Goal: Transaction & Acquisition: Obtain resource

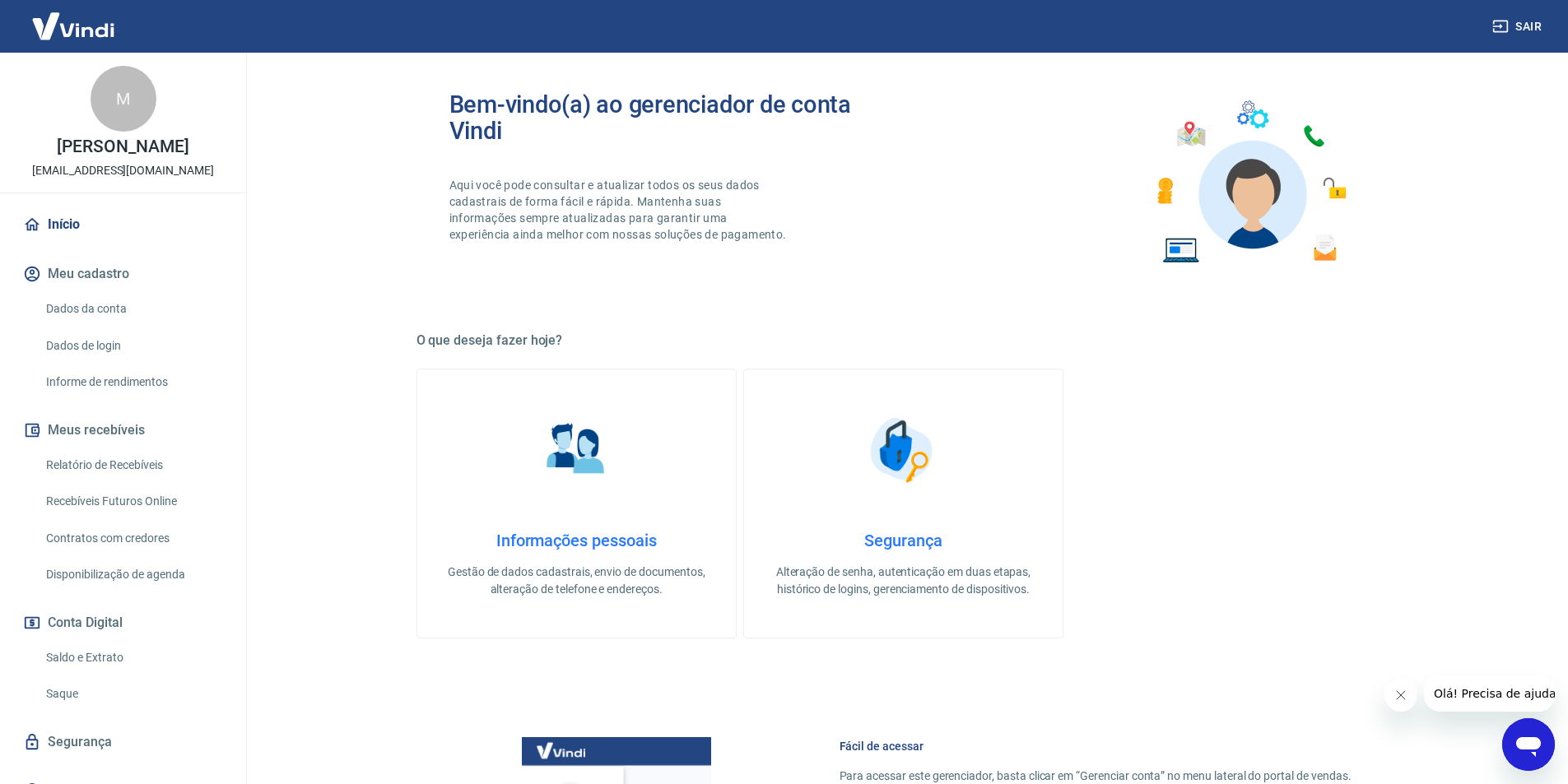
scroll to position [133, 0]
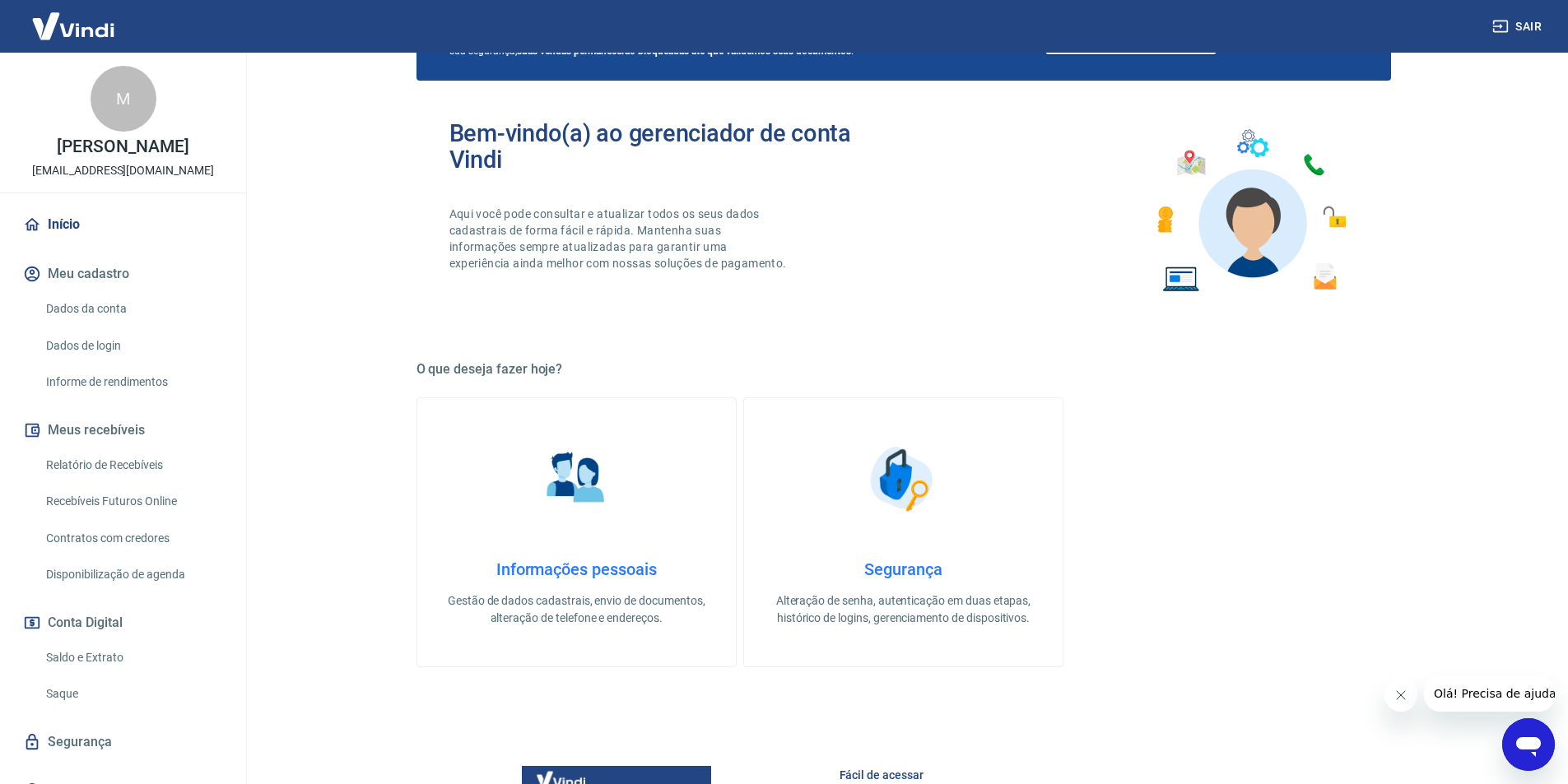
click at [1522, 738] on icon "Abrir janela de mensagens" at bounding box center [1528, 746] width 25 height 20
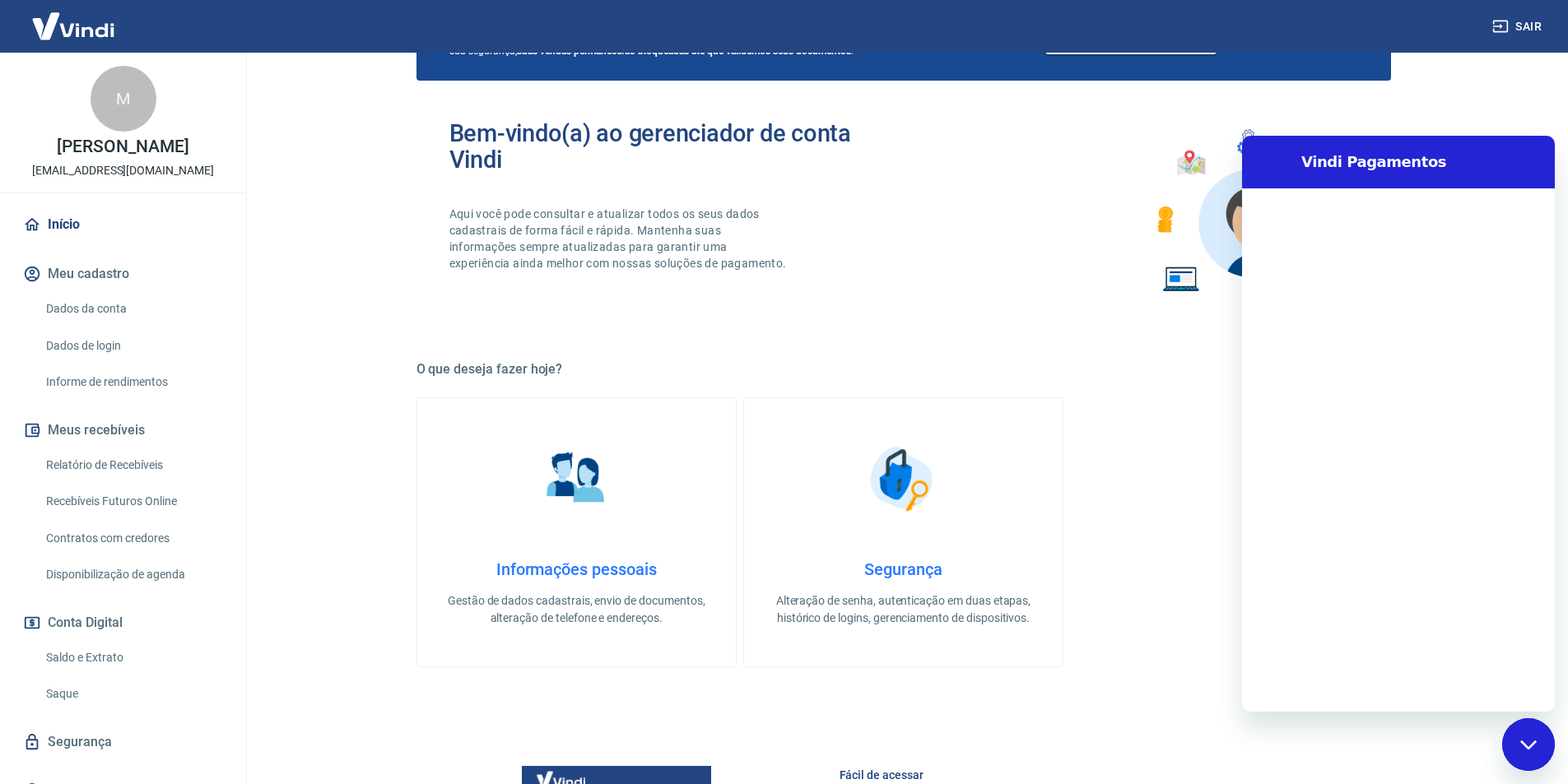
scroll to position [0, 0]
click at [1393, 678] on textarea at bounding box center [1418, 685] width 253 height 33
type textarea "f"
type textarea "x"
type textarea "fa"
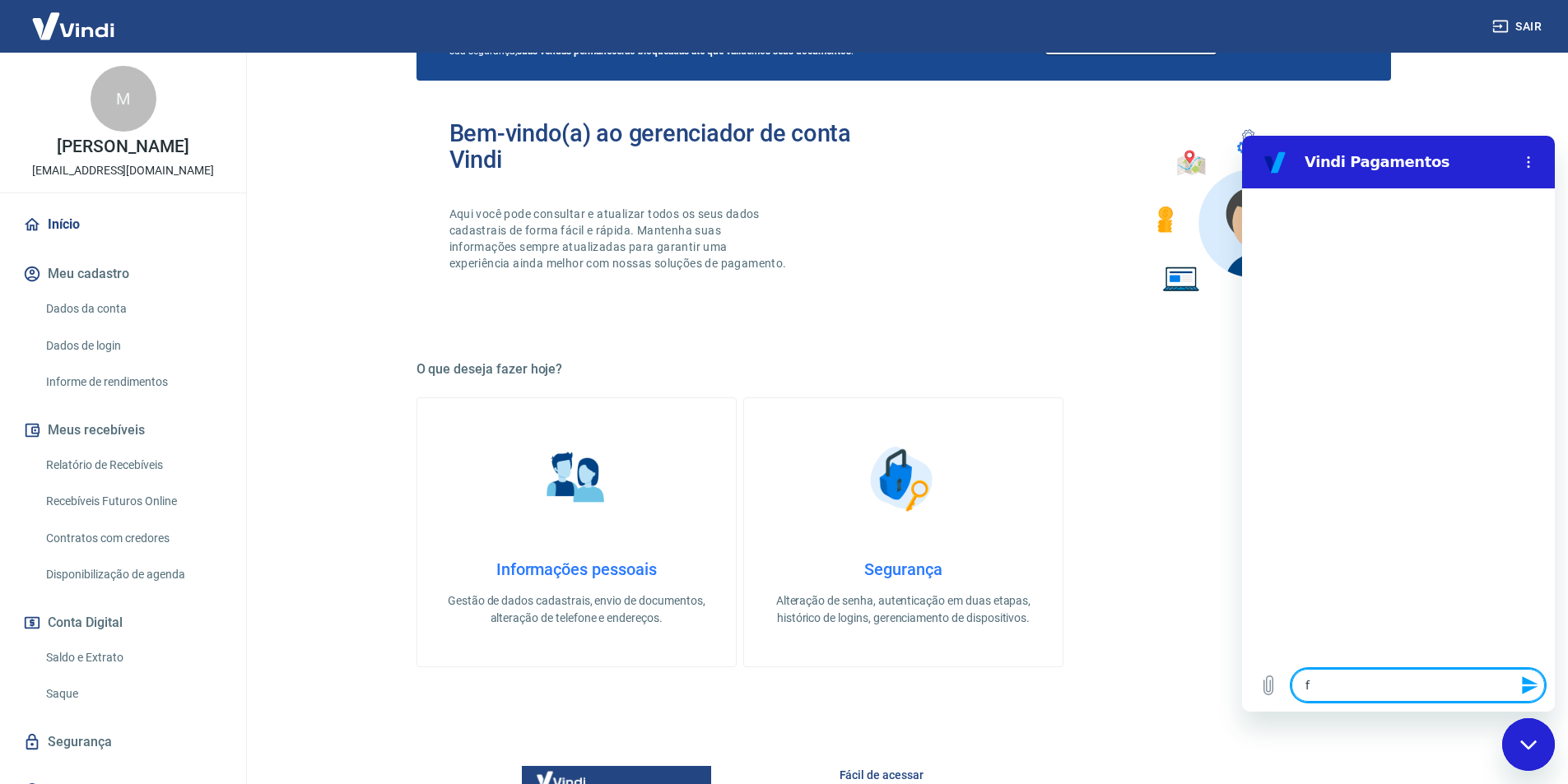
type textarea "x"
type textarea "fal"
type textarea "x"
type textarea "fala"
type textarea "x"
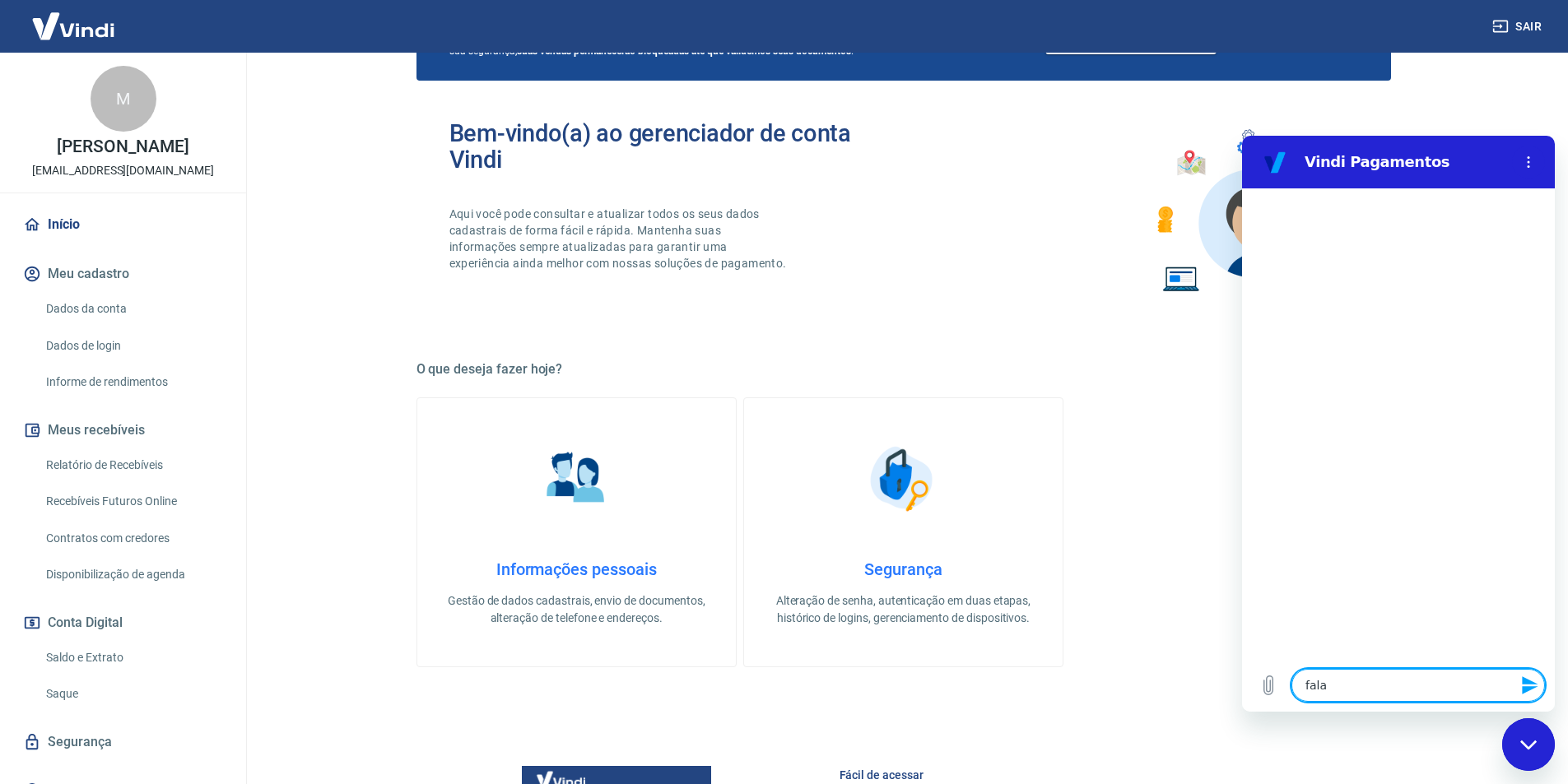
type textarea "falar"
type textarea "x"
type textarea "falar"
type textarea "x"
type textarea "falar c"
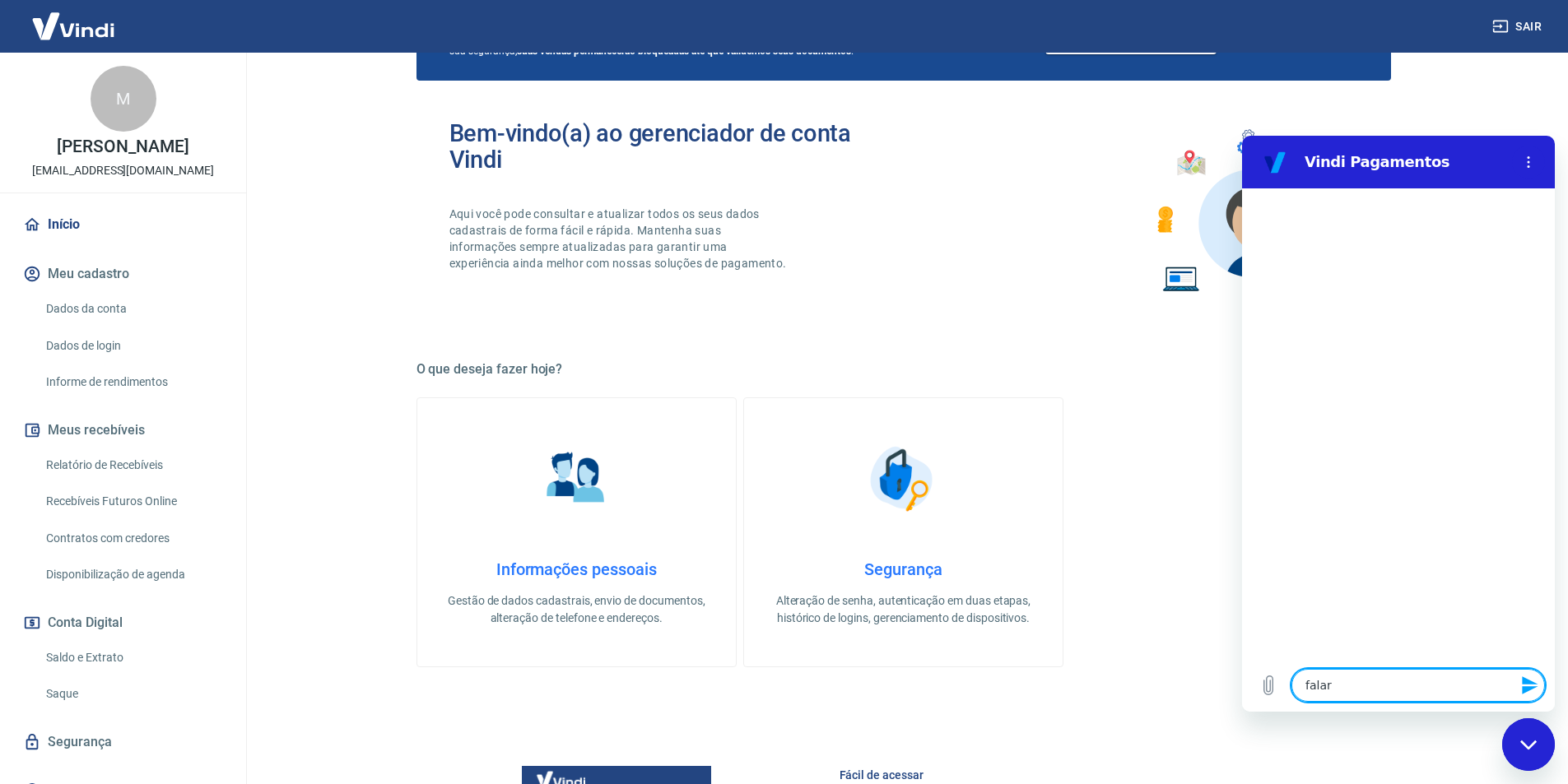
type textarea "x"
type textarea "falar co"
type textarea "x"
type textarea "falar com"
type textarea "x"
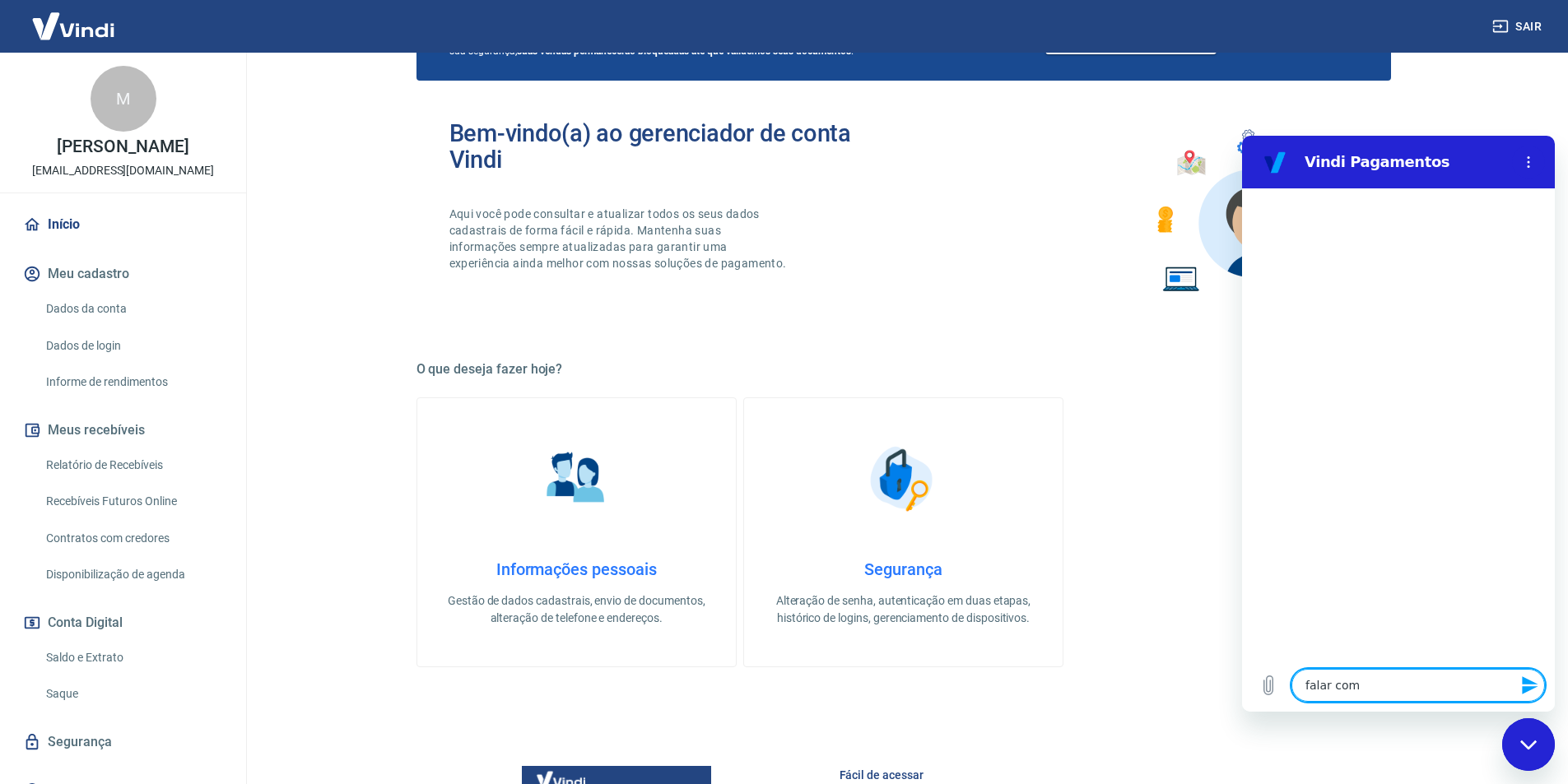
type textarea "falar com"
type textarea "x"
type textarea "falar com a"
type textarea "x"
type textarea "falar com at"
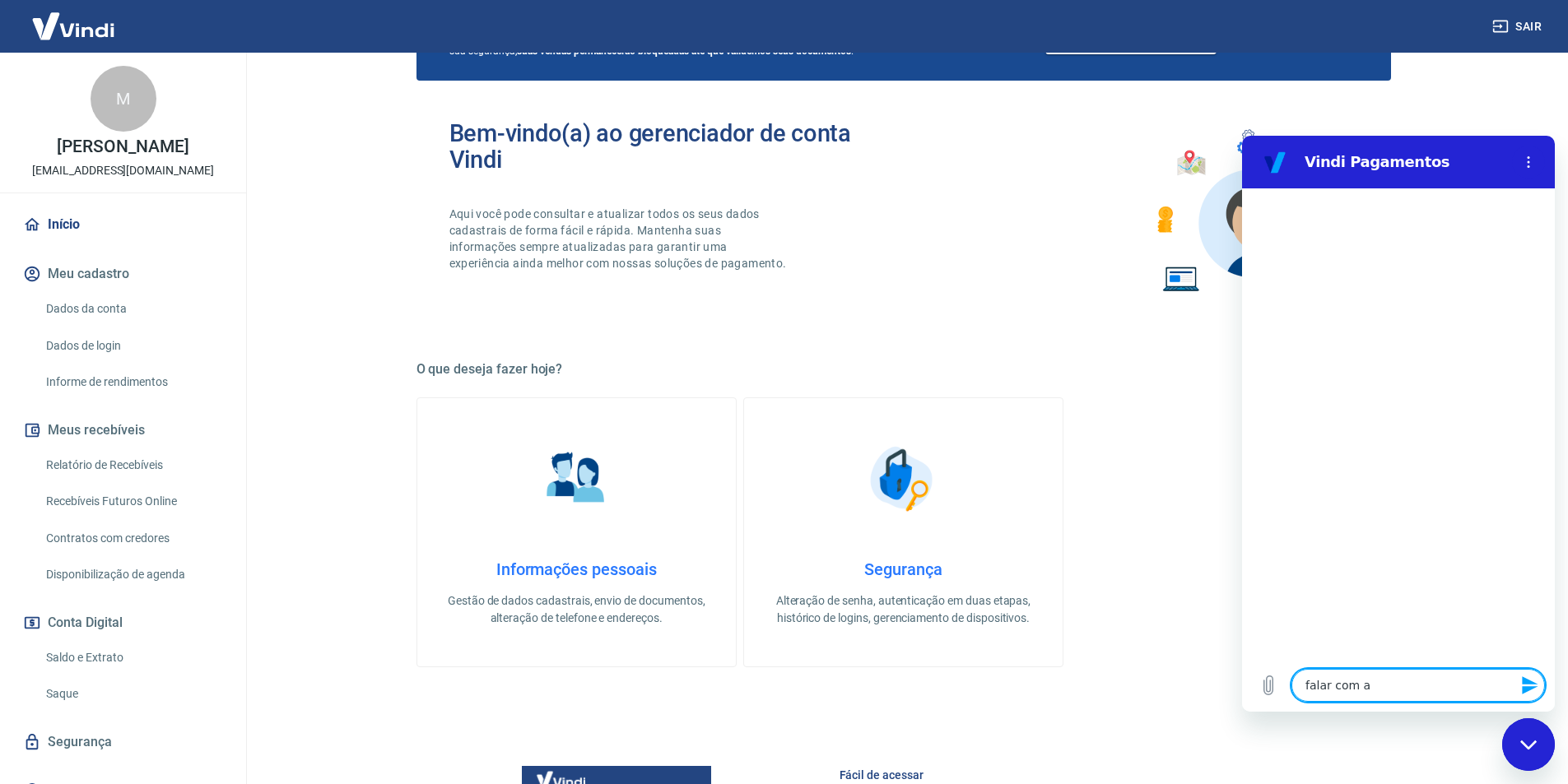
type textarea "x"
type textarea "falar com ate"
type textarea "x"
type textarea "falar com aten"
type textarea "x"
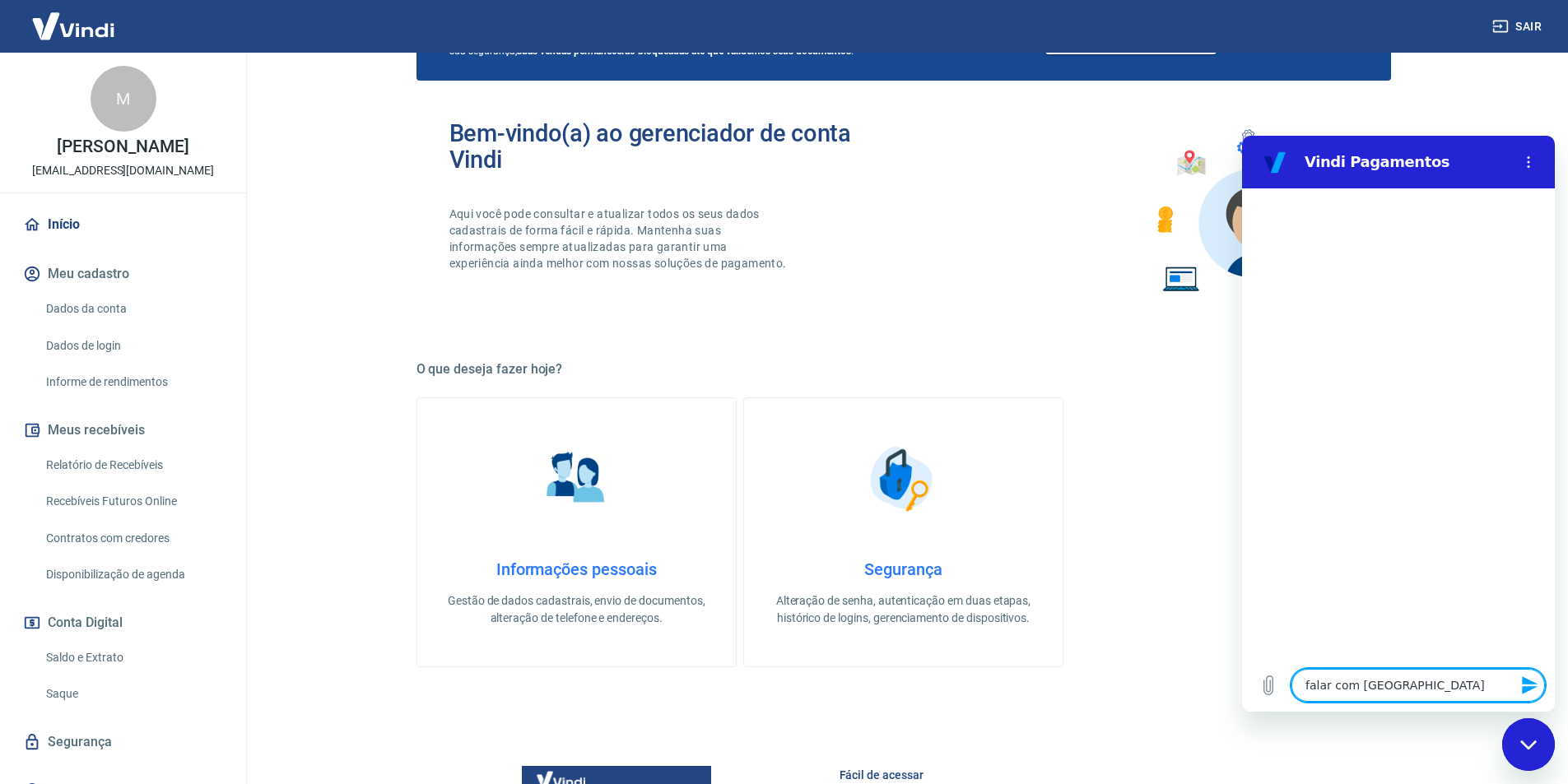
type textarea "falar com atend"
type textarea "x"
type textarea "falar com atende"
type textarea "x"
type textarea "falar com atenden"
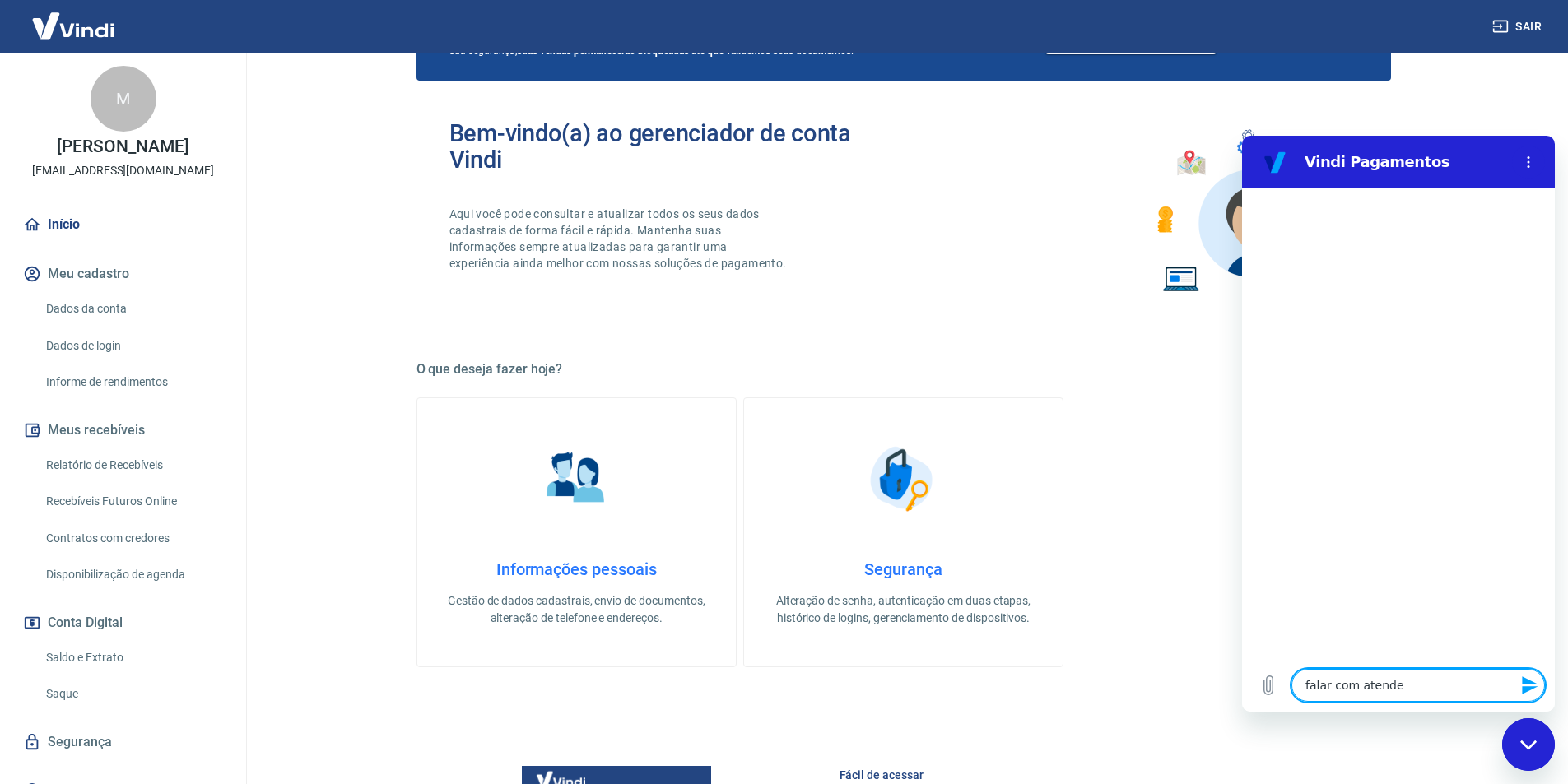
type textarea "x"
type textarea "falar com atendent"
type textarea "x"
type textarea "falar com atendente"
type textarea "x"
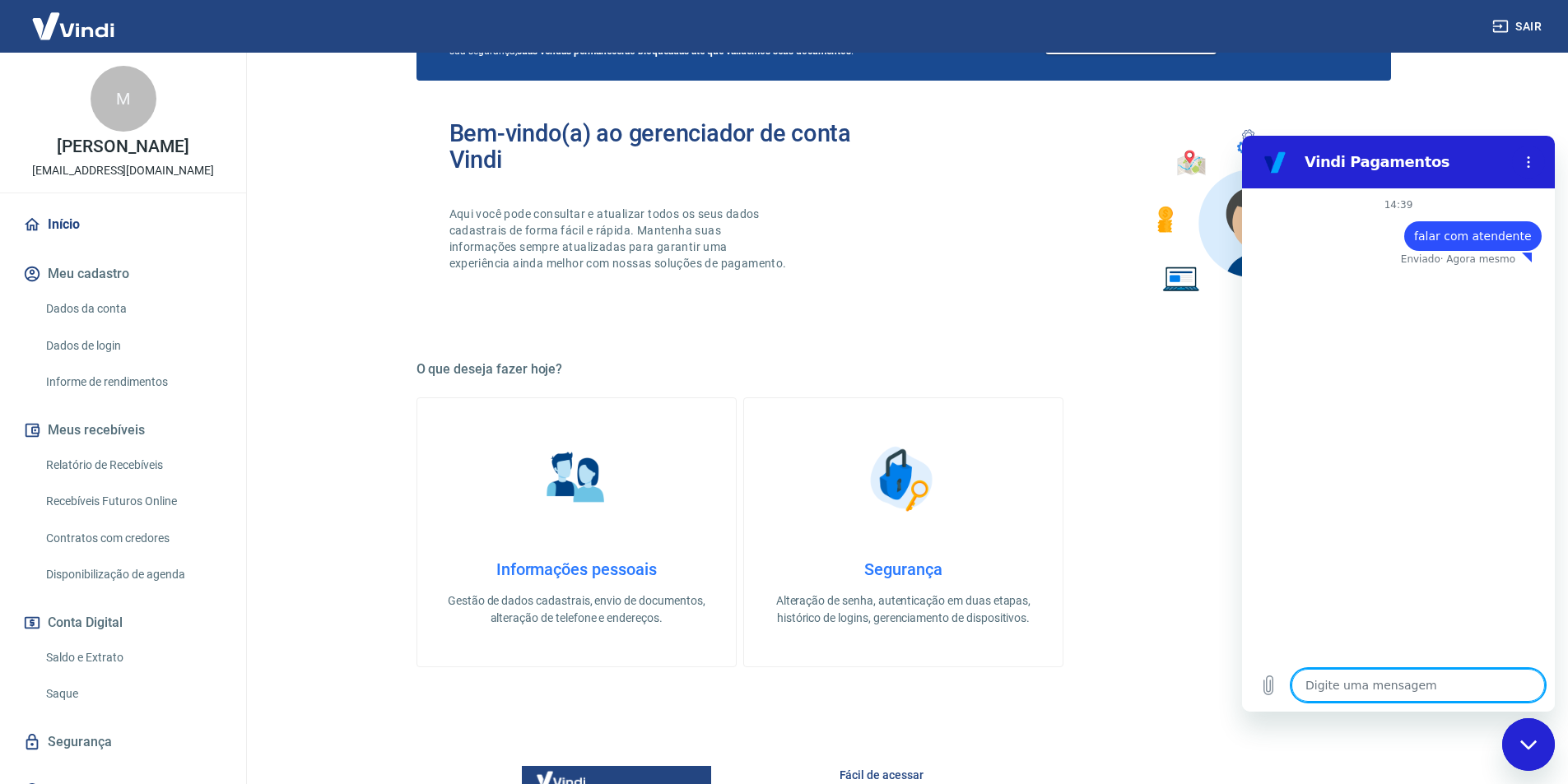
type textarea "x"
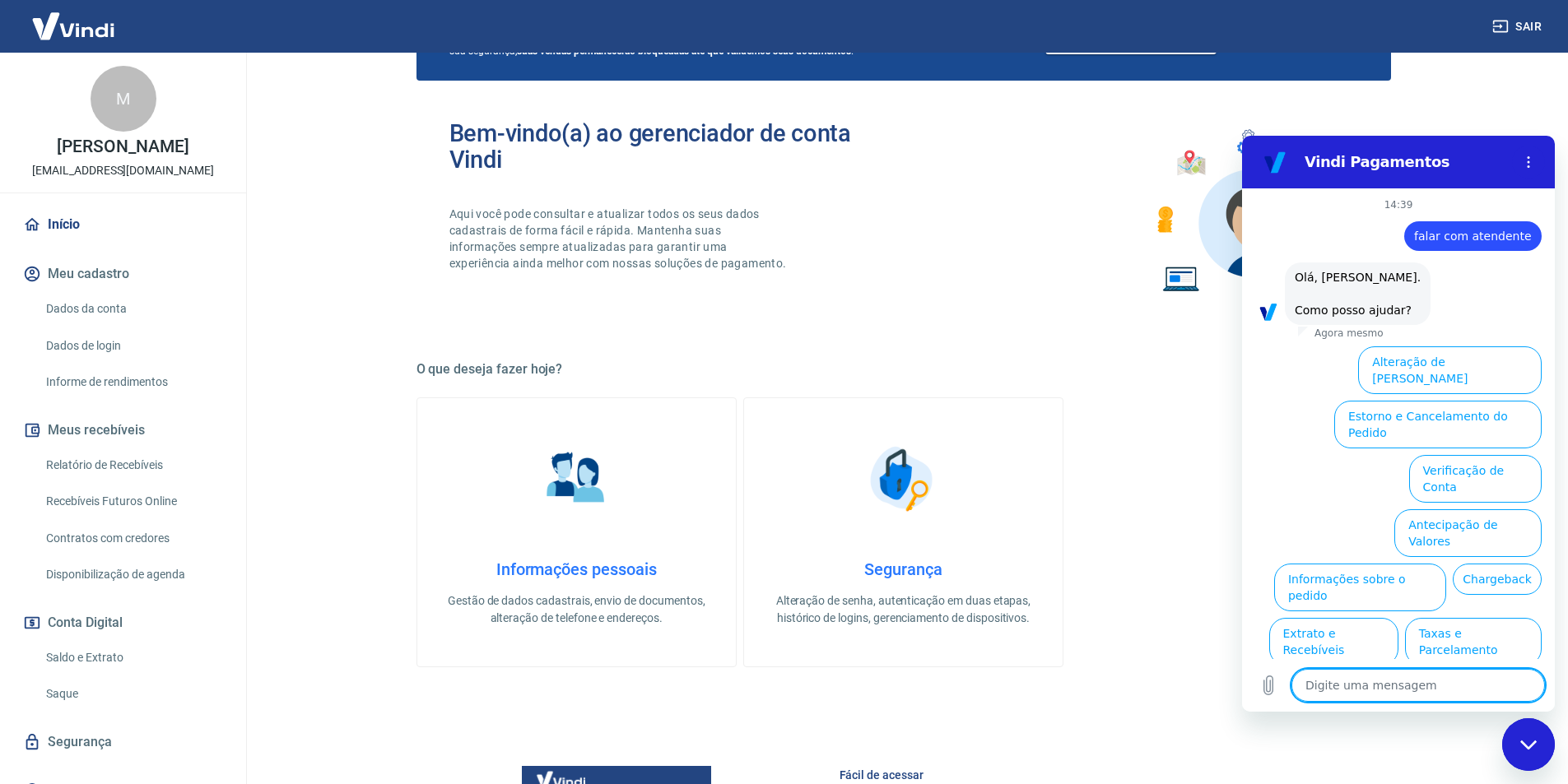
scroll to position [42, 0]
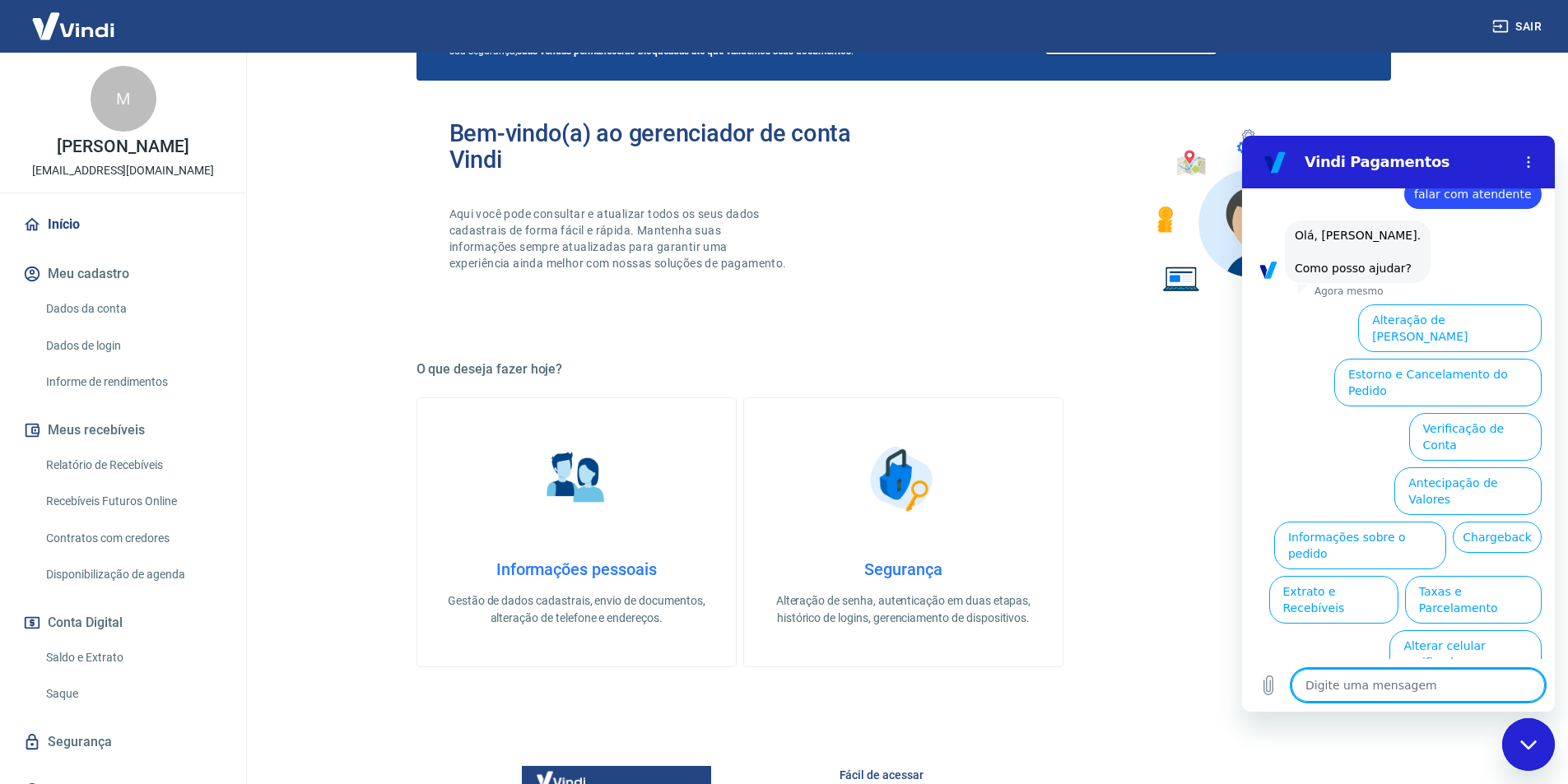
paste textarea "falar com atendente"
type textarea "falar com atendente"
type textarea "x"
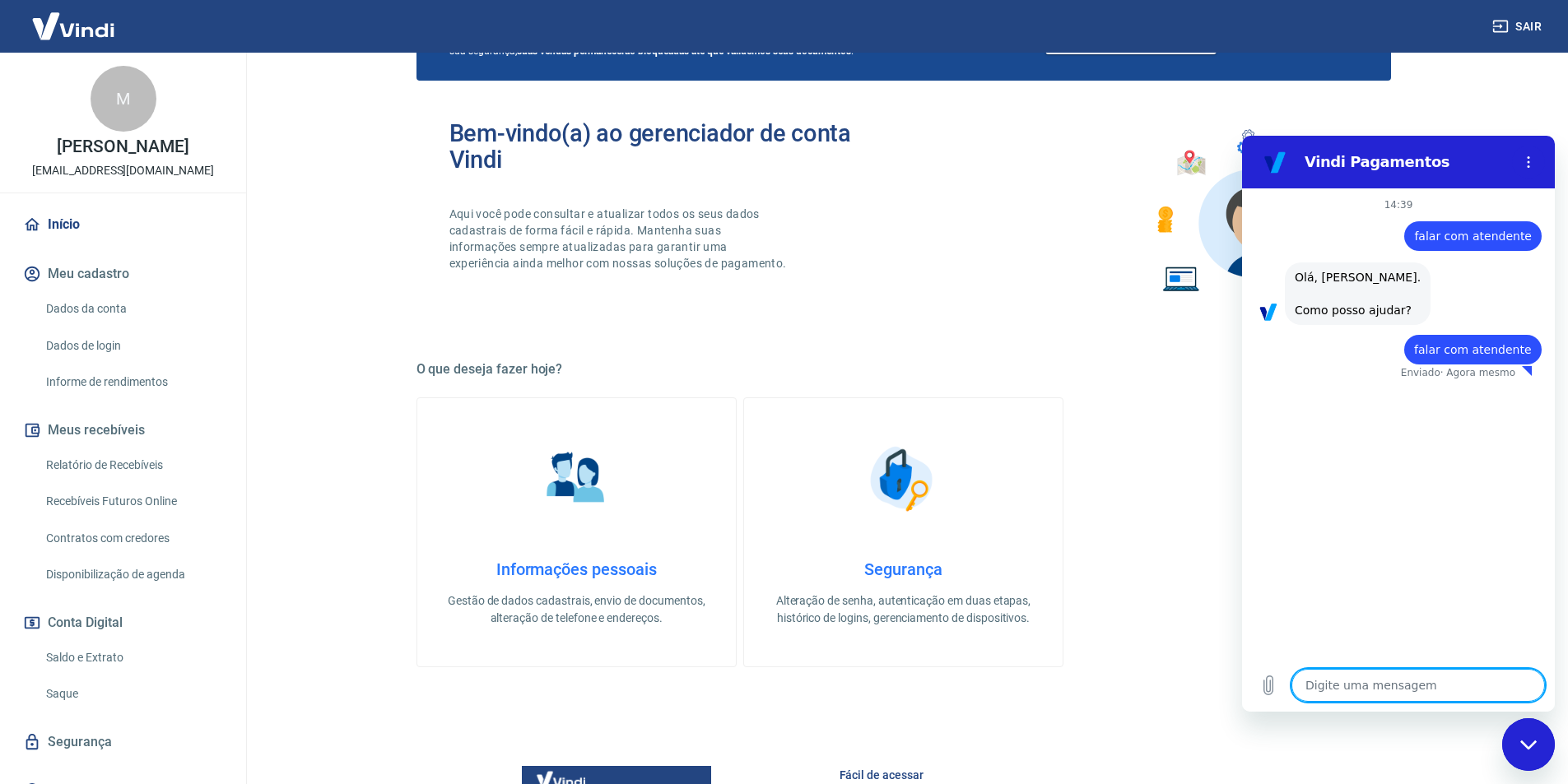
type textarea "x"
paste textarea "falar com atendente"
type textarea "falar com atendente"
type textarea "x"
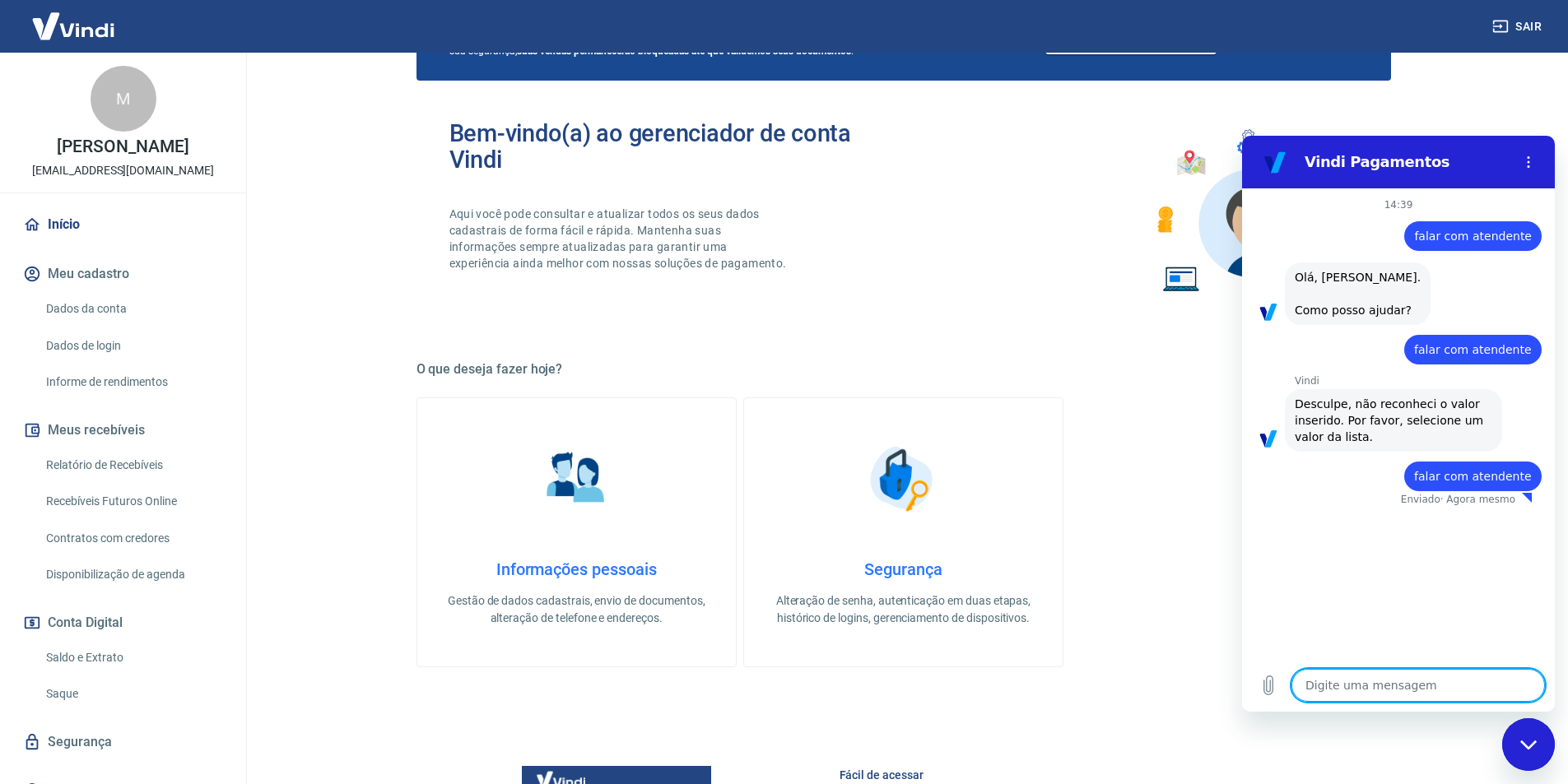
type textarea "x"
paste textarea "falar com atendente"
type textarea "falar com atendente"
type textarea "x"
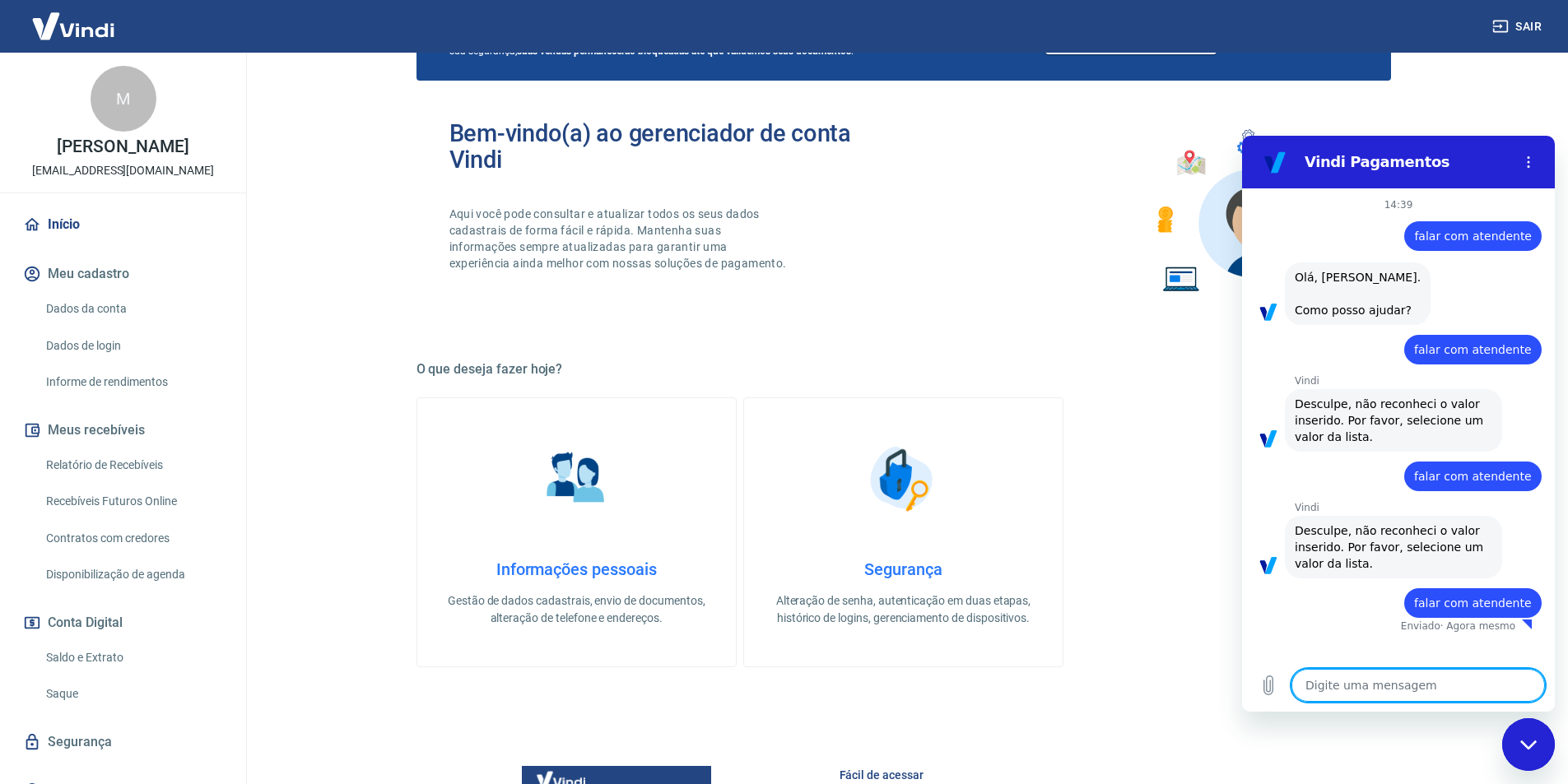
type textarea "x"
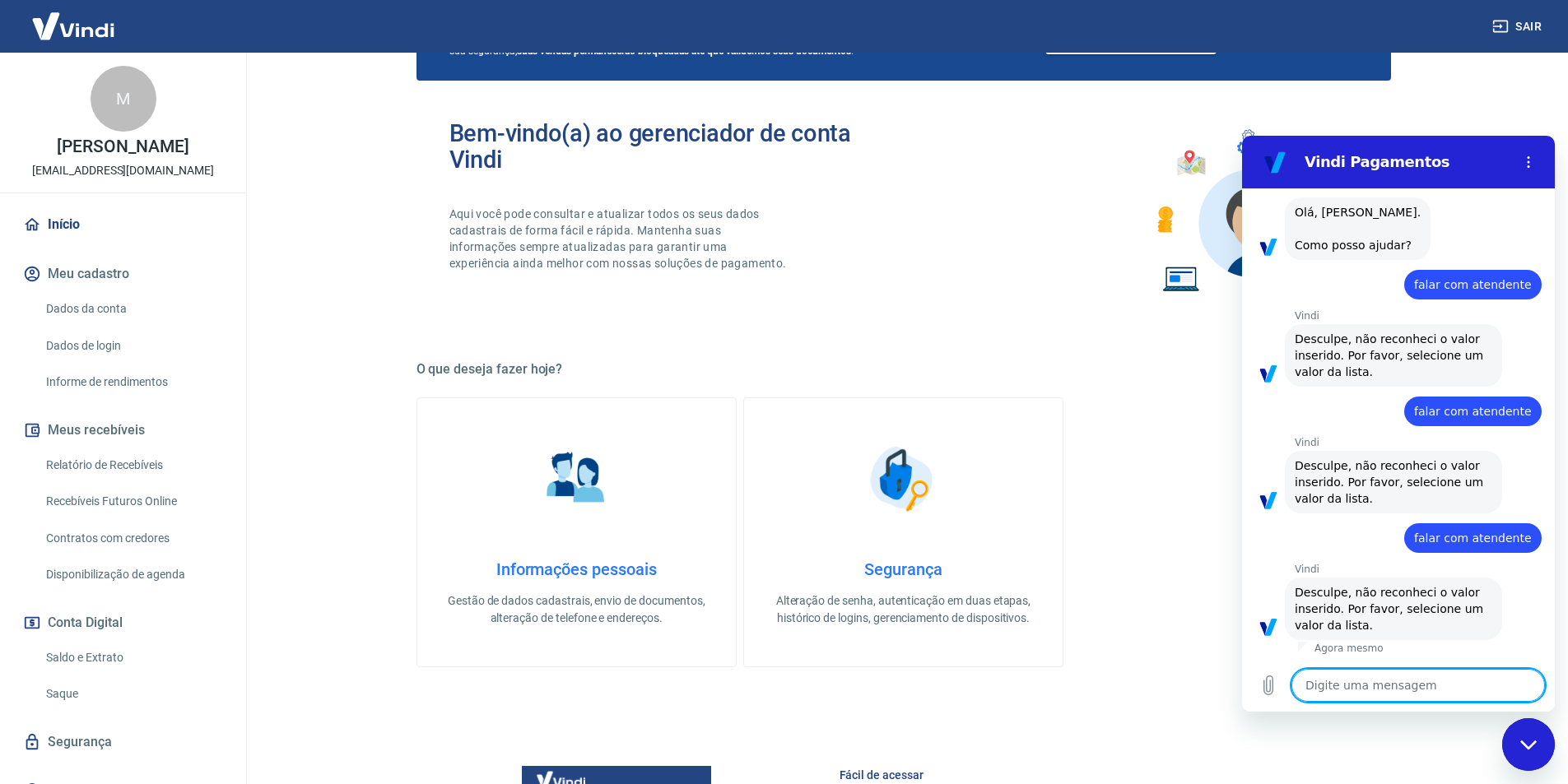
paste textarea "falar com atendente"
type textarea "falar com atendente"
type textarea "x"
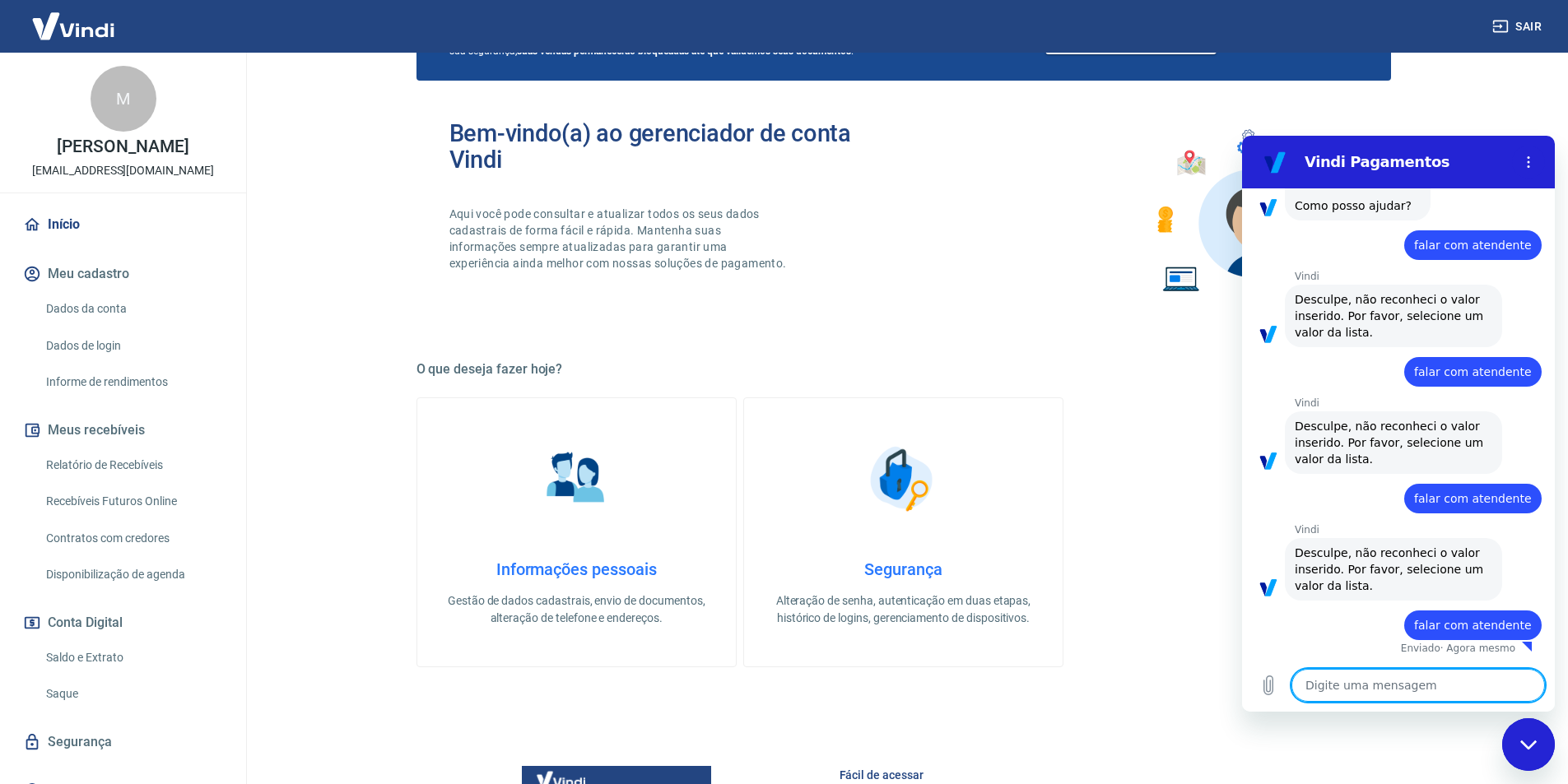
type textarea "x"
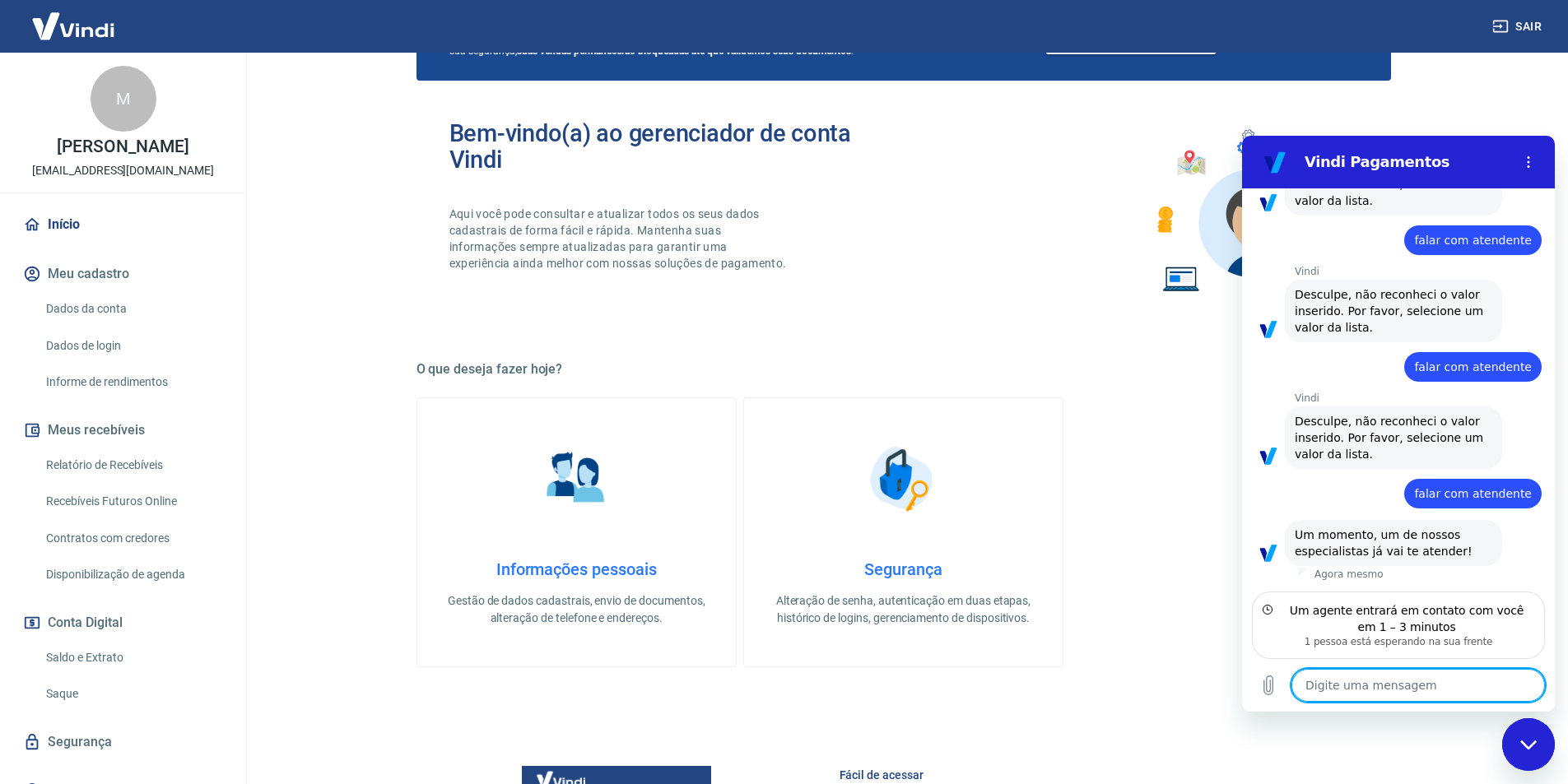
scroll to position [252, 0]
type textarea "B"
type textarea "x"
type textarea "Bo"
type textarea "x"
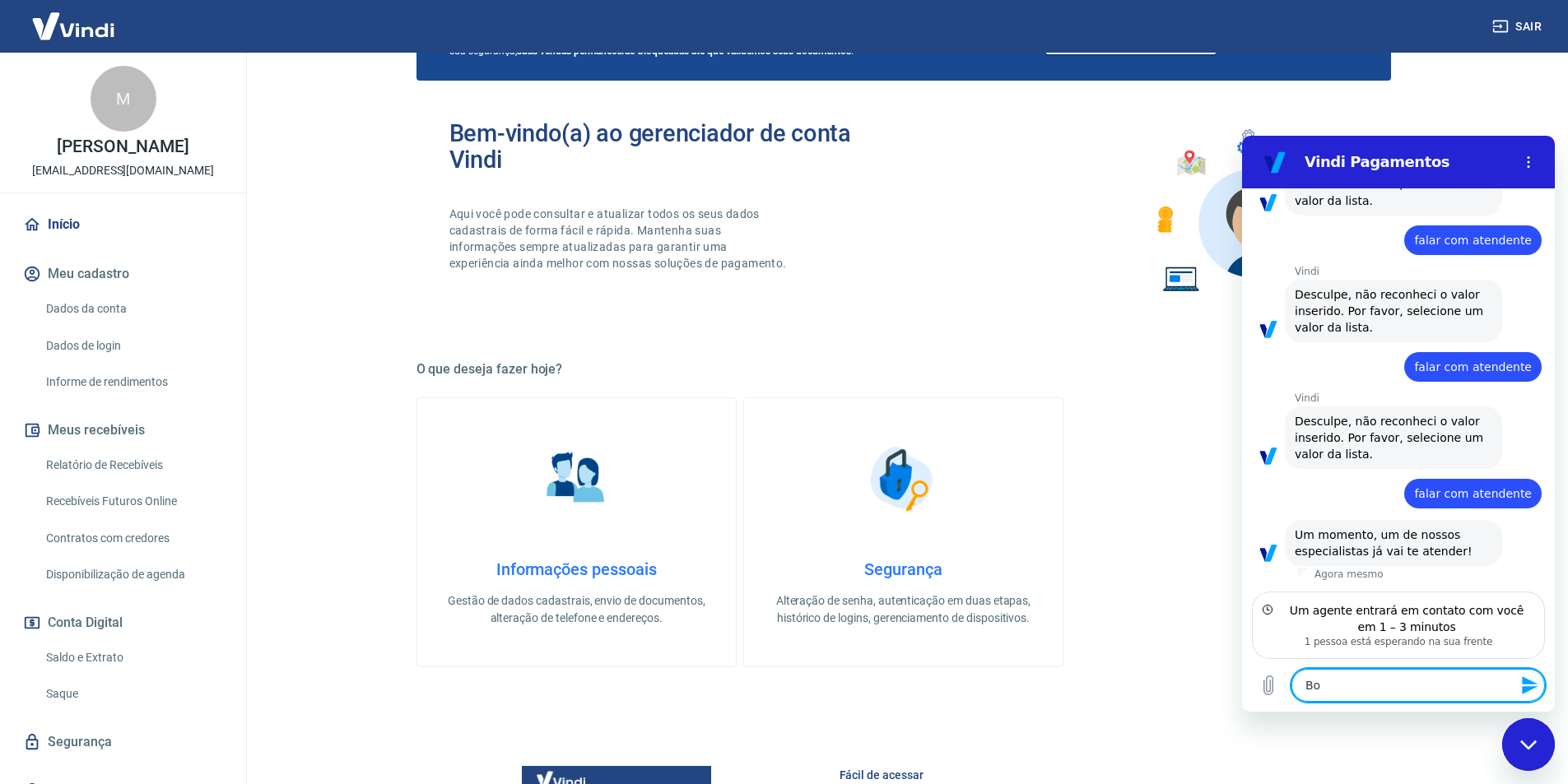
type textarea "Boa"
type textarea "x"
type textarea "Boa"
type textarea "x"
type textarea "Boa t"
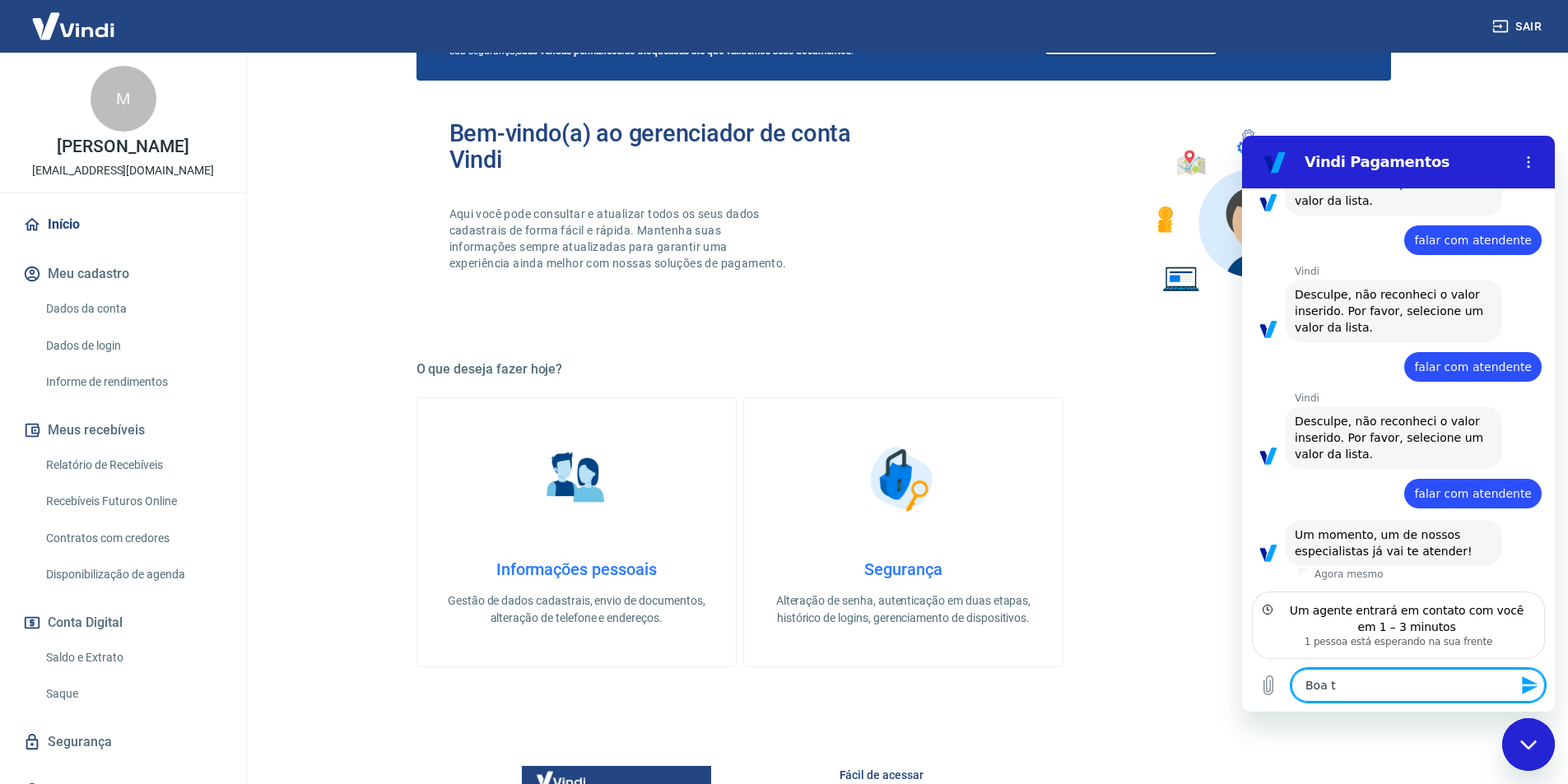
type textarea "x"
type textarea "Boa ta"
type textarea "x"
type textarea "Boa tar"
type textarea "x"
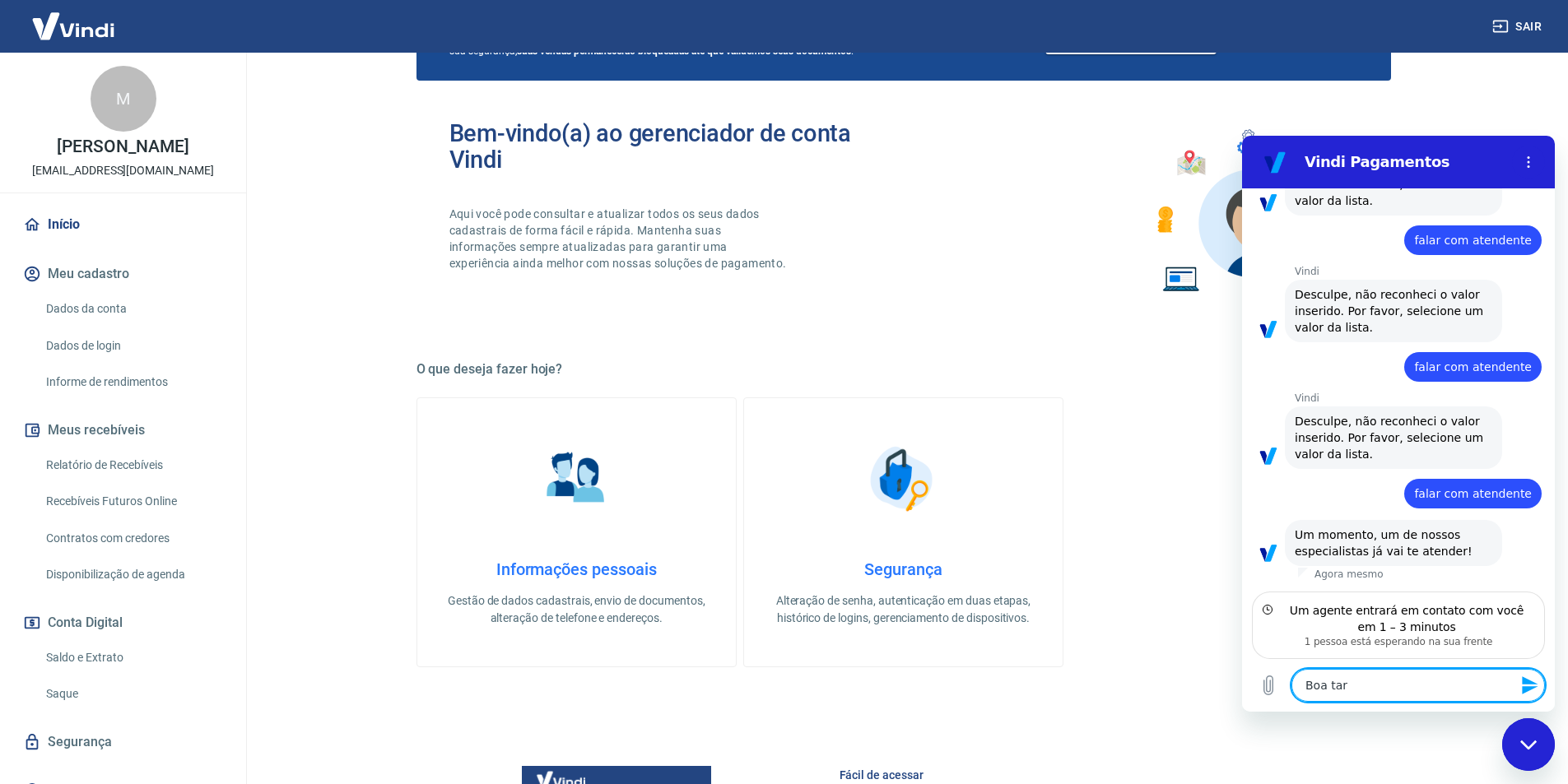
type textarea "Boa tard"
type textarea "x"
type textarea "Boa tarde"
type textarea "x"
type textarea "Boa tarde,"
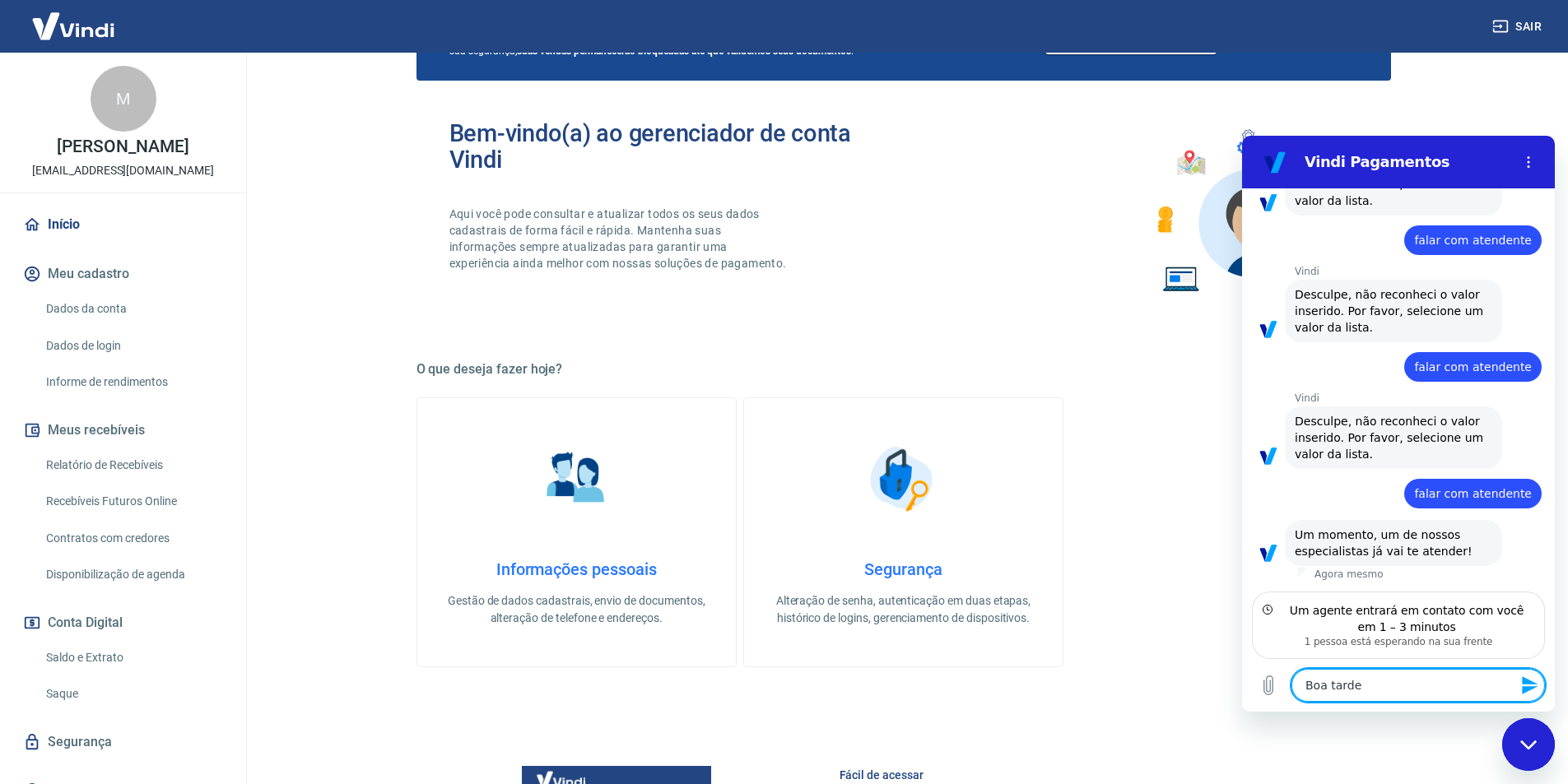
type textarea "x"
type textarea "Boa tarde,"
type textarea "x"
type textarea "Boa tarde, c"
type textarea "x"
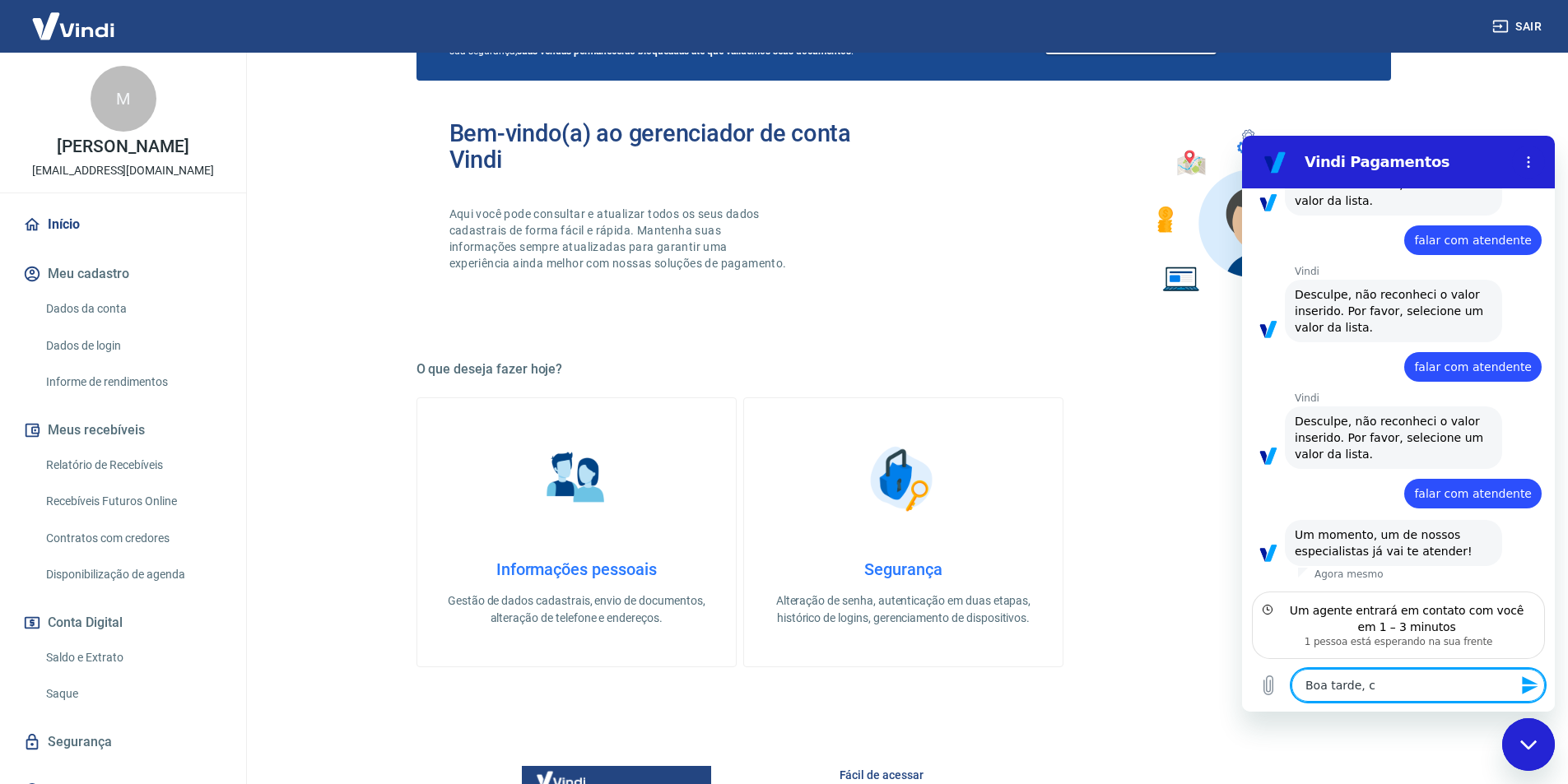
type textarea "Boa tarde, co"
type textarea "x"
type textarea "Boa tarde, con"
type textarea "x"
type textarea "Boa tarde, conv"
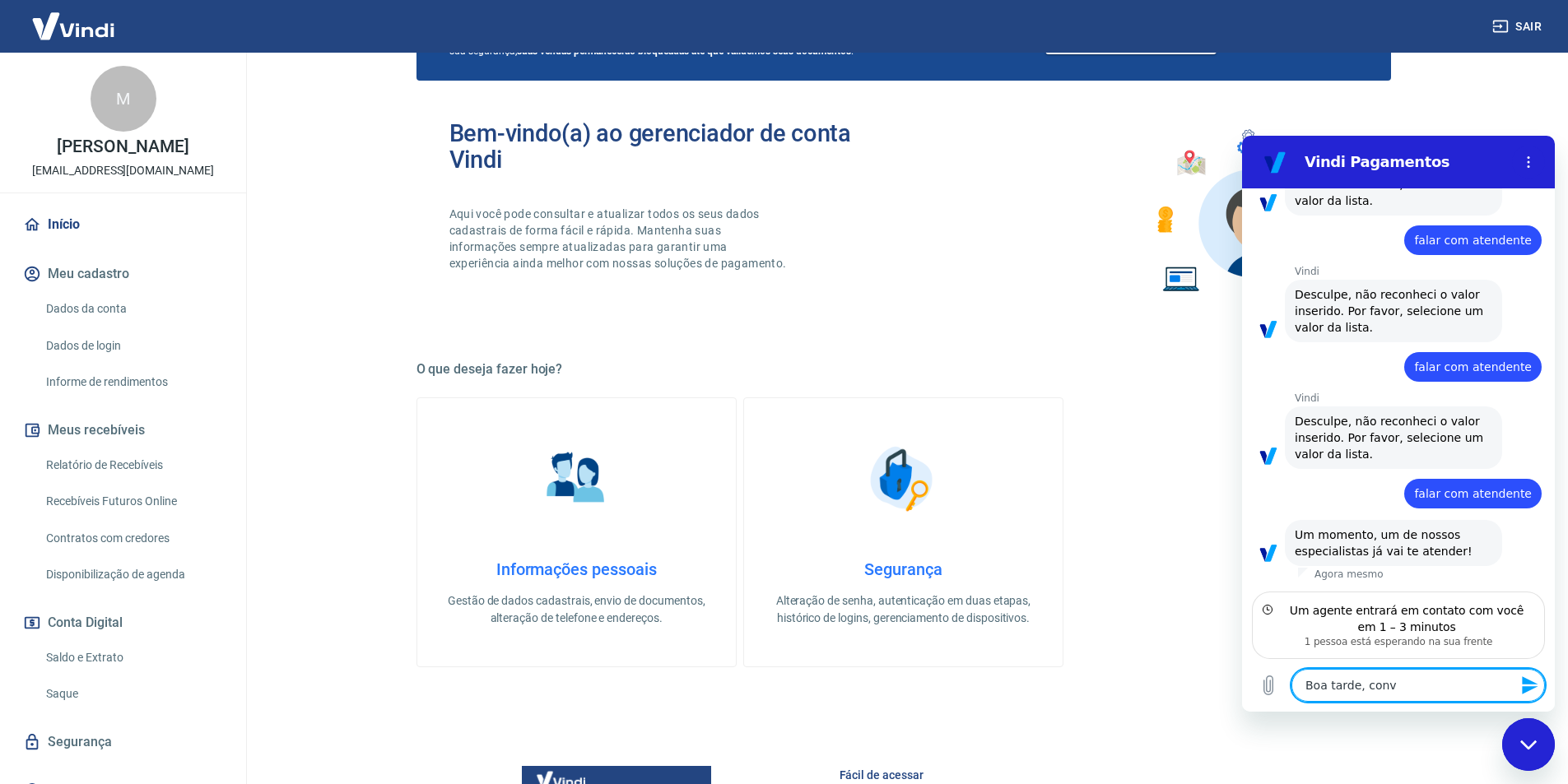
type textarea "x"
type textarea "Boa tarde, conve"
type textarea "x"
type textarea "Boa tarde, conver"
type textarea "x"
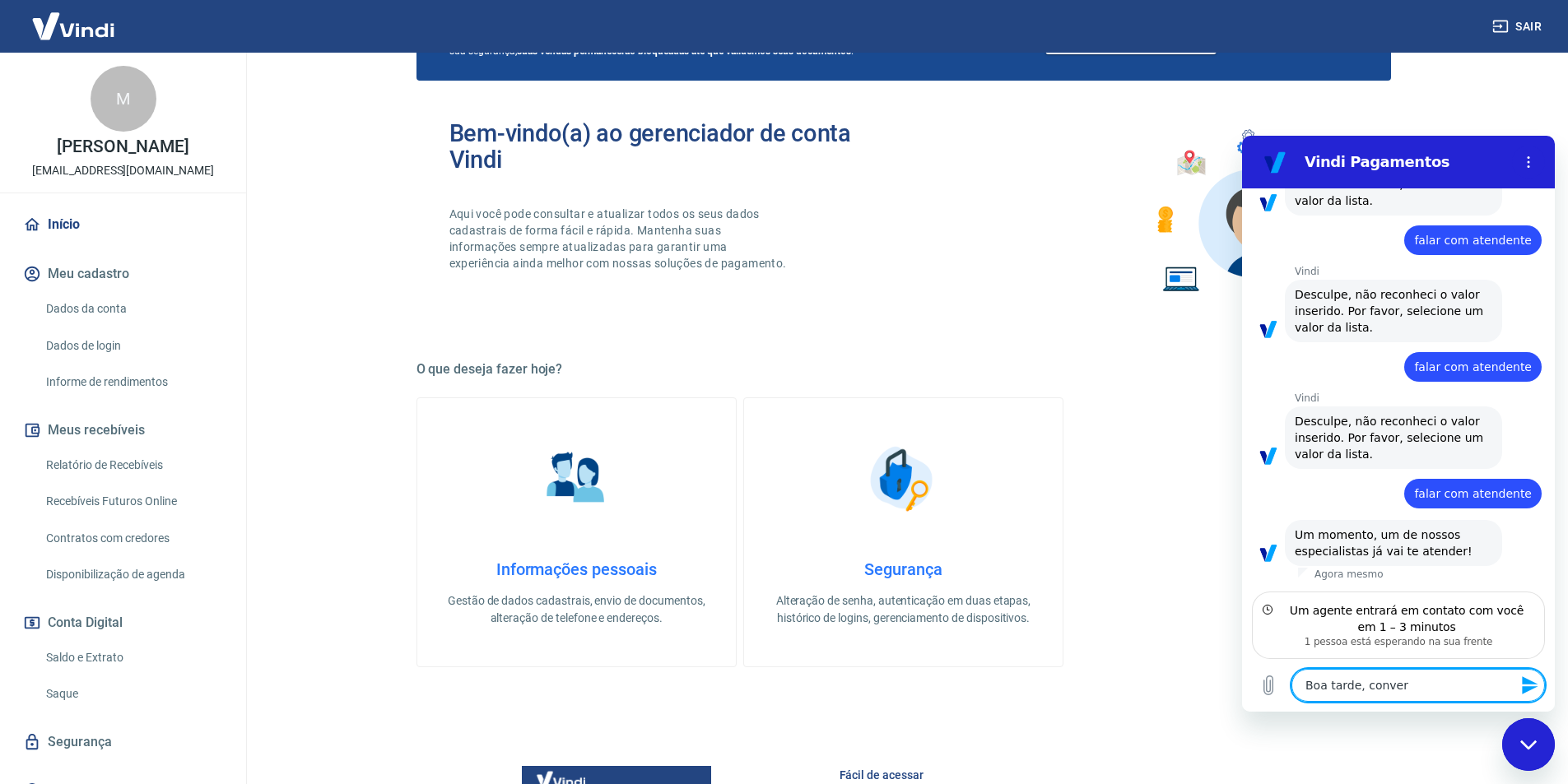
type textarea "Boa tarde, convers"
type textarea "x"
type textarea "Boa tarde, converse"
type textarea "x"
type textarea "Boa tarde, conversei"
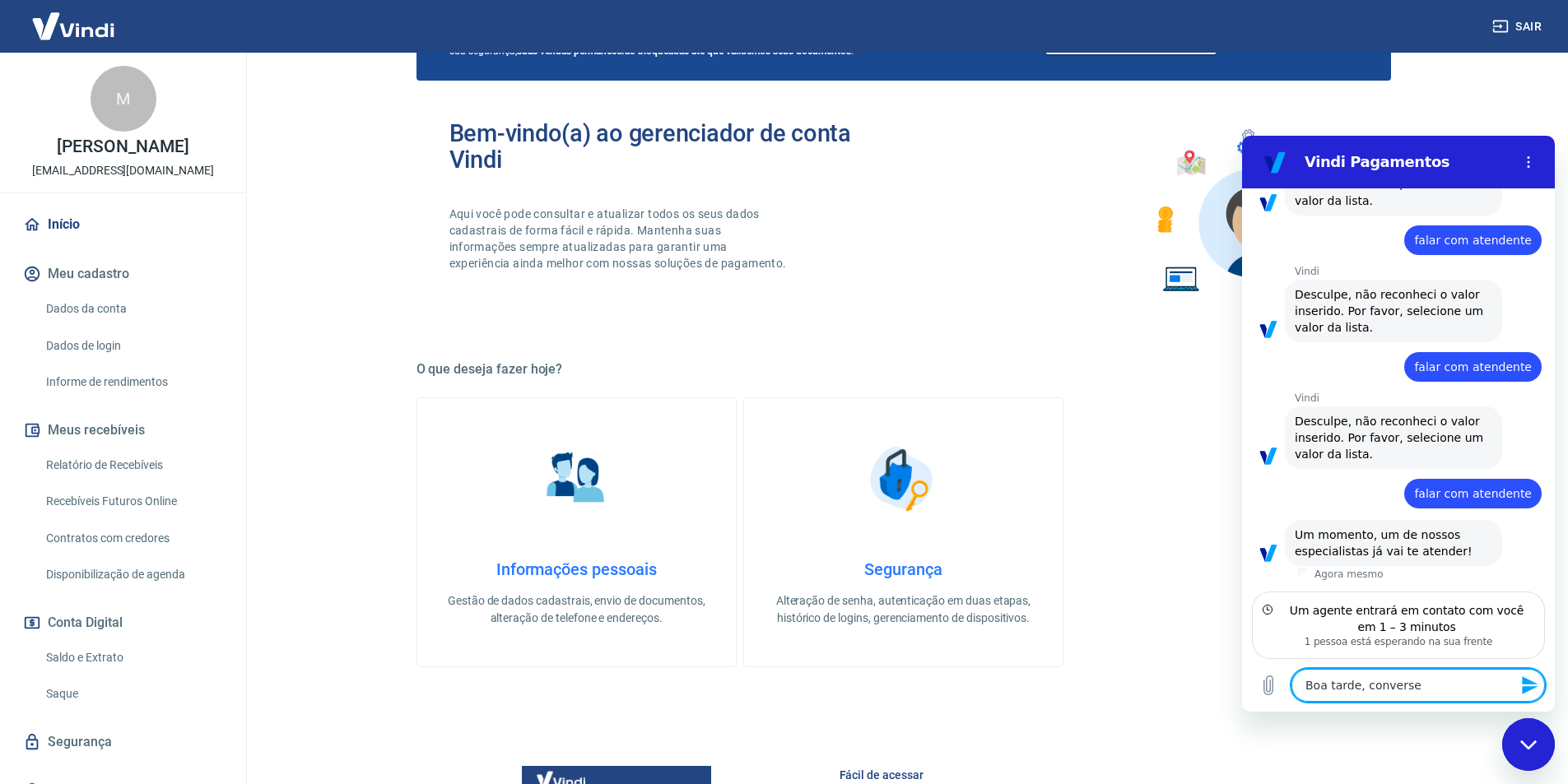
type textarea "x"
type textarea "Boa tarde, conversei"
type textarea "x"
type textarea "Boa tarde, conversei p"
type textarea "x"
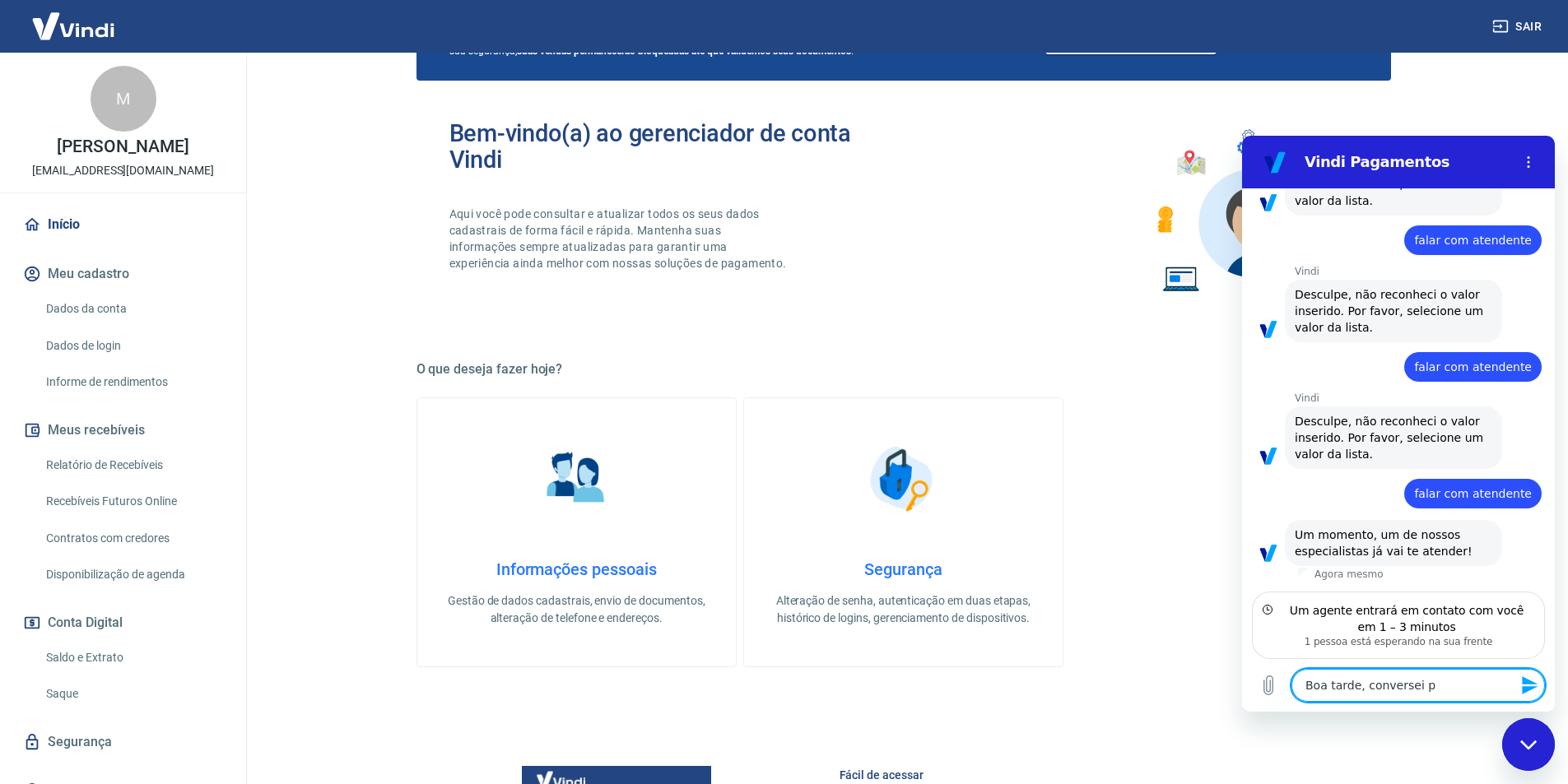
type textarea "Boa tarde, conversei po"
type textarea "x"
type textarea "Boa tarde, conversei por"
type textarea "x"
type textarea "Boa tarde, conversei por"
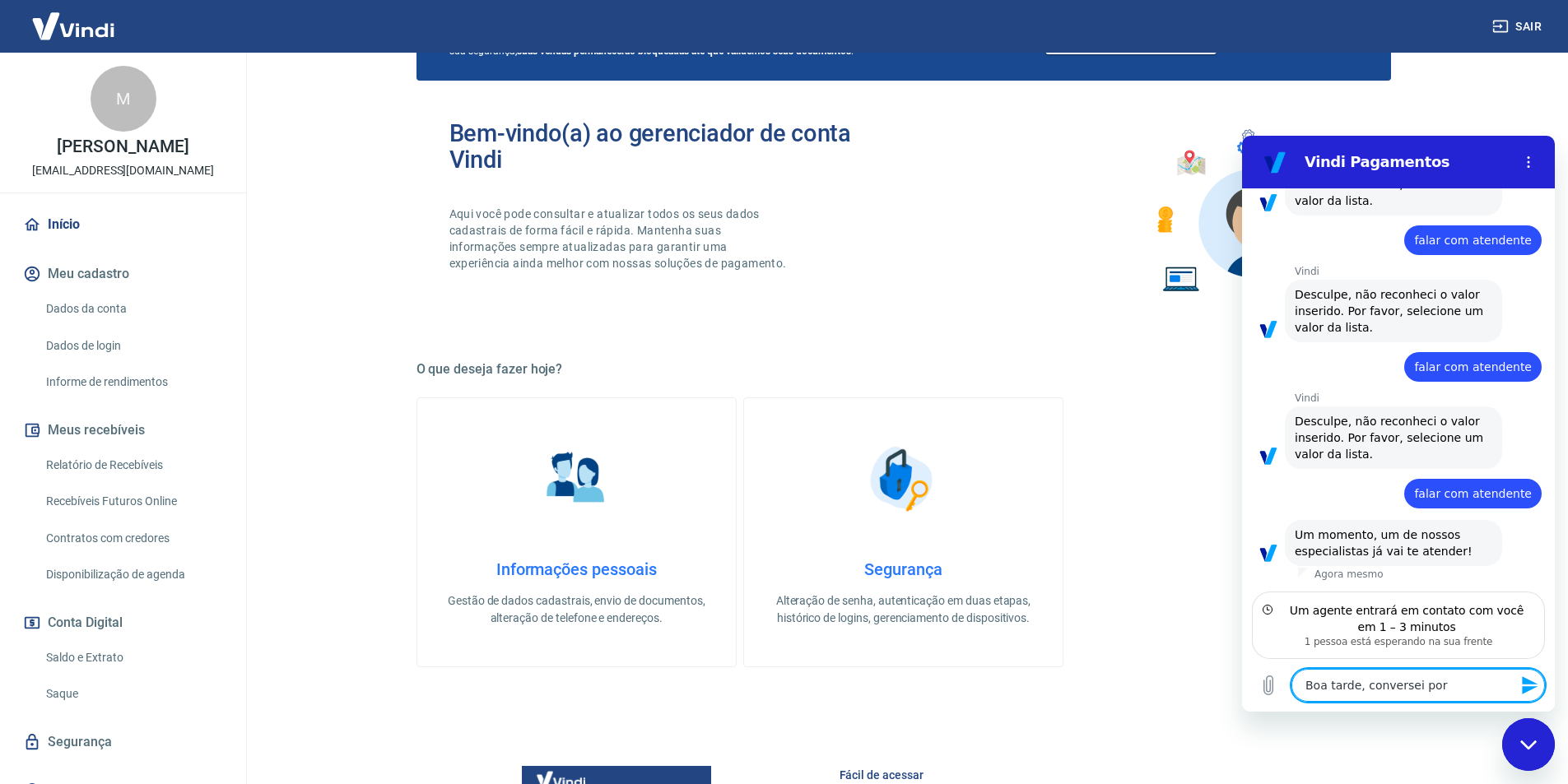
type textarea "x"
type textarea "Boa tarde, conversei por a"
type textarea "x"
type textarea "Boa tarde, conversei por aq"
type textarea "x"
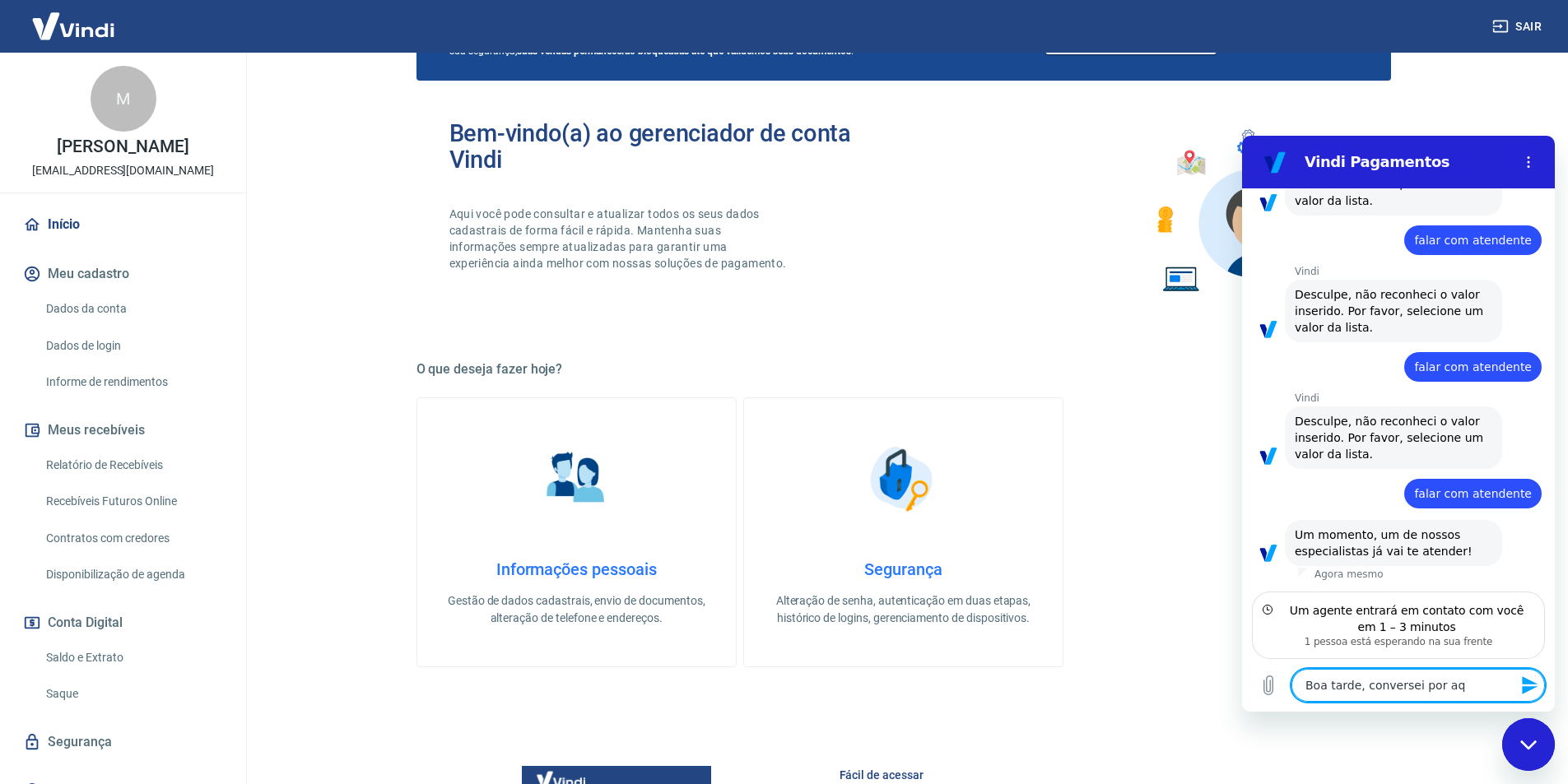
type textarea "Boa tarde, conversei por aqu"
type textarea "x"
type textarea "Boa tarde, conversei por aqui"
type textarea "x"
type textarea "Boa tarde, conversei por aqui"
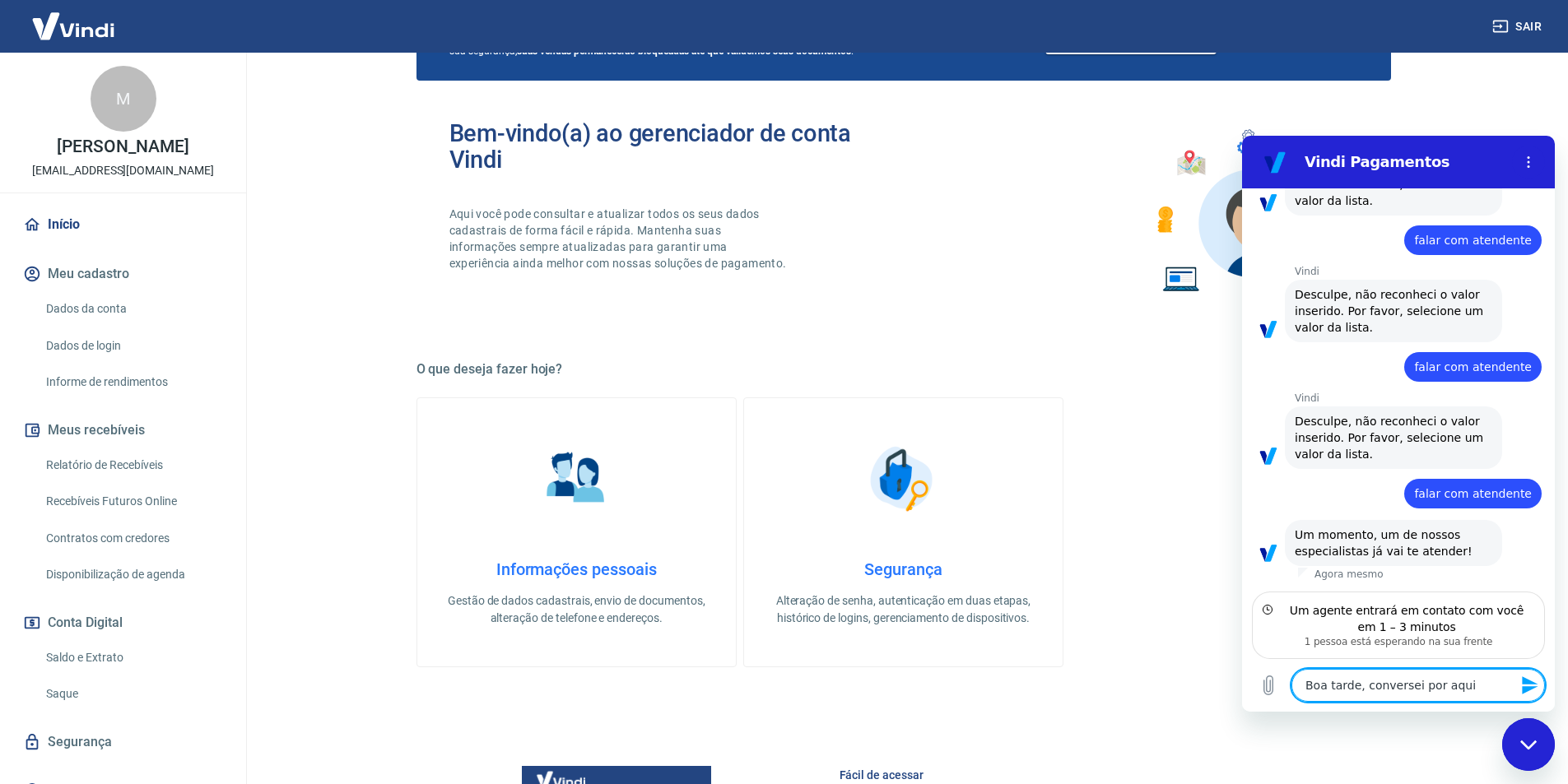
type textarea "x"
type textarea "Boa tarde, conversei por aqui c"
type textarea "x"
type textarea "Boa tarde, conversei por aqui co"
type textarea "x"
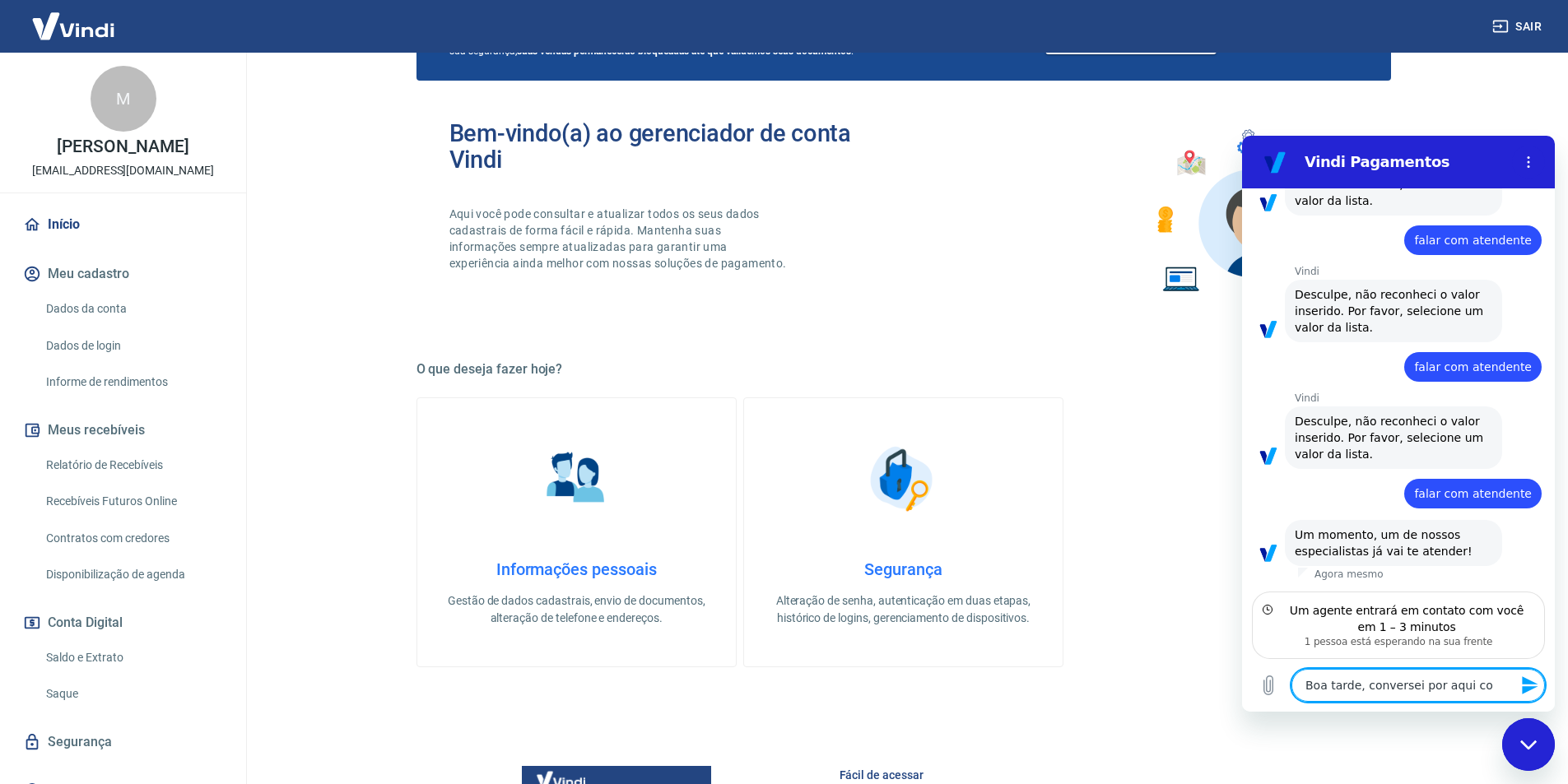
type textarea "Boa tarde, conversei por aqui com"
type textarea "x"
type textarea "Boa tarde, conversei por aqui com"
type textarea "x"
type textarea "Boa tarde, conversei por aqui com u"
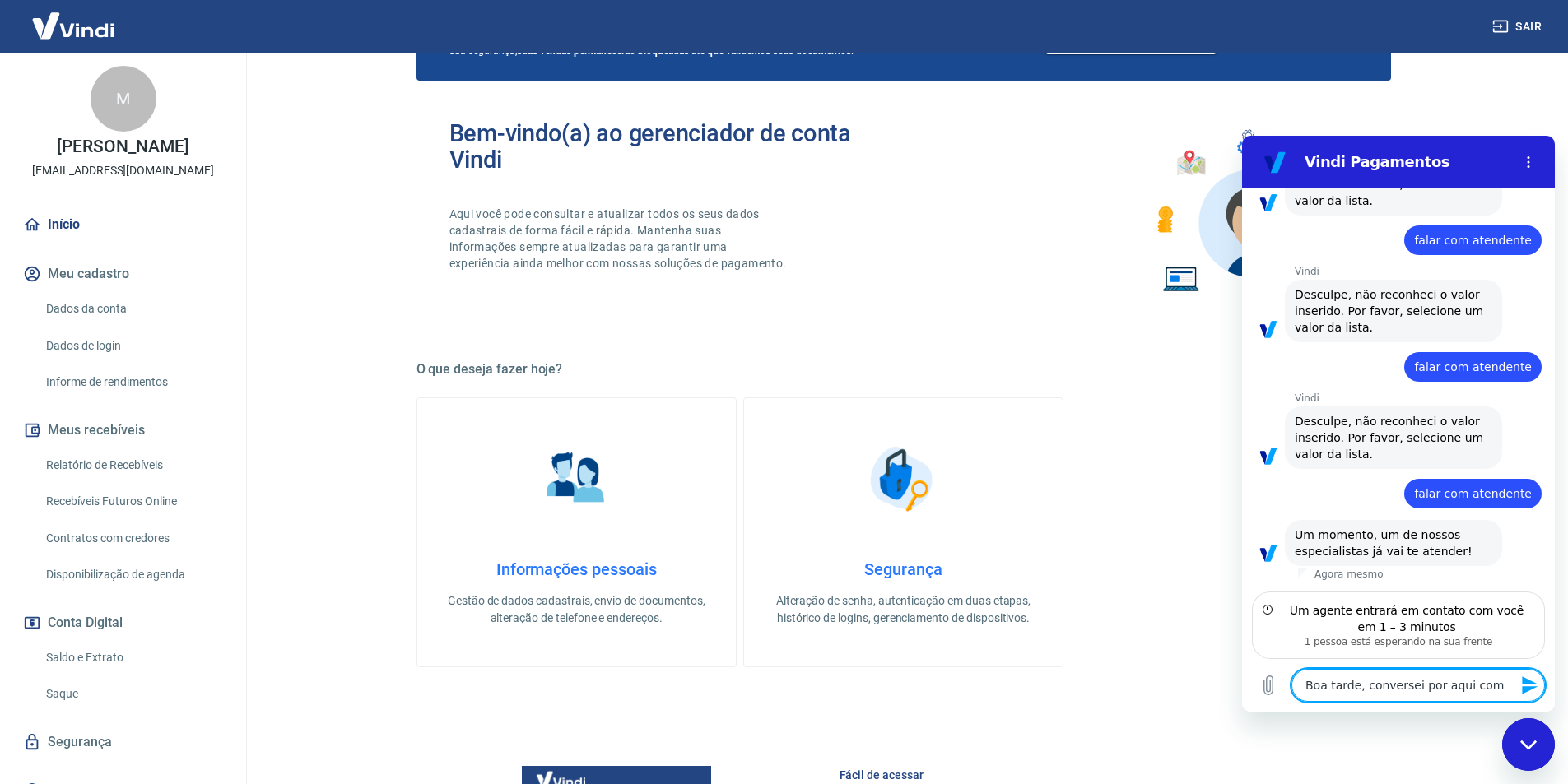
type textarea "x"
type textarea "Boa tarde, conversei por aqui com um"
type textarea "x"
type textarea "Boa tarde, conversei por aqui com uma"
type textarea "x"
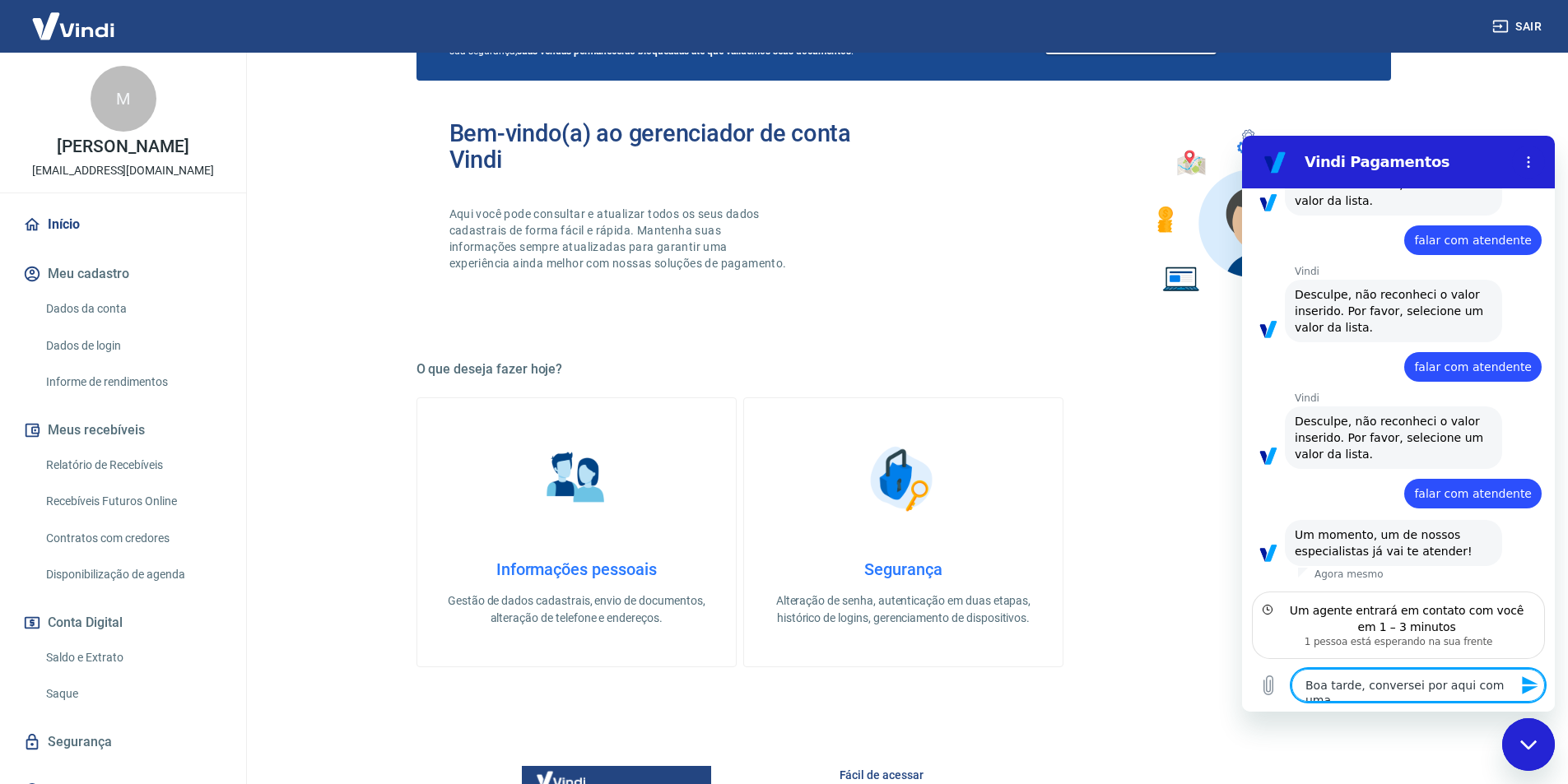
type textarea "Boa tarde, conversei por aqui com uma"
type textarea "x"
type textarea "Boa tarde, conversei por aqui com uma p"
type textarea "x"
type textarea "Boa tarde, conversei por aqui com uma pe"
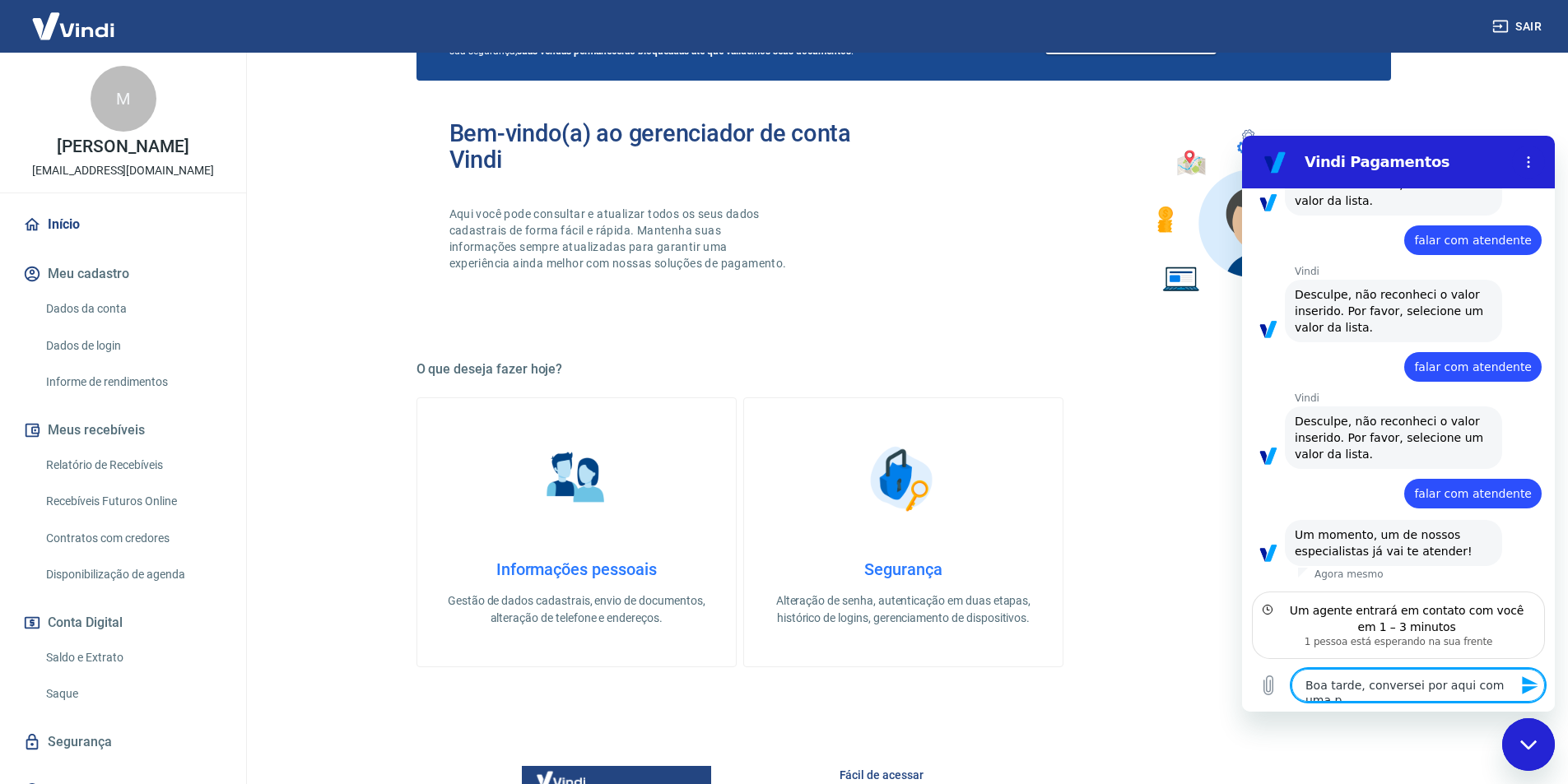
type textarea "x"
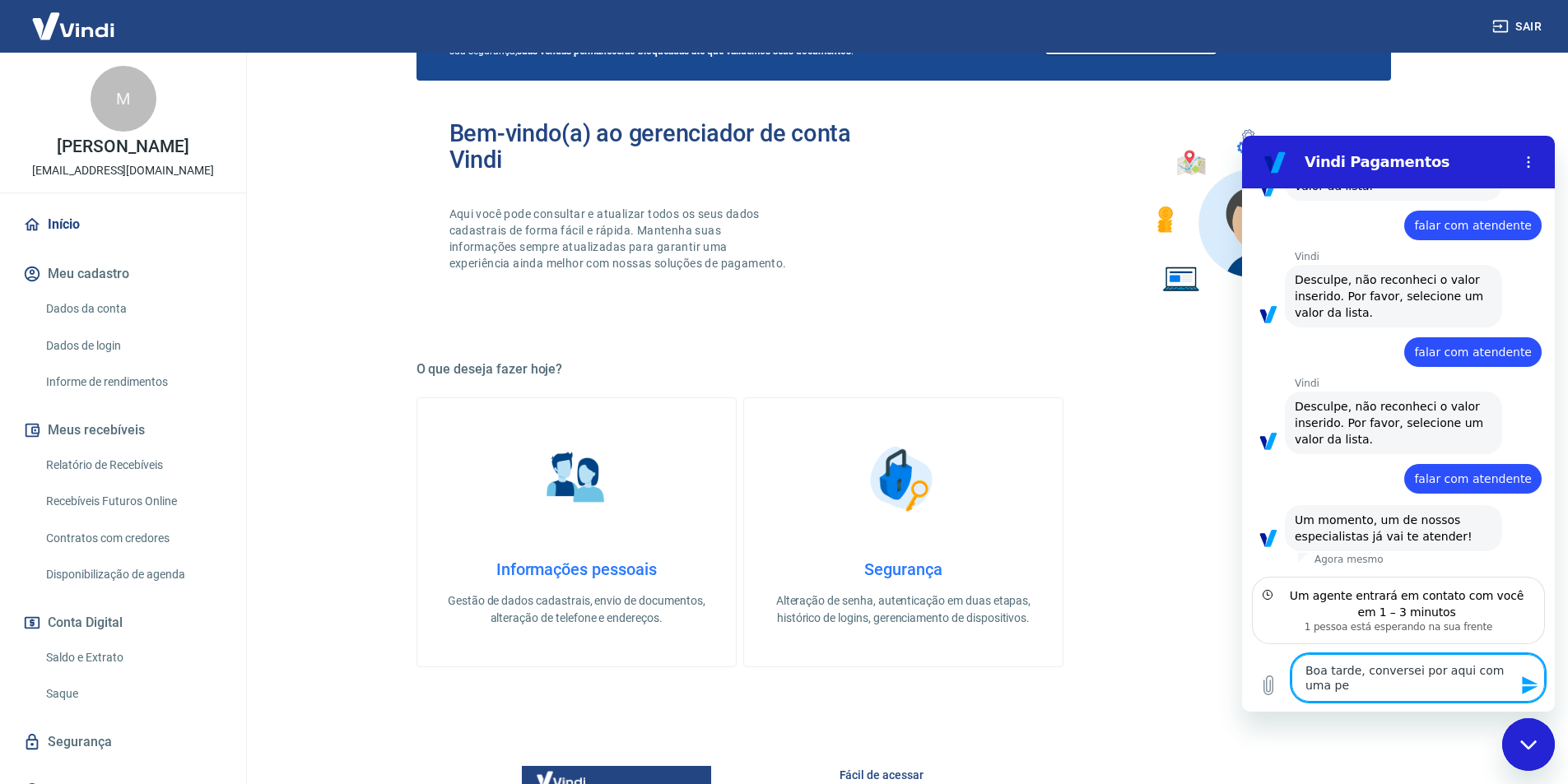
type textarea "Boa tarde, conversei por aqui com uma pes"
type textarea "x"
type textarea "Boa tarde, conversei por aqui com uma pess"
type textarea "x"
type textarea "Boa tarde, conversei por aqui com uma pesso"
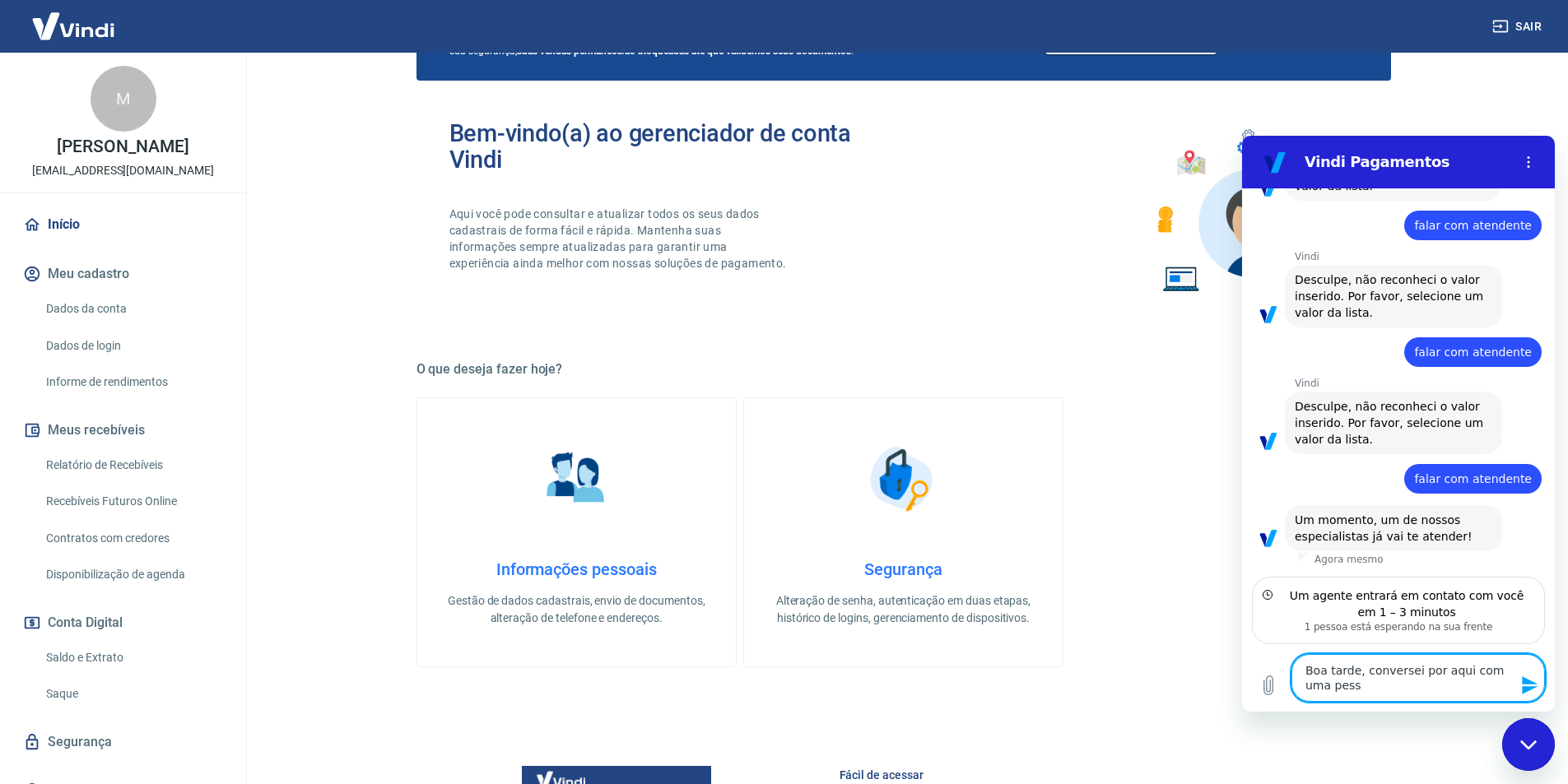
type textarea "x"
type textarea "Boa tarde, conversei por aqui com uma pessoa"
type textarea "x"
type textarea "Boa tarde, conversei por aqui com uma pessoa"
type textarea "x"
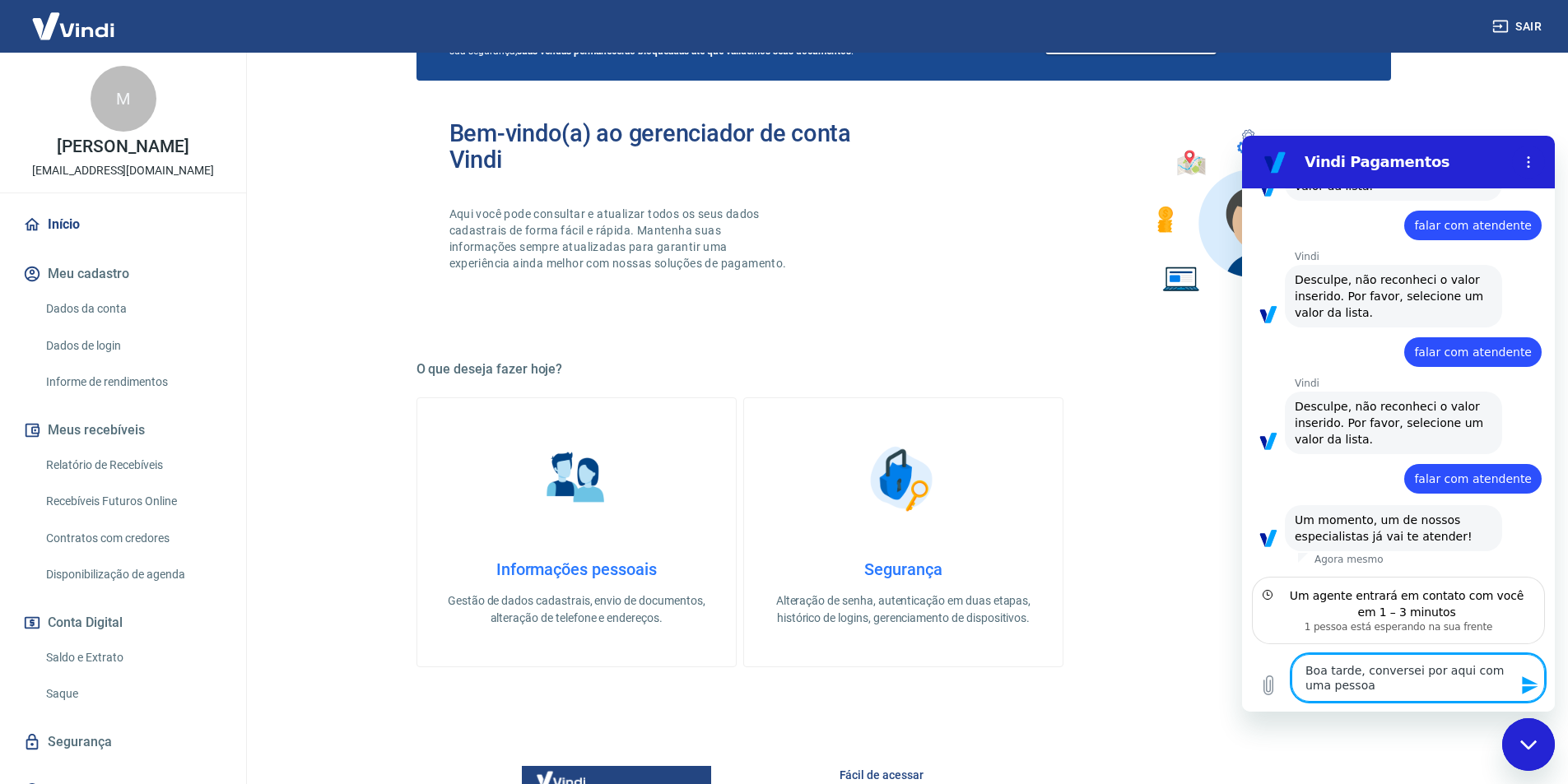
type textarea "Boa tarde, conversei por aqui com uma pessoa q"
type textarea "x"
type textarea "Boa tarde, conversei por aqui com uma pessoa qu"
type textarea "x"
type textarea "Boa tarde, conversei por aqui com uma pessoa que"
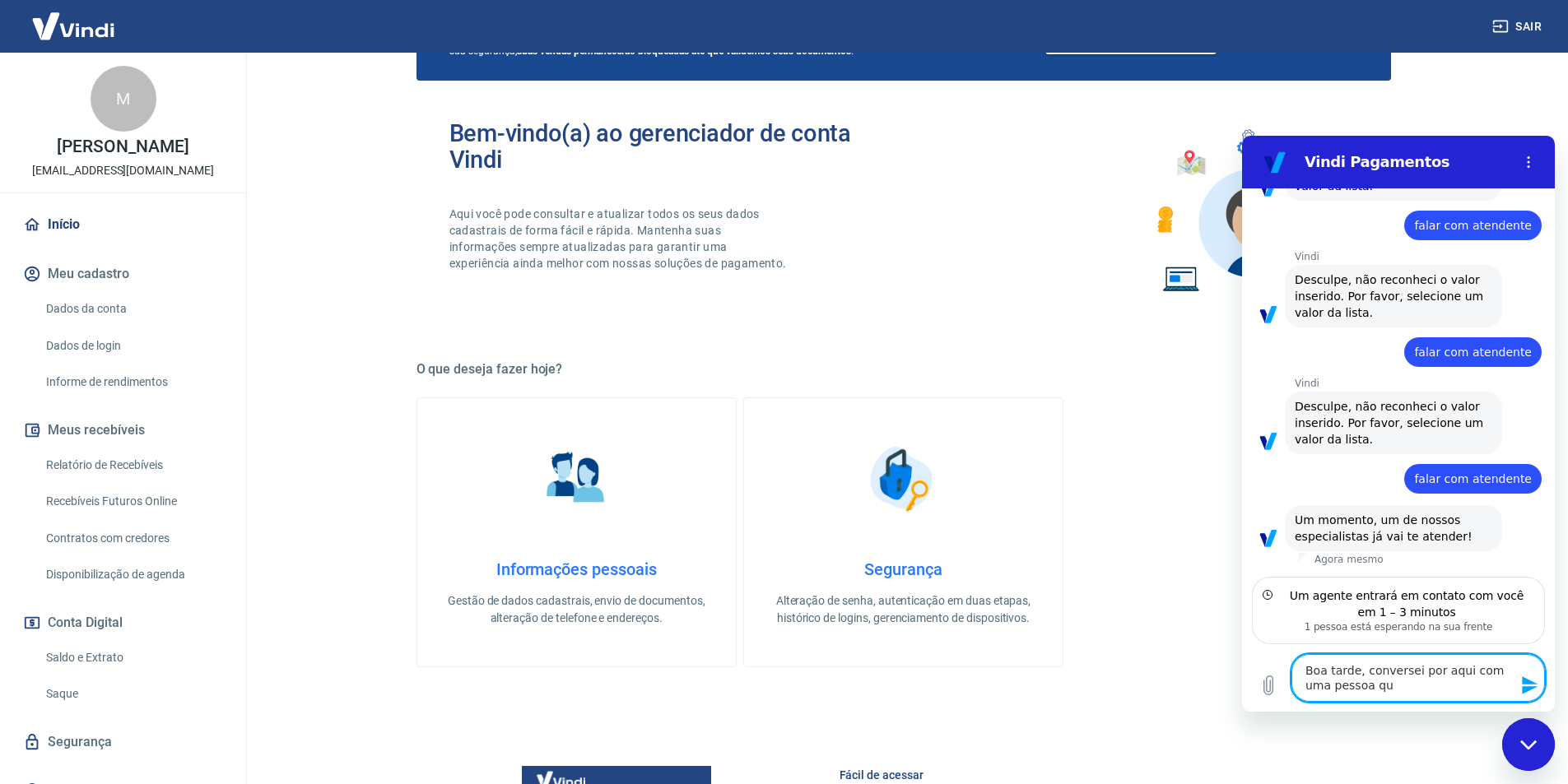
type textarea "x"
type textarea "Boa tarde, conversei por aqui com uma pessoa que"
type textarea "x"
type textarea "Boa tarde, conversei por aqui com uma pessoa que e"
type textarea "x"
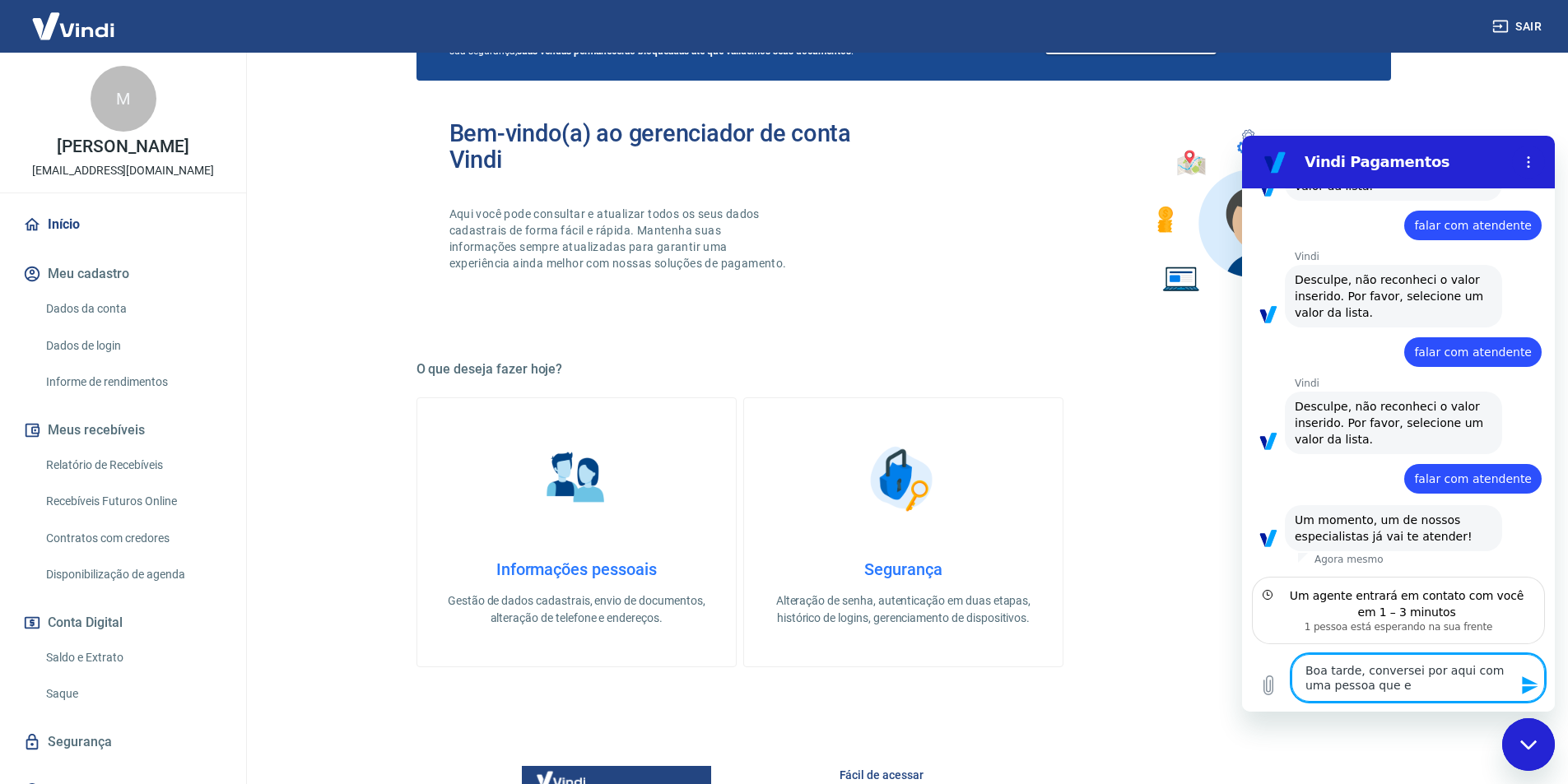
type textarea "Boa tarde, conversei por aqui com uma pessoa que en"
type textarea "x"
type textarea "Boa tarde, conversei por aqui com uma pessoa que e"
type textarea "x"
type textarea "Boa tarde, conversei por aqui com uma pessoa que"
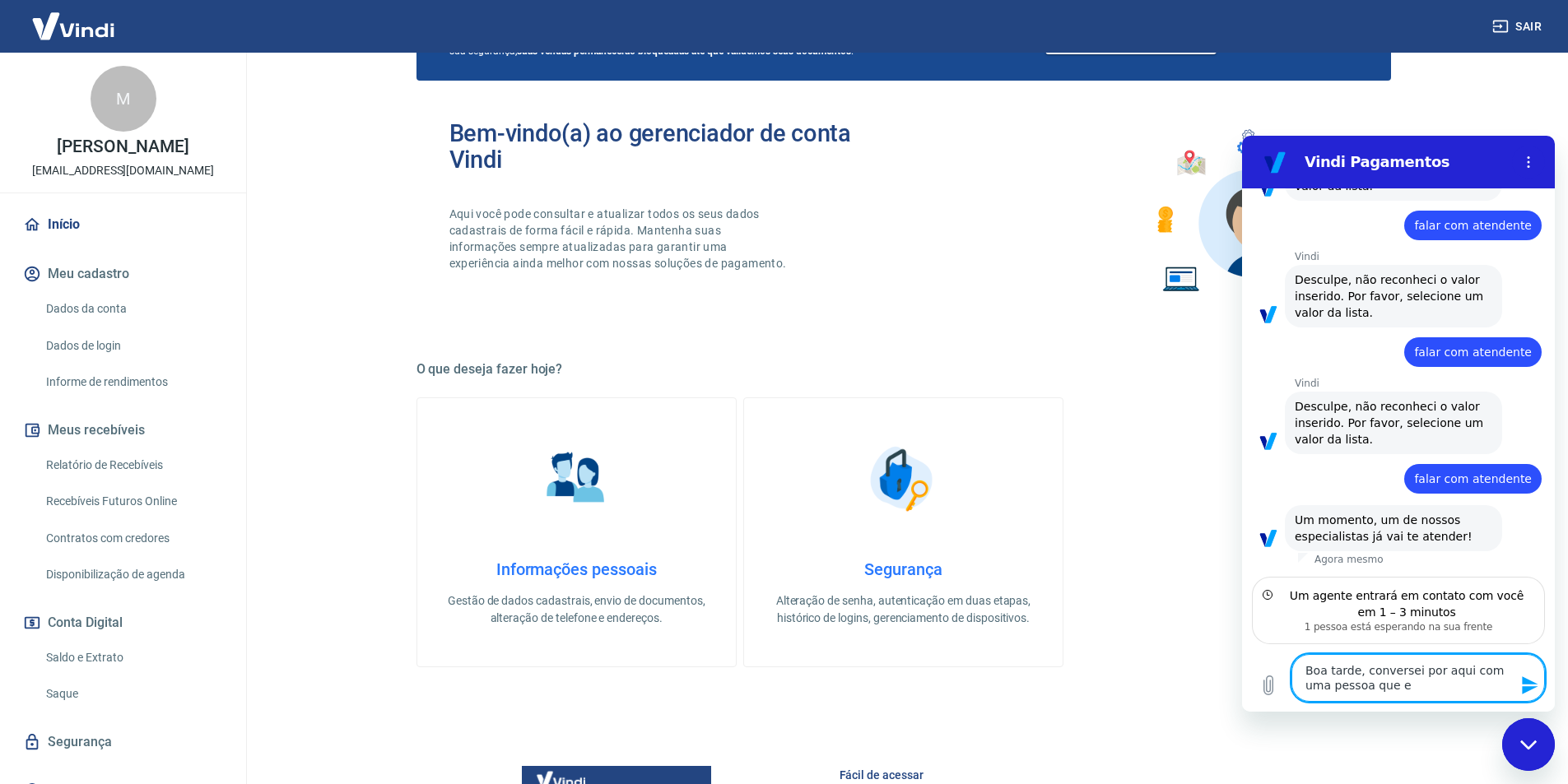
type textarea "x"
type textarea "Boa tarde, conversei por aqui com uma pessoa aque"
type textarea "x"
type textarea "Boa tarde, conversei por aqui com uma pessoa a que"
type textarea "x"
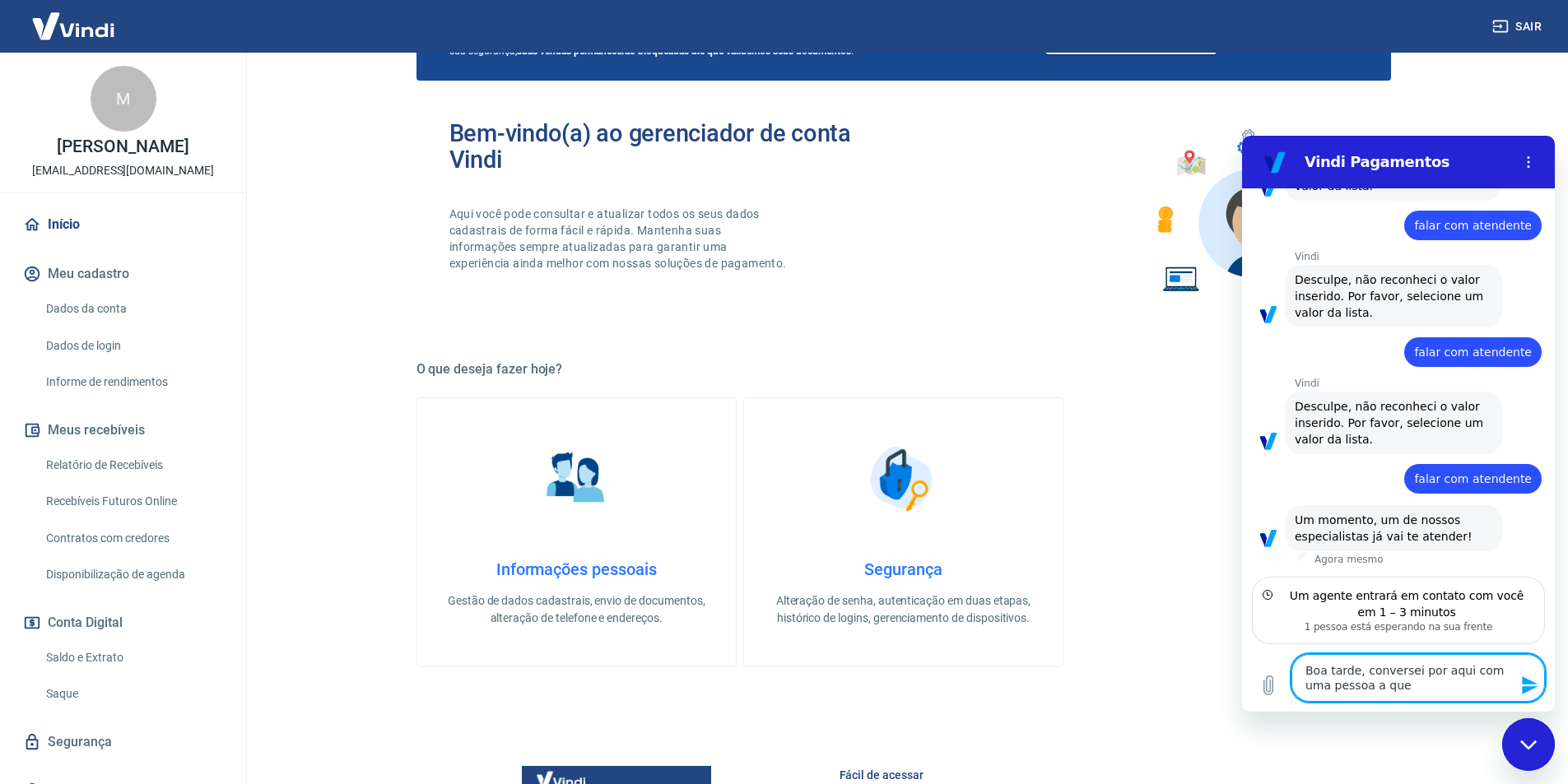
type textarea "Boa tarde, conversei por aqui com uma pessoa a rque"
type textarea "x"
type textarea "Boa tarde, conversei por aqui com uma pessoa a reque"
type textarea "x"
type textarea "Boa tarde, conversei por aqui com uma pessoa a resque"
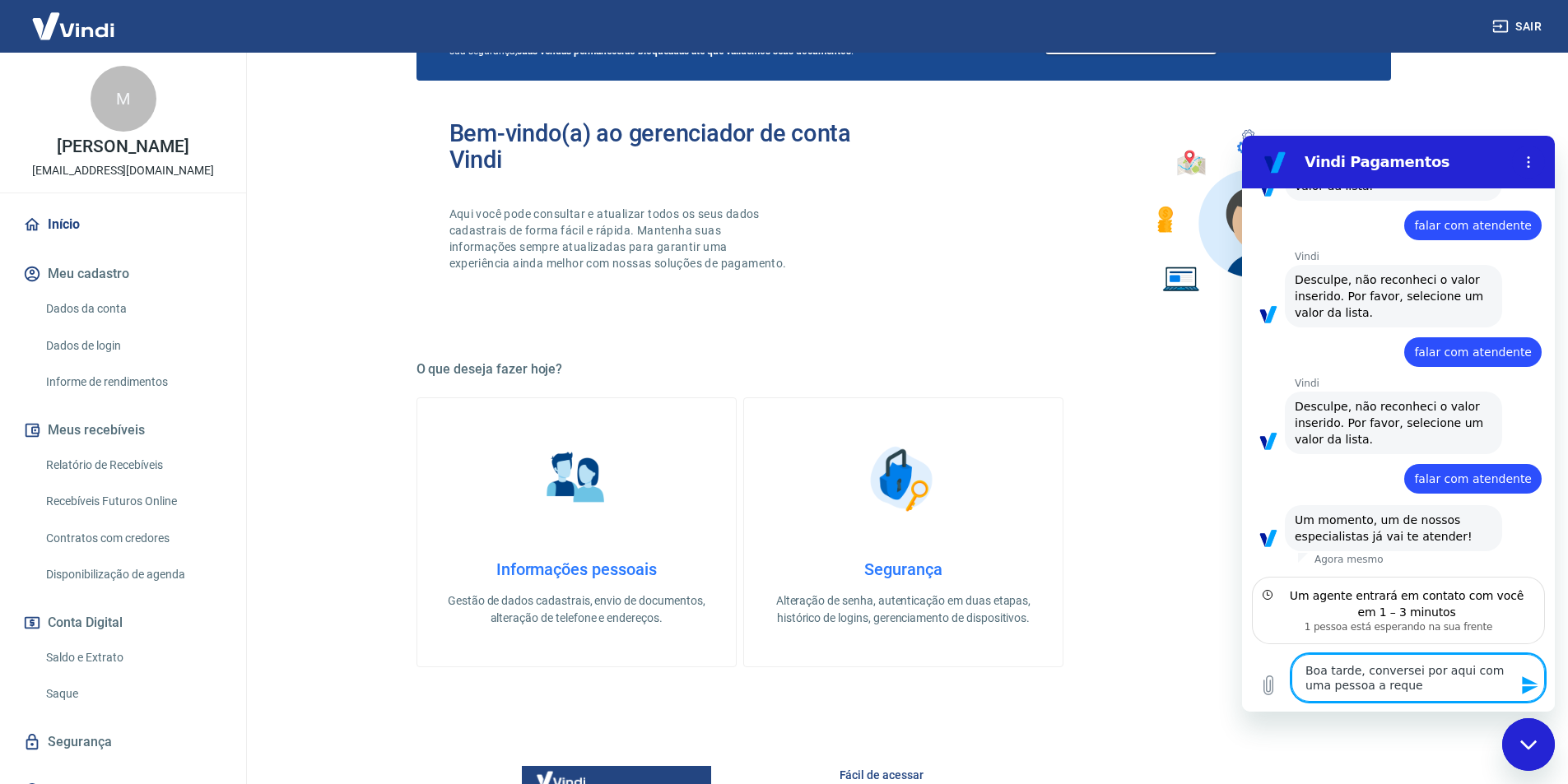
type textarea "x"
type textarea "Boa tarde, conversei por aqui com uma pessoa a respque"
type textarea "x"
type textarea "Boa tarde, conversei por aqui com uma pessoa a respeque"
type textarea "x"
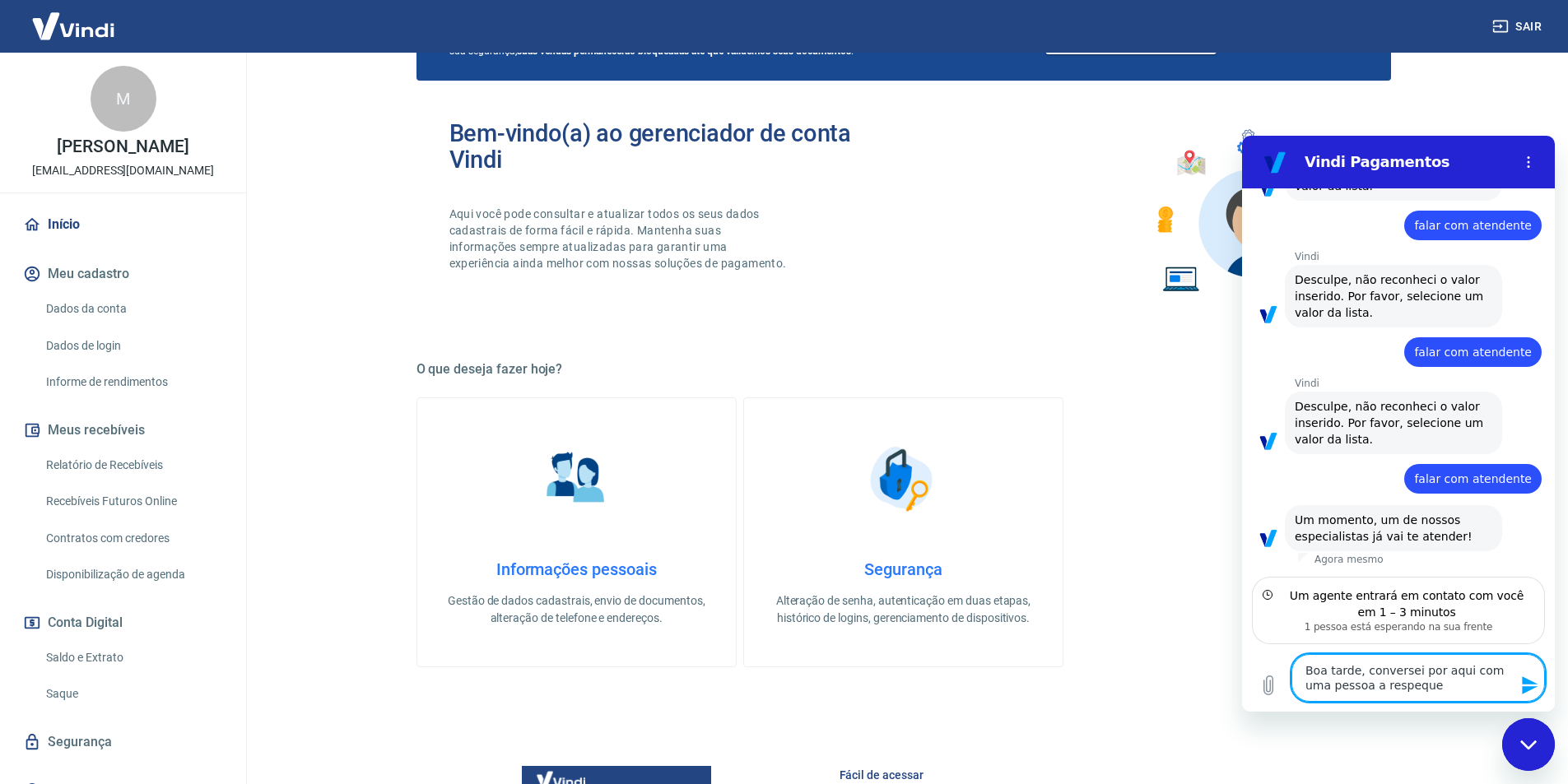
type textarea "Boa tarde, conversei por aqui com uma pessoa a respeique"
type textarea "x"
type textarea "Boa tarde, conversei por aqui com uma pessoa a respeitque"
type textarea "x"
type textarea "Boa tarde, conversei por aqui com uma pessoa a respeitoque"
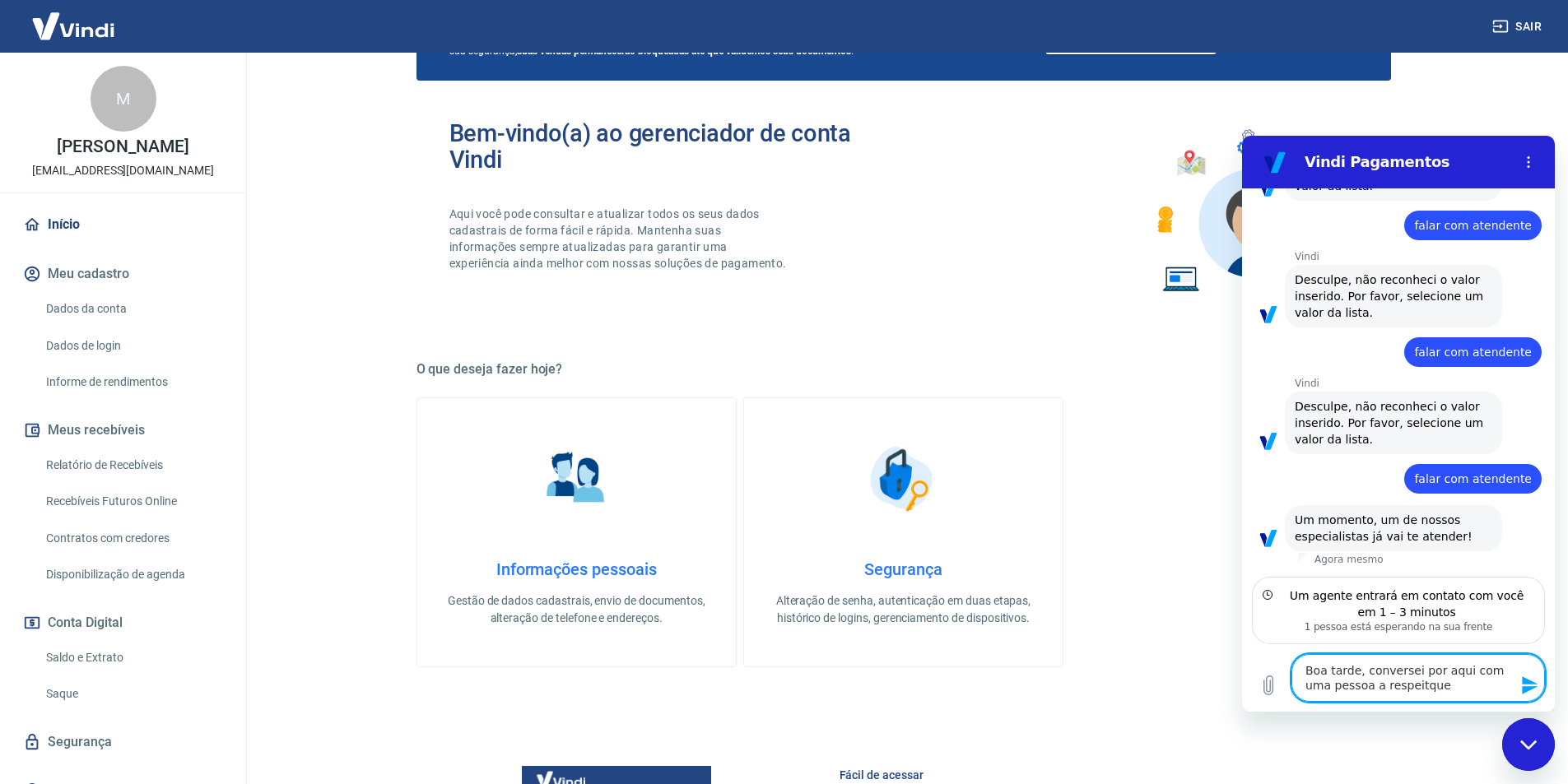
type textarea "x"
type textarea "Boa tarde, conversei por aqui com uma pessoa a respeito que"
type textarea "x"
type textarea "Boa tarde, conversei por aqui com uma pessoa a respeito dque"
type textarea "x"
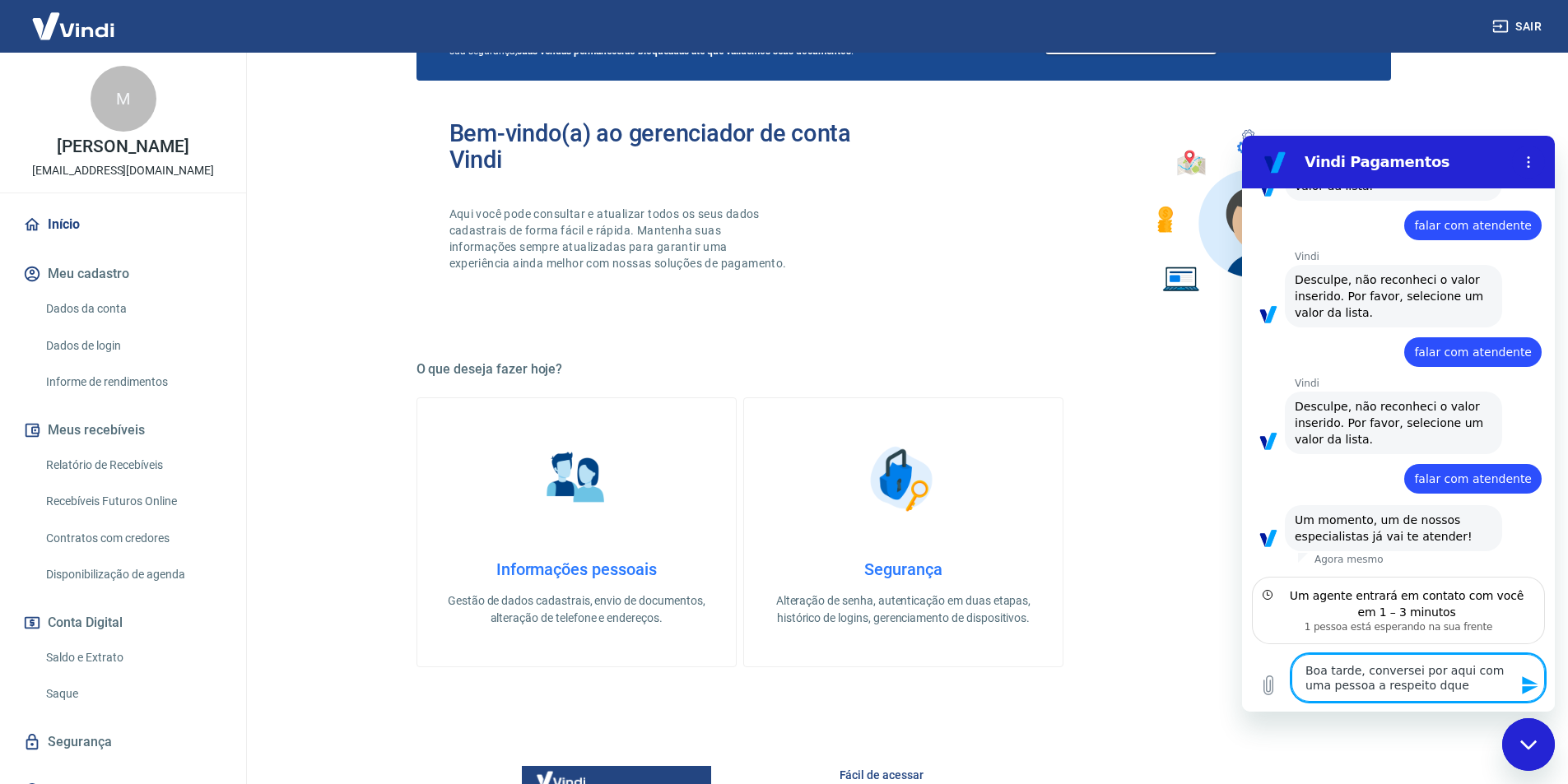
type textarea "Boa tarde, conversei por aqui com uma pessoa a respeito daque"
type textarea "x"
type textarea "Boa tarde, conversei por aqui com uma pessoa a respeito da que"
type textarea "x"
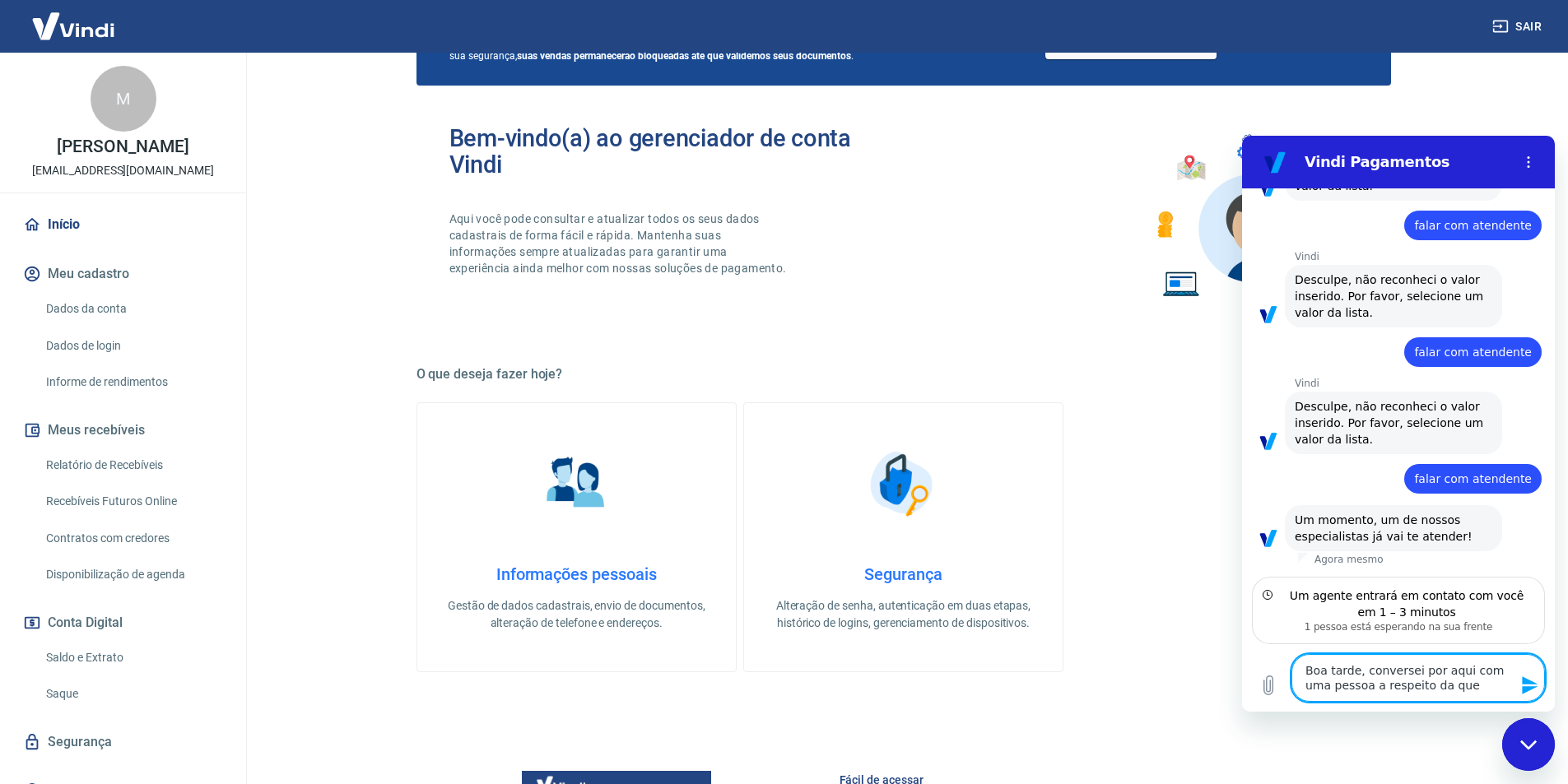
scroll to position [0, 0]
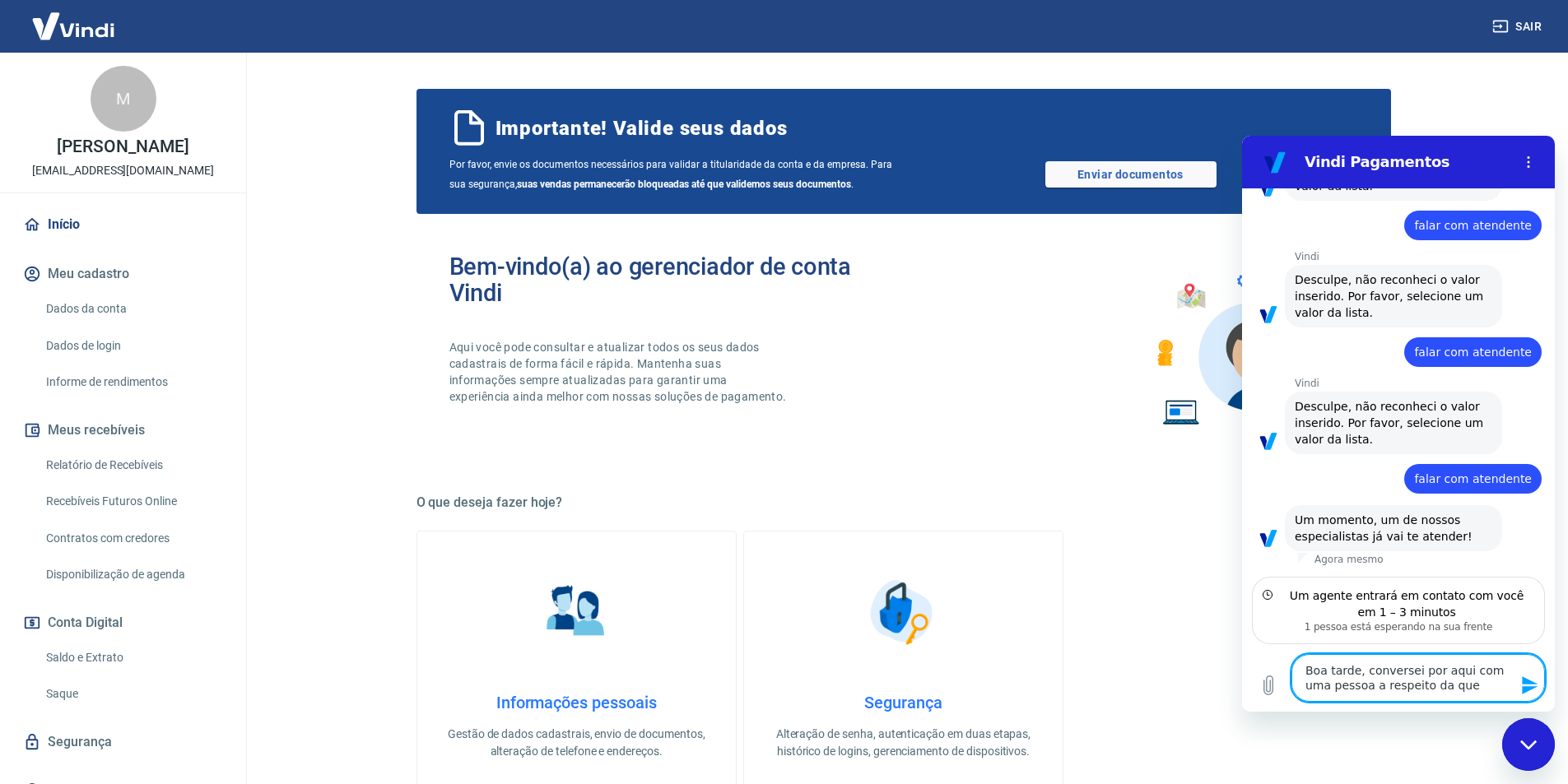
type textarea "Boa tarde, conversei por aqui com uma pessoa a respeito da vque"
type textarea "x"
type textarea "Boa tarde, conversei por aqui com uma pessoa a respeito da vaque"
type textarea "x"
type textarea "Boa tarde, conversei por aqui com uma pessoa a respeito da valque"
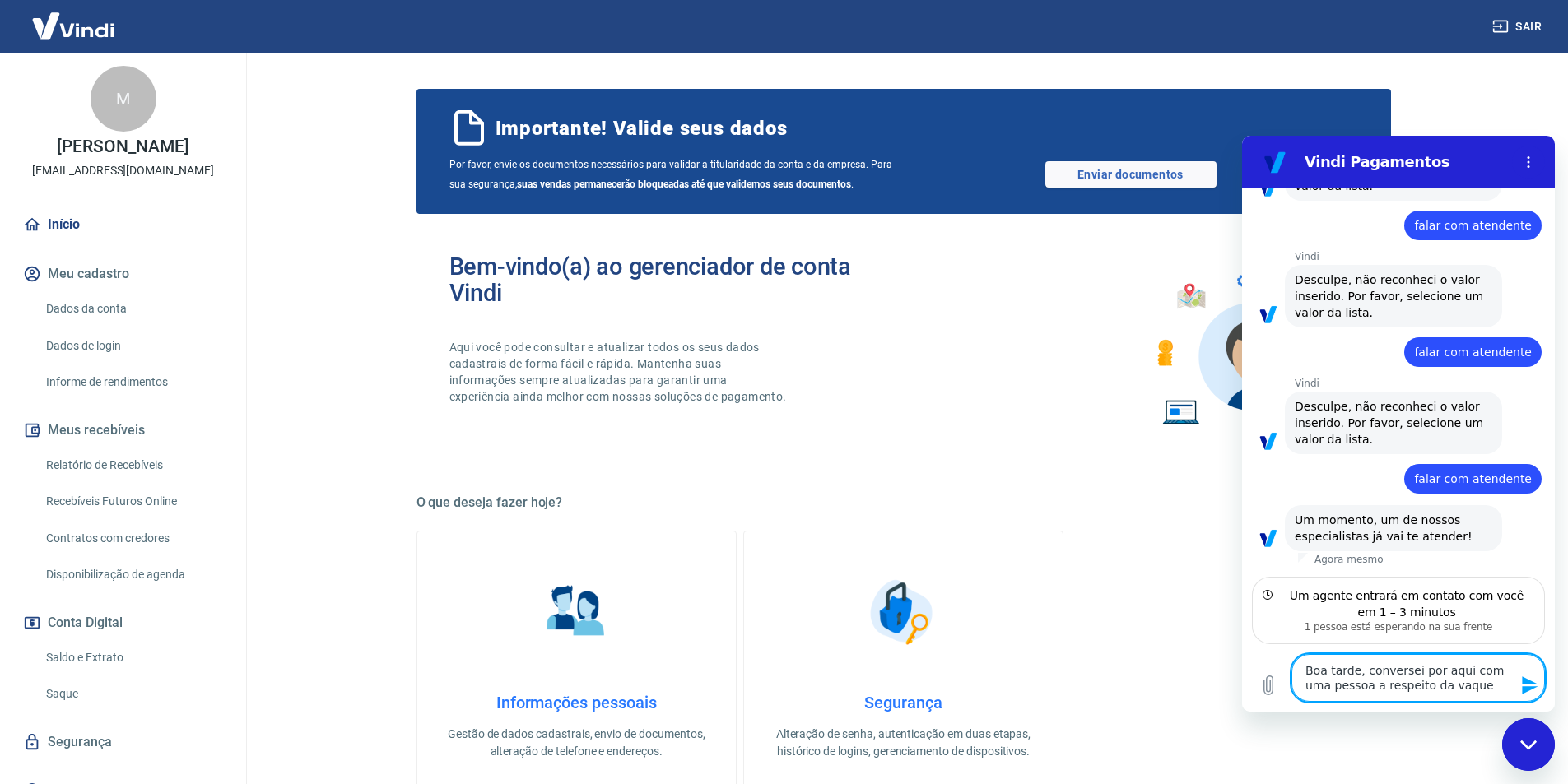
type textarea "x"
type textarea "Boa tarde, conversei por aqui com uma pessoa a respeito da valique"
type textarea "x"
type textarea "Boa tarde, conversei por aqui com uma pessoa a respeito da validque"
type textarea "x"
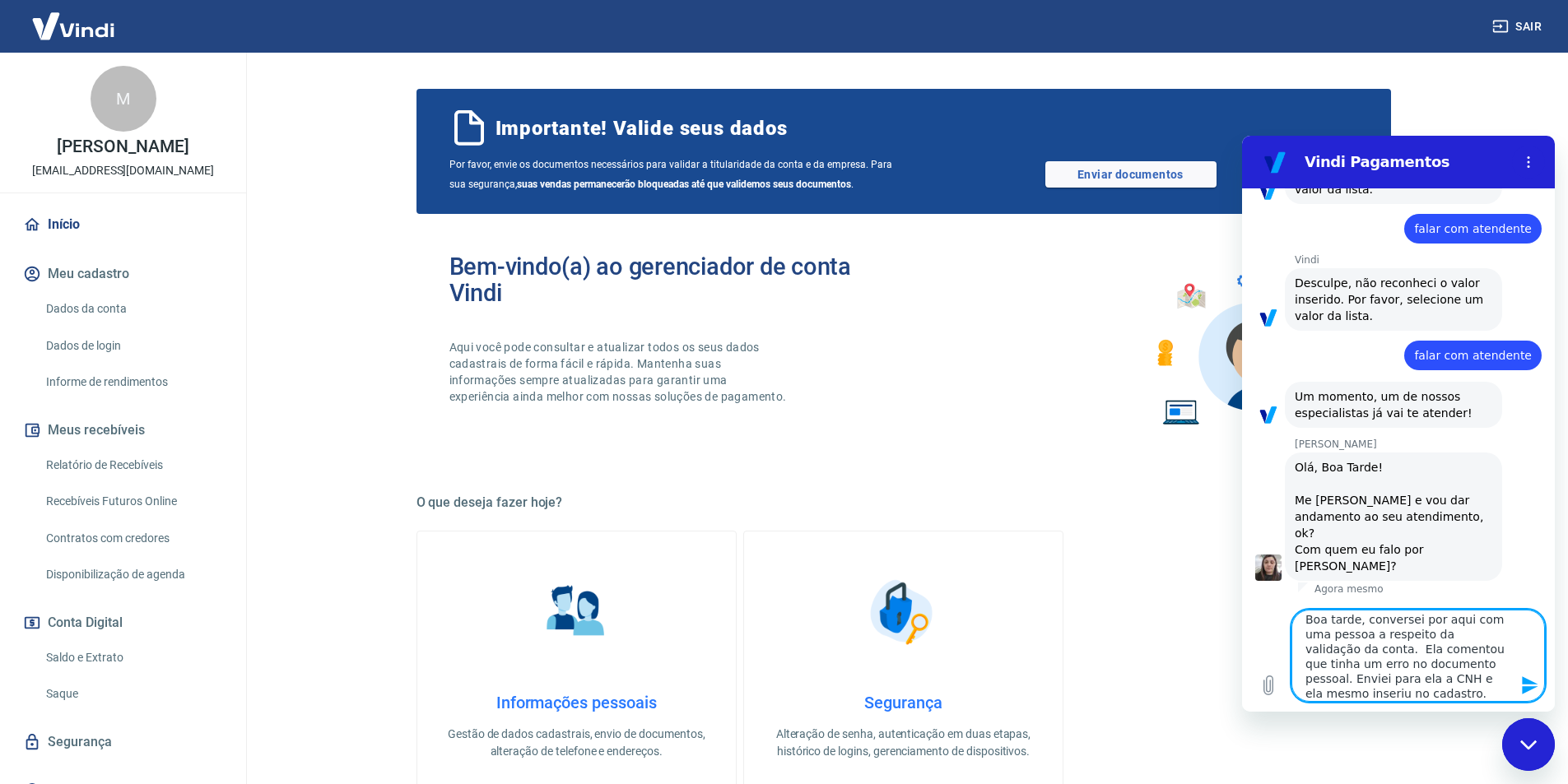
scroll to position [22, 0]
click at [1384, 676] on textarea "Boa tarde, conversei por aqui com uma pessoa a respeito da validação da conta. …" at bounding box center [1418, 656] width 253 height 93
paste textarea "Confira abaixo os documentos que apresentaram divergências na validação: Docume…"
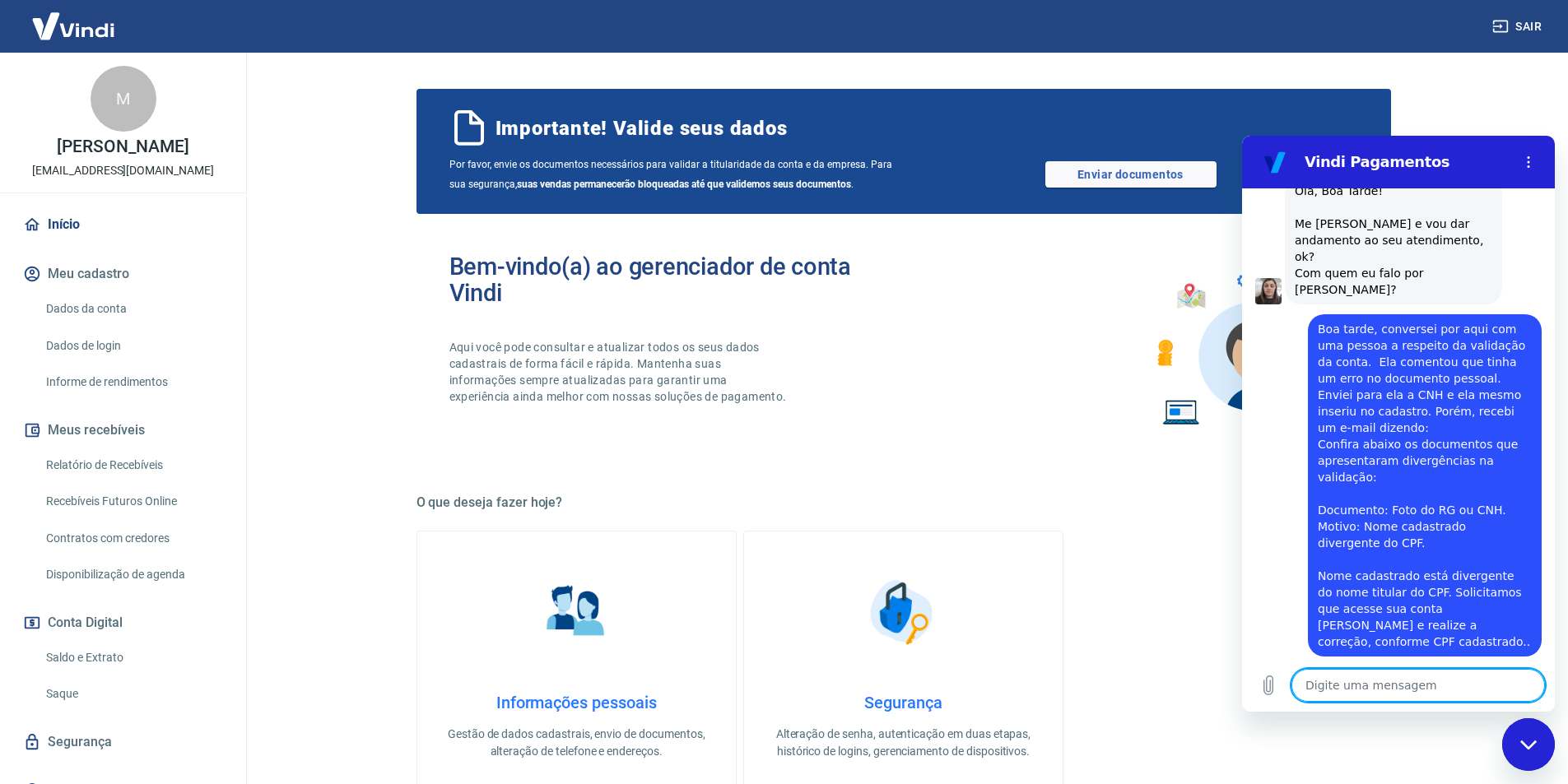
scroll to position [705, 0]
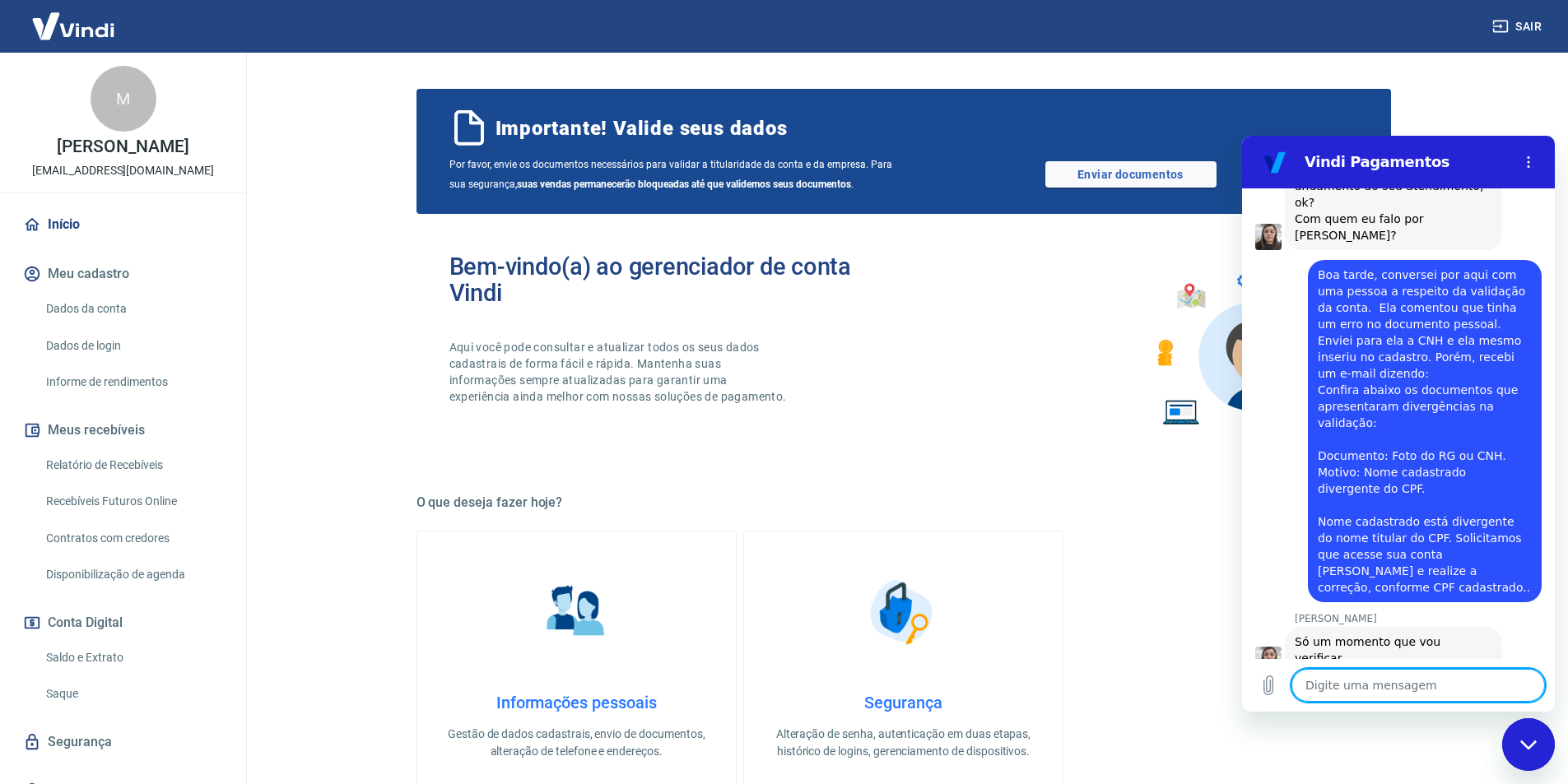
click at [1399, 682] on textarea at bounding box center [1418, 685] width 253 height 33
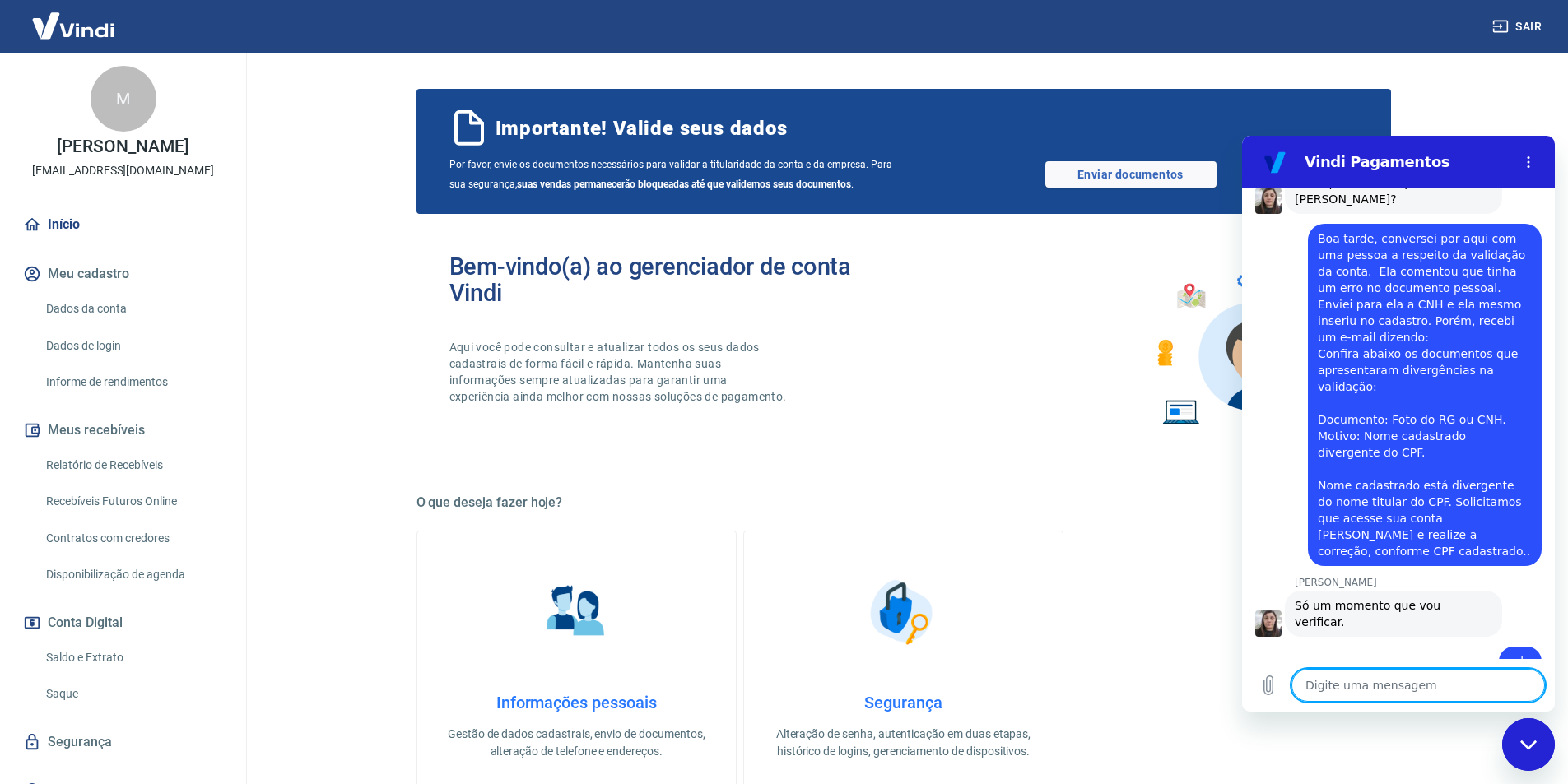
scroll to position [744, 0]
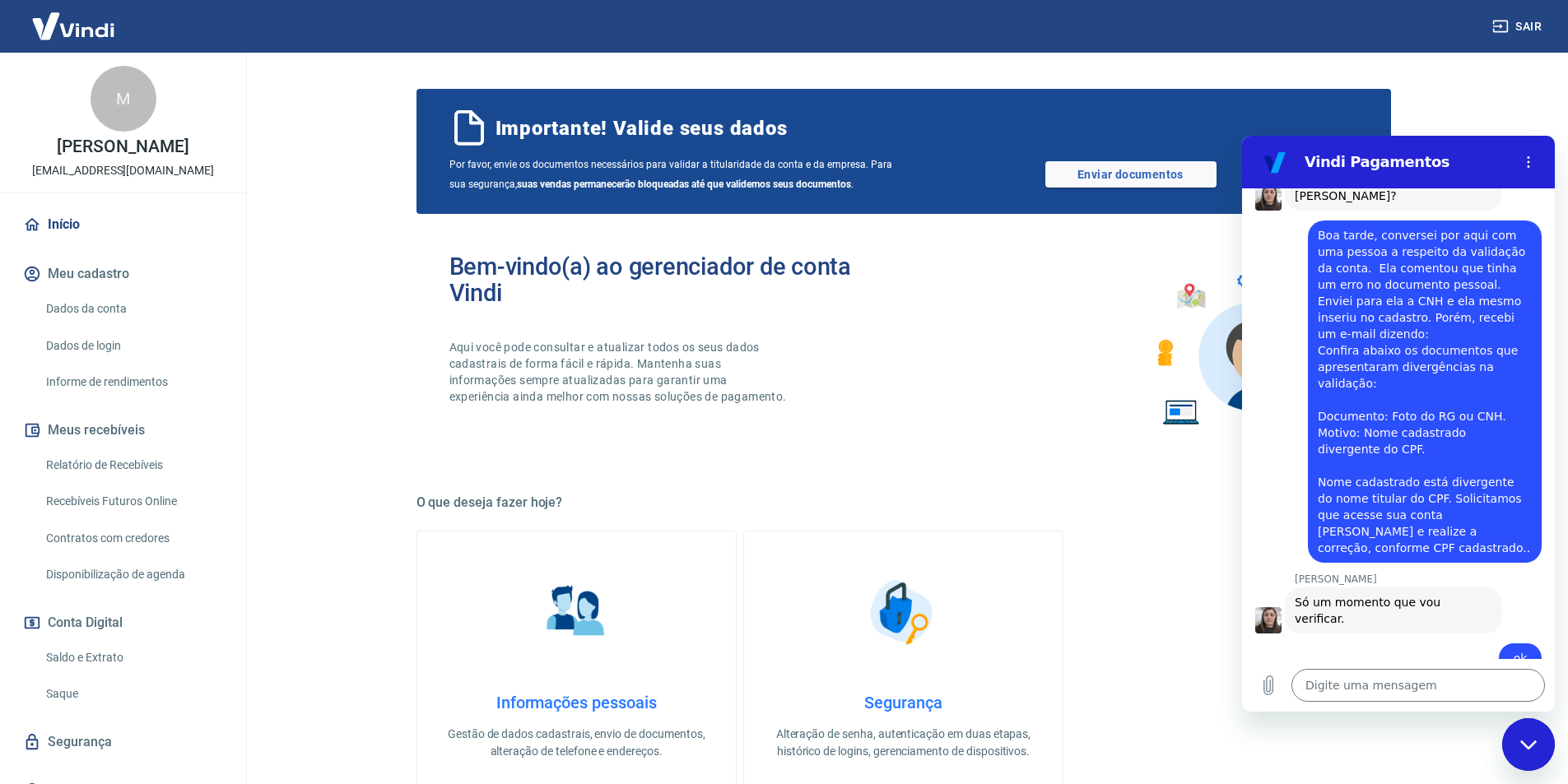
click at [93, 325] on link "Dados da conta" at bounding box center [133, 309] width 187 height 34
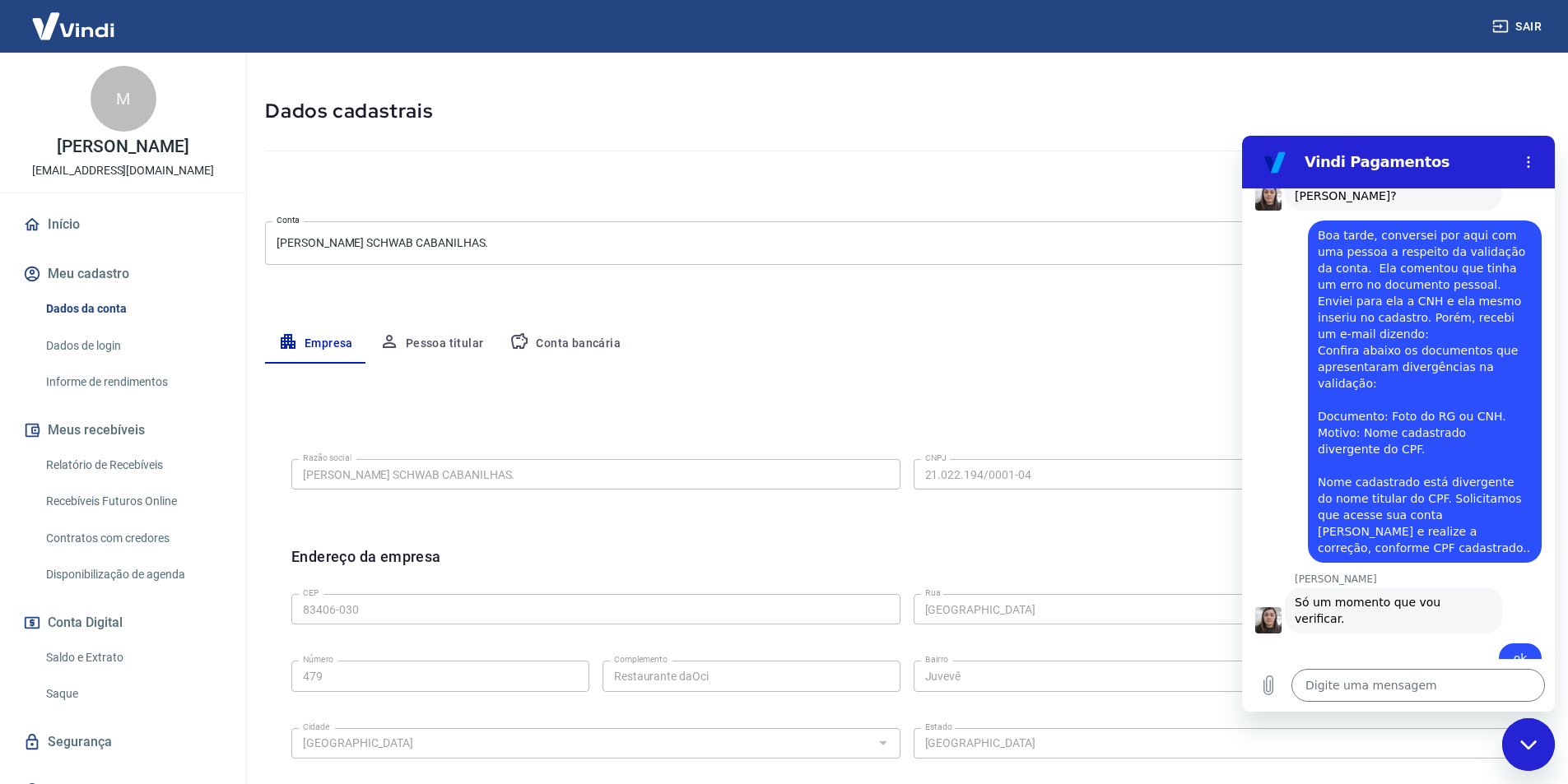
scroll to position [82, 0]
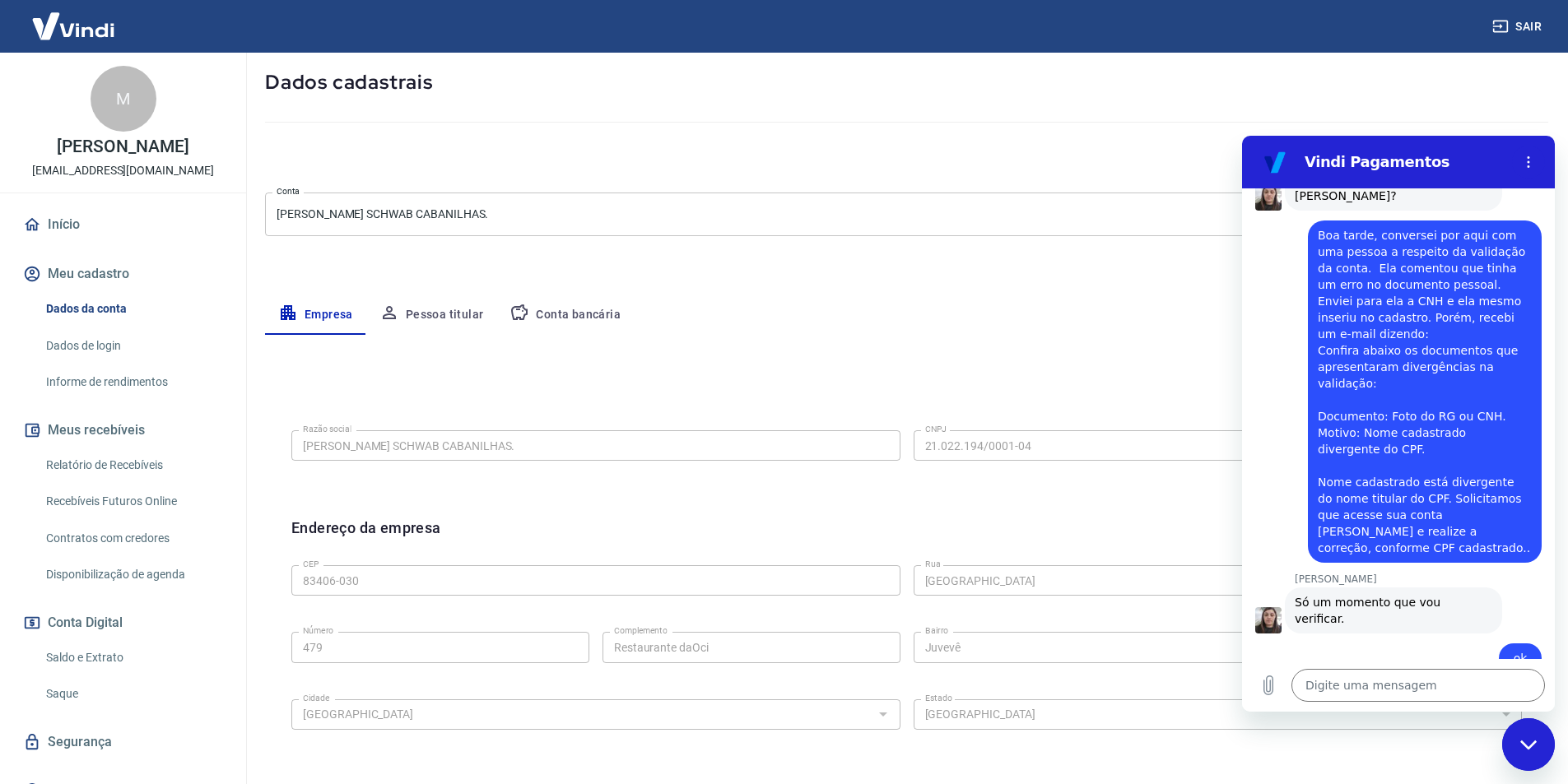
click at [396, 310] on icon "button" at bounding box center [388, 312] width 20 height 20
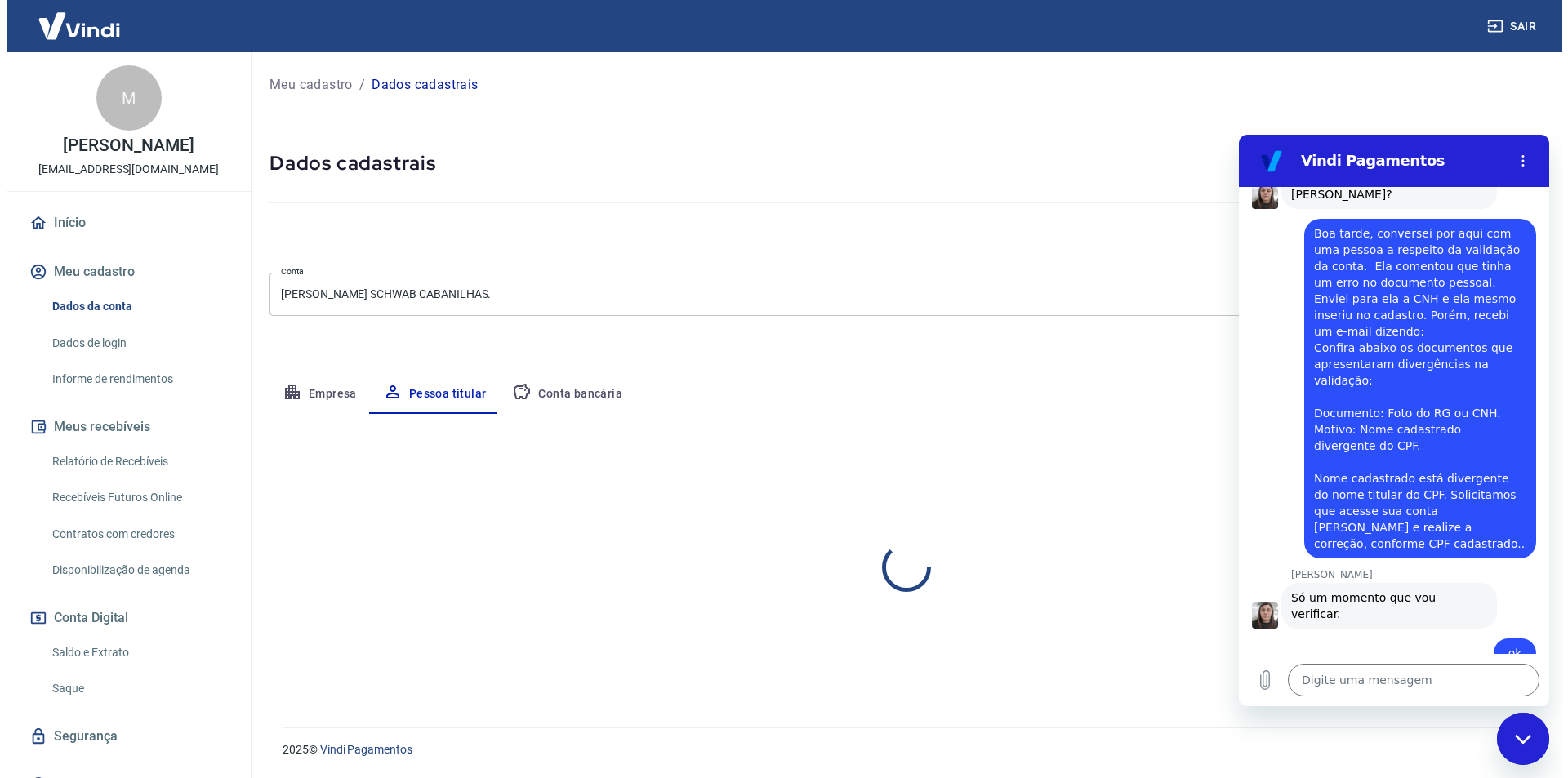
scroll to position [0, 0]
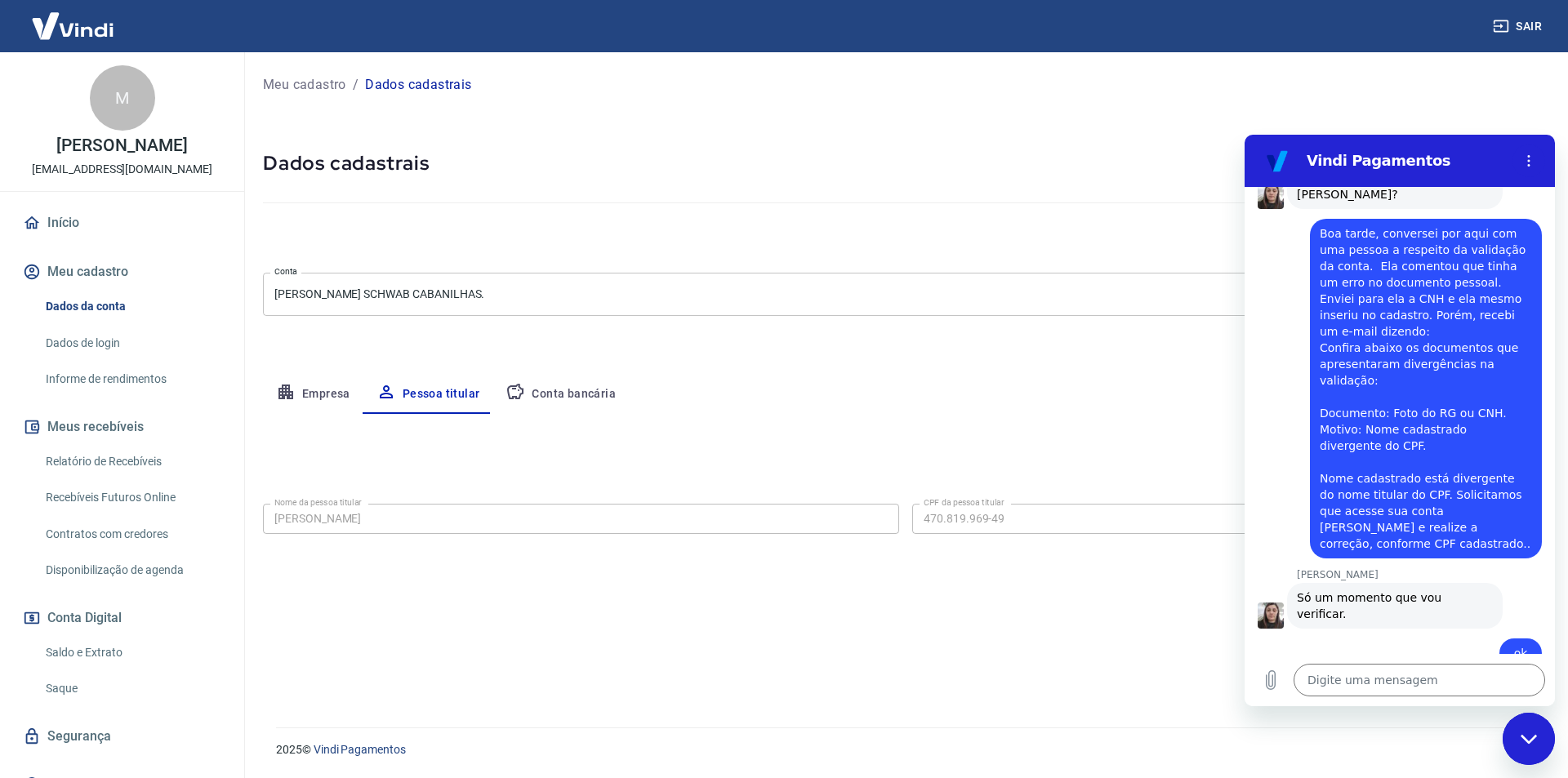
click at [586, 393] on button "Conta bancária" at bounding box center [560, 395] width 136 height 39
click at [429, 395] on button "Pessoa titular" at bounding box center [428, 395] width 129 height 39
click at [1342, 685] on textarea at bounding box center [1419, 680] width 251 height 33
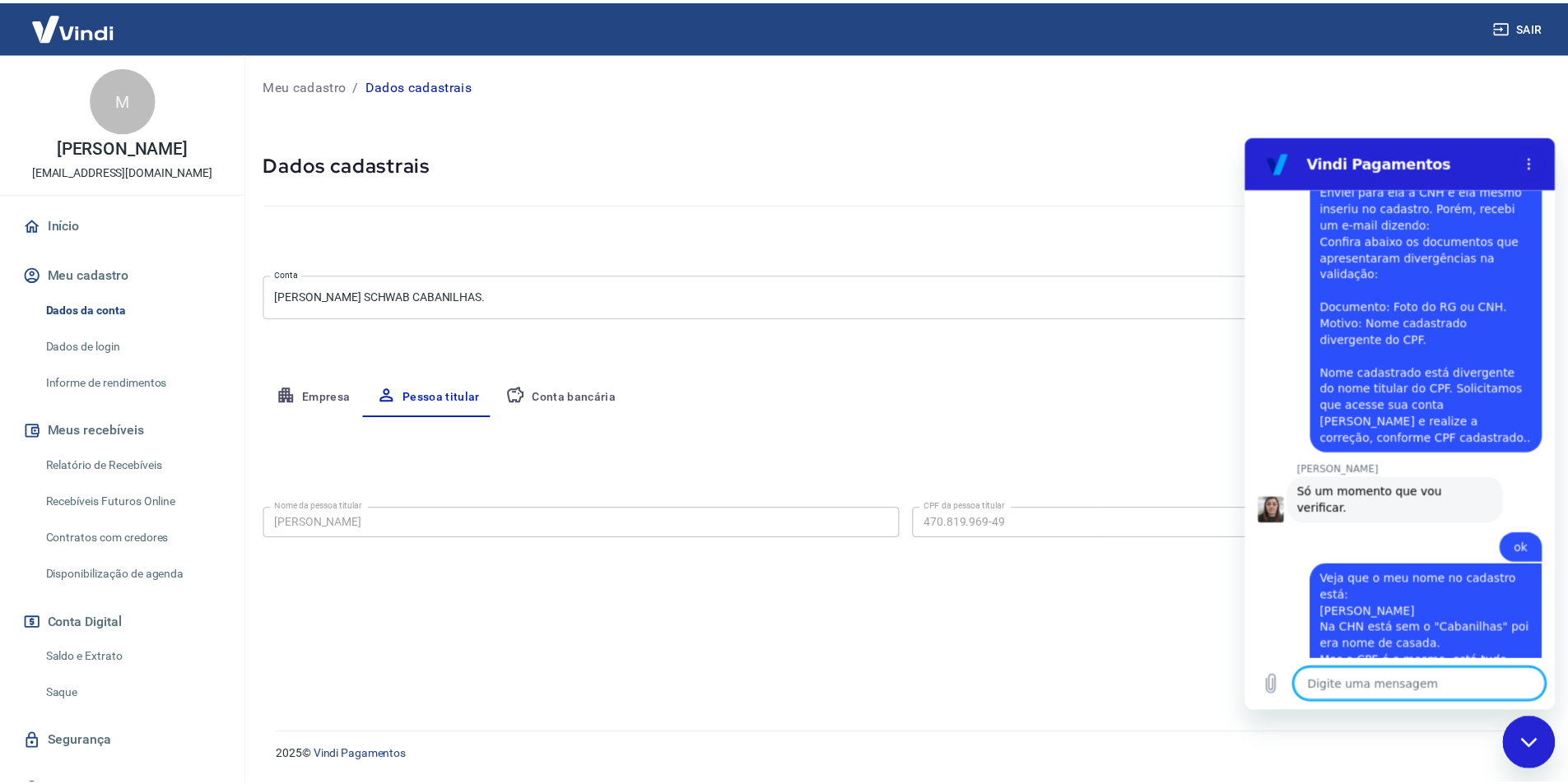
scroll to position [858, 0]
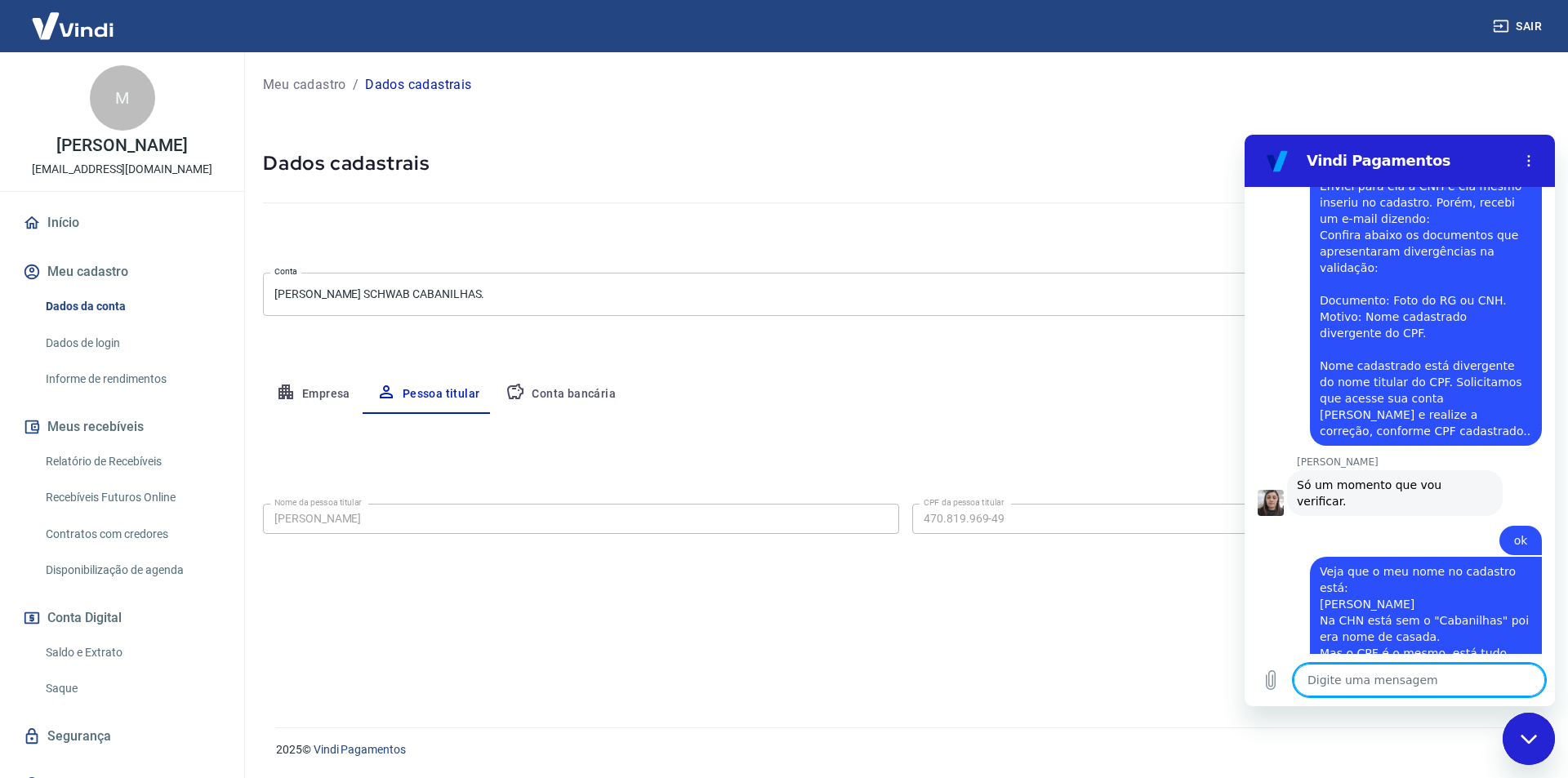
click at [561, 294] on body "Sair M Maria Ocimara Schwab Cabanilhas ocicaban@gmail.com Início Meu cadastro D…" at bounding box center [784, 389] width 1568 height 778
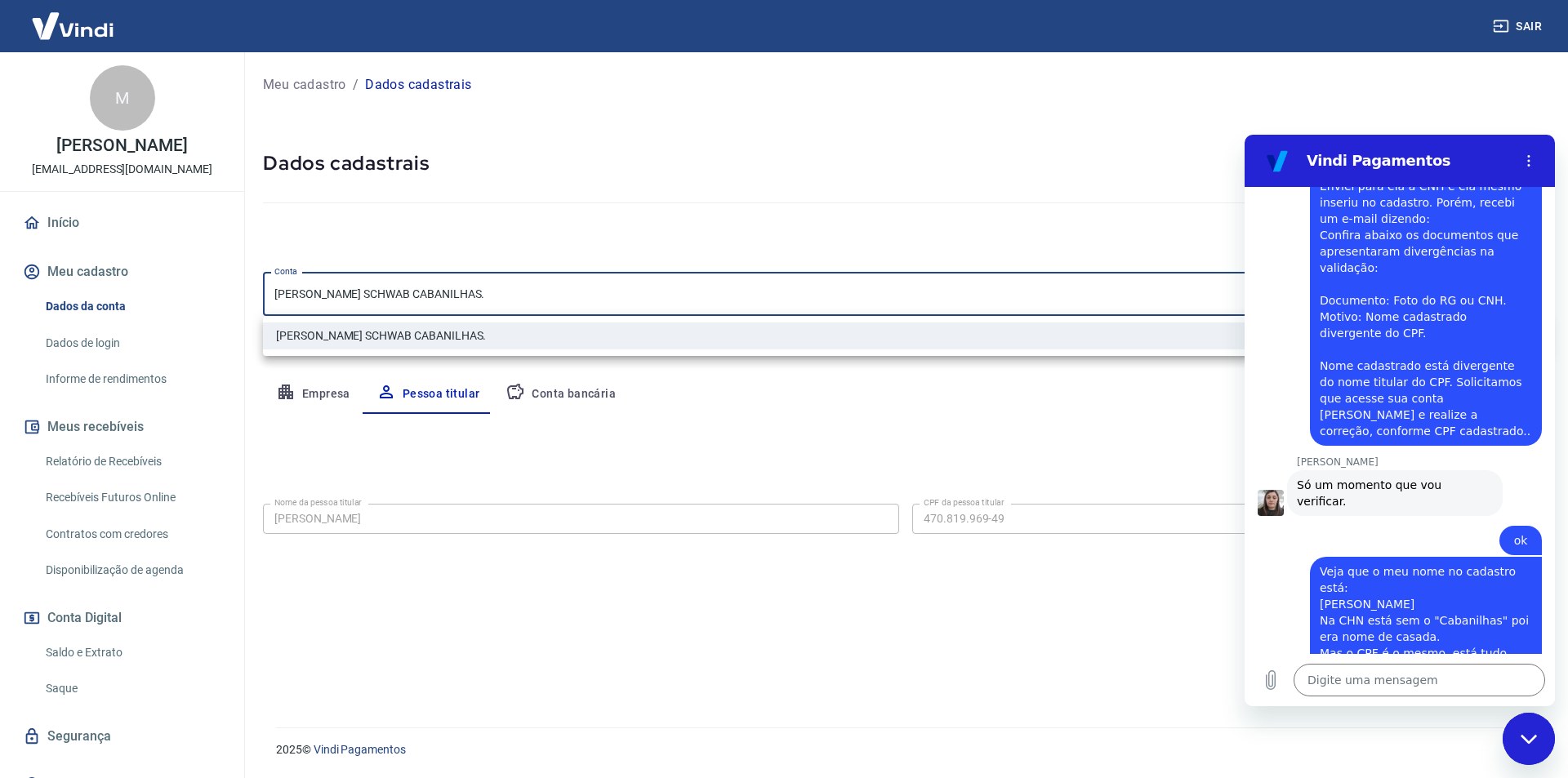
click at [747, 441] on div at bounding box center [784, 389] width 1568 height 778
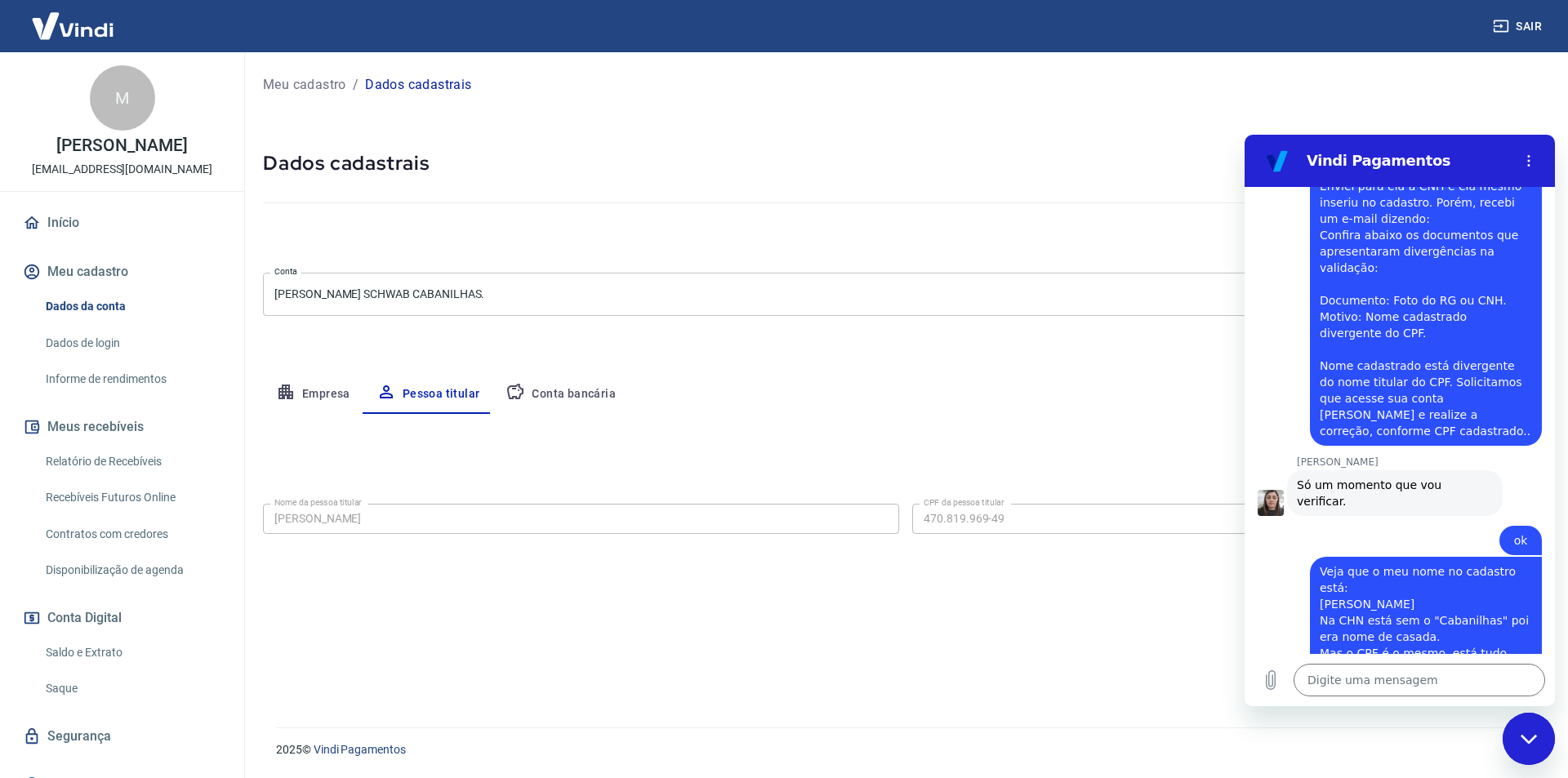
click at [685, 231] on div "Cancelar conta" at bounding box center [905, 238] width 1286 height 30
click at [580, 403] on button "Conta bancária" at bounding box center [560, 395] width 136 height 39
click at [328, 396] on button "Empresa" at bounding box center [312, 395] width 100 height 39
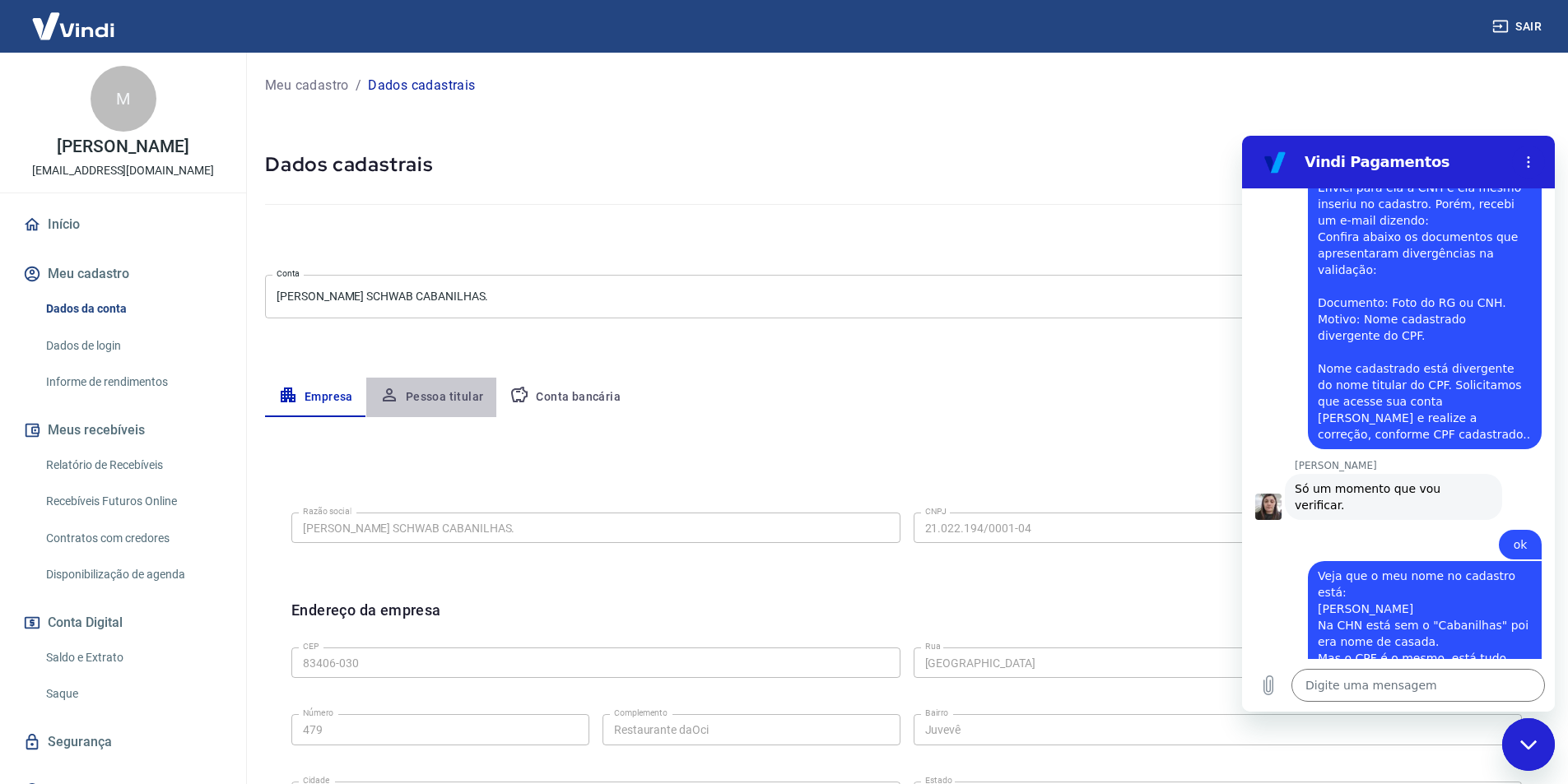
click at [437, 393] on button "Pessoa titular" at bounding box center [431, 398] width 130 height 40
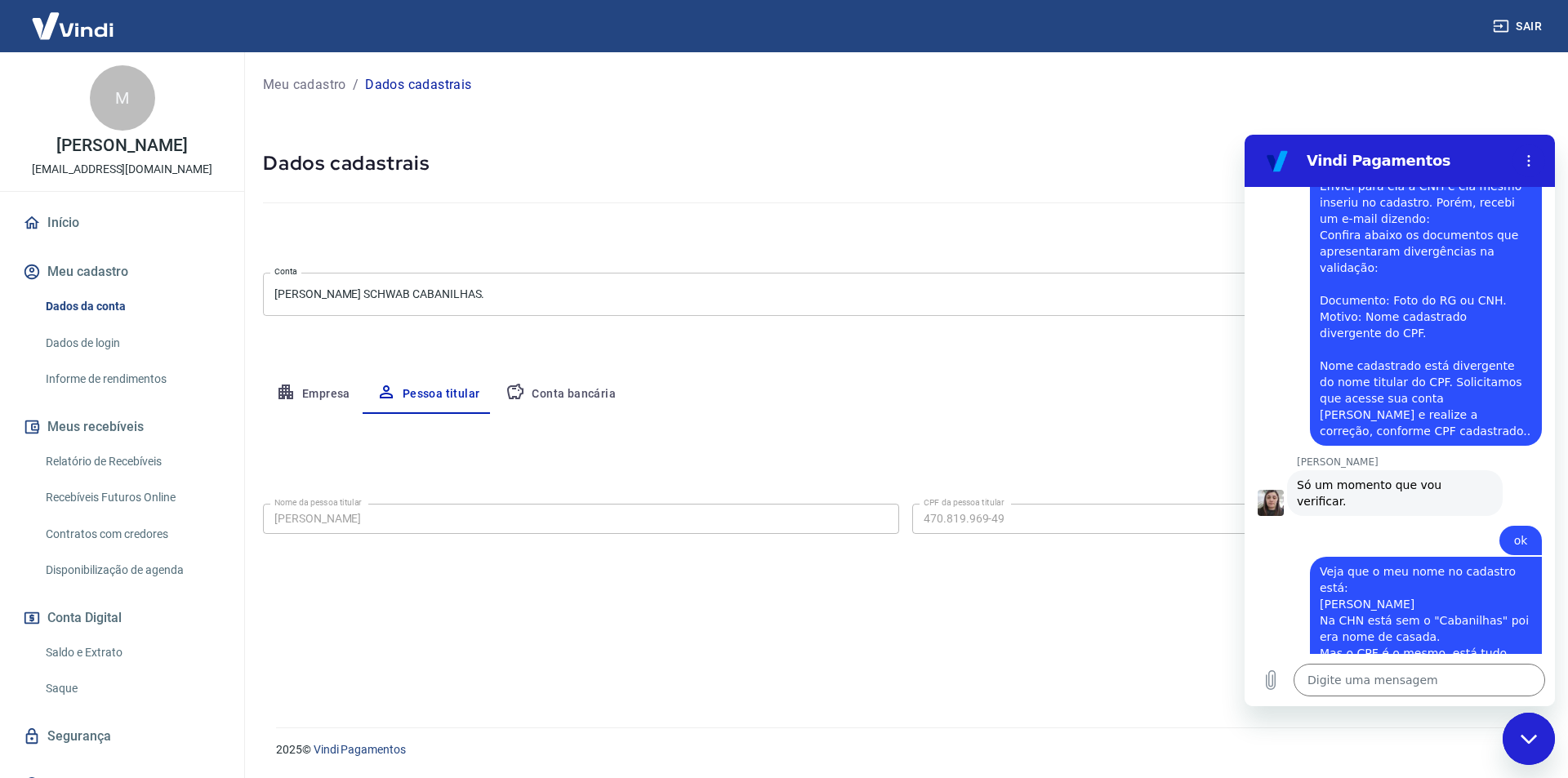
click at [321, 397] on button "Empresa" at bounding box center [312, 395] width 100 height 39
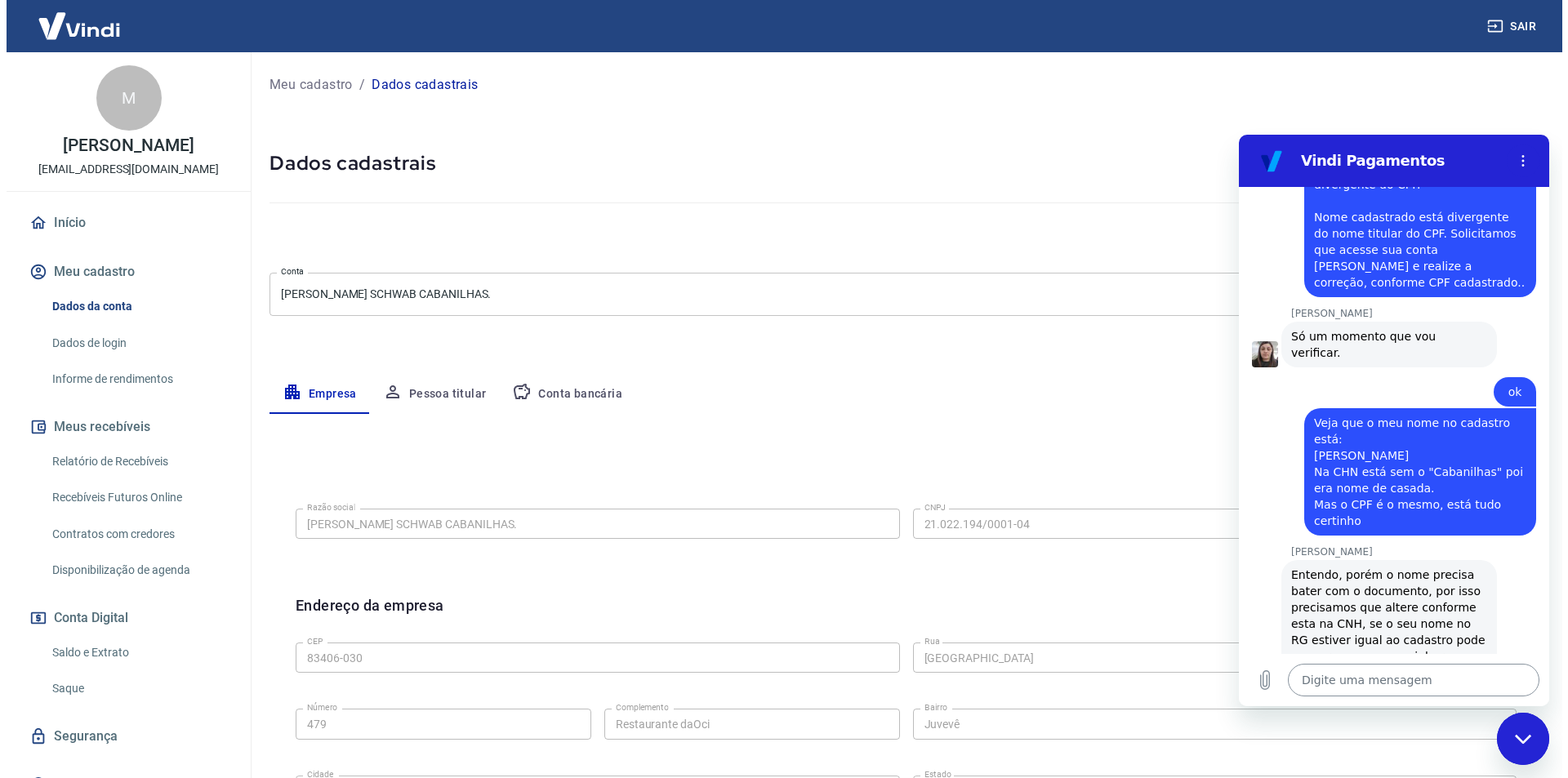
scroll to position [1003, 0]
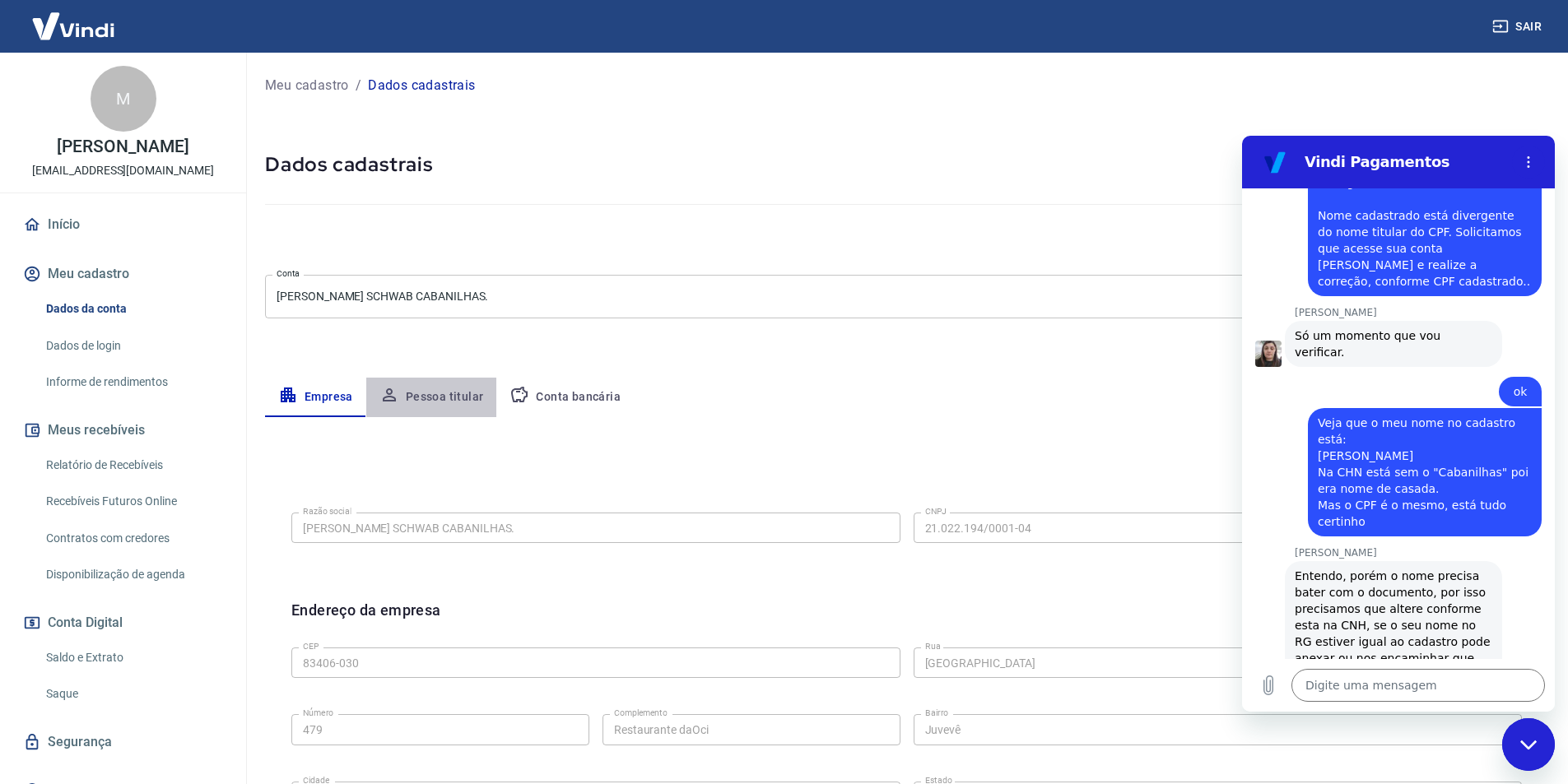
drag, startPoint x: 459, startPoint y: 392, endPoint x: 557, endPoint y: 417, distance: 101.1
click at [459, 392] on button "Pessoa titular" at bounding box center [431, 398] width 130 height 40
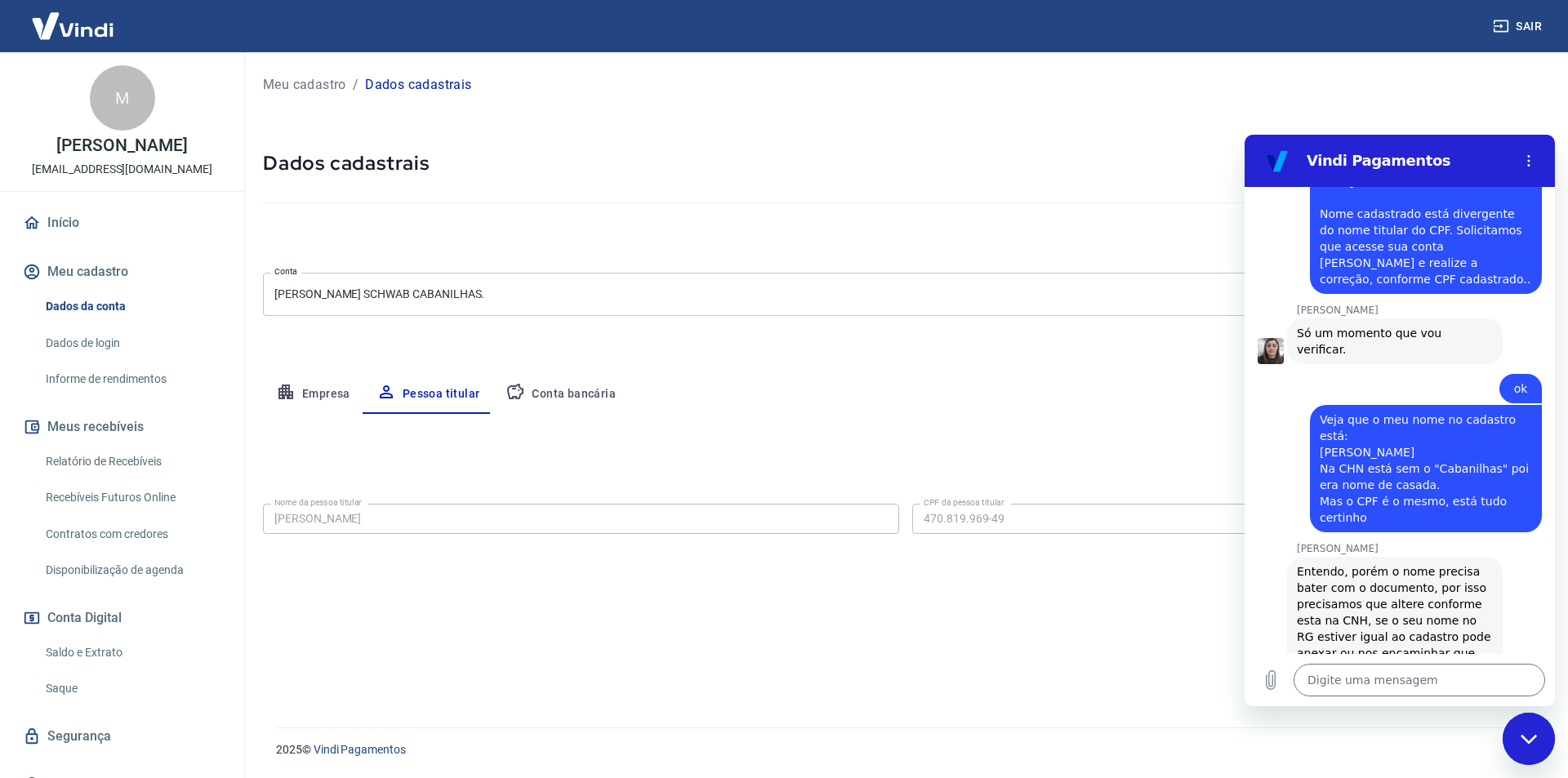
click at [1537, 745] on div "Fechar janela de mensagens" at bounding box center [1529, 739] width 49 height 49
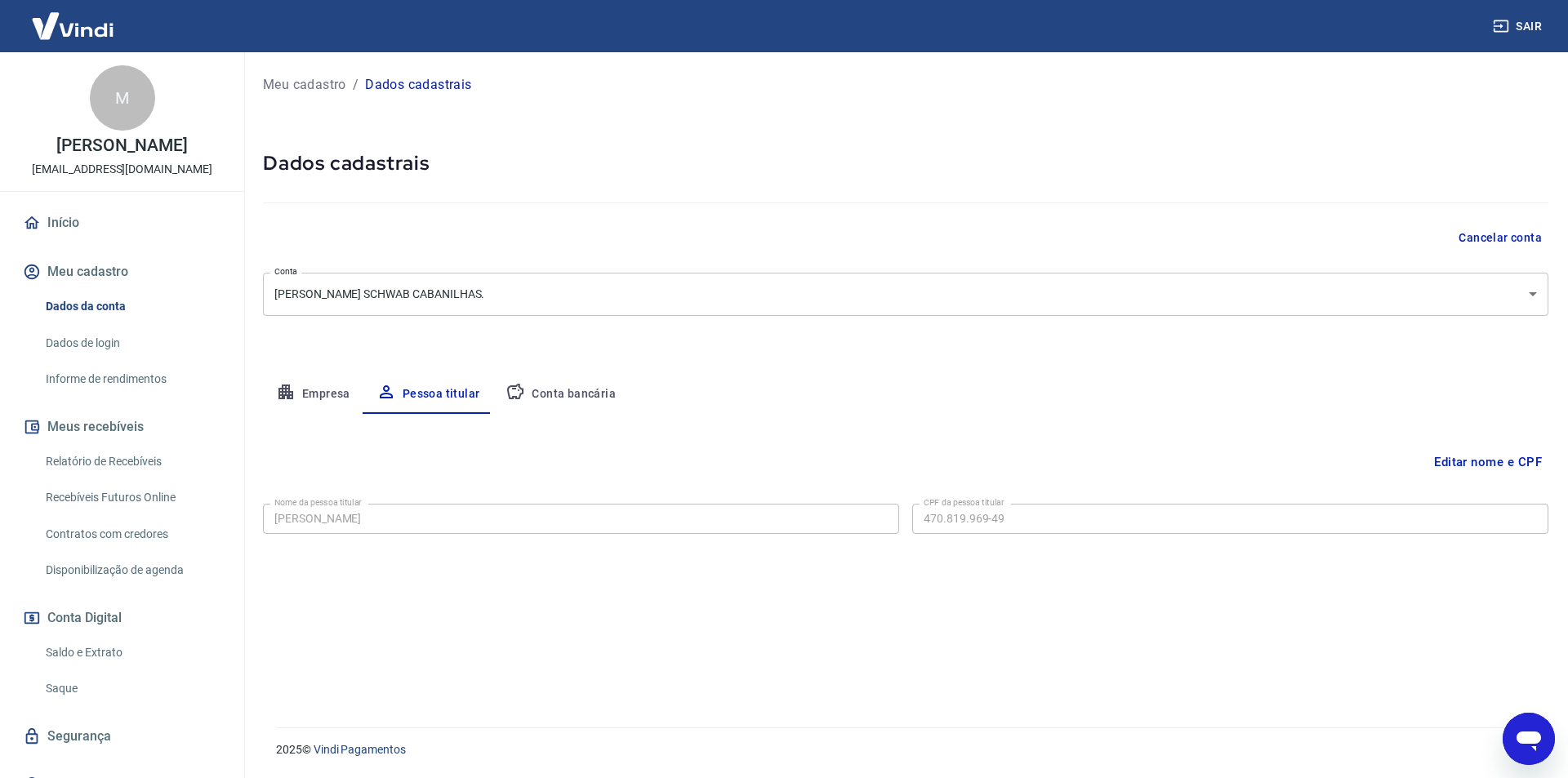
click at [1485, 460] on button "Editar nome e CPF" at bounding box center [1487, 461] width 121 height 31
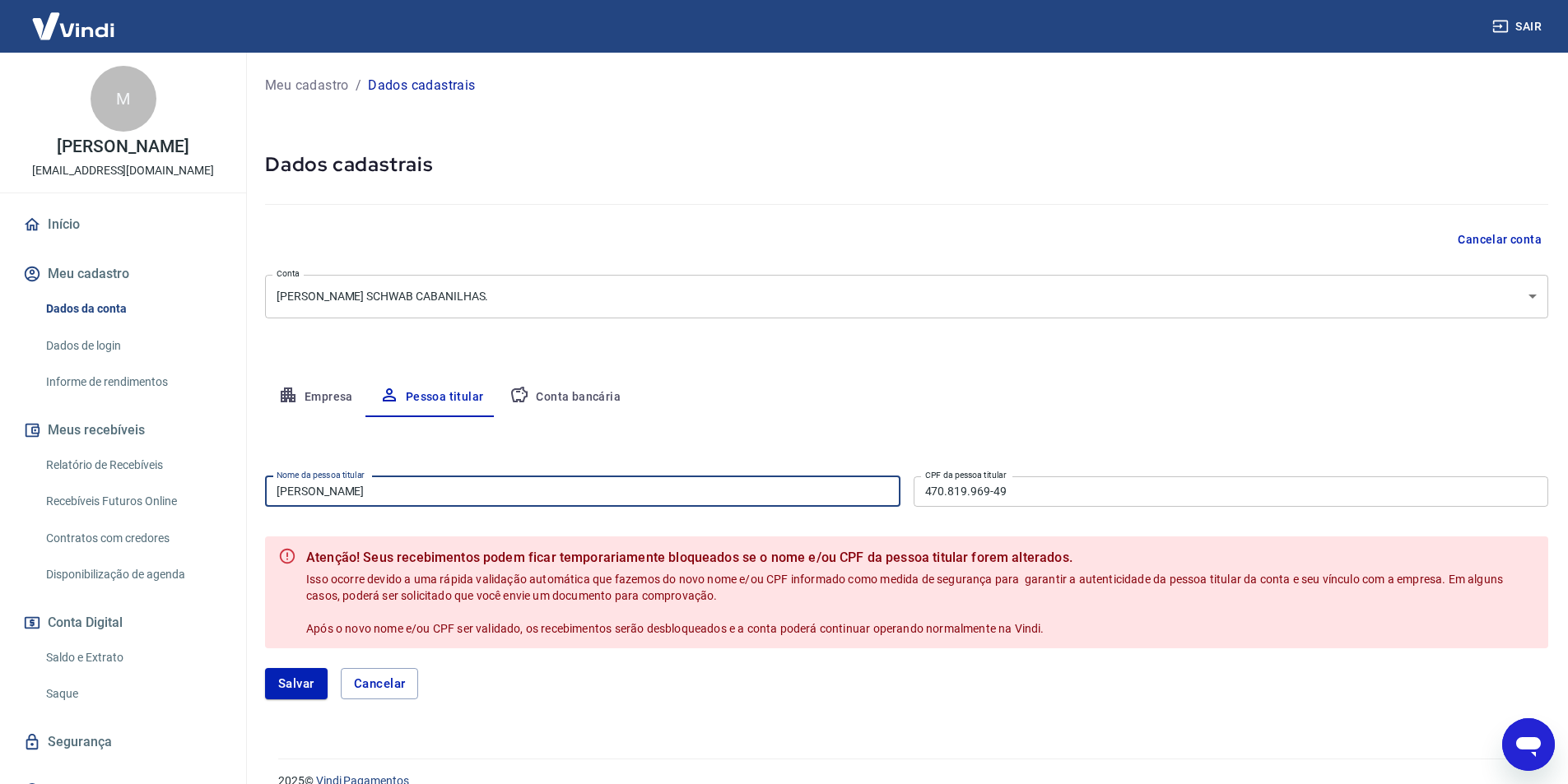
drag, startPoint x: 398, startPoint y: 489, endPoint x: 582, endPoint y: 493, distance: 184.0
click at [582, 493] on input "[PERSON_NAME]" at bounding box center [582, 491] width 635 height 30
click at [289, 686] on button "Salvar" at bounding box center [296, 683] width 62 height 31
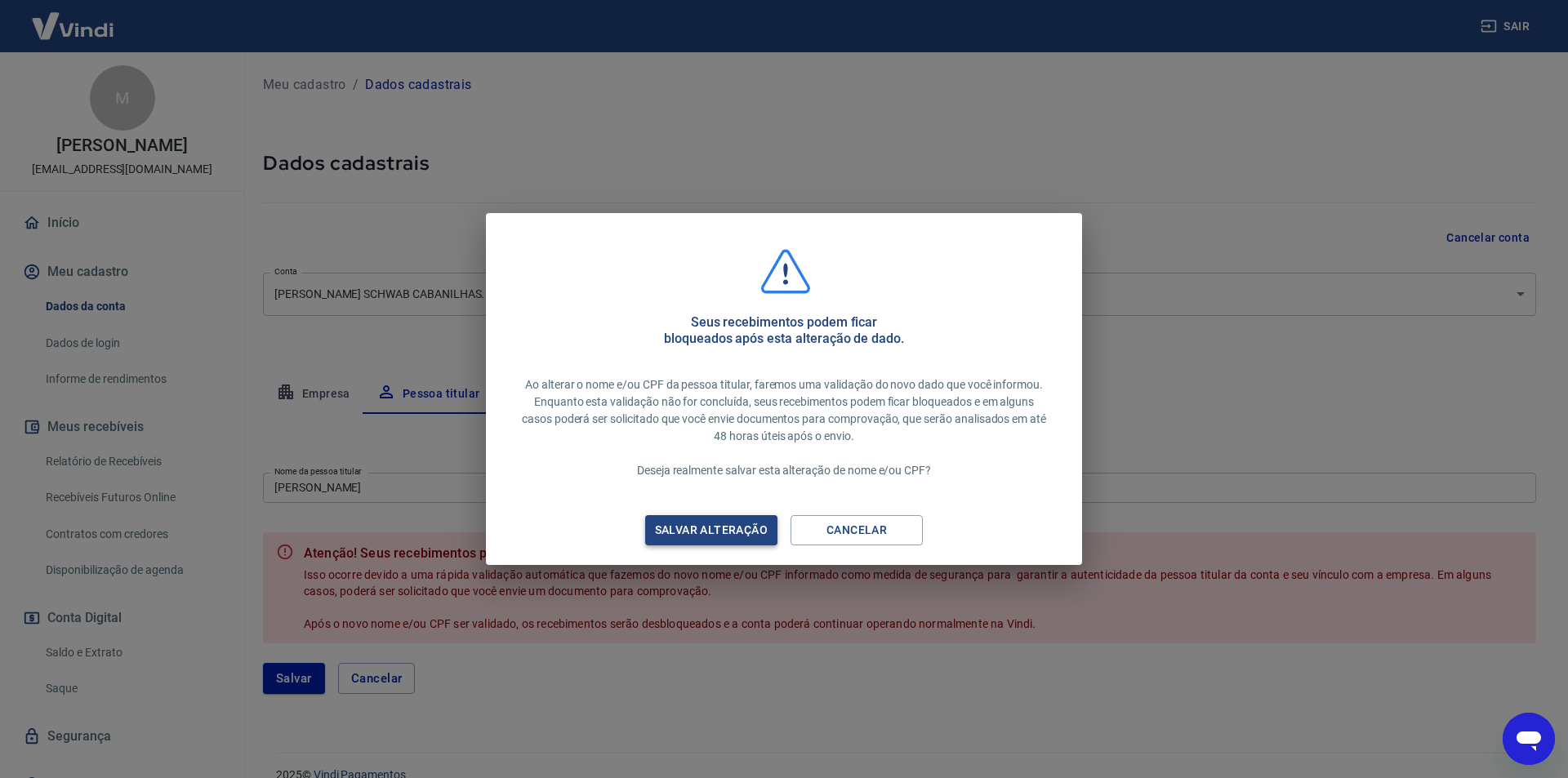
click at [716, 533] on div "Salvar alteração" at bounding box center [711, 531] width 152 height 21
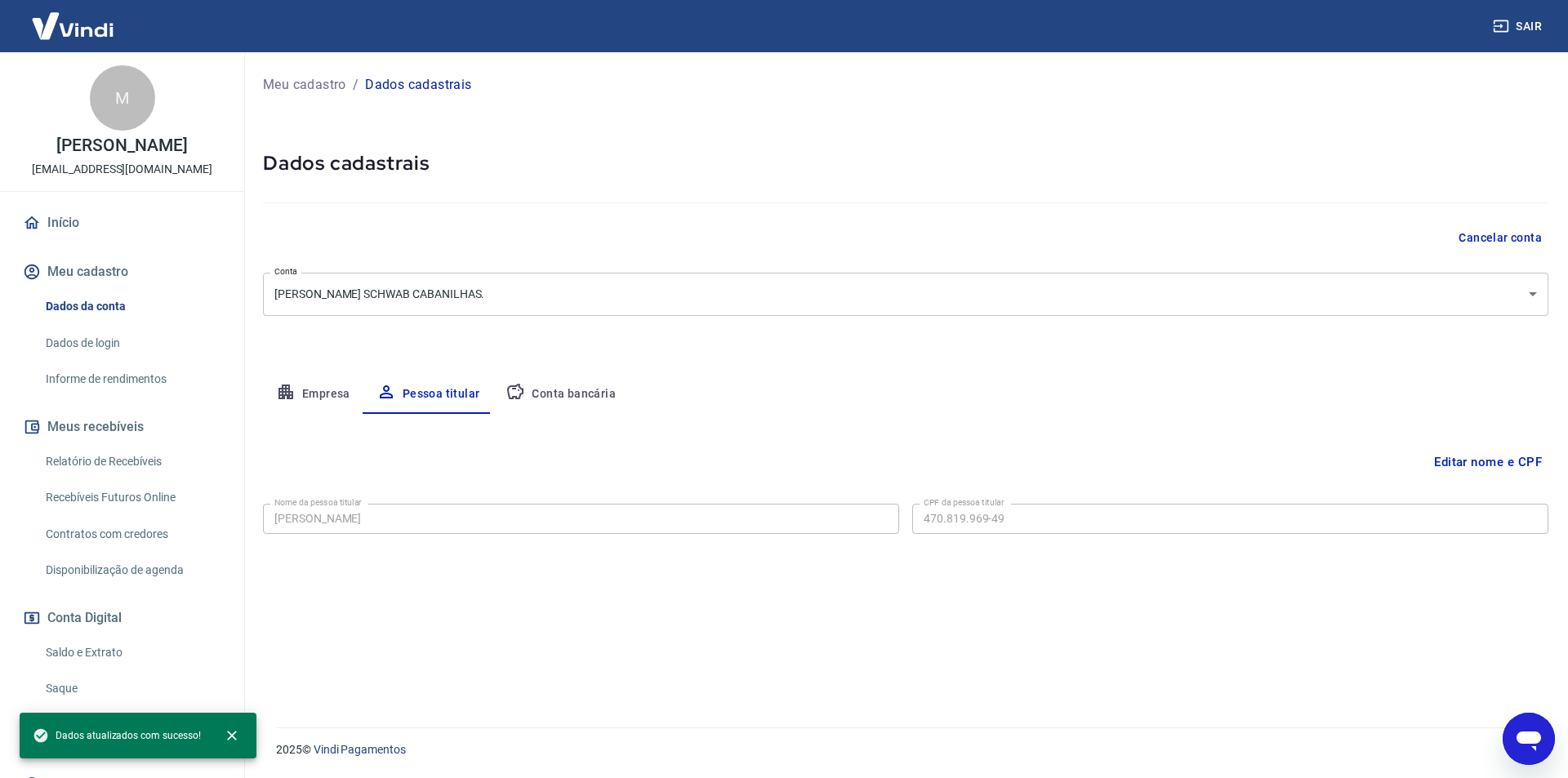
click at [1515, 736] on icon "Abrir janela de mensagens" at bounding box center [1528, 738] width 29 height 29
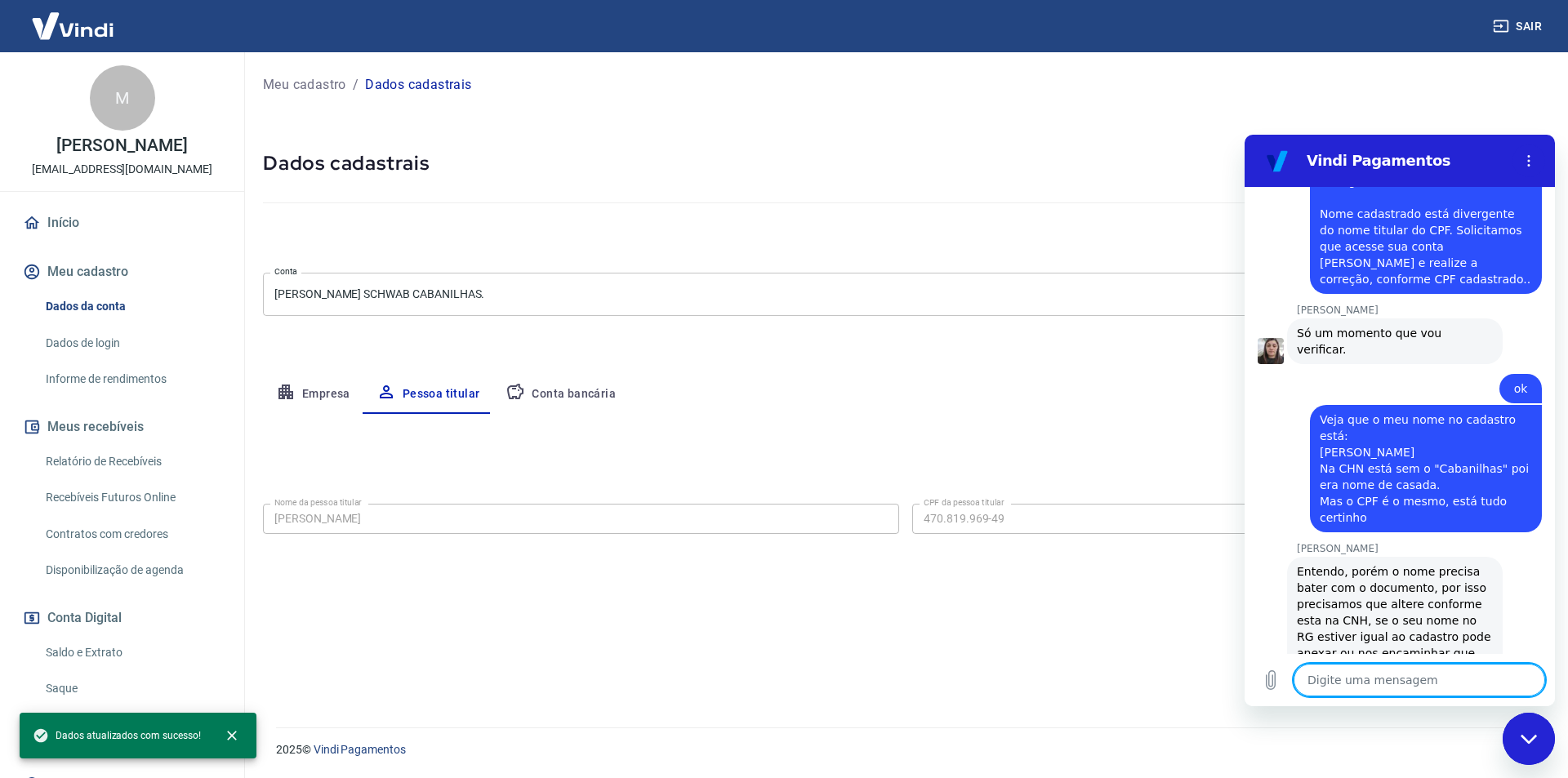
click at [1349, 679] on textarea at bounding box center [1419, 680] width 251 height 33
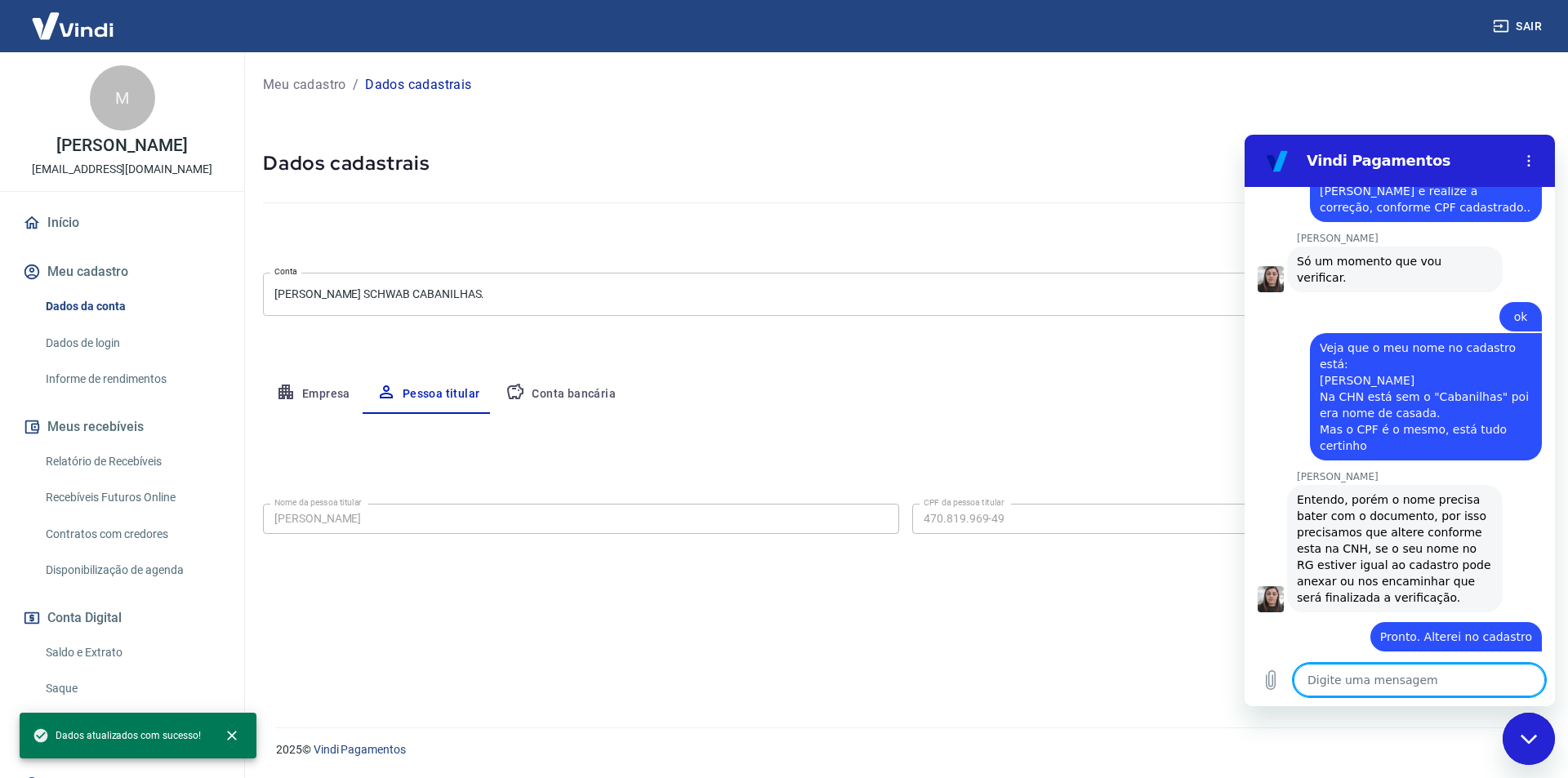
scroll to position [1073, 0]
click at [1371, 681] on textarea at bounding box center [1419, 680] width 251 height 33
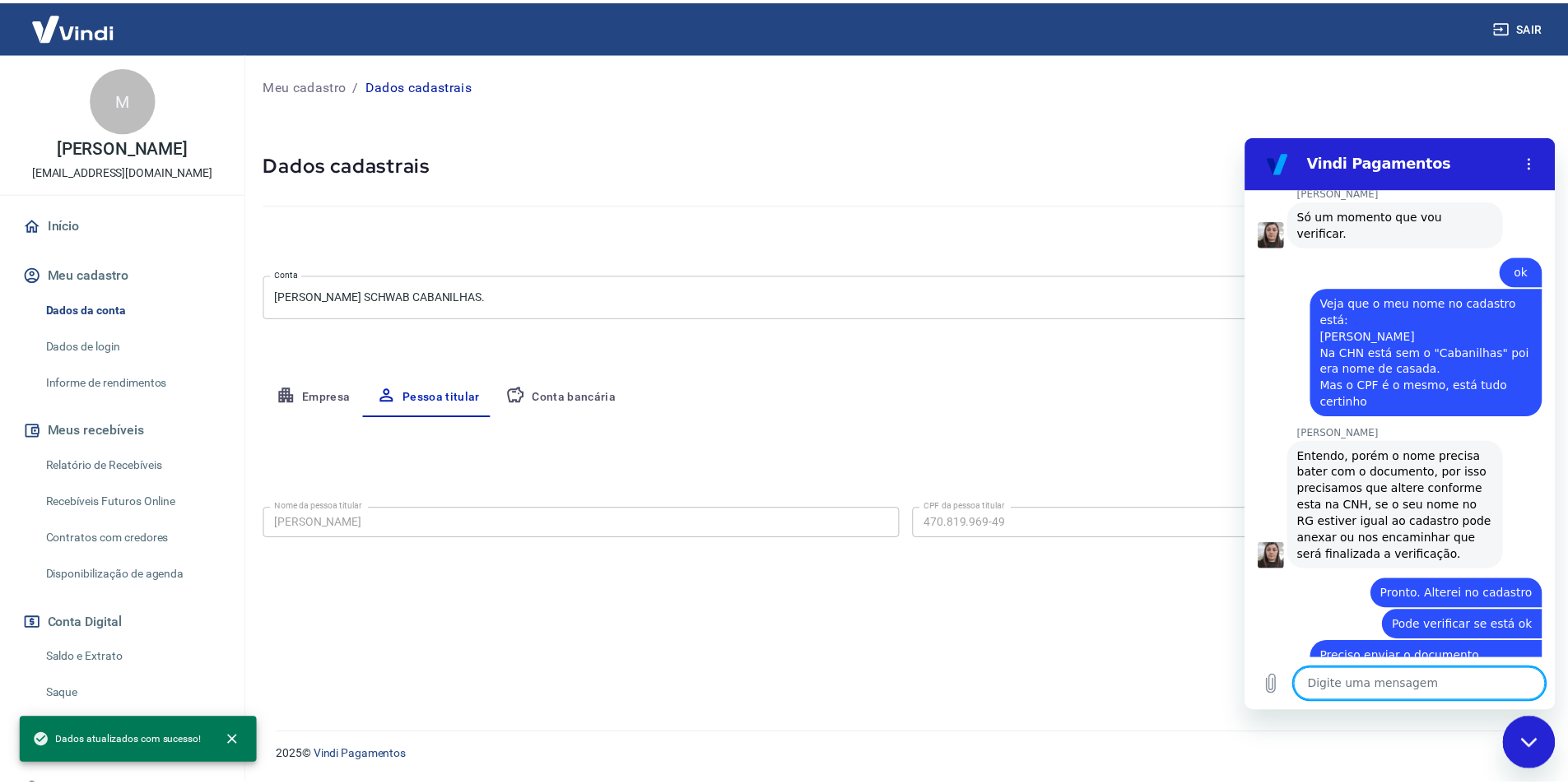
scroll to position [1129, 0]
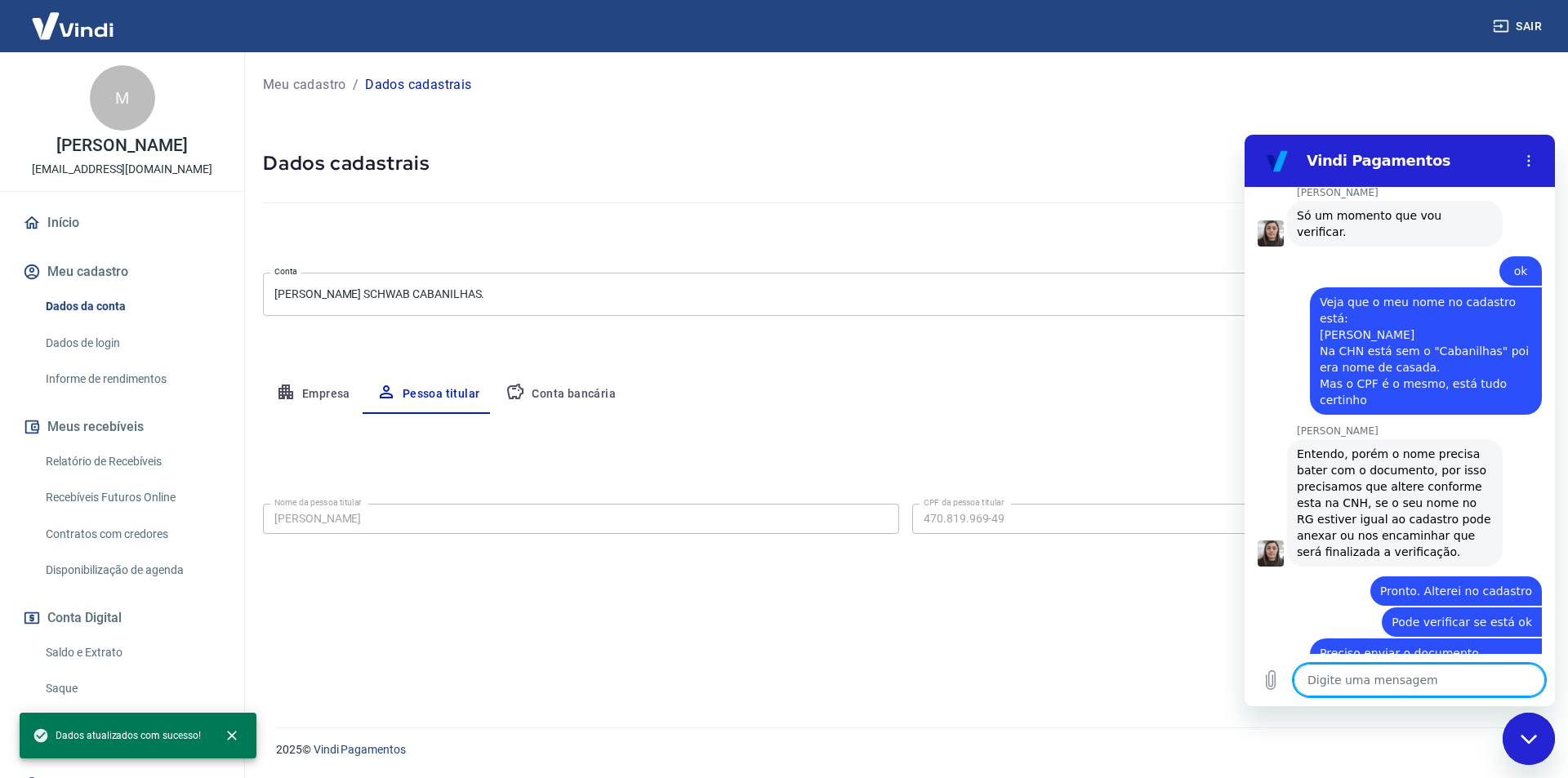
click at [77, 240] on link "Início" at bounding box center [122, 223] width 205 height 36
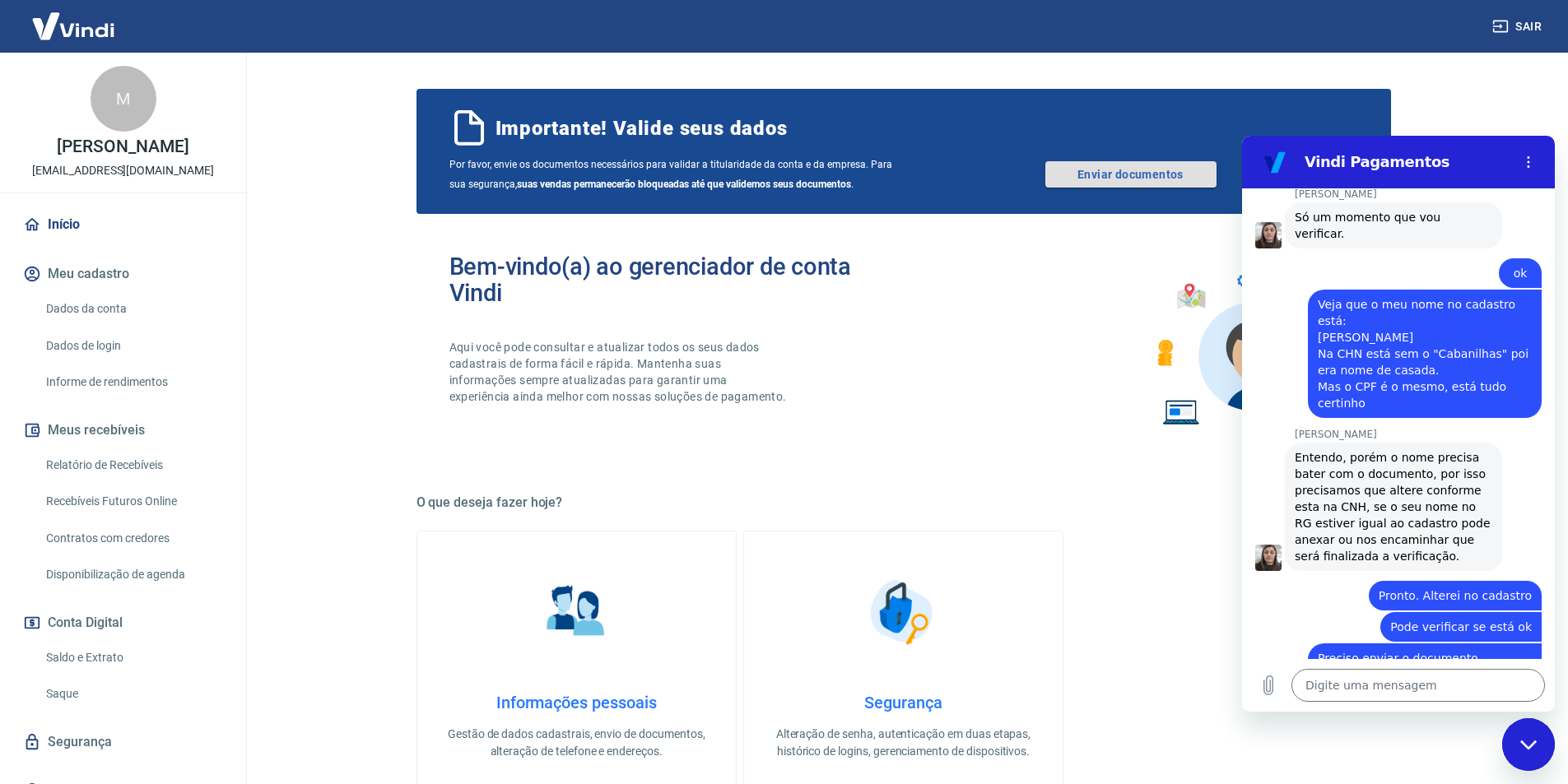
click at [1095, 170] on link "Enviar documentos" at bounding box center [1130, 175] width 171 height 26
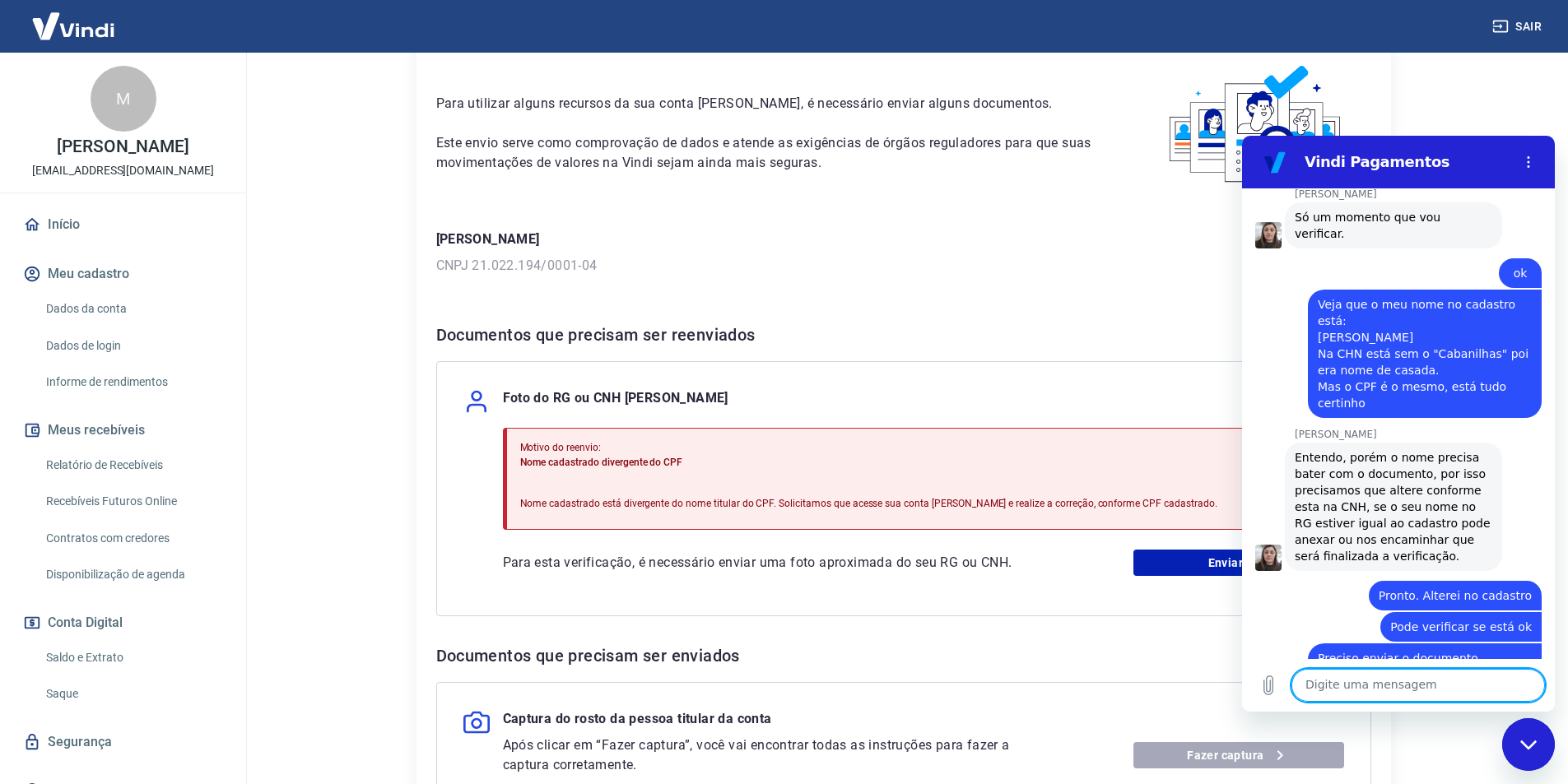
scroll to position [164, 0]
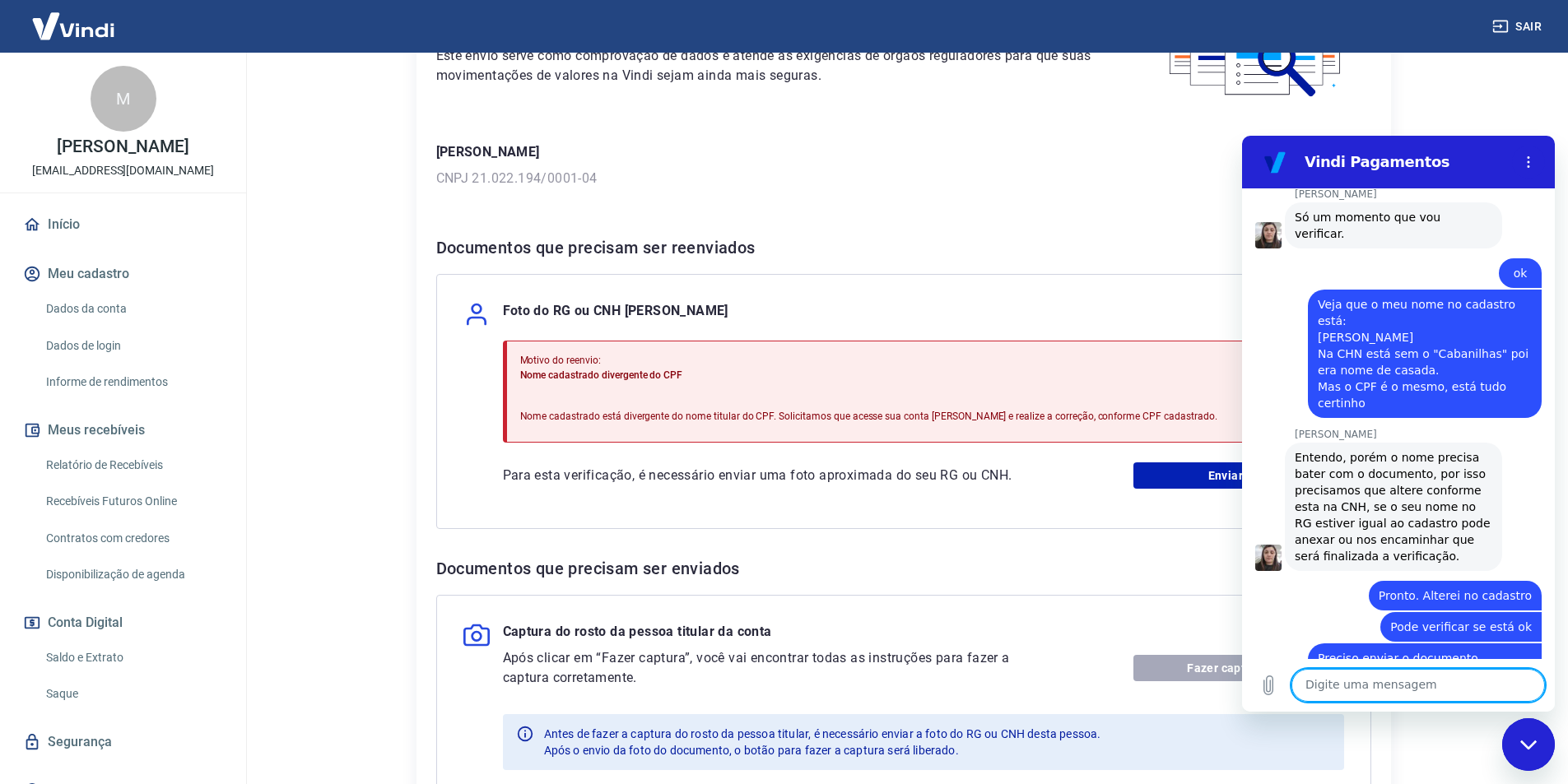
click at [1520, 745] on icon "Fechar janela de mensagens" at bounding box center [1528, 744] width 17 height 10
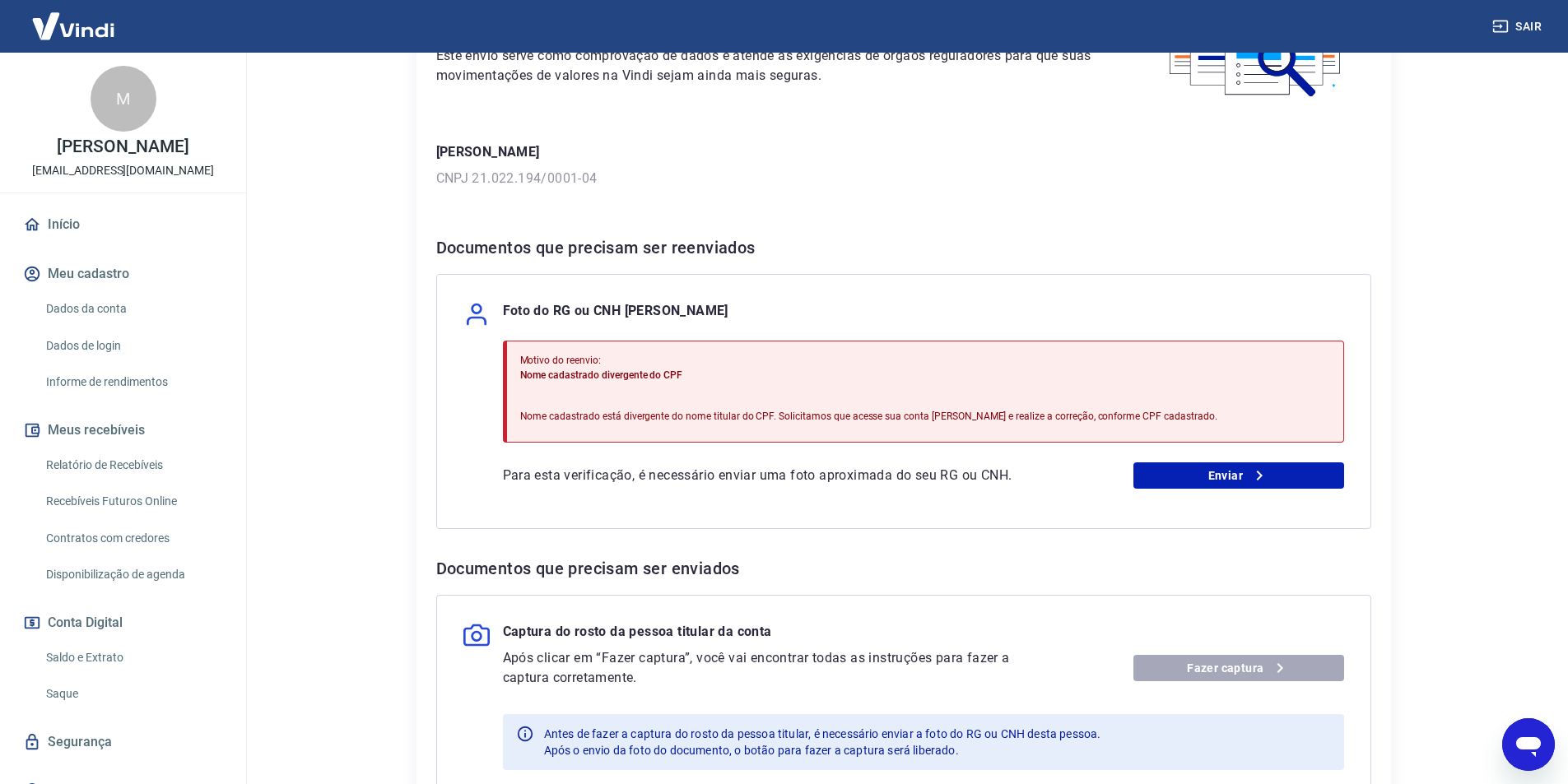
click at [1529, 745] on icon "Abrir janela de mensagens" at bounding box center [1528, 746] width 25 height 20
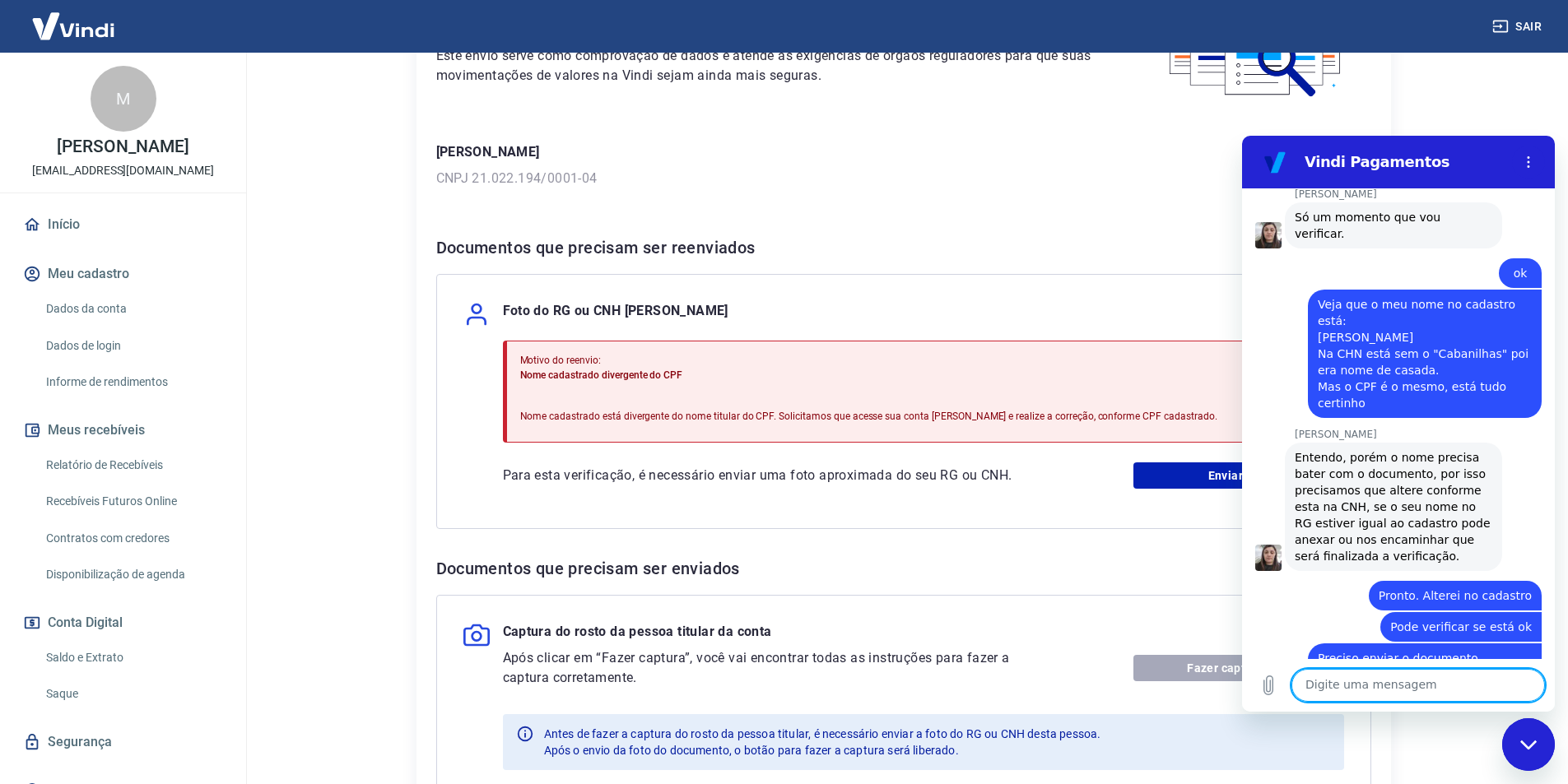
scroll to position [0, 0]
click at [1148, 479] on link "Enviar" at bounding box center [1238, 475] width 211 height 26
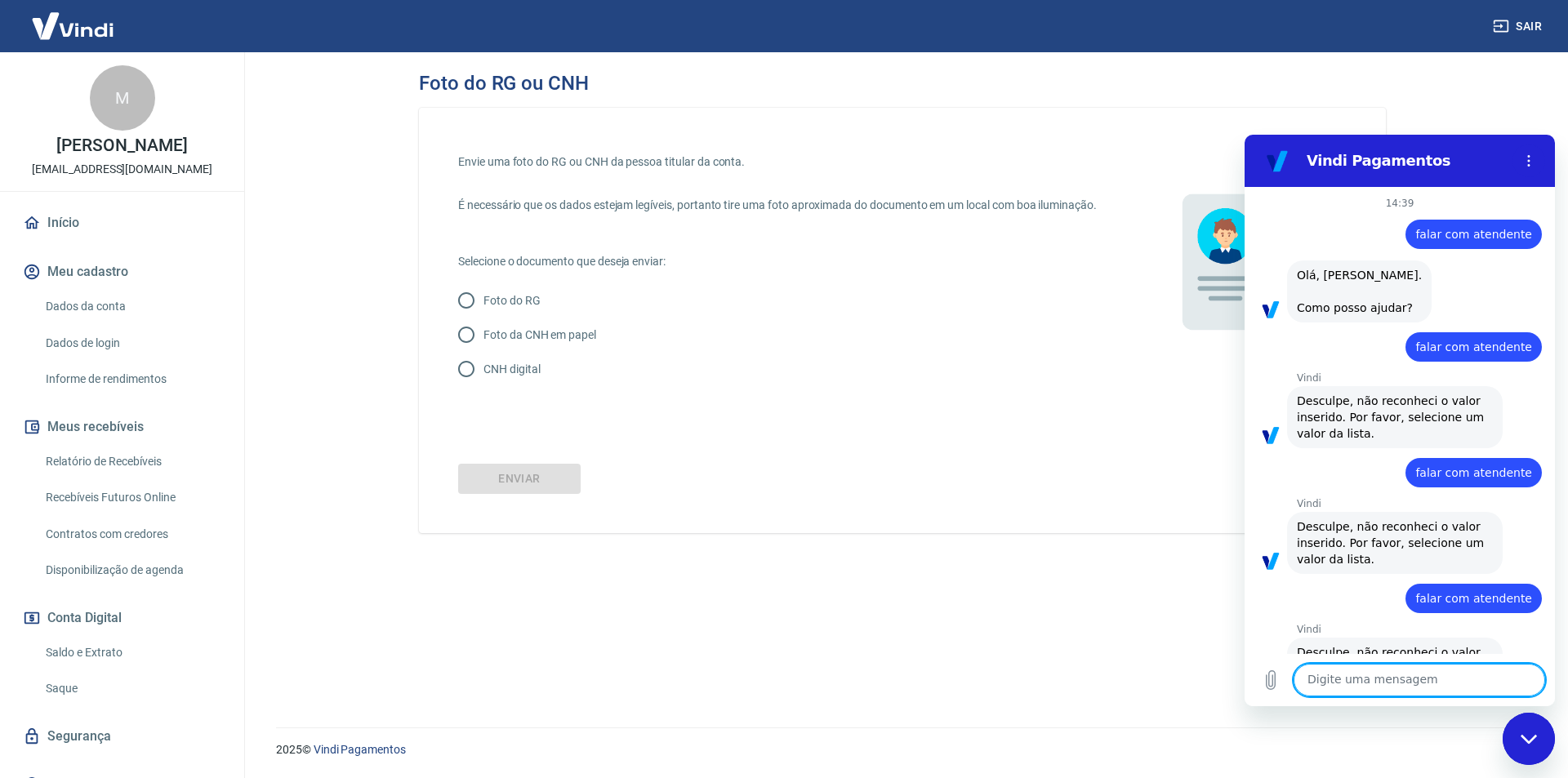
scroll to position [1120, 0]
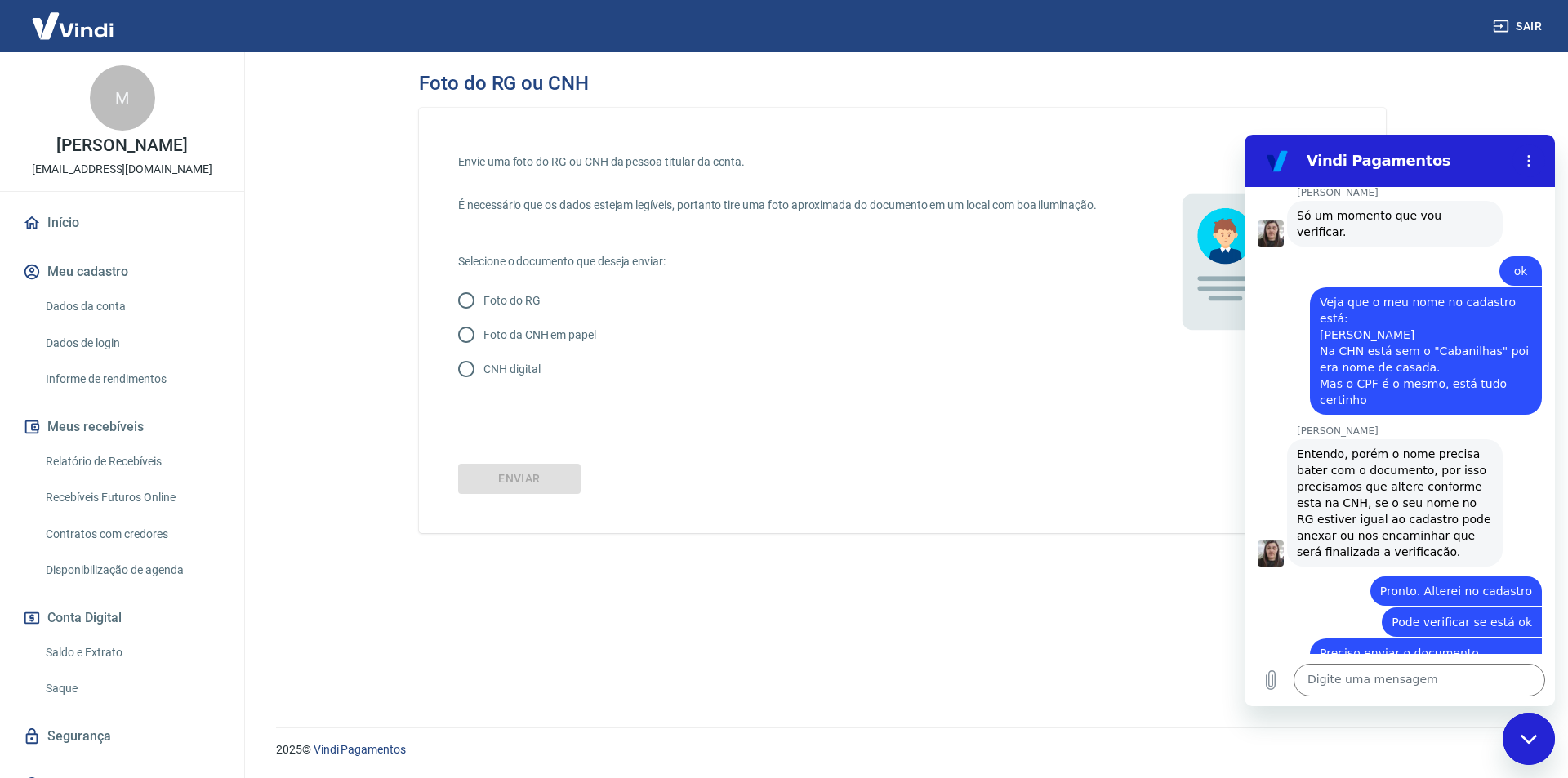
click at [467, 380] on input "CNH digital" at bounding box center [466, 368] width 35 height 35
radio input "true"
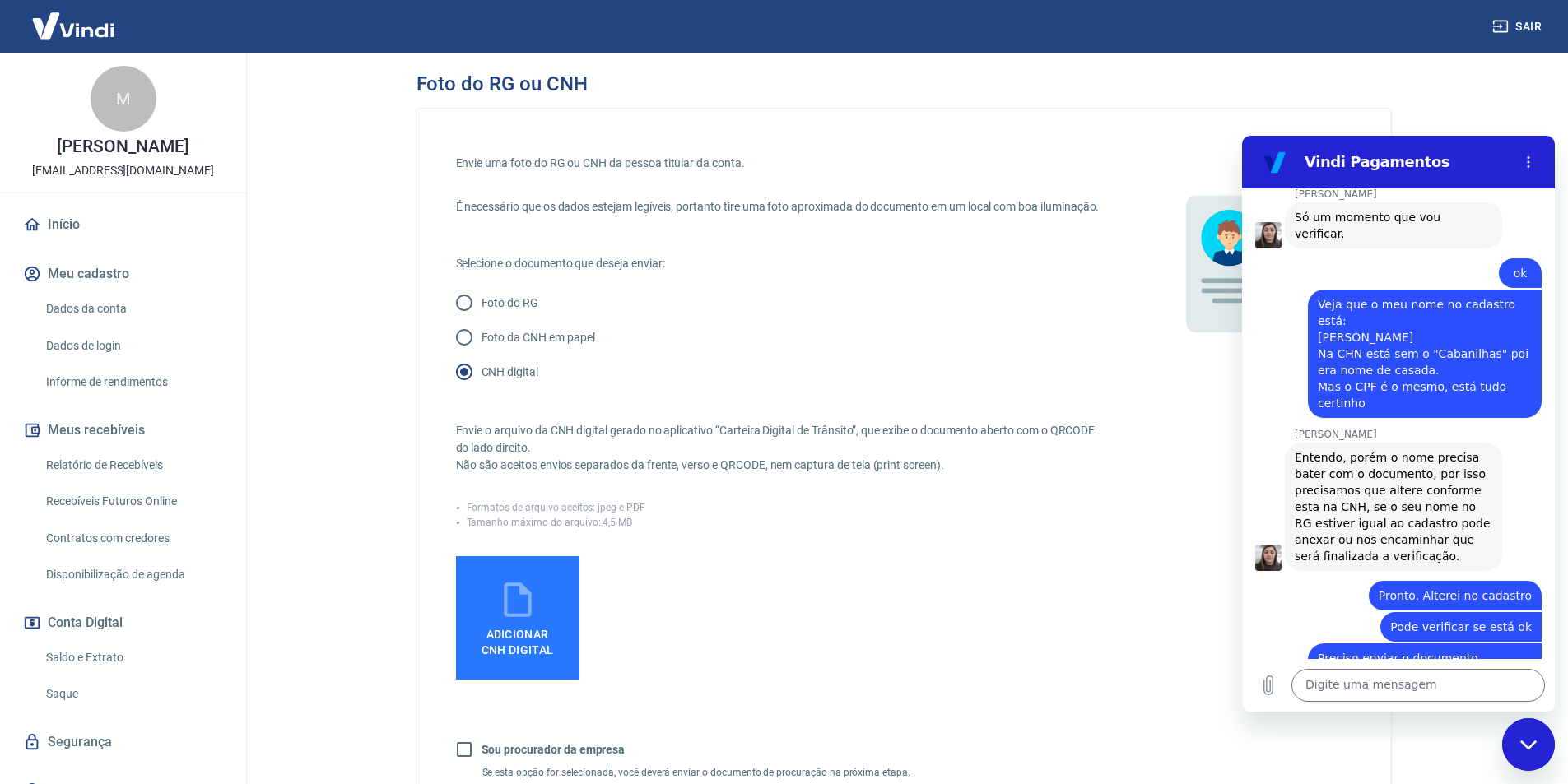
scroll to position [164, 0]
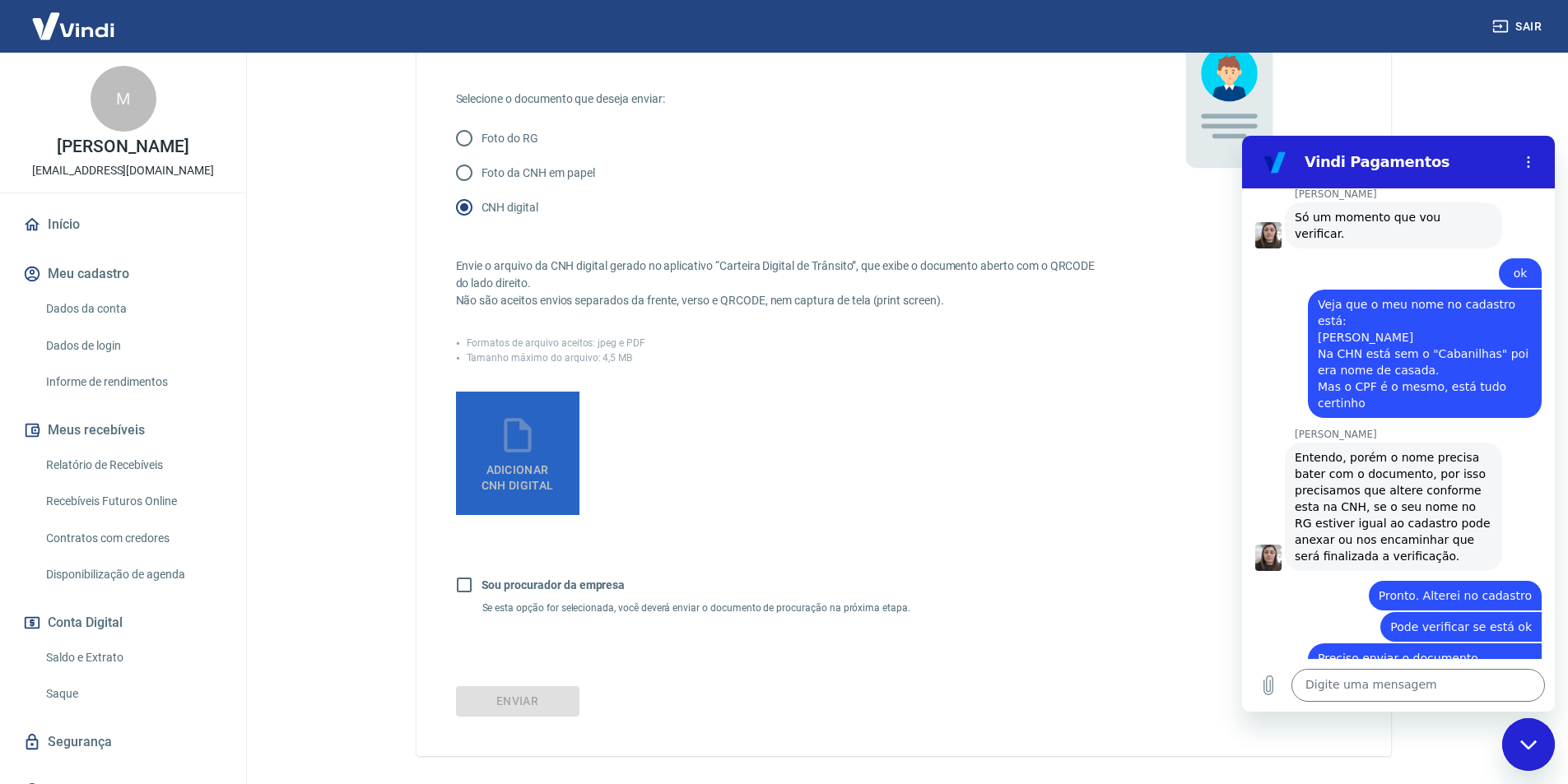
click at [544, 493] on span "Adicionar CNH Digital" at bounding box center [517, 473] width 86 height 37
click at [0, 0] on input "Adicionar CNH Digital" at bounding box center [0, 0] width 0 height 0
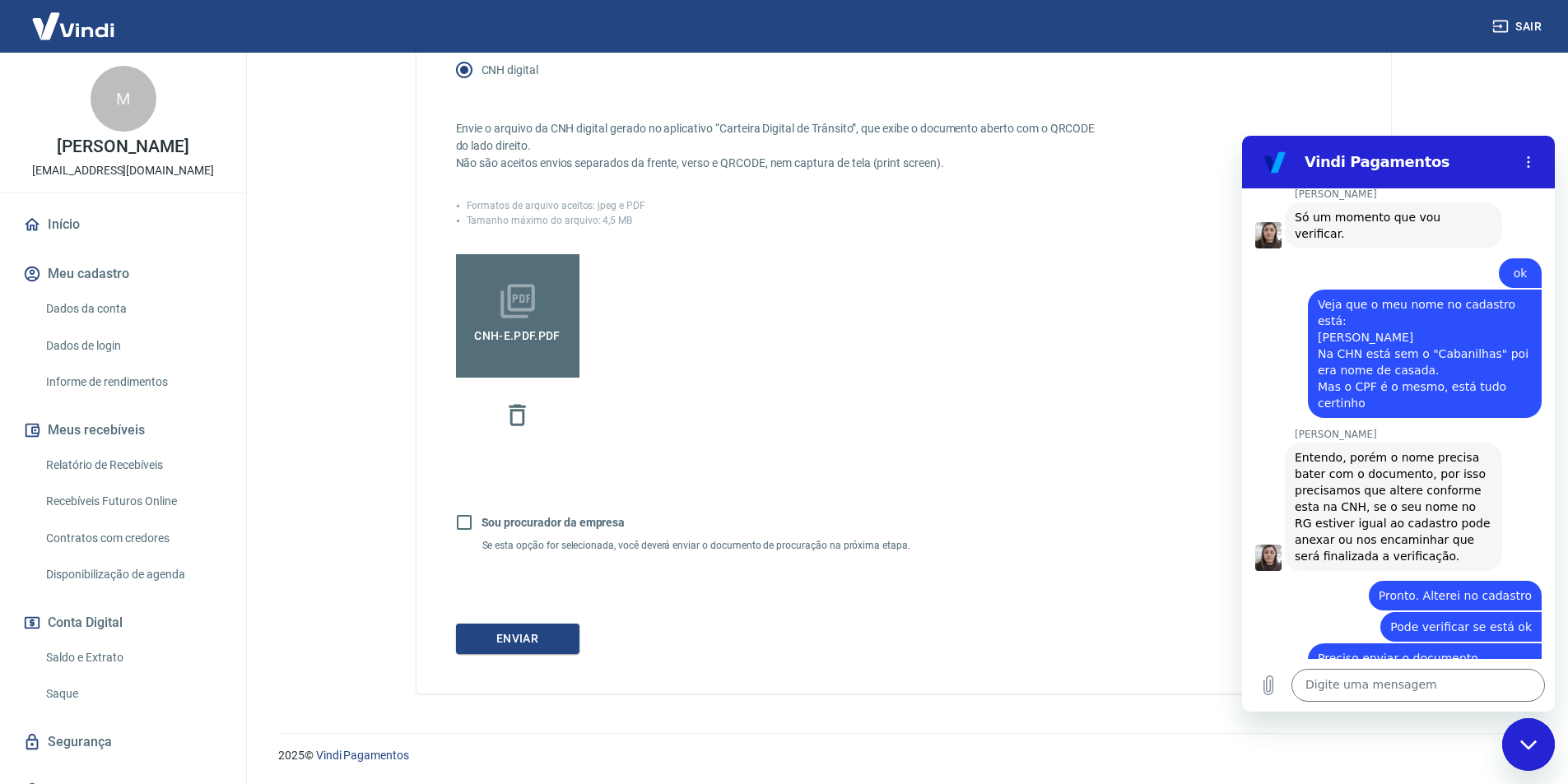
scroll to position [319, 0]
click at [515, 638] on button "Enviar" at bounding box center [517, 639] width 124 height 30
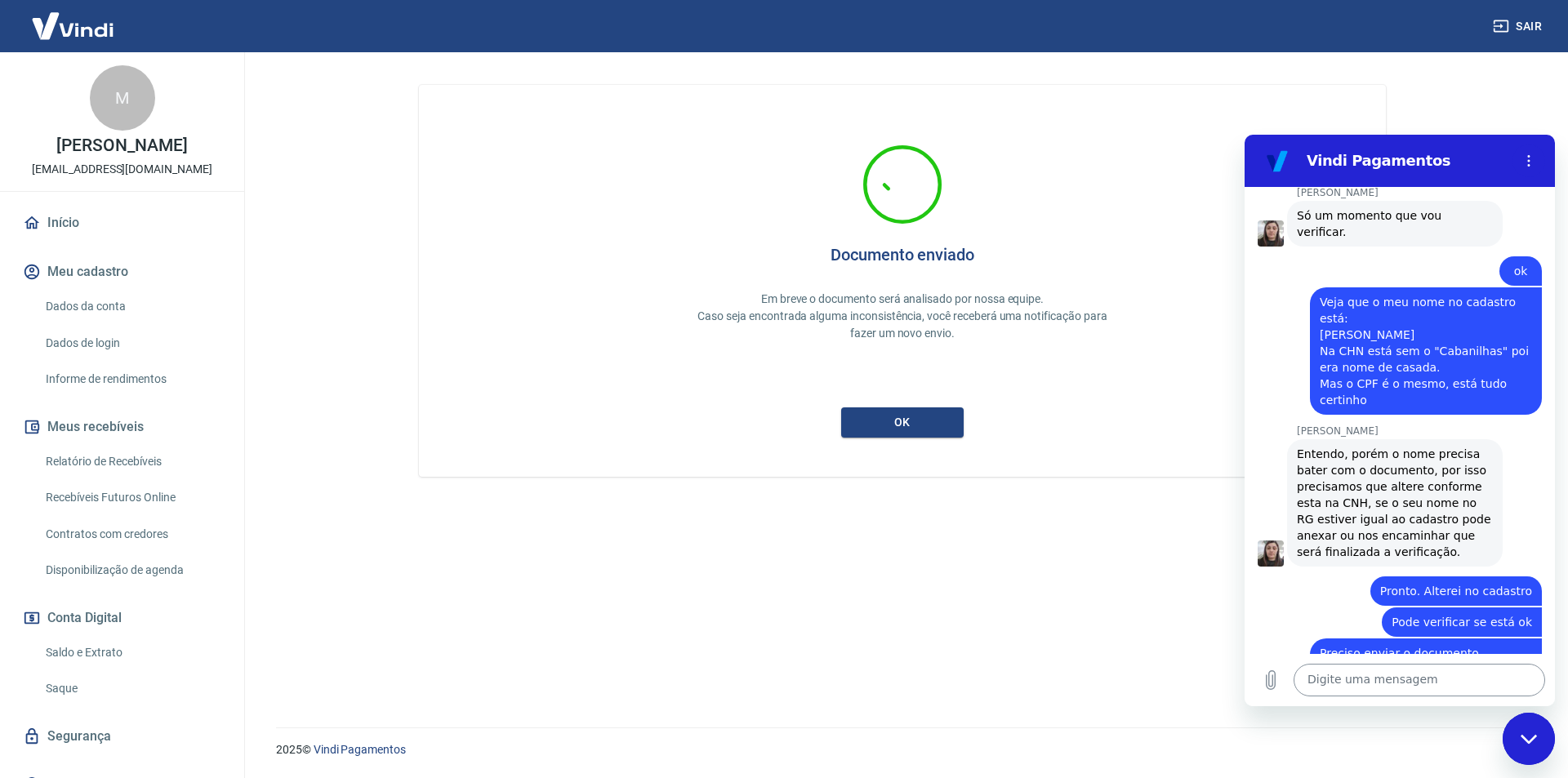
drag, startPoint x: 1389, startPoint y: 685, endPoint x: 1374, endPoint y: 676, distance: 17.5
click at [1387, 684] on textarea at bounding box center [1419, 680] width 251 height 33
type textarea "Já enviei novamente o documento"
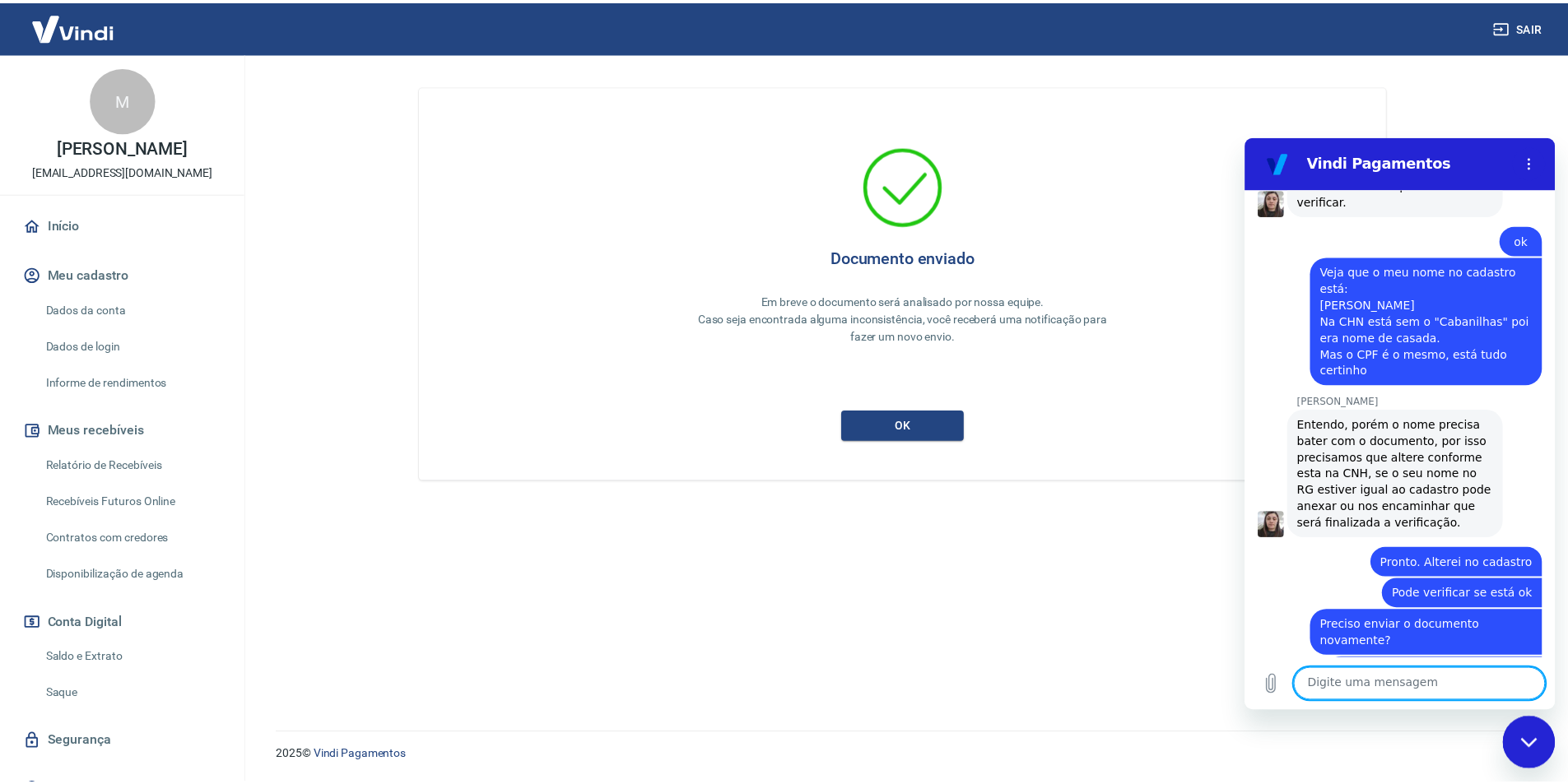
scroll to position [1161, 0]
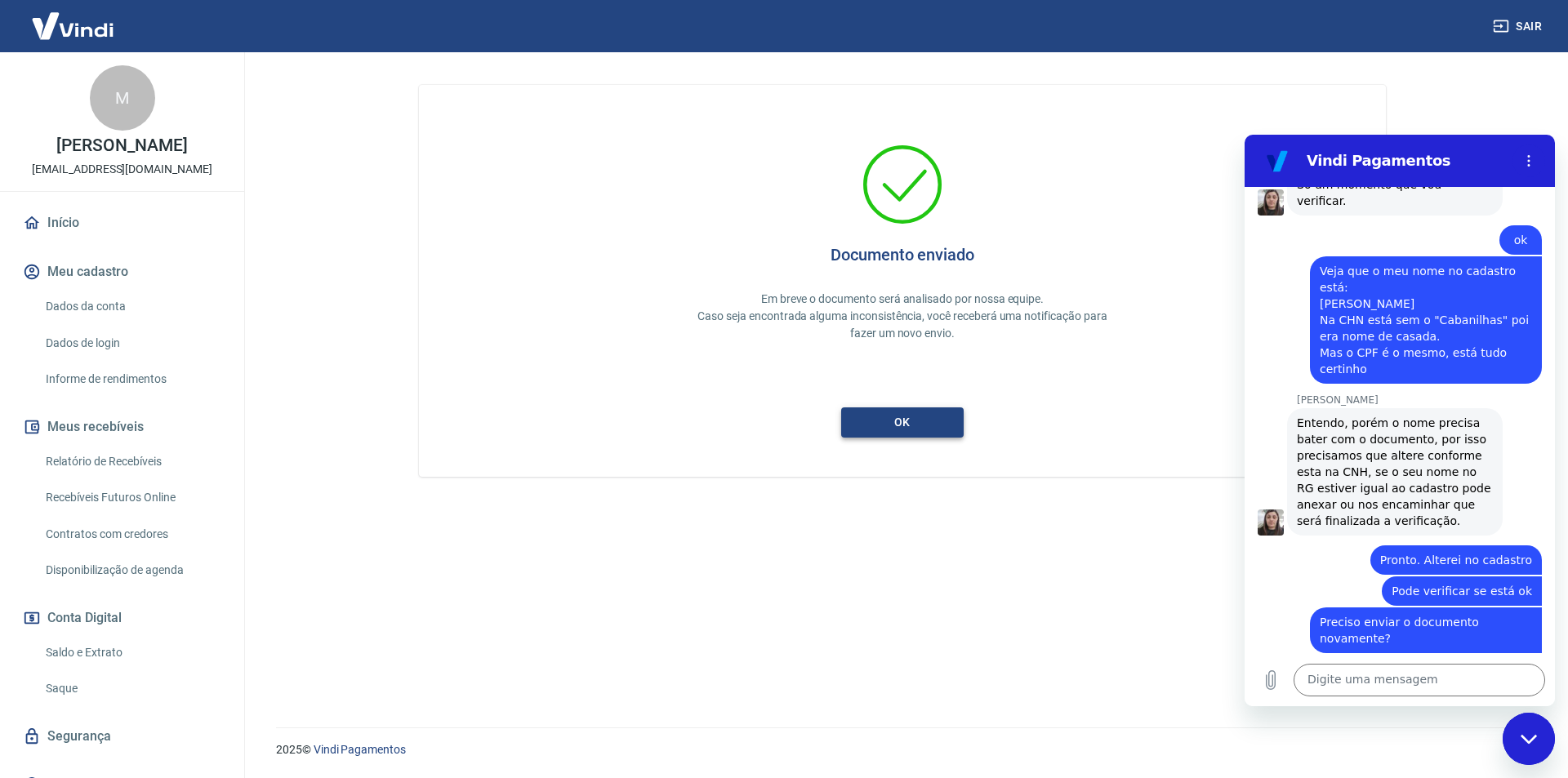
click at [912, 415] on button "ok" at bounding box center [902, 422] width 123 height 30
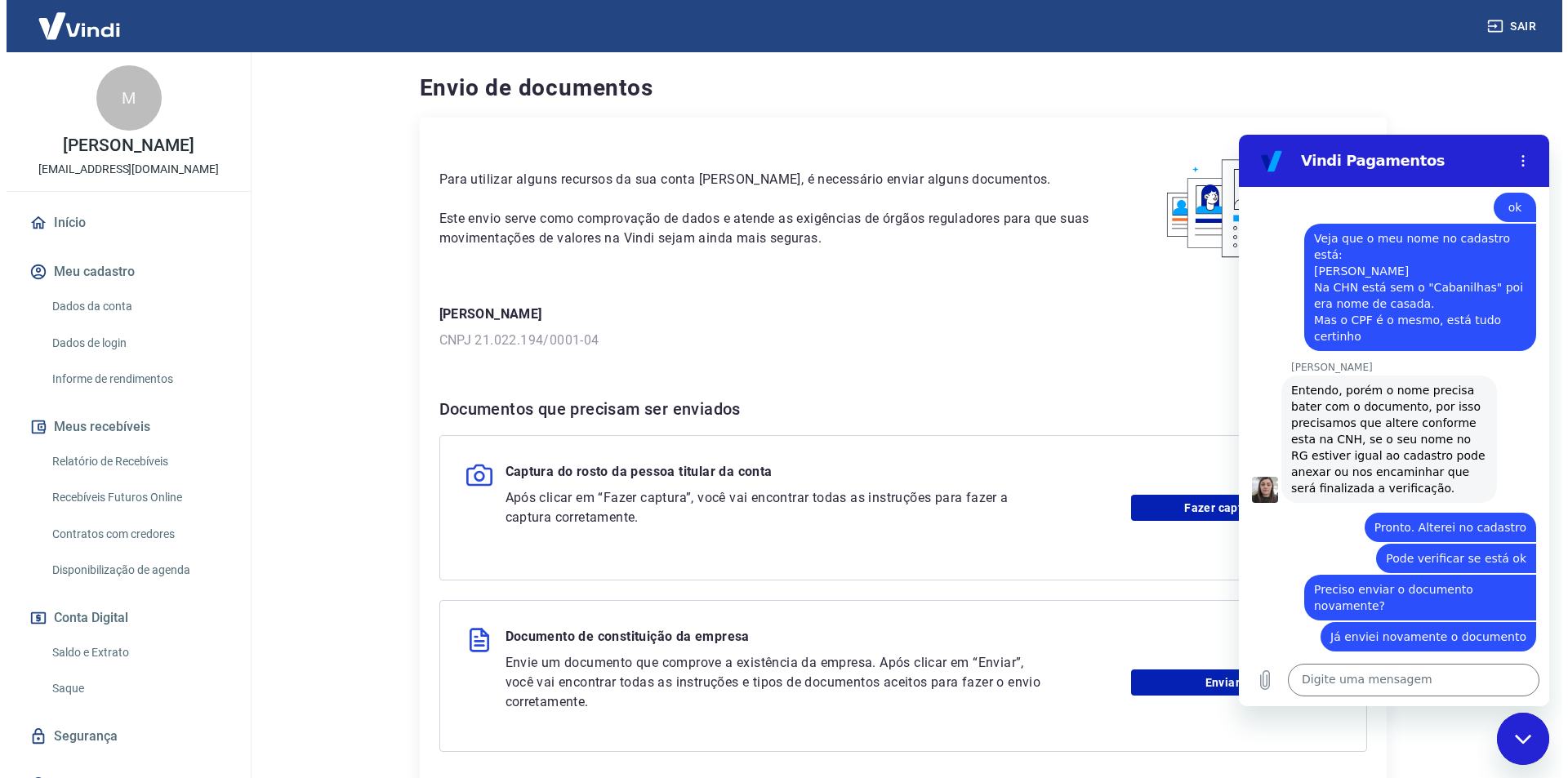
scroll to position [1183, 0]
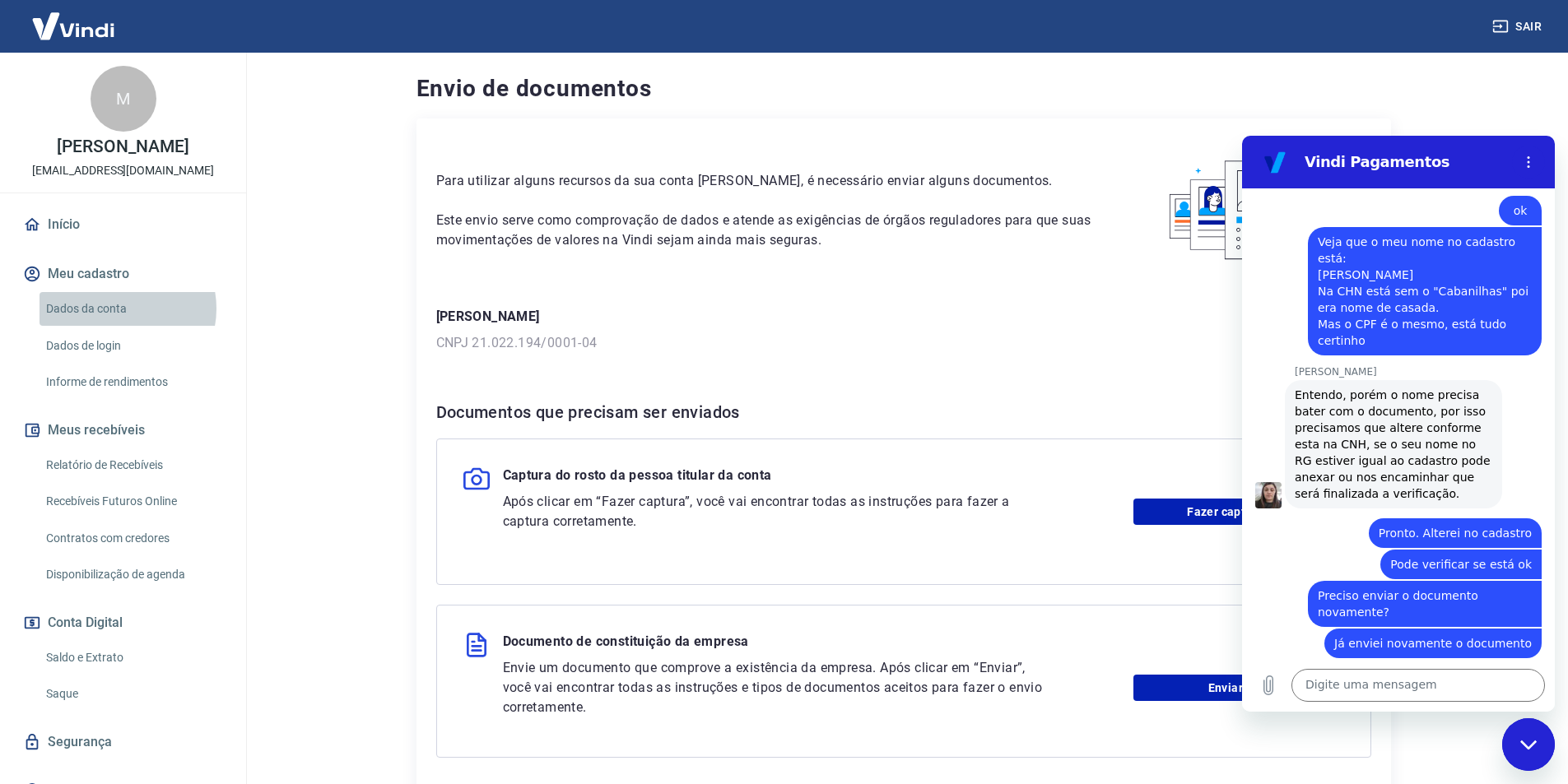
click at [118, 326] on link "Dados da conta" at bounding box center [133, 309] width 187 height 34
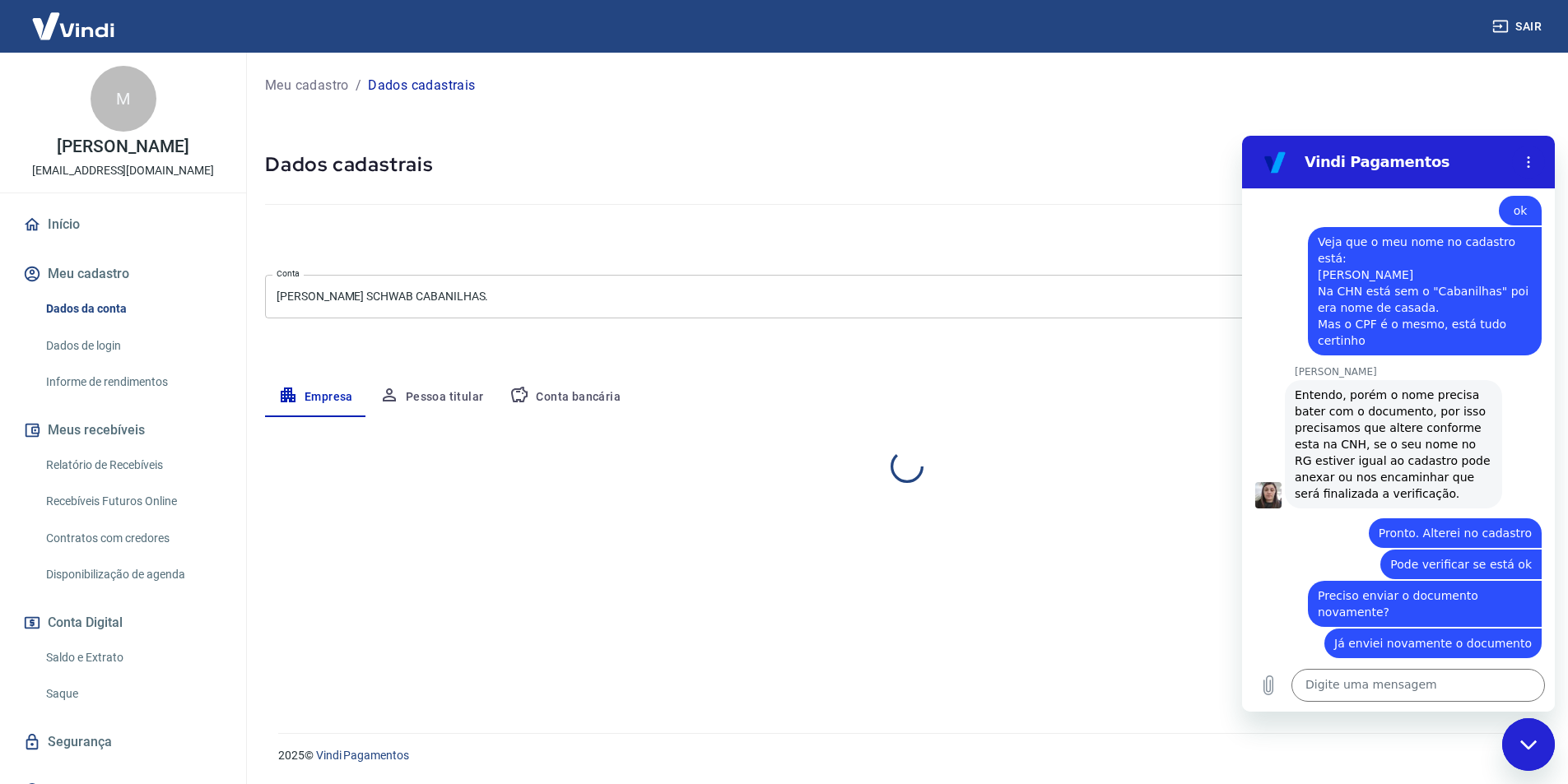
select select "PR"
click at [440, 402] on button "Pessoa titular" at bounding box center [431, 398] width 130 height 40
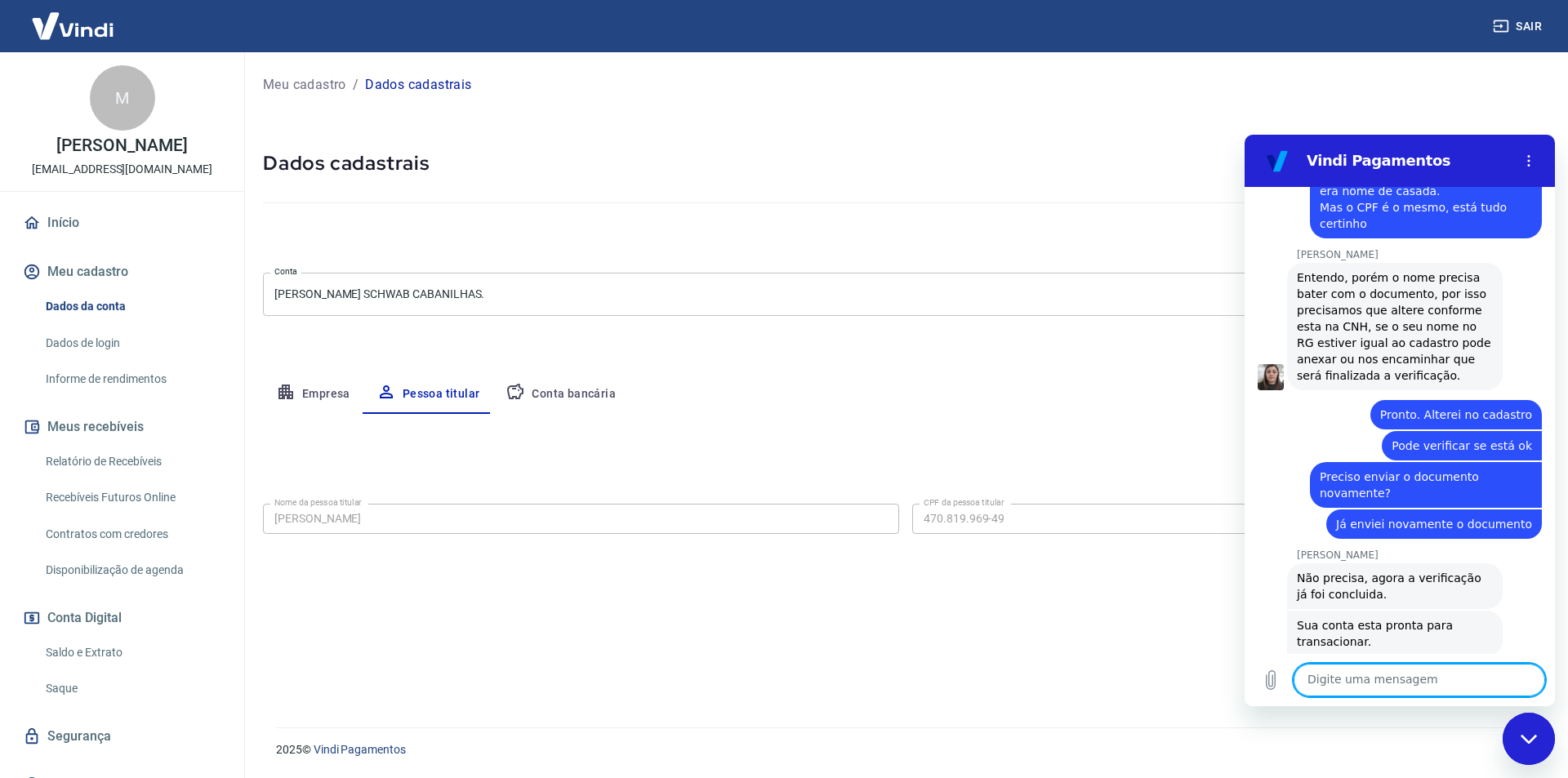
scroll to position [1300, 0]
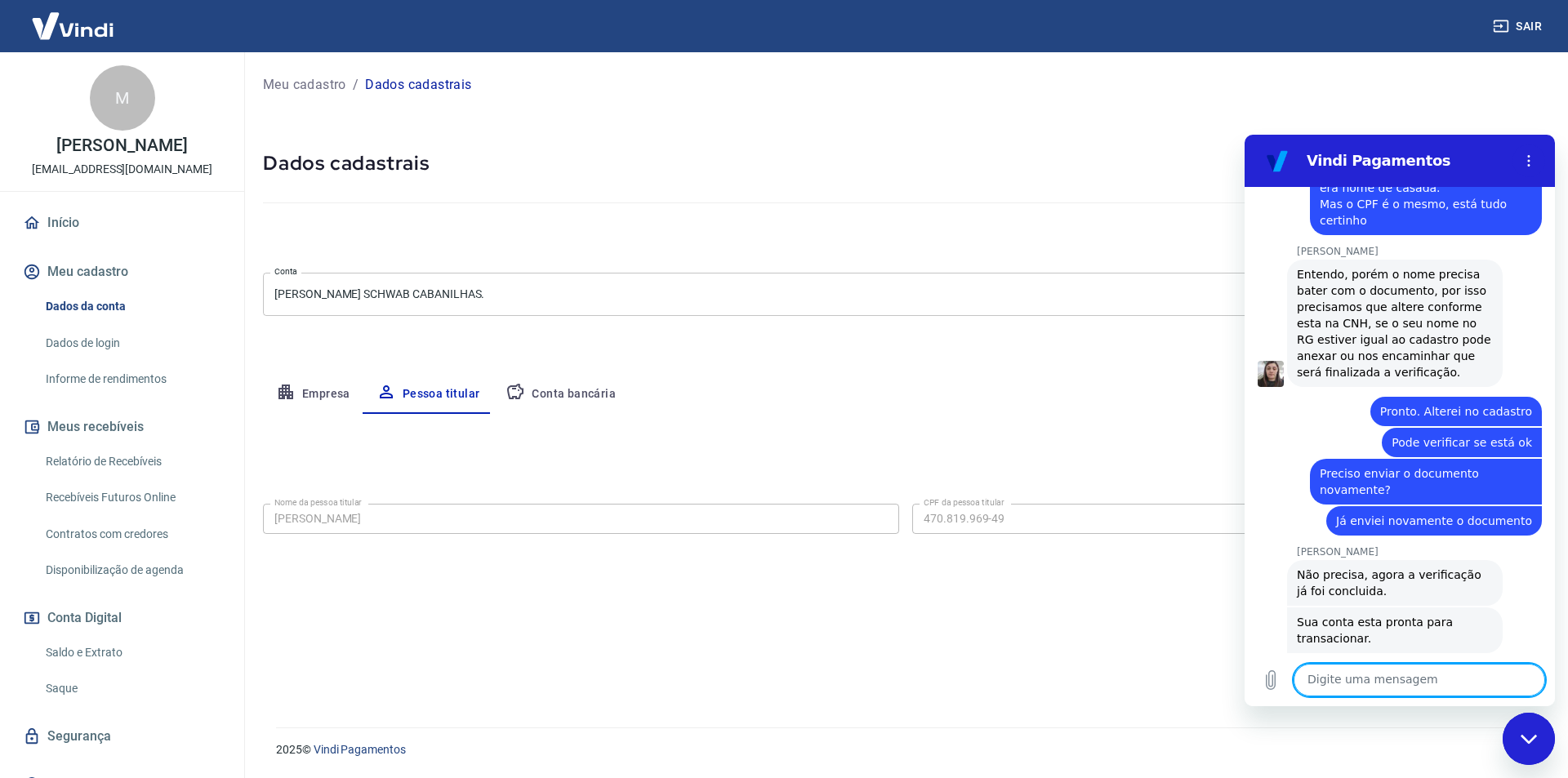
drag, startPoint x: 1378, startPoint y: 677, endPoint x: 1362, endPoint y: 674, distance: 16.3
click at [1376, 676] on textarea at bounding box center [1419, 680] width 251 height 33
type textarea "Ixi, eu enviei o documento novamente. Será que vai iniciar o processo de novo?"
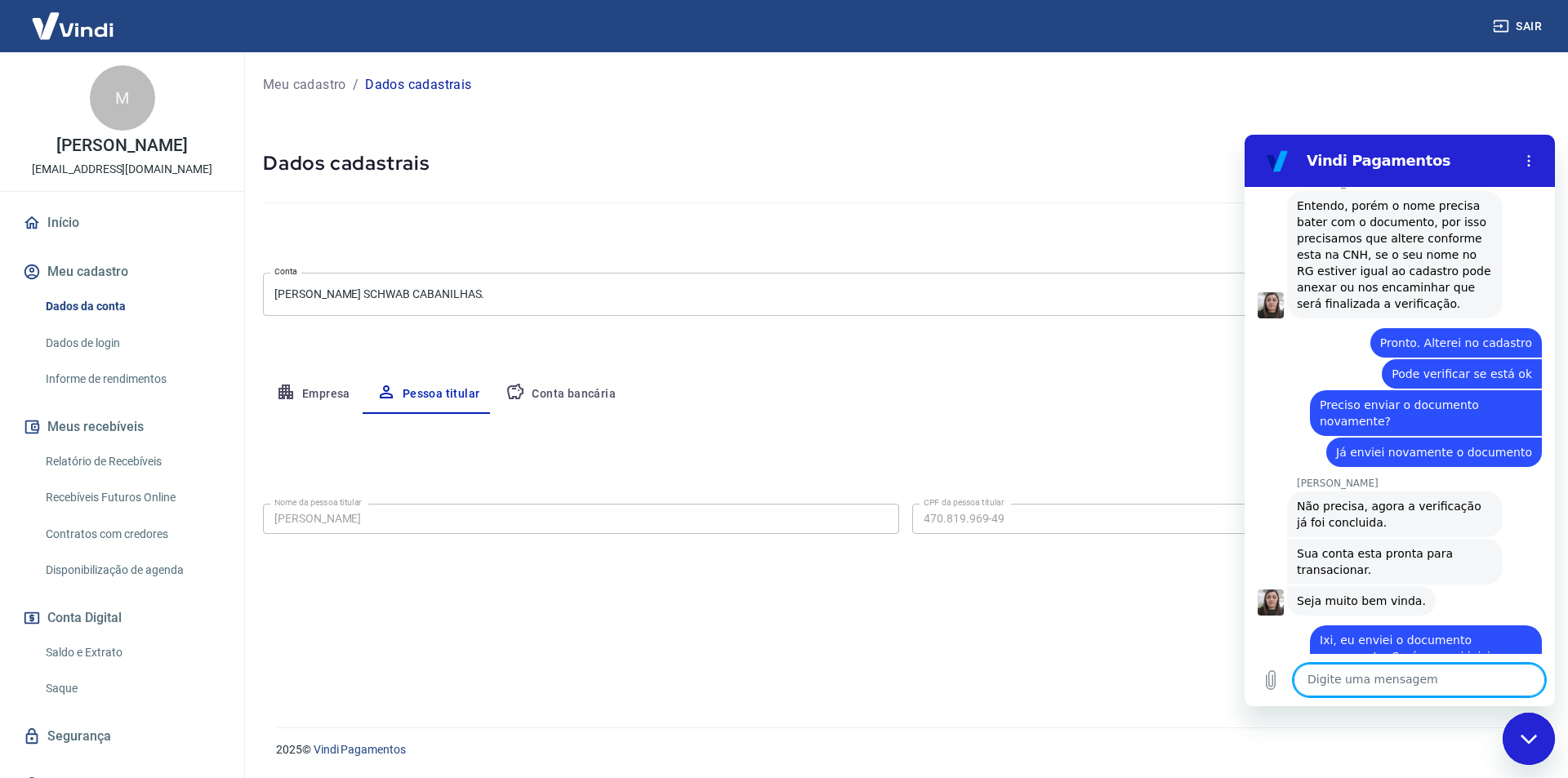
scroll to position [1372, 0]
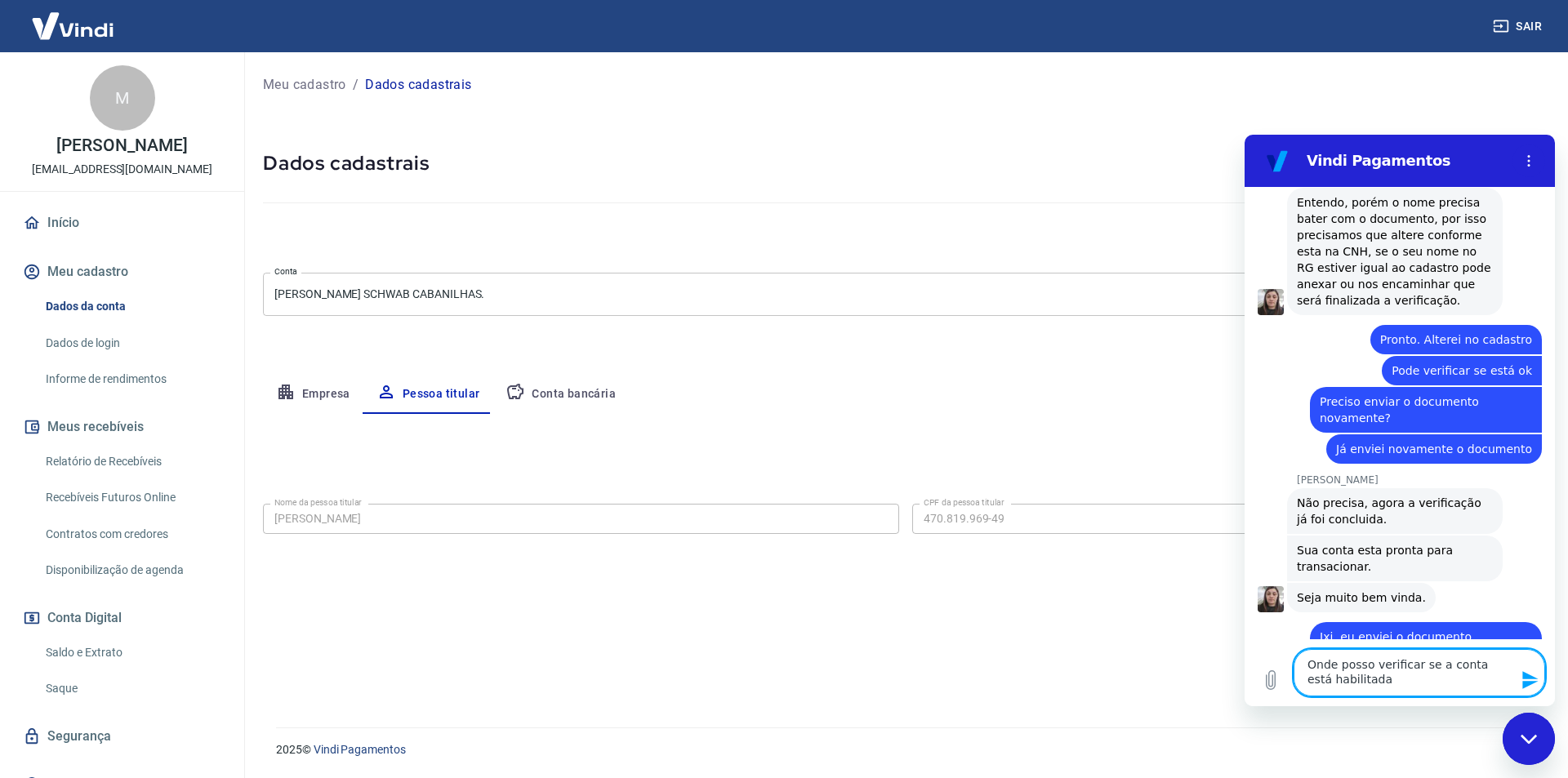
type textarea "Onde posso verificar se a conta está habilitada?"
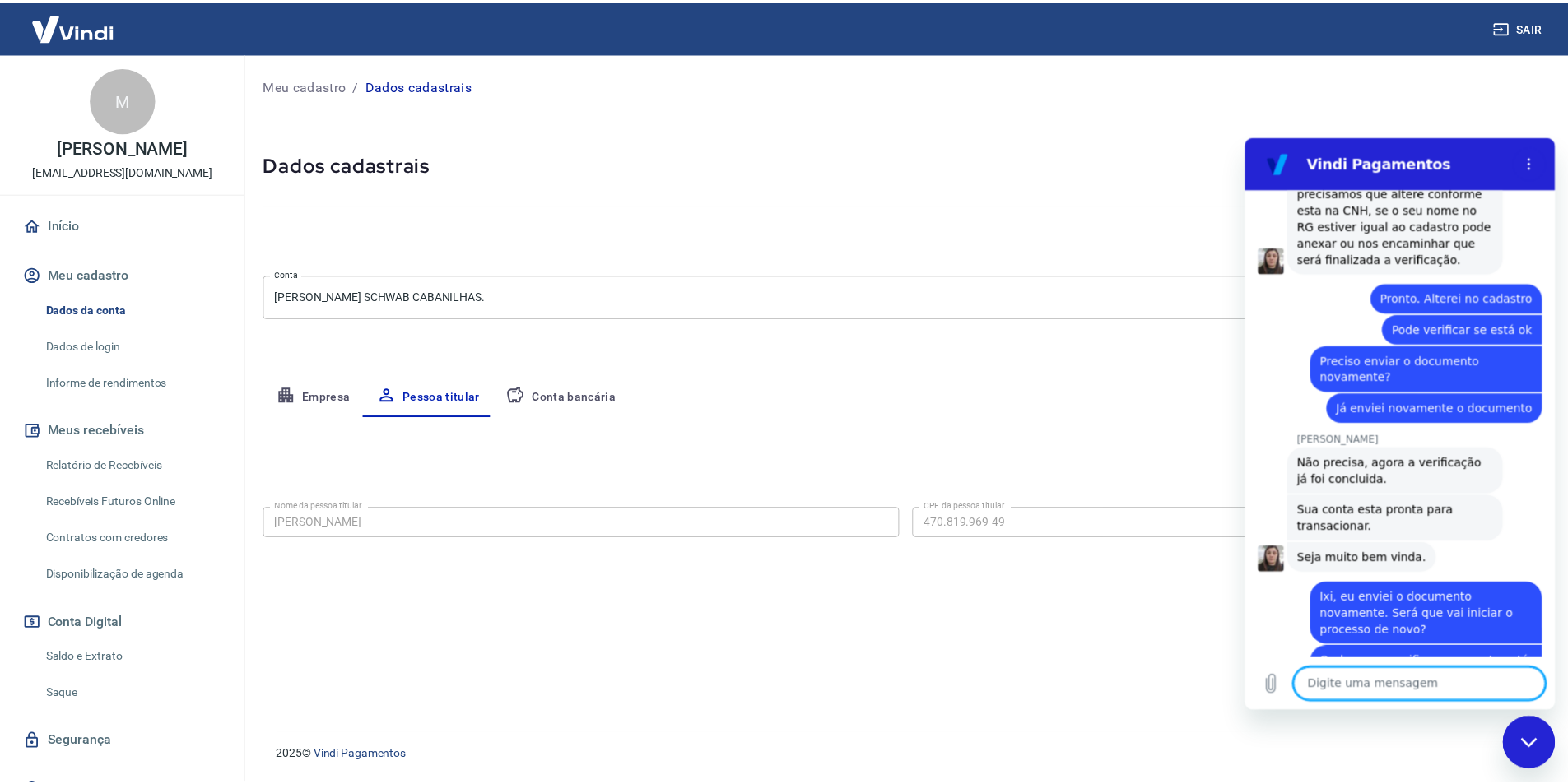
scroll to position [1430, 0]
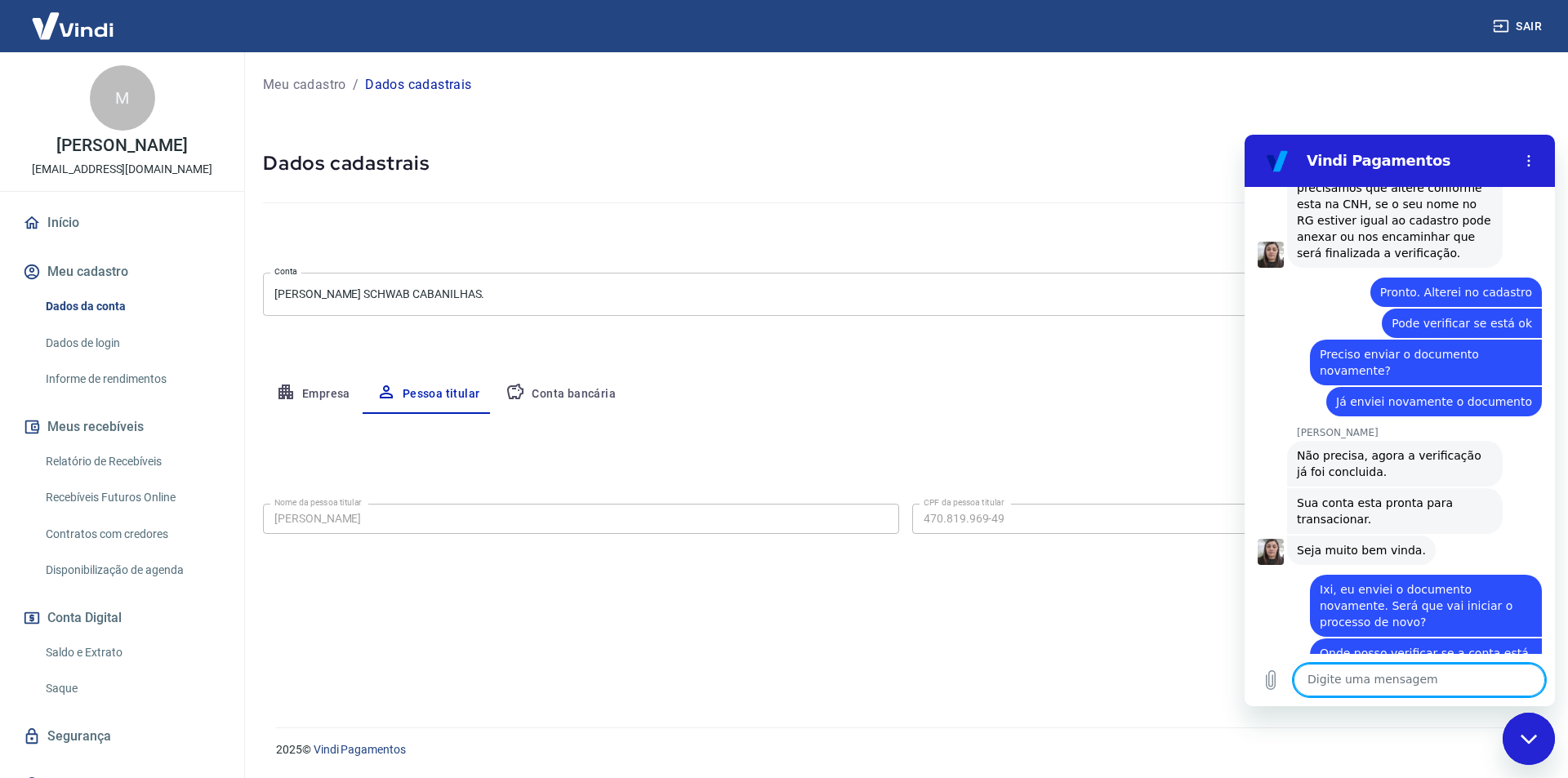
click at [67, 241] on link "Início" at bounding box center [122, 223] width 205 height 36
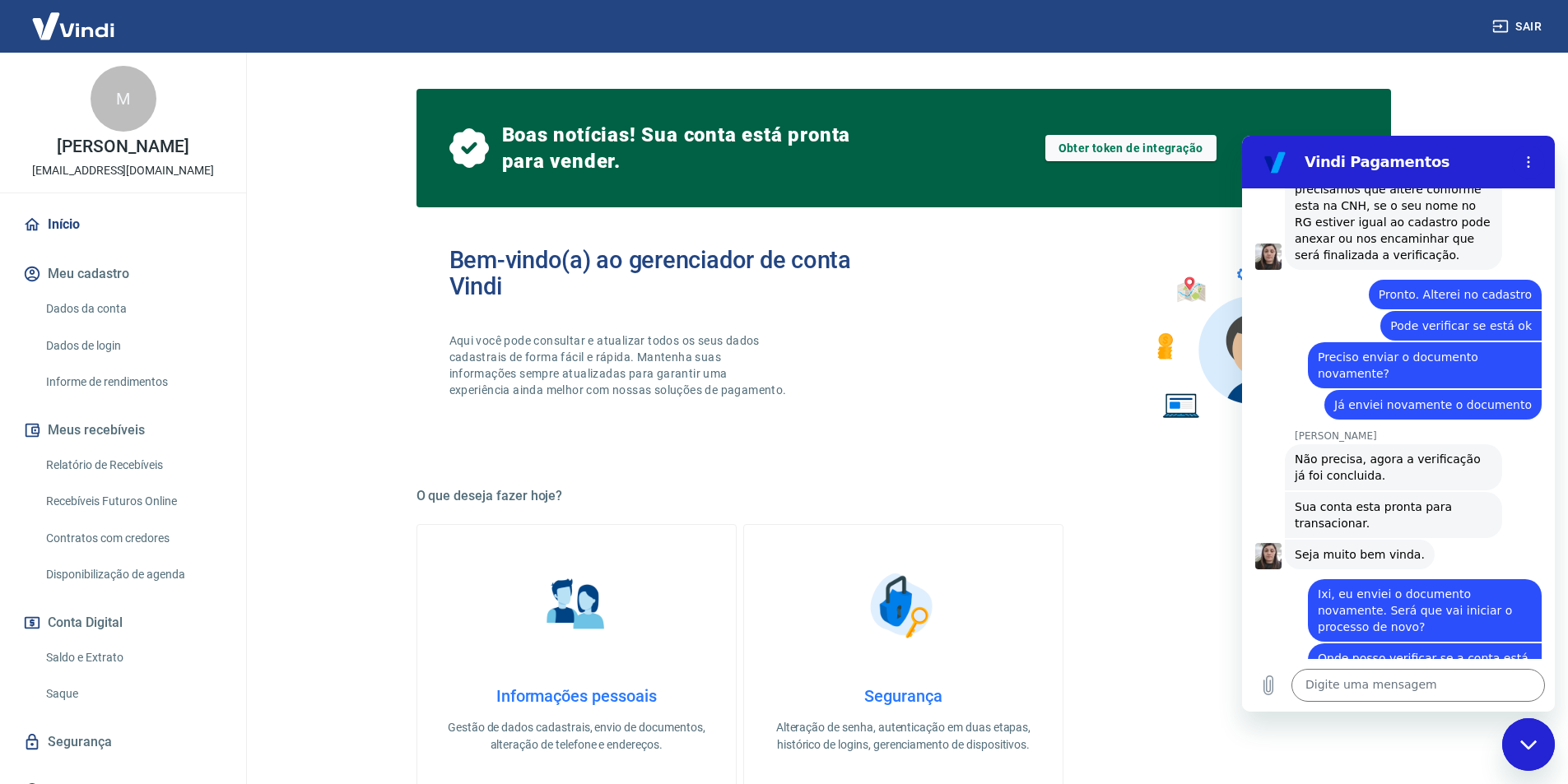
click at [1529, 754] on div "Fechar janela de mensagens" at bounding box center [1528, 744] width 49 height 49
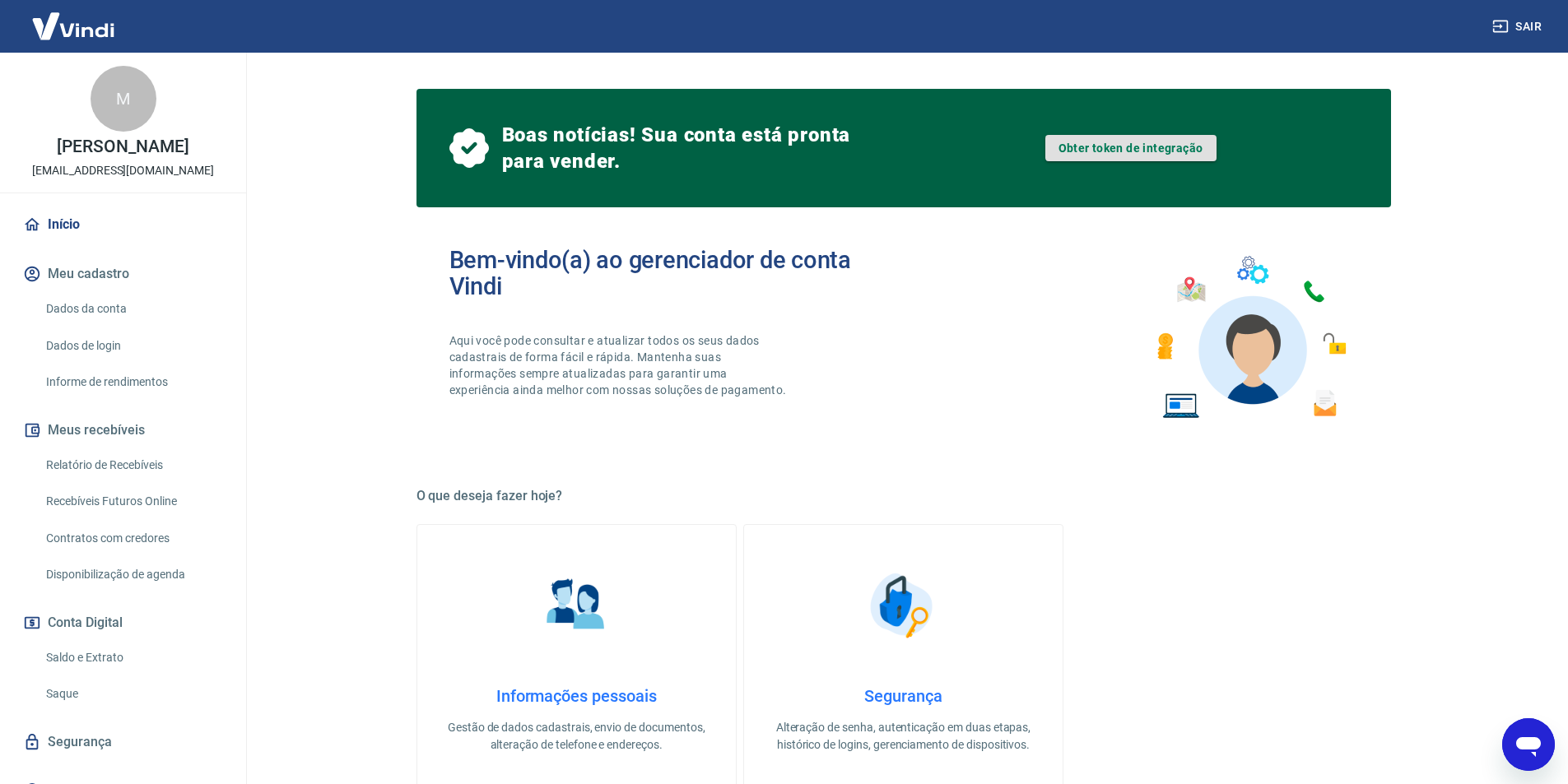
click at [1138, 153] on link "Obter token de integração" at bounding box center [1130, 148] width 171 height 26
click at [1537, 750] on div "Abrir janela de mensagens" at bounding box center [1528, 744] width 49 height 49
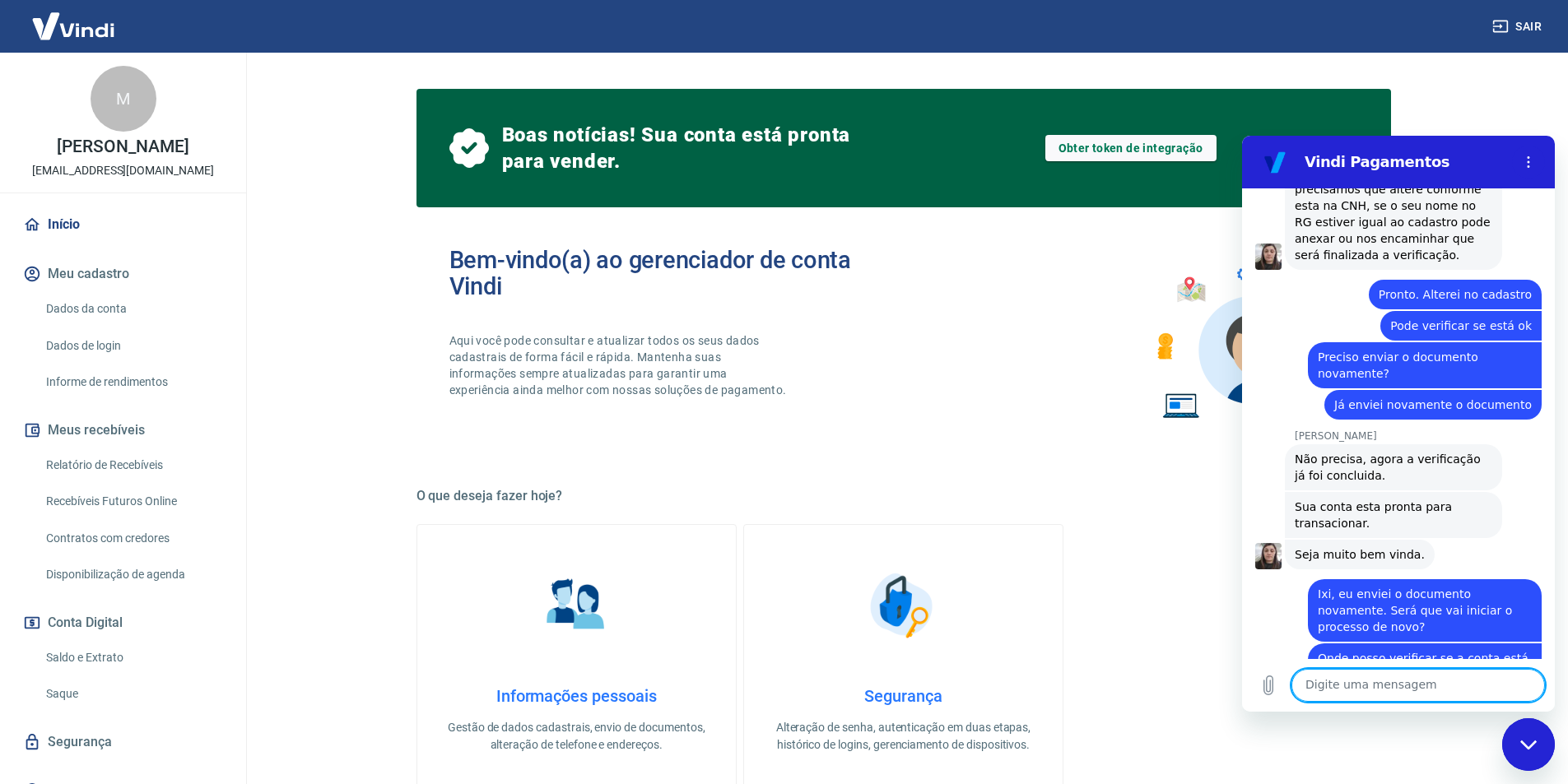
click at [1366, 684] on textarea at bounding box center [1418, 685] width 253 height 33
type textarea "Já consegui ver na página inicial"
type textarea "obrigado pela ajuda"
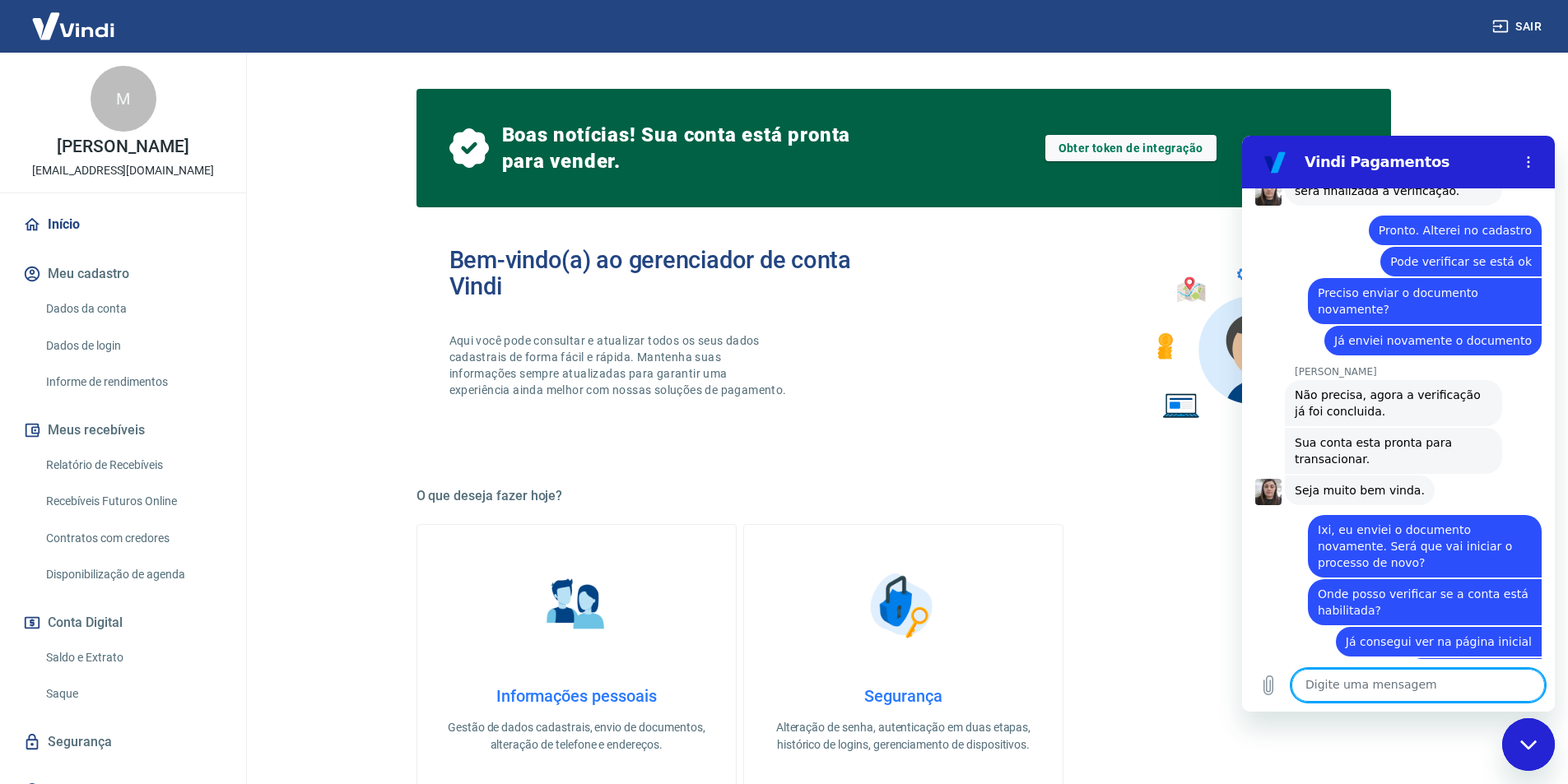
scroll to position [1492, 0]
click at [1534, 745] on icon "Fechar janela de mensagens" at bounding box center [1528, 744] width 17 height 10
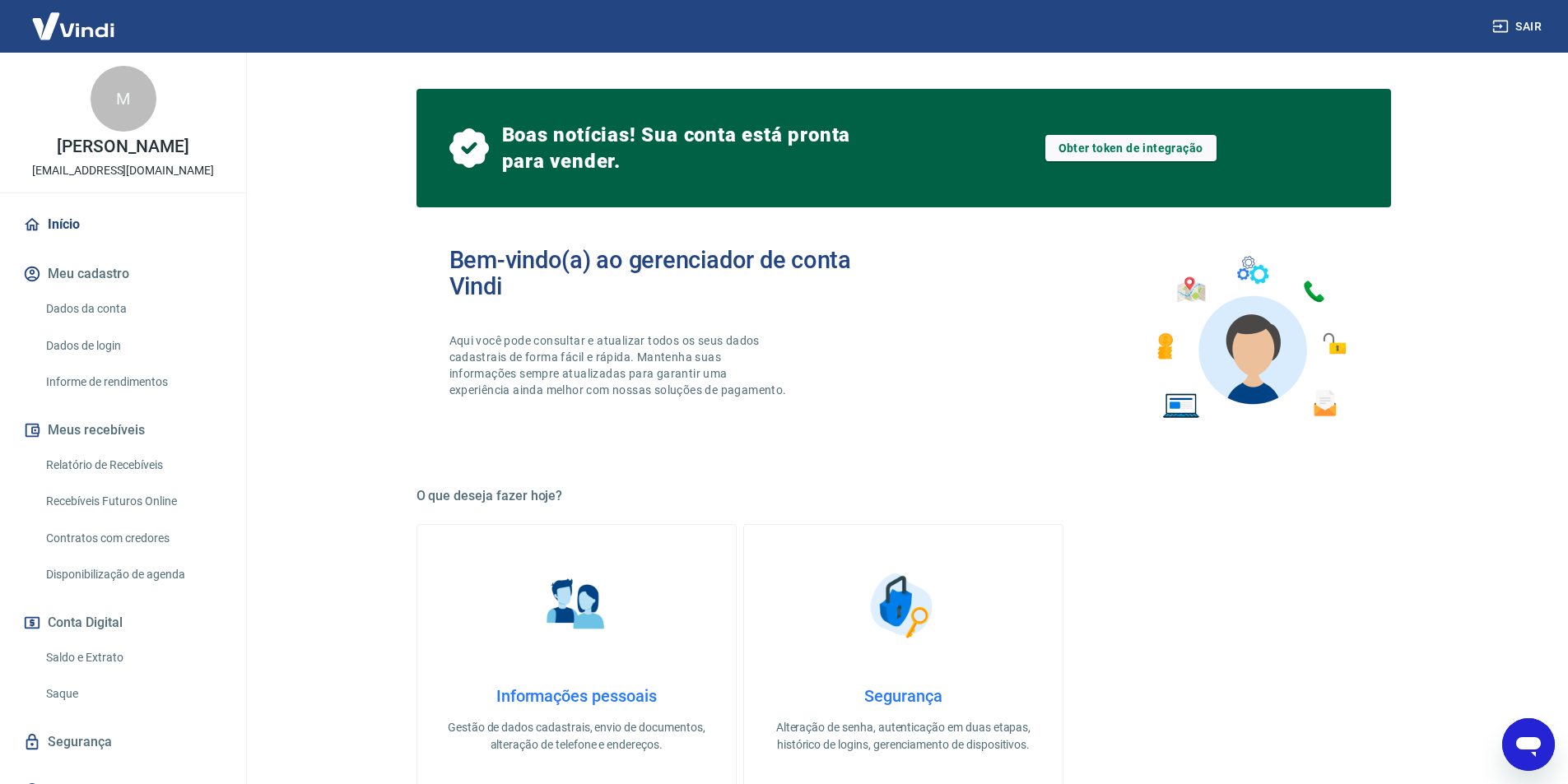
scroll to position [1494, 0]
click at [1520, 742] on icon "Abrir janela de mensagens" at bounding box center [1528, 746] width 25 height 20
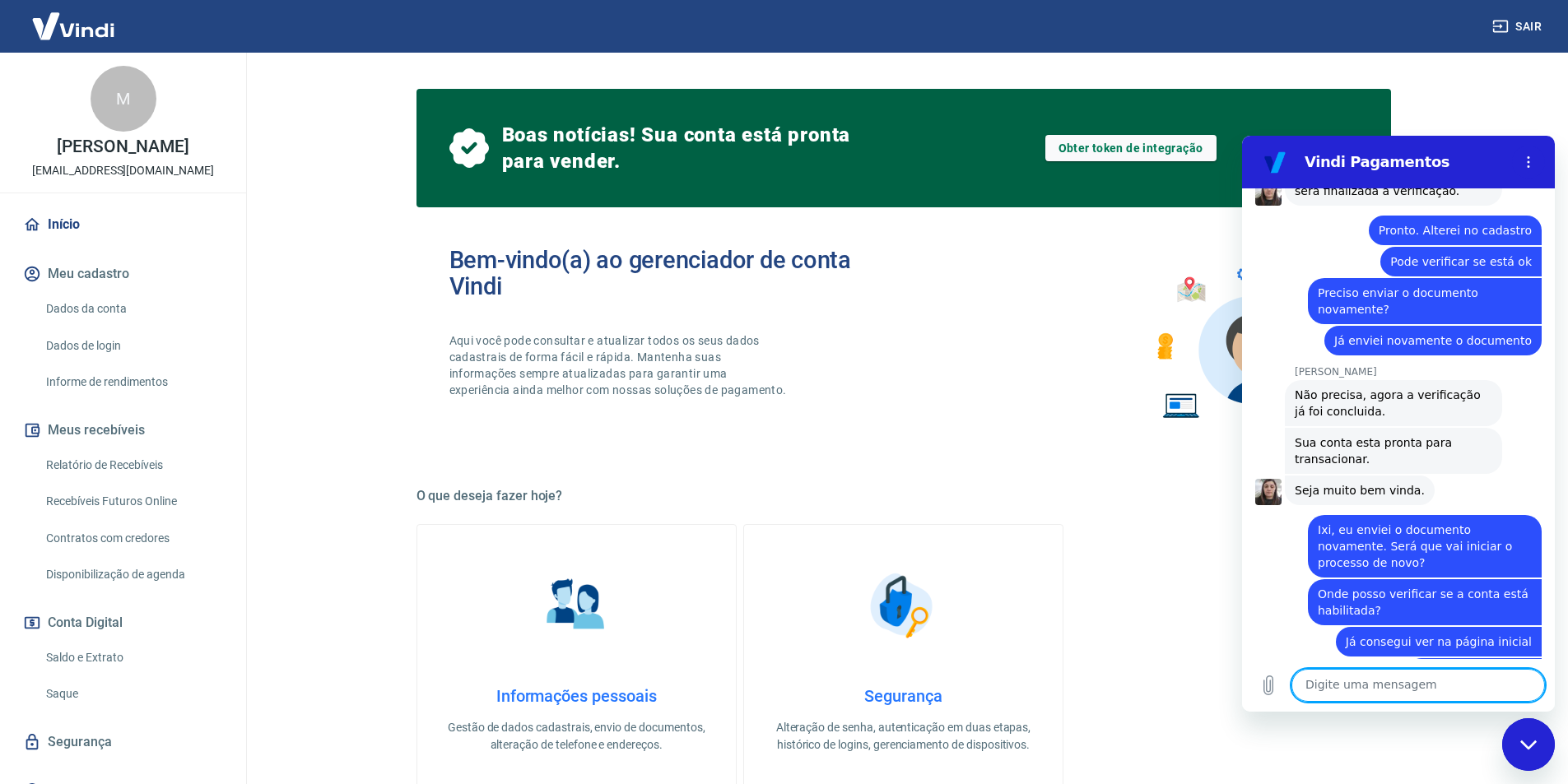
scroll to position [1492, 0]
click at [1535, 158] on button "Menu de opções" at bounding box center [1527, 162] width 33 height 33
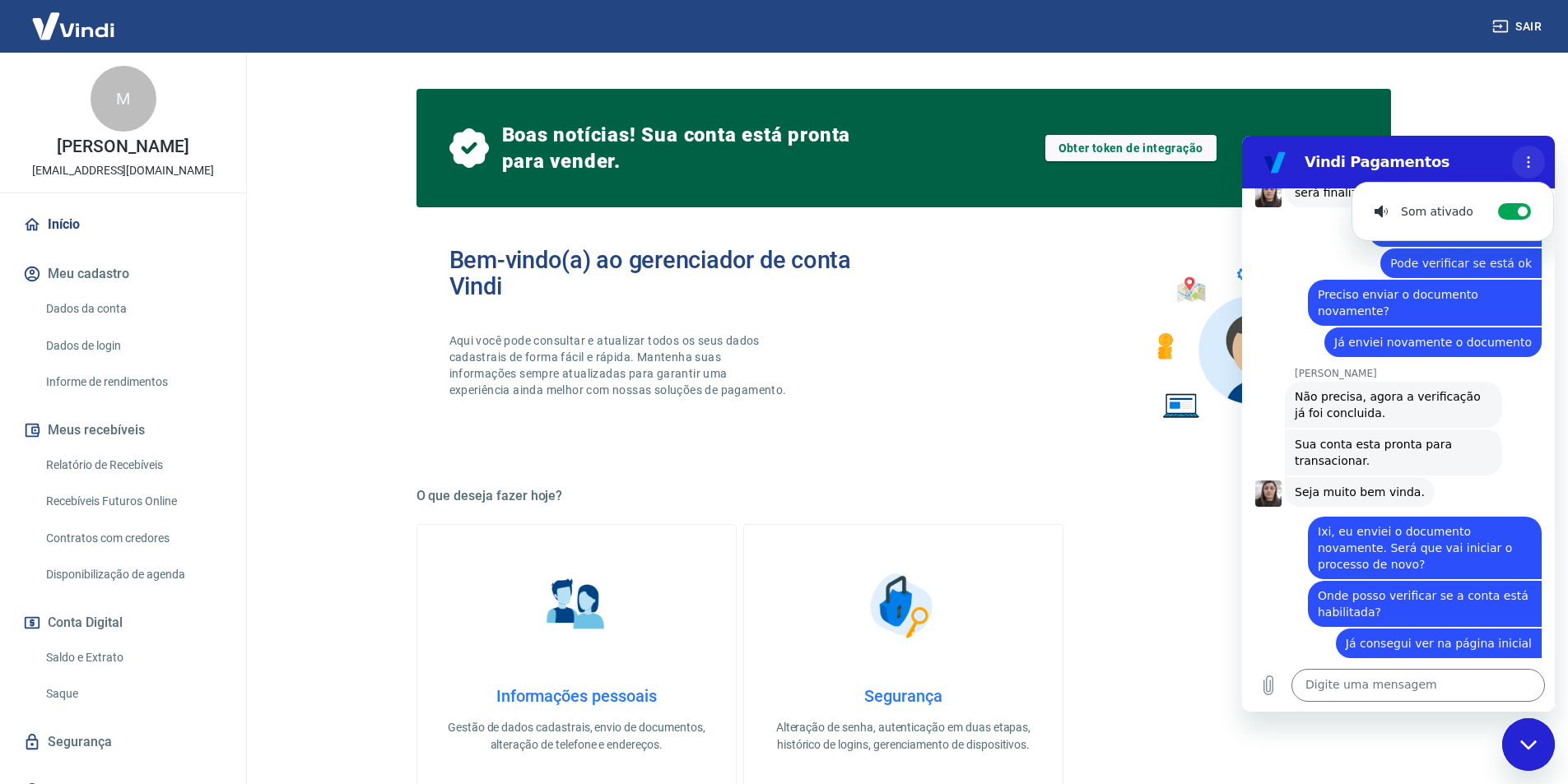
click at [1528, 165] on circle "Menu de opções" at bounding box center [1528, 166] width 3 height 3
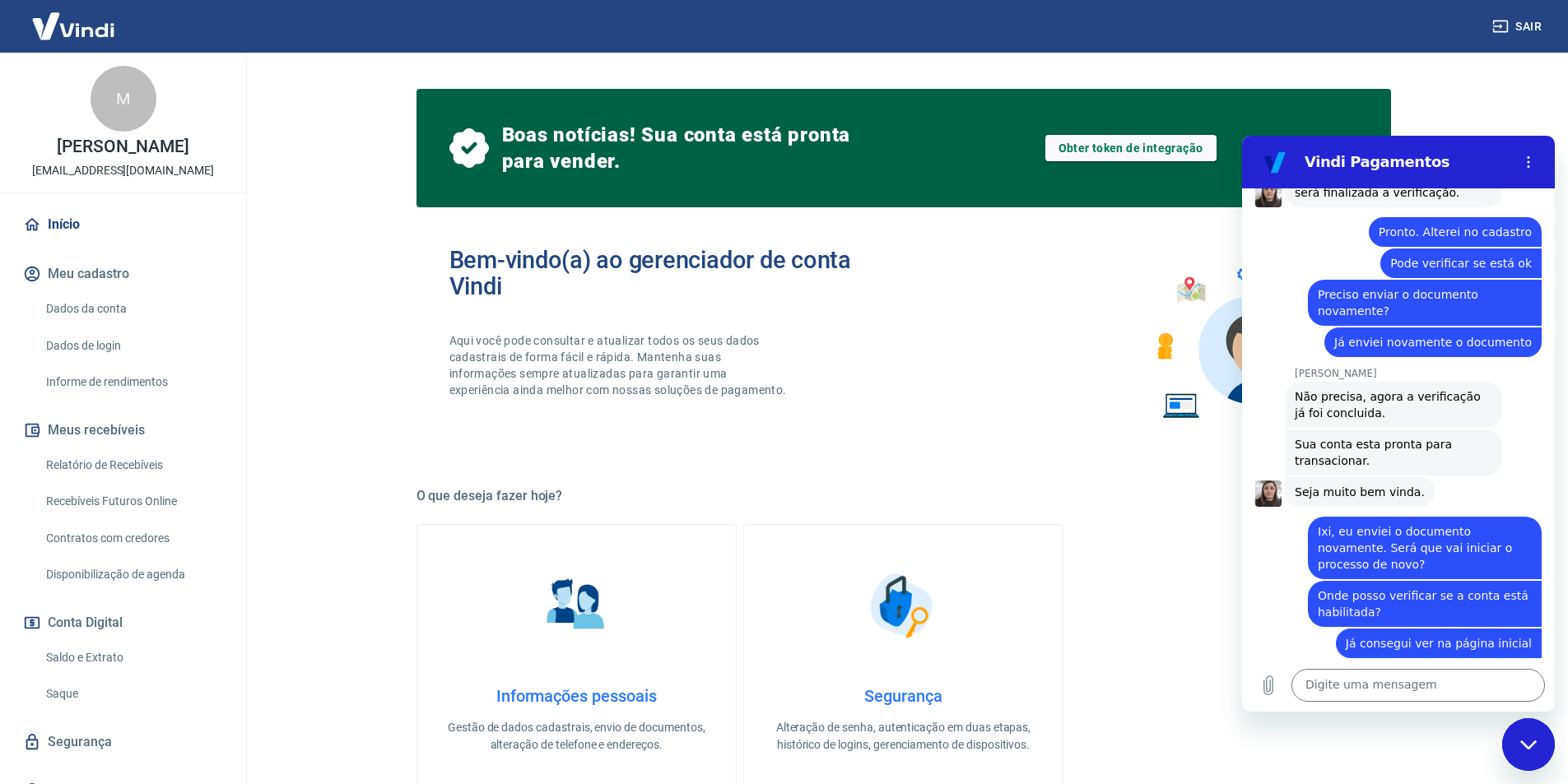
drag, startPoint x: 1723, startPoint y: 1132, endPoint x: 1531, endPoint y: 735, distance: 441.0
click at [1531, 735] on div "Fechar janela de mensagens" at bounding box center [1528, 744] width 49 height 49
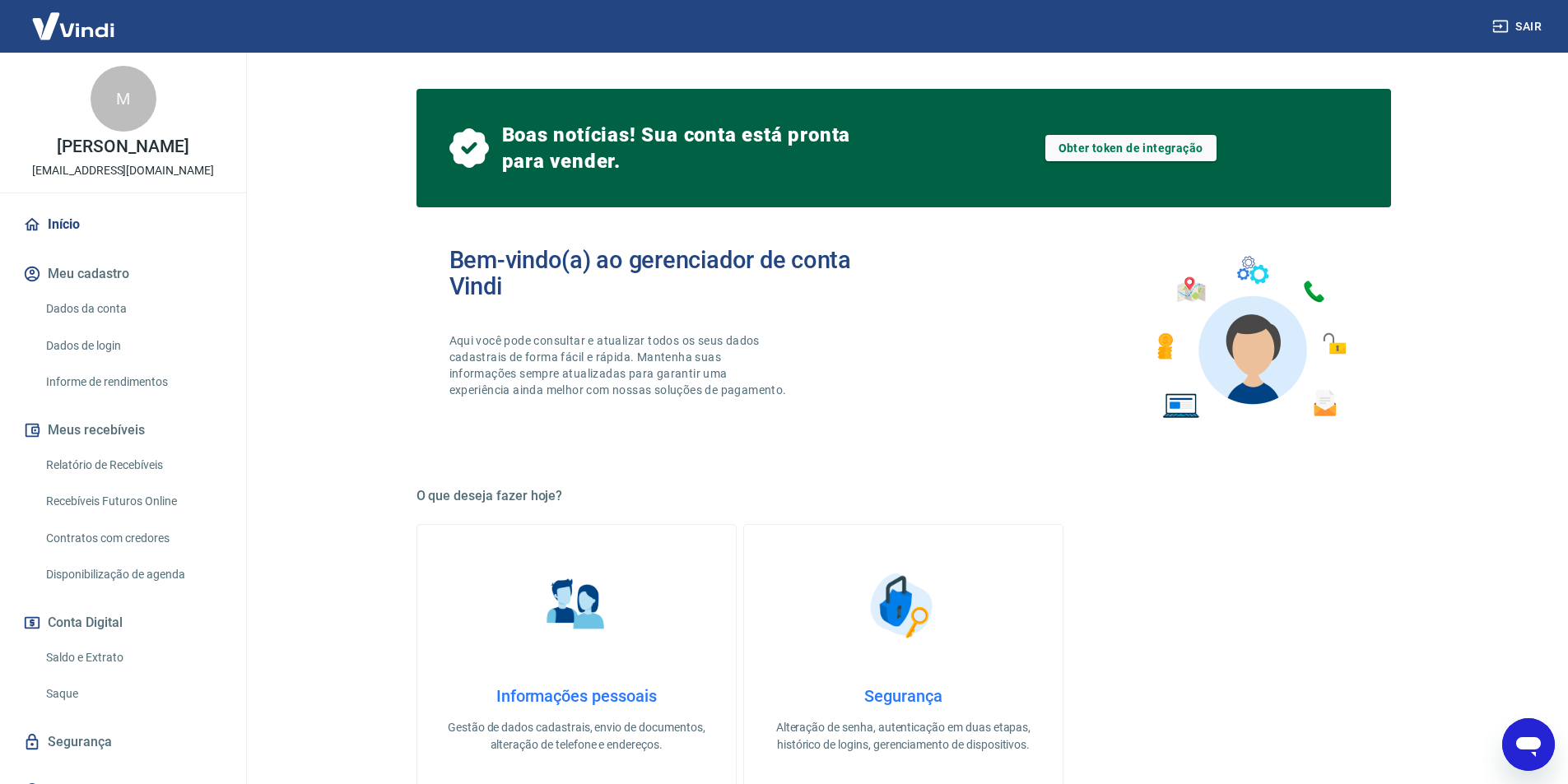
scroll to position [1494, 0]
click at [1525, 739] on icon "Abrir janela de mensagens" at bounding box center [1528, 746] width 25 height 20
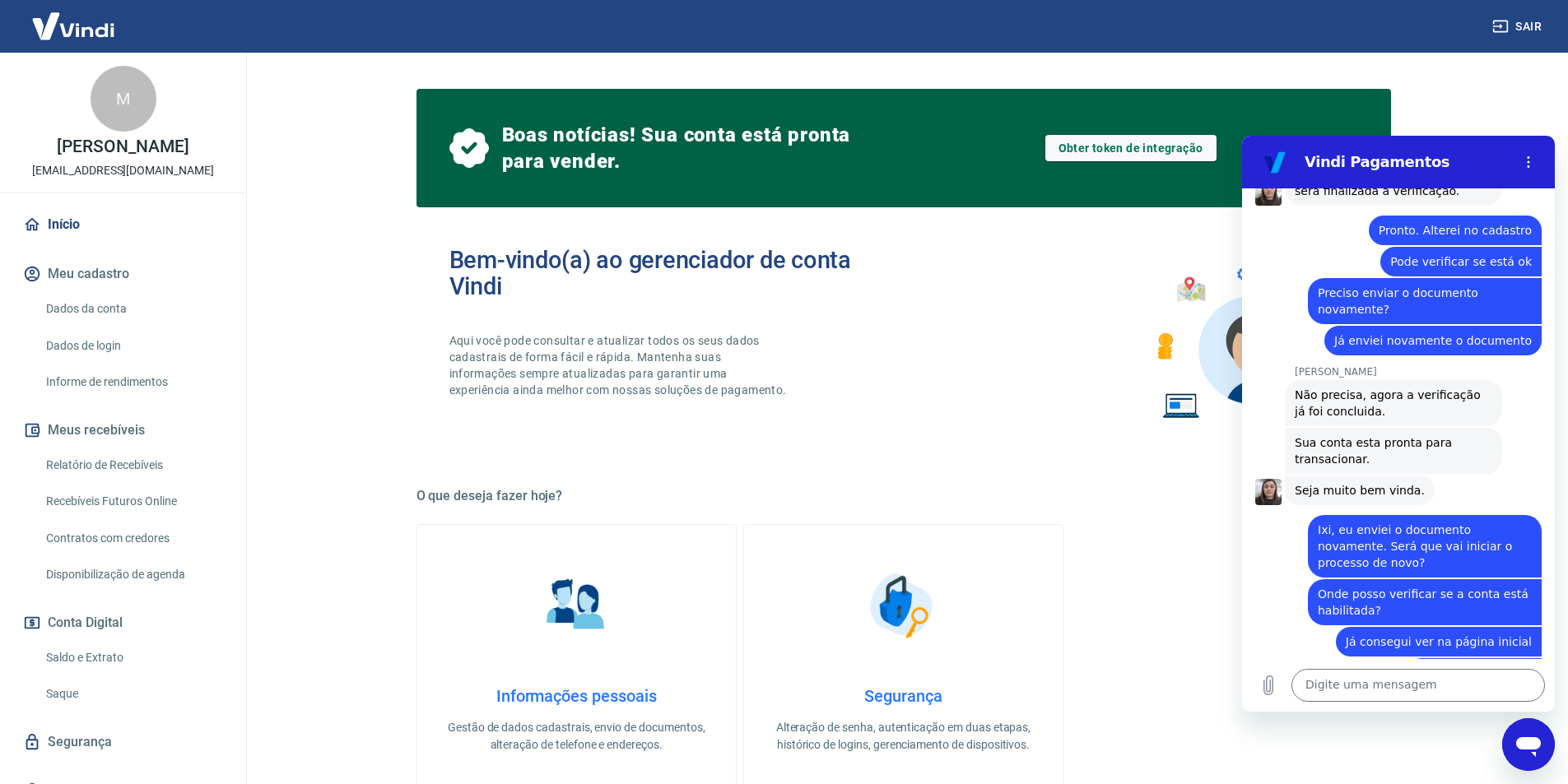
scroll to position [1492, 0]
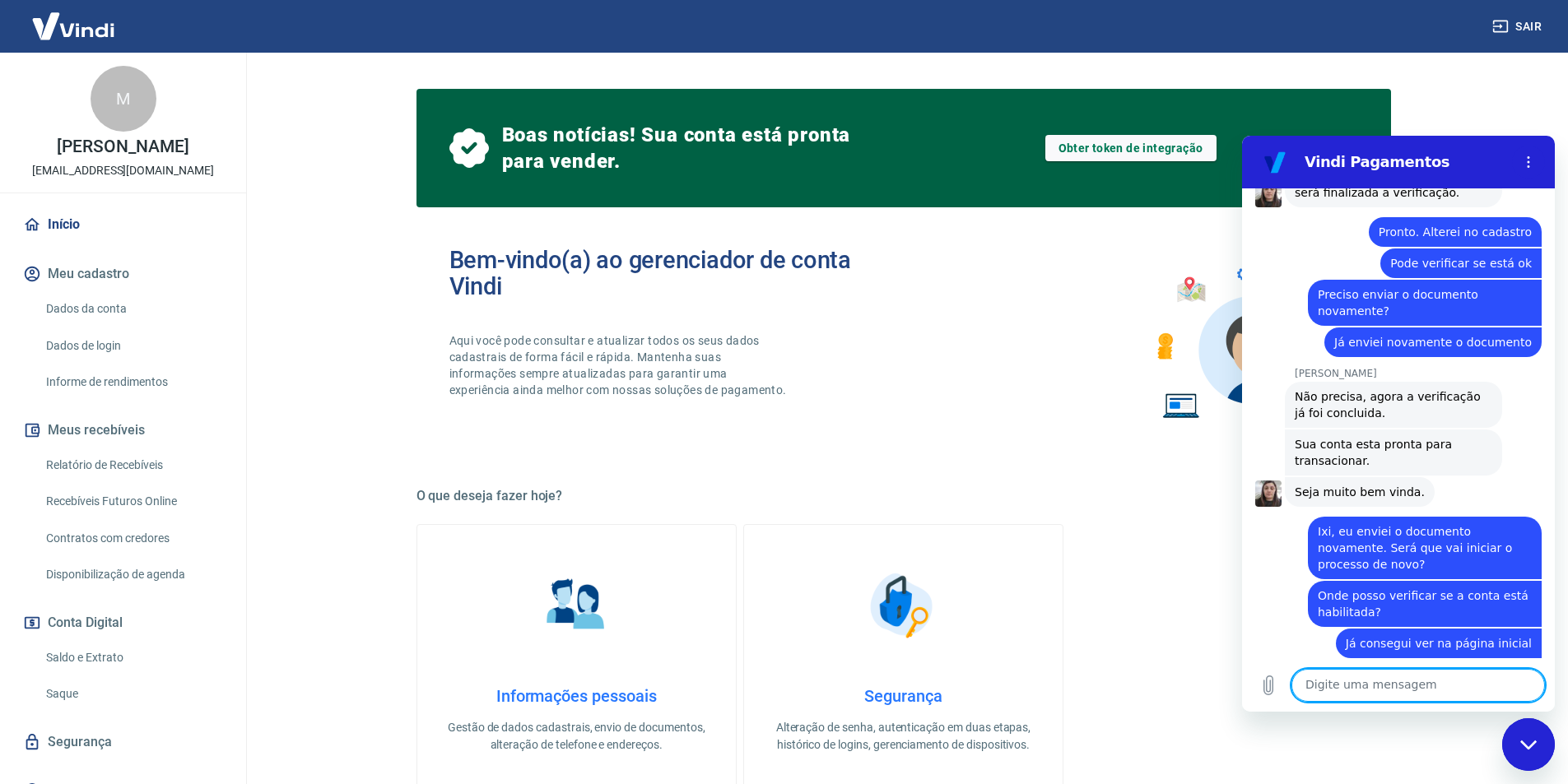
click at [1525, 740] on icon "Fechar janela de mensagens" at bounding box center [1528, 744] width 17 height 10
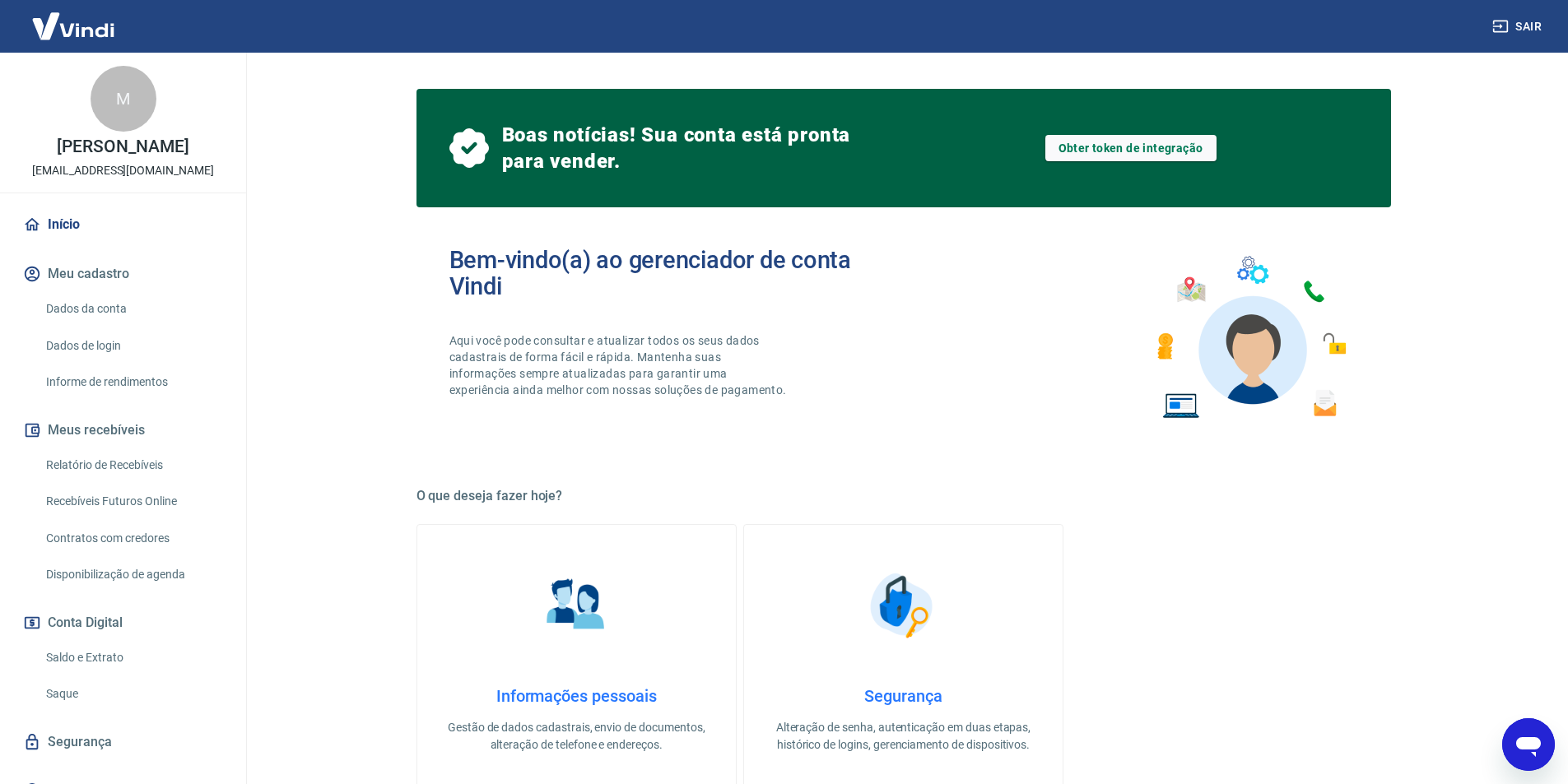
scroll to position [1494, 0]
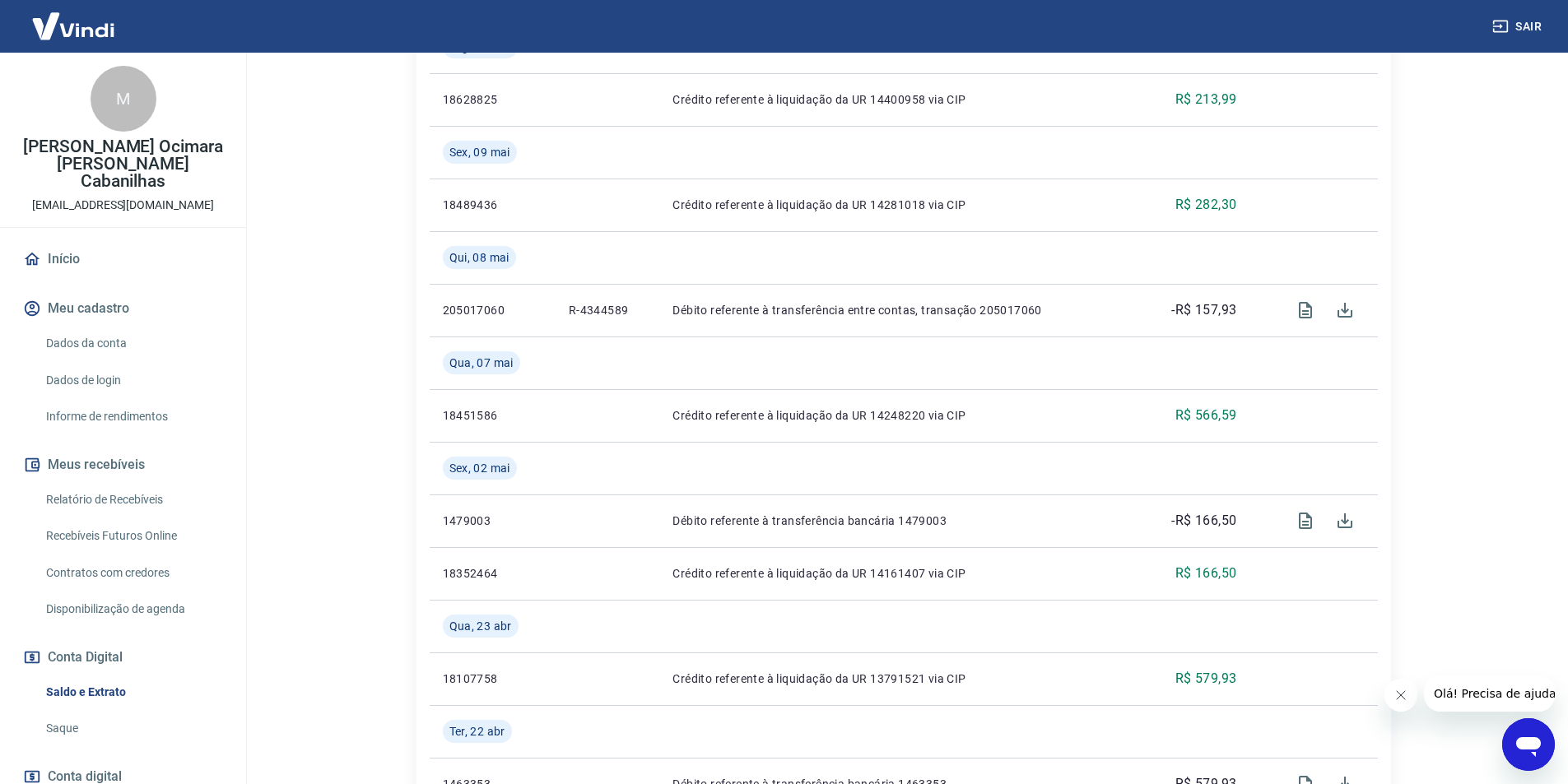
scroll to position [411, 0]
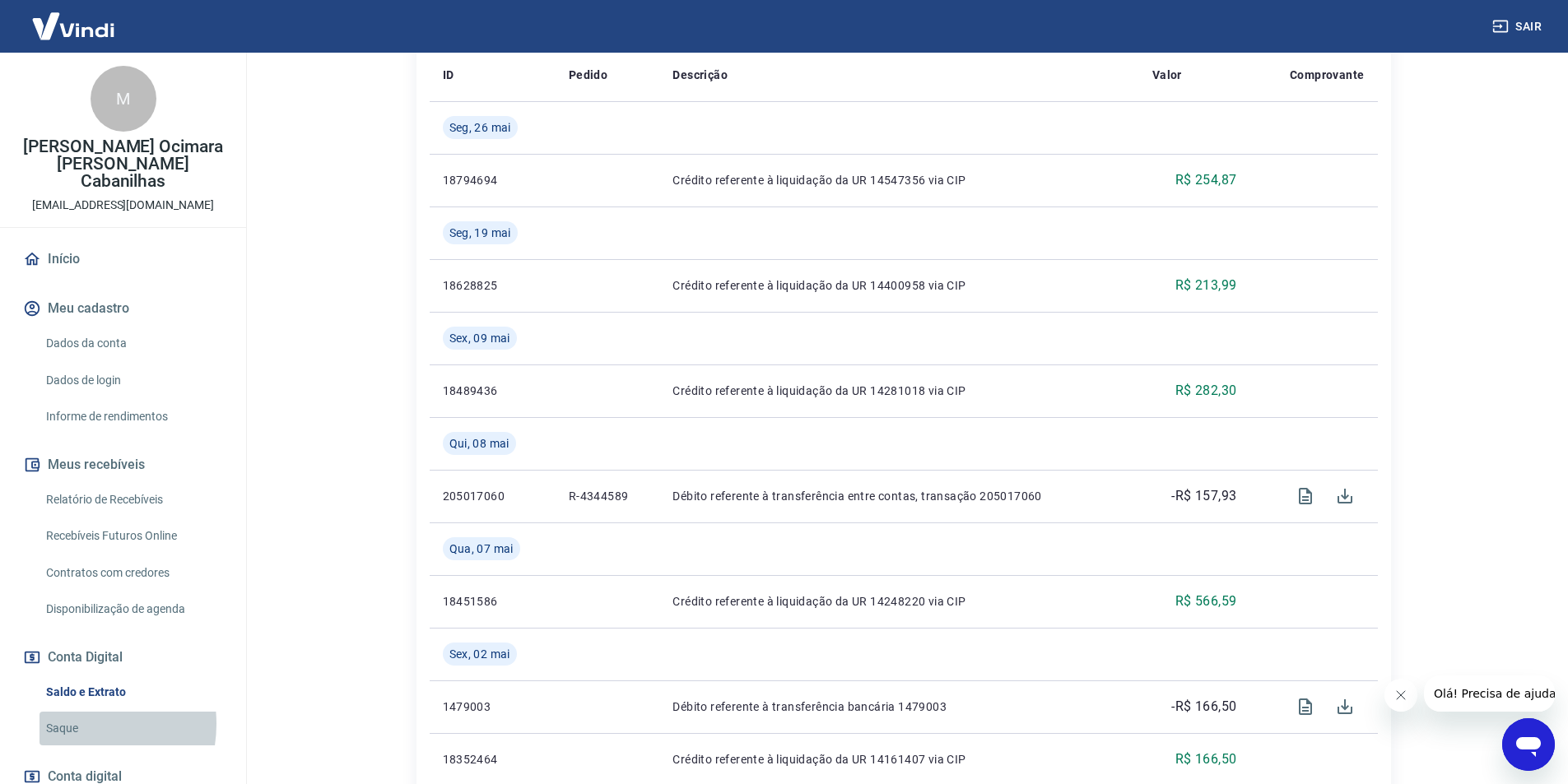
click at [73, 711] on link "Saque" at bounding box center [133, 728] width 187 height 34
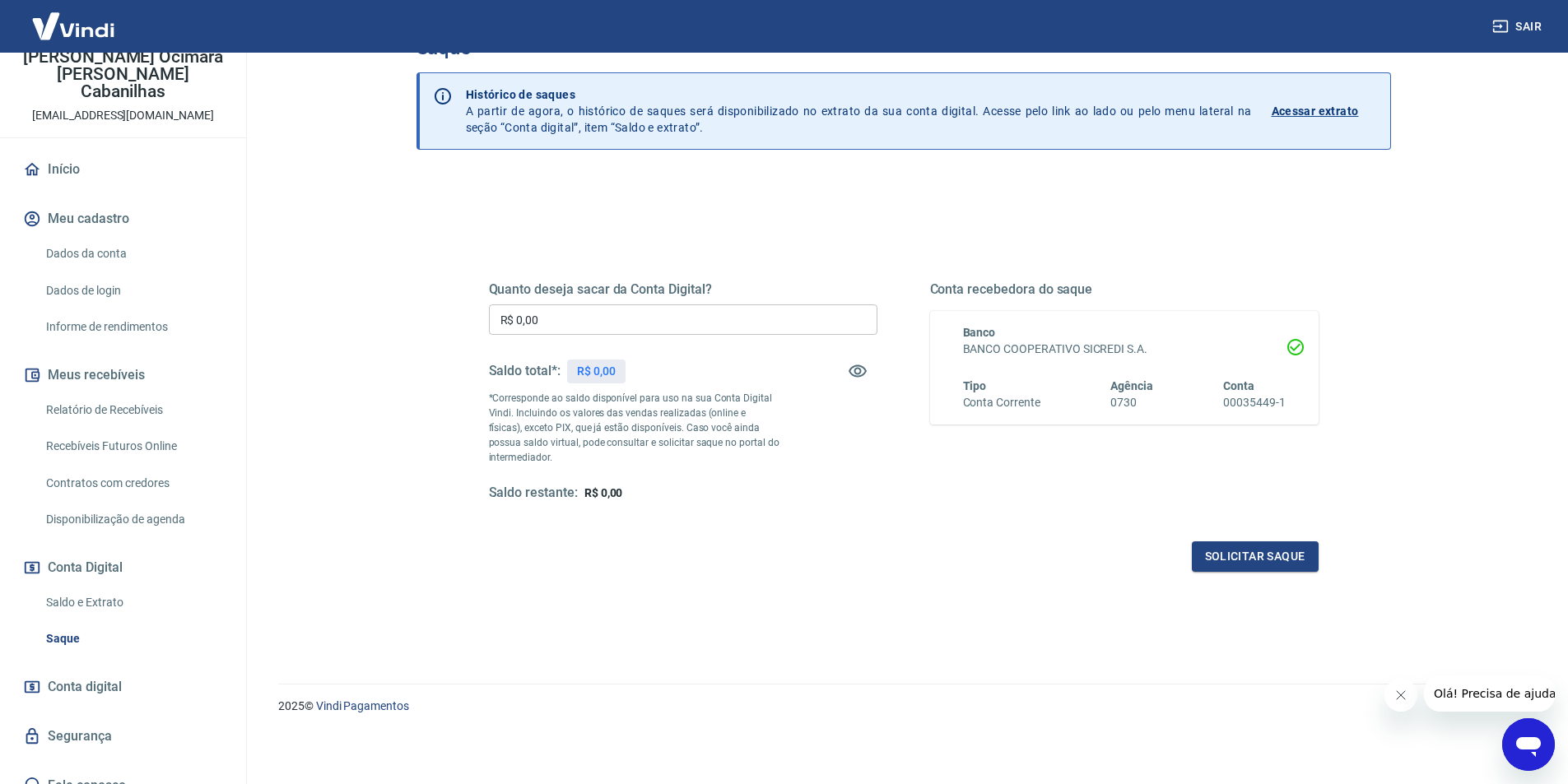
scroll to position [93, 0]
click at [91, 673] on span "Conta digital" at bounding box center [85, 684] width 74 height 23
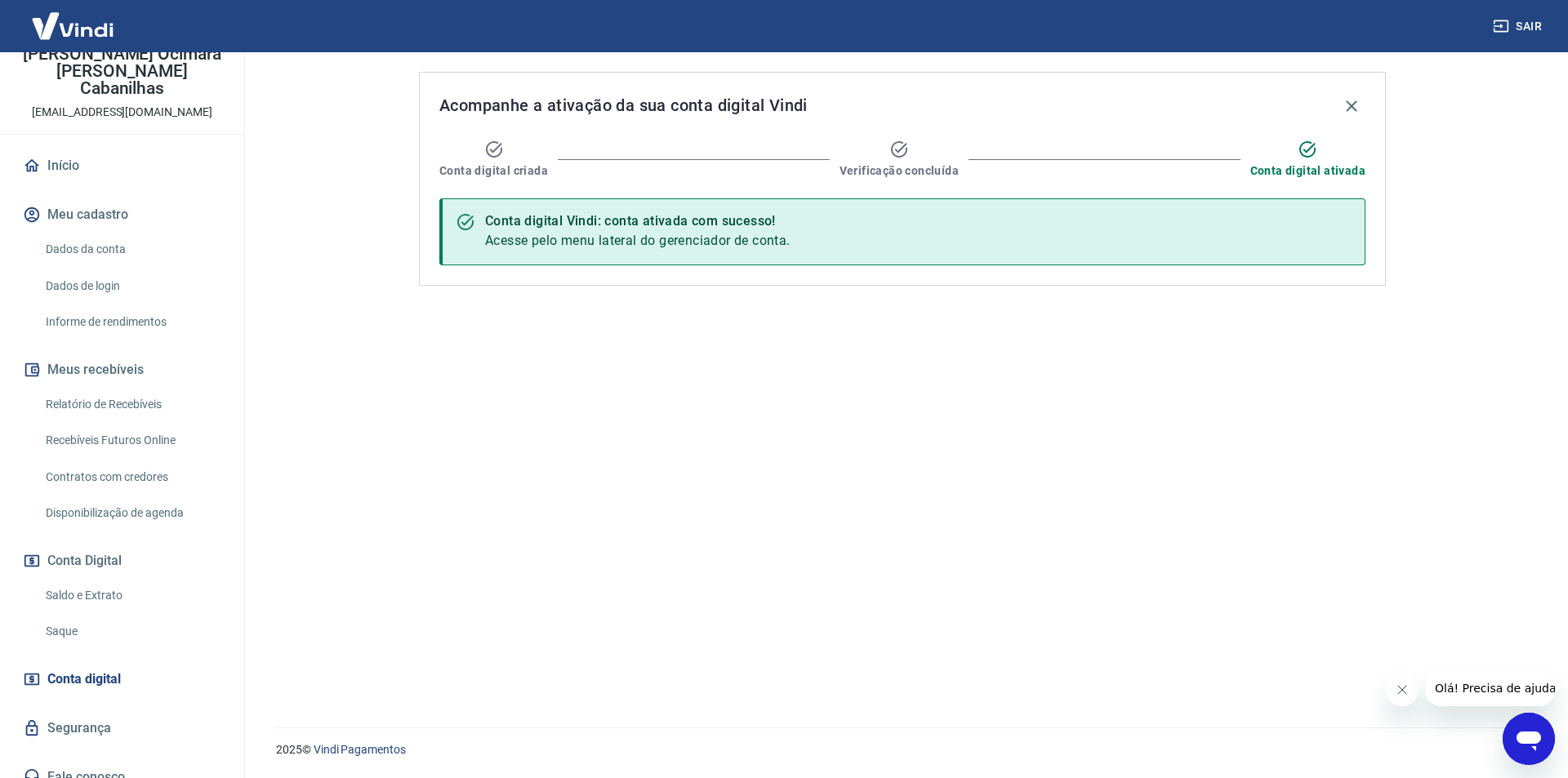
click at [125, 499] on link "Disponibilização de agenda" at bounding box center [132, 513] width 186 height 34
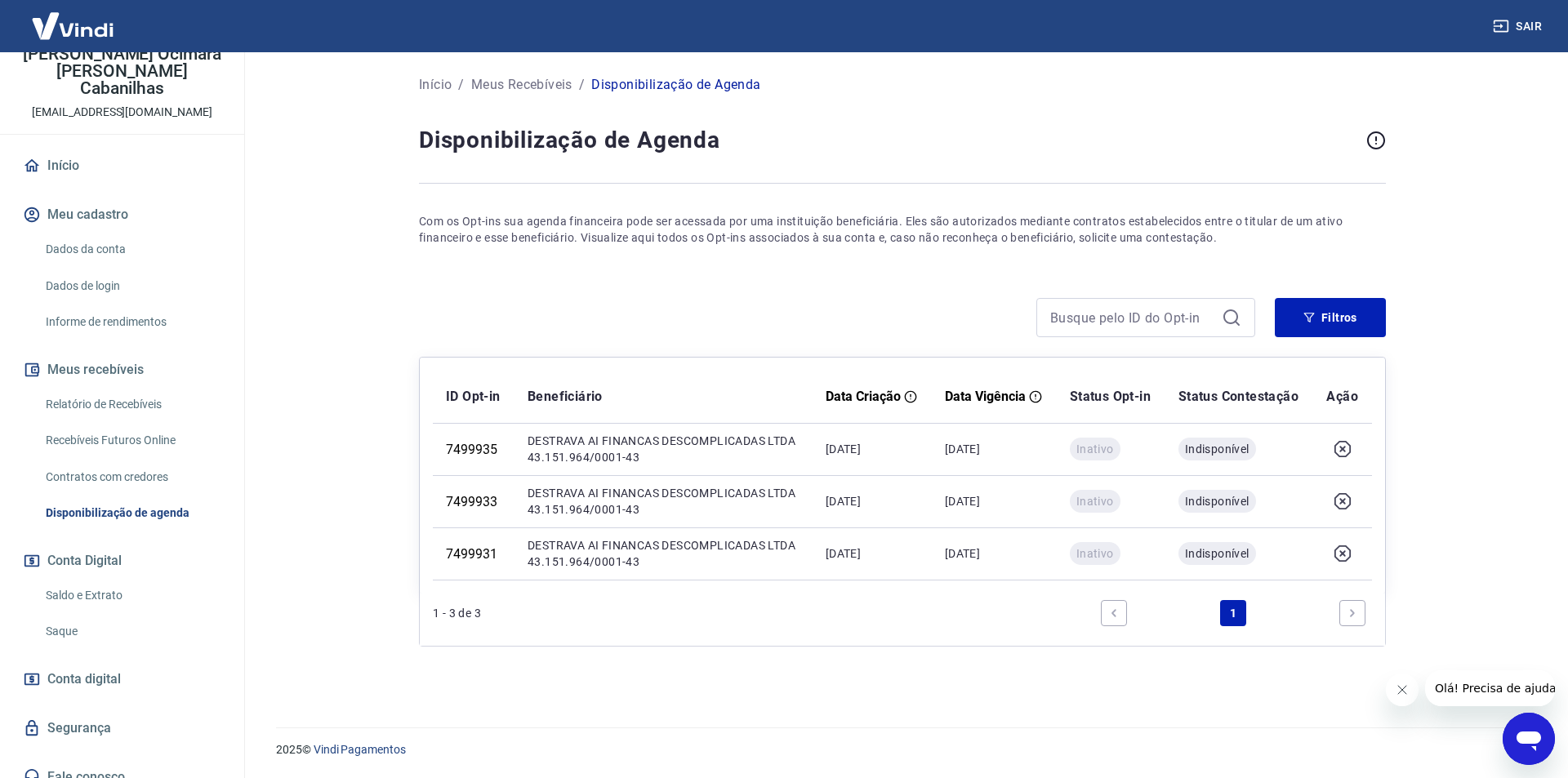
click at [95, 460] on link "Contratos com credores" at bounding box center [132, 477] width 186 height 34
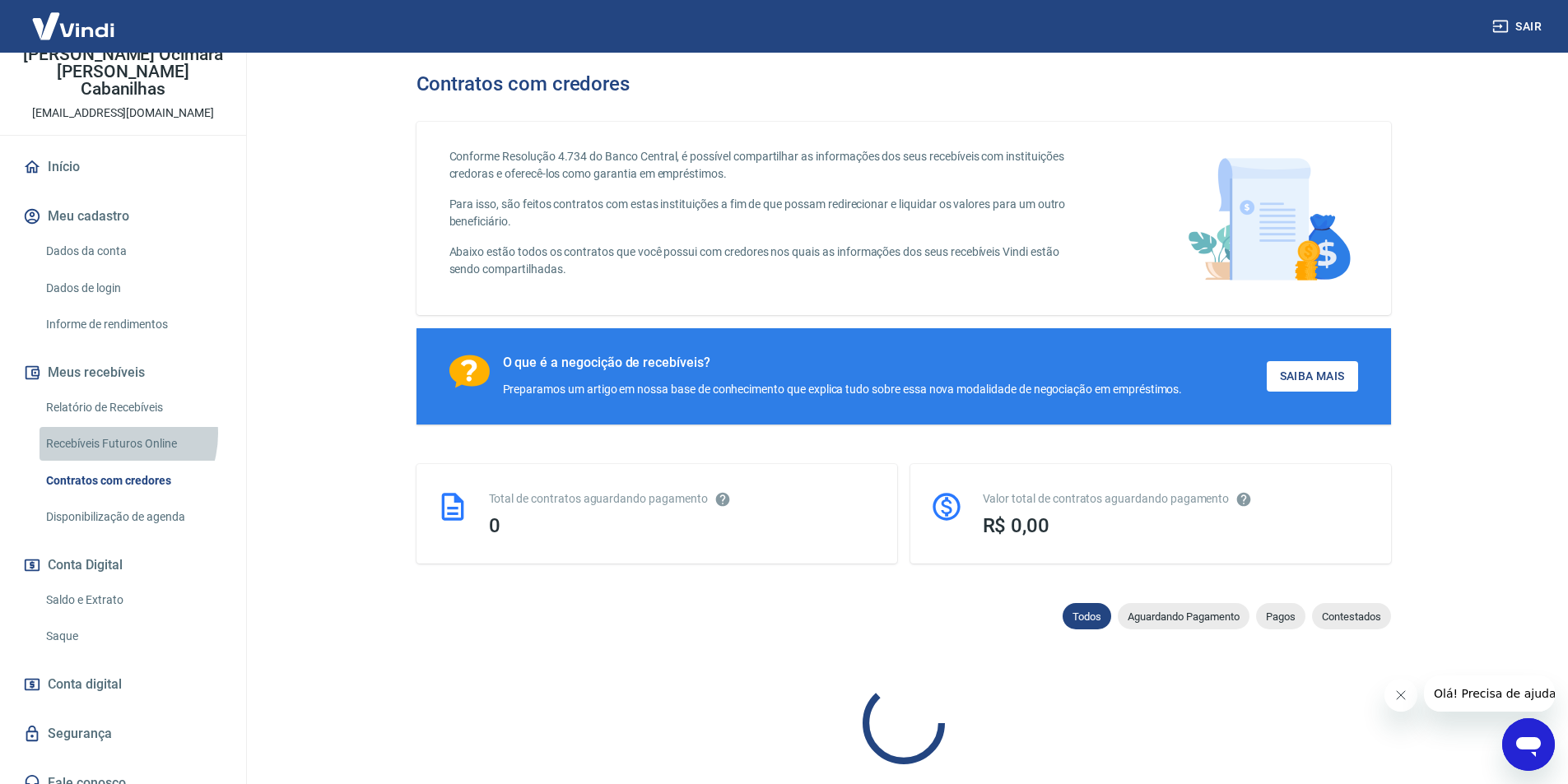
click at [108, 427] on link "Recebíveis Futuros Online" at bounding box center [133, 444] width 187 height 34
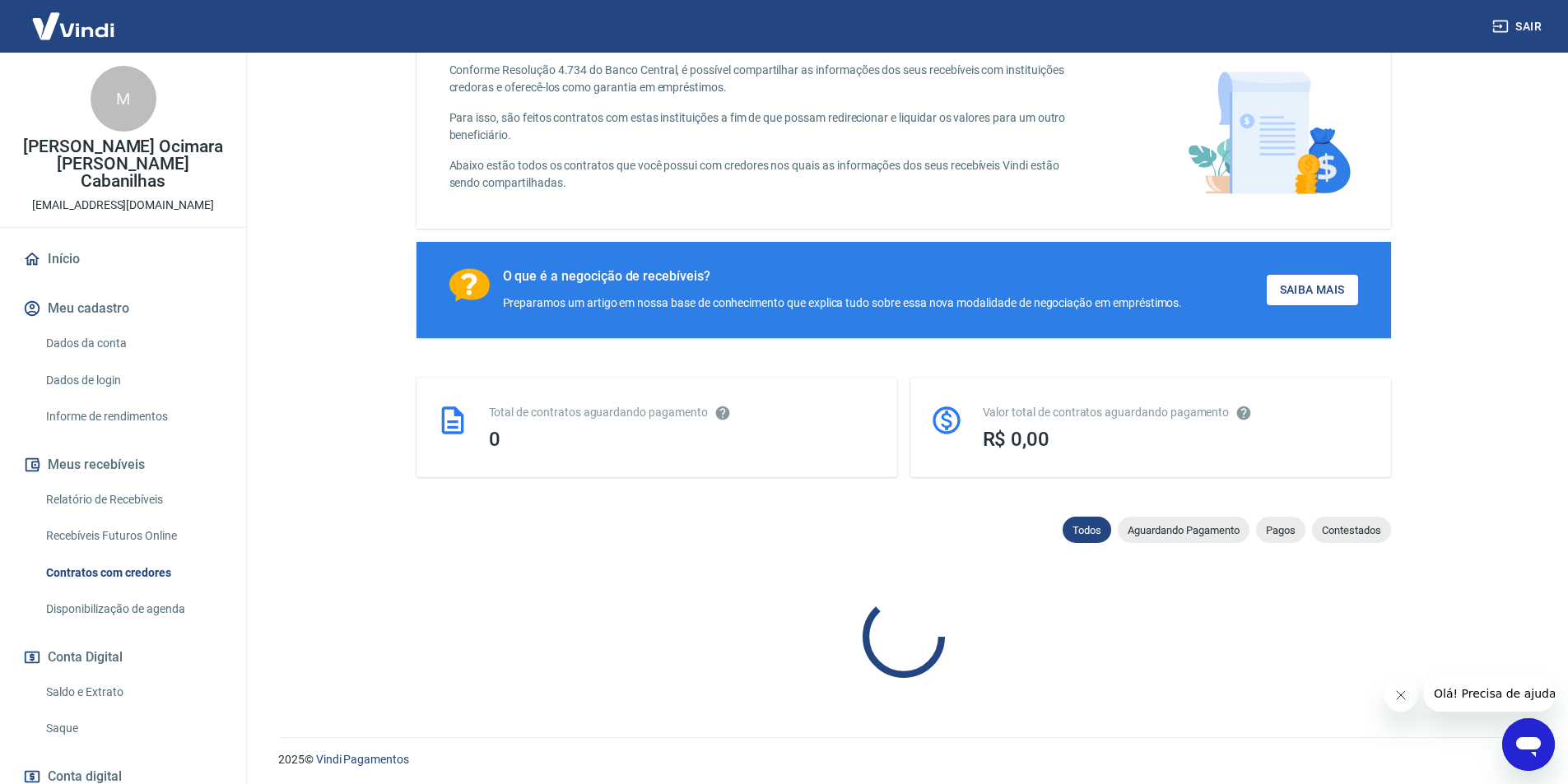
click at [1524, 741] on icon "Abrir janela de mensagens" at bounding box center [1528, 746] width 25 height 20
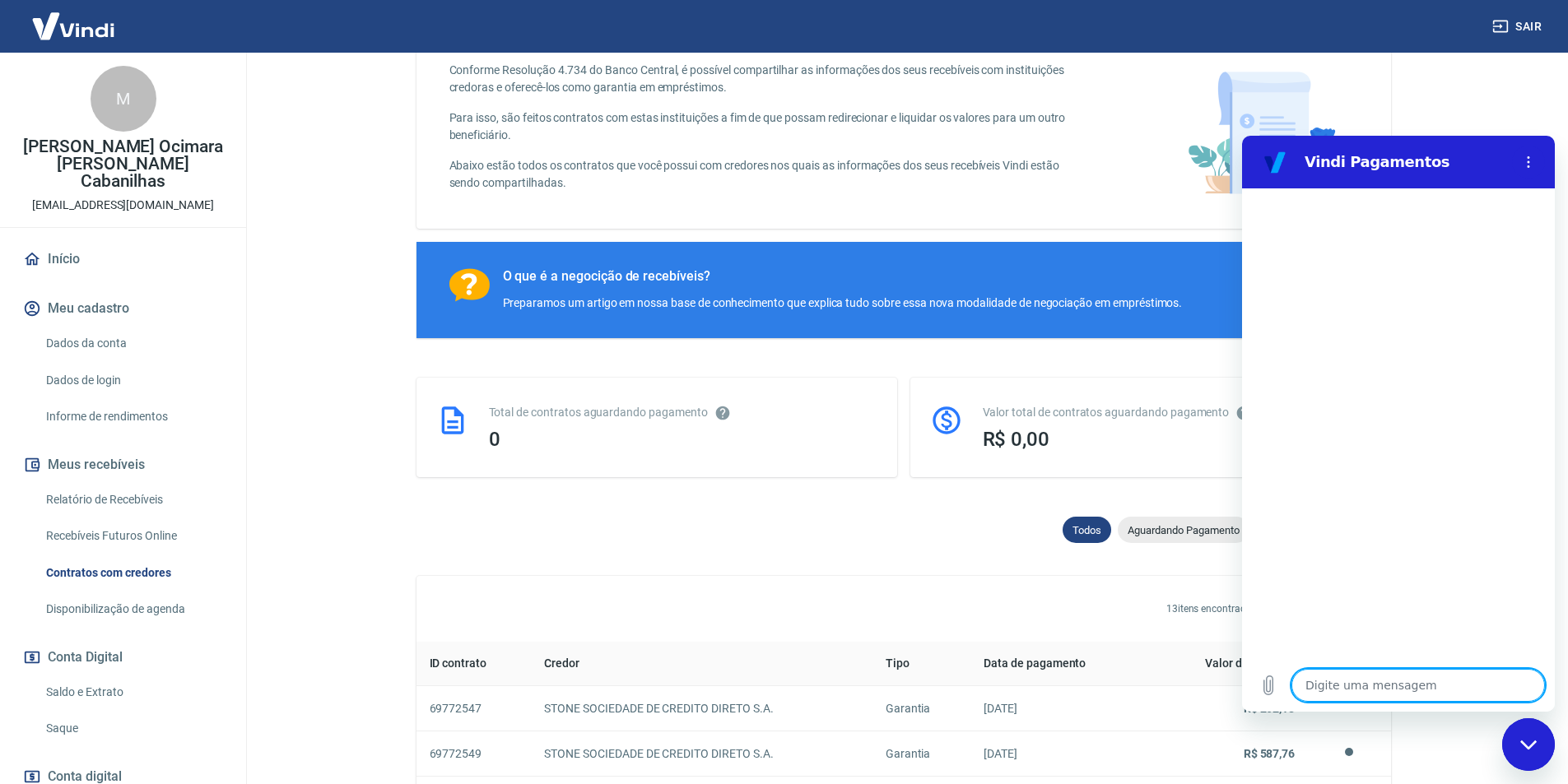
click at [1547, 747] on div "Fechar janela de mensagens" at bounding box center [1528, 744] width 49 height 49
type textarea "x"
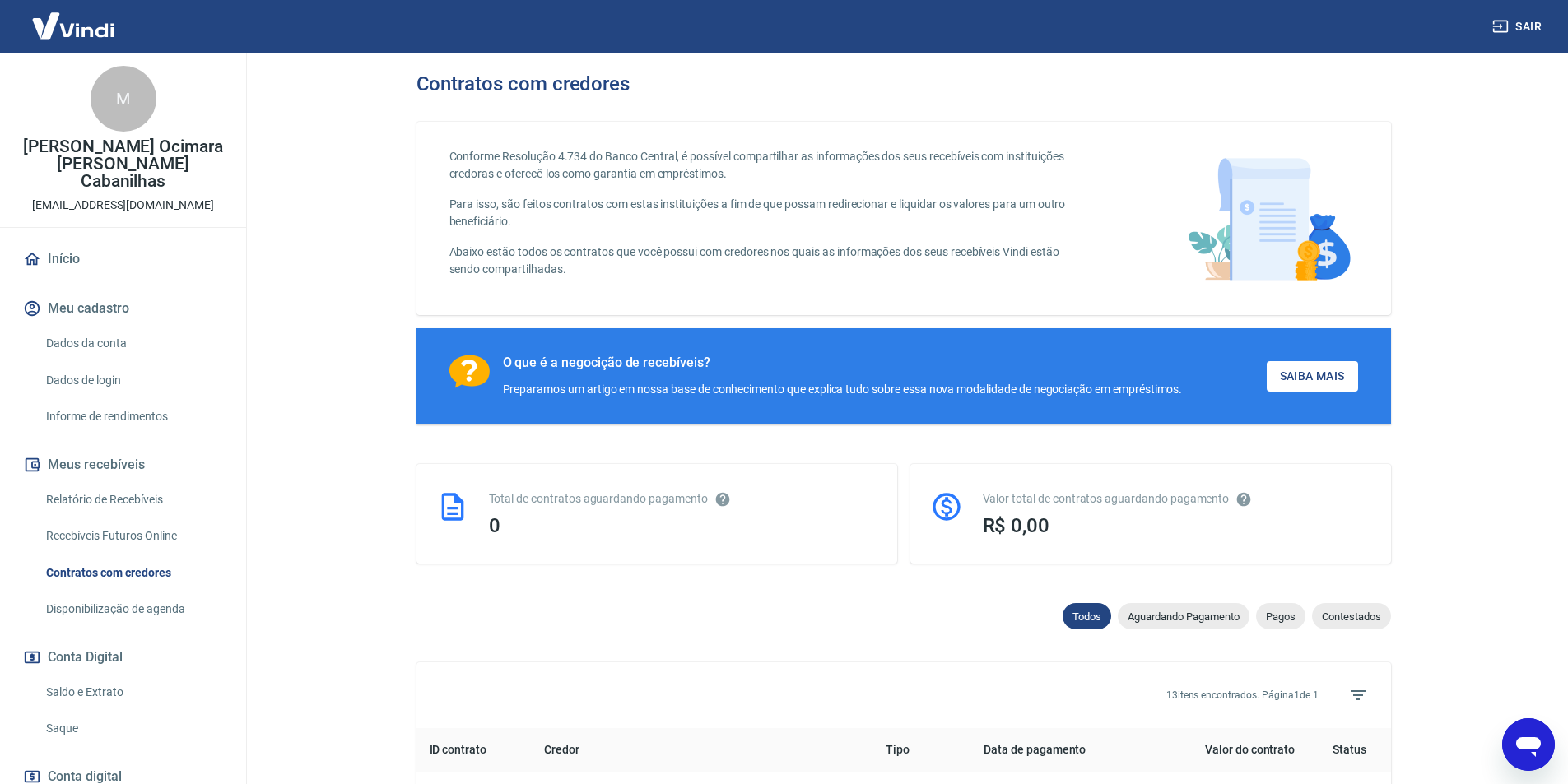
scroll to position [93, 0]
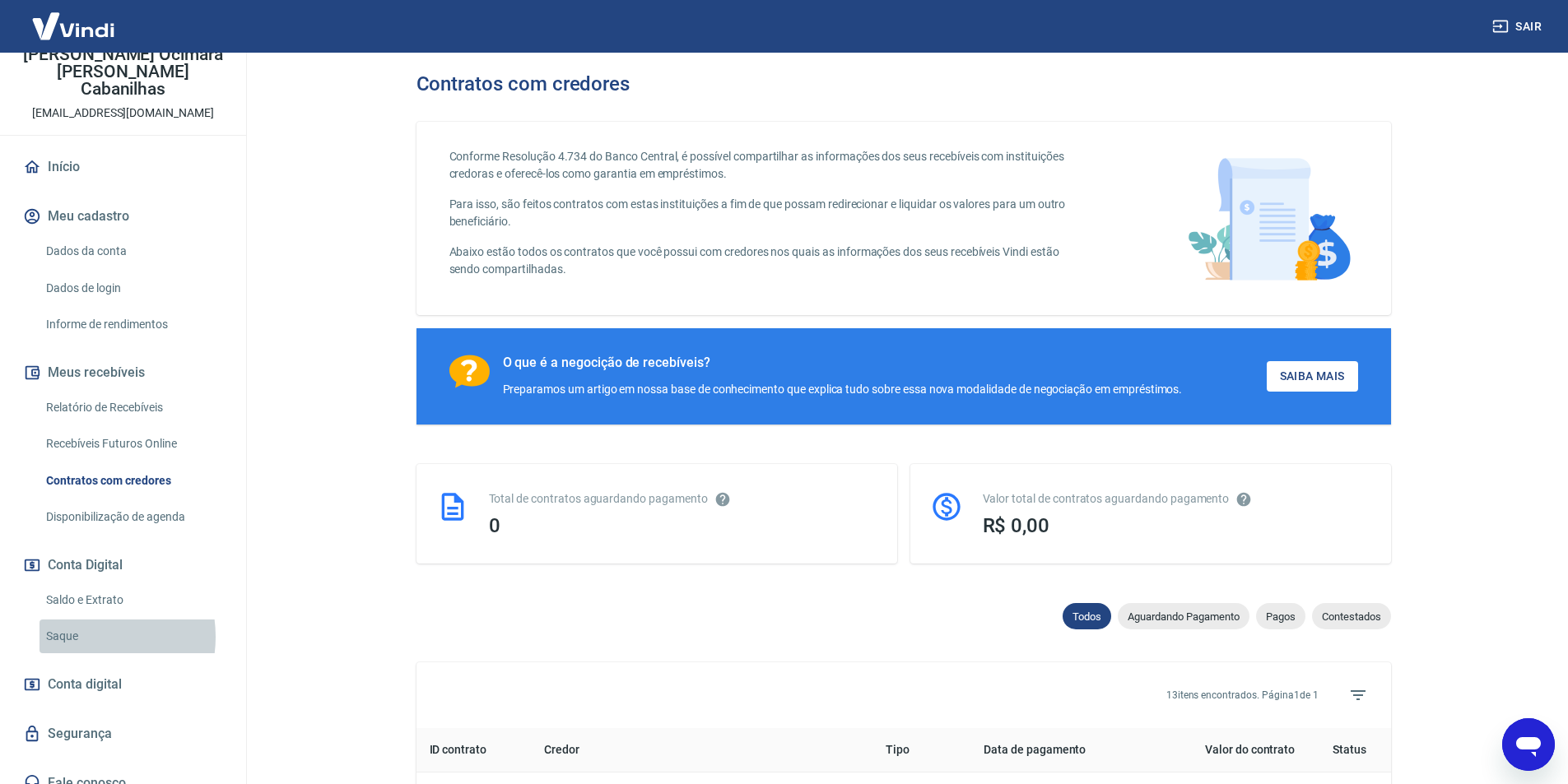
click at [81, 620] on link "Saque" at bounding box center [133, 637] width 187 height 34
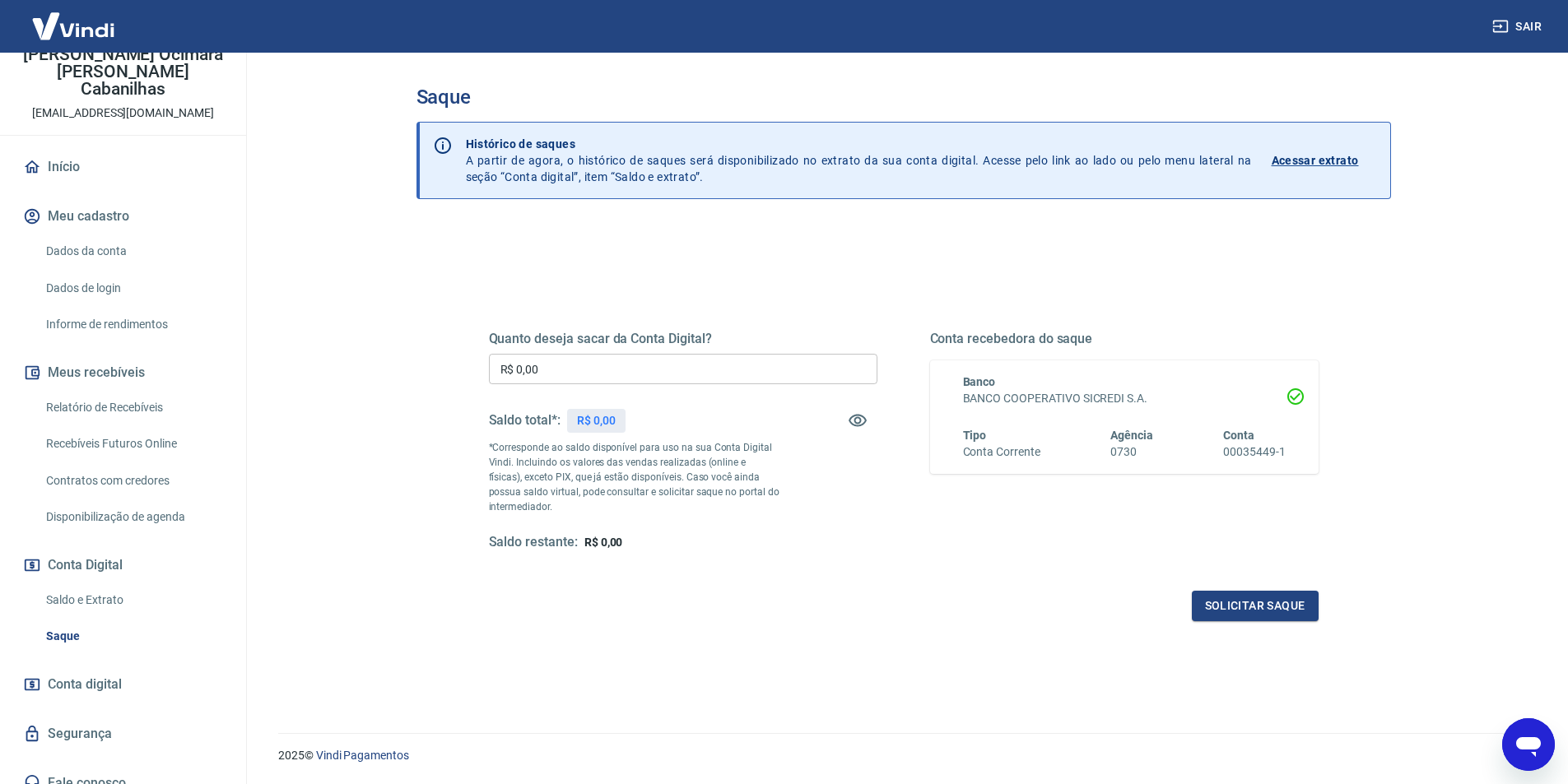
click at [98, 673] on span "Conta digital" at bounding box center [85, 684] width 74 height 23
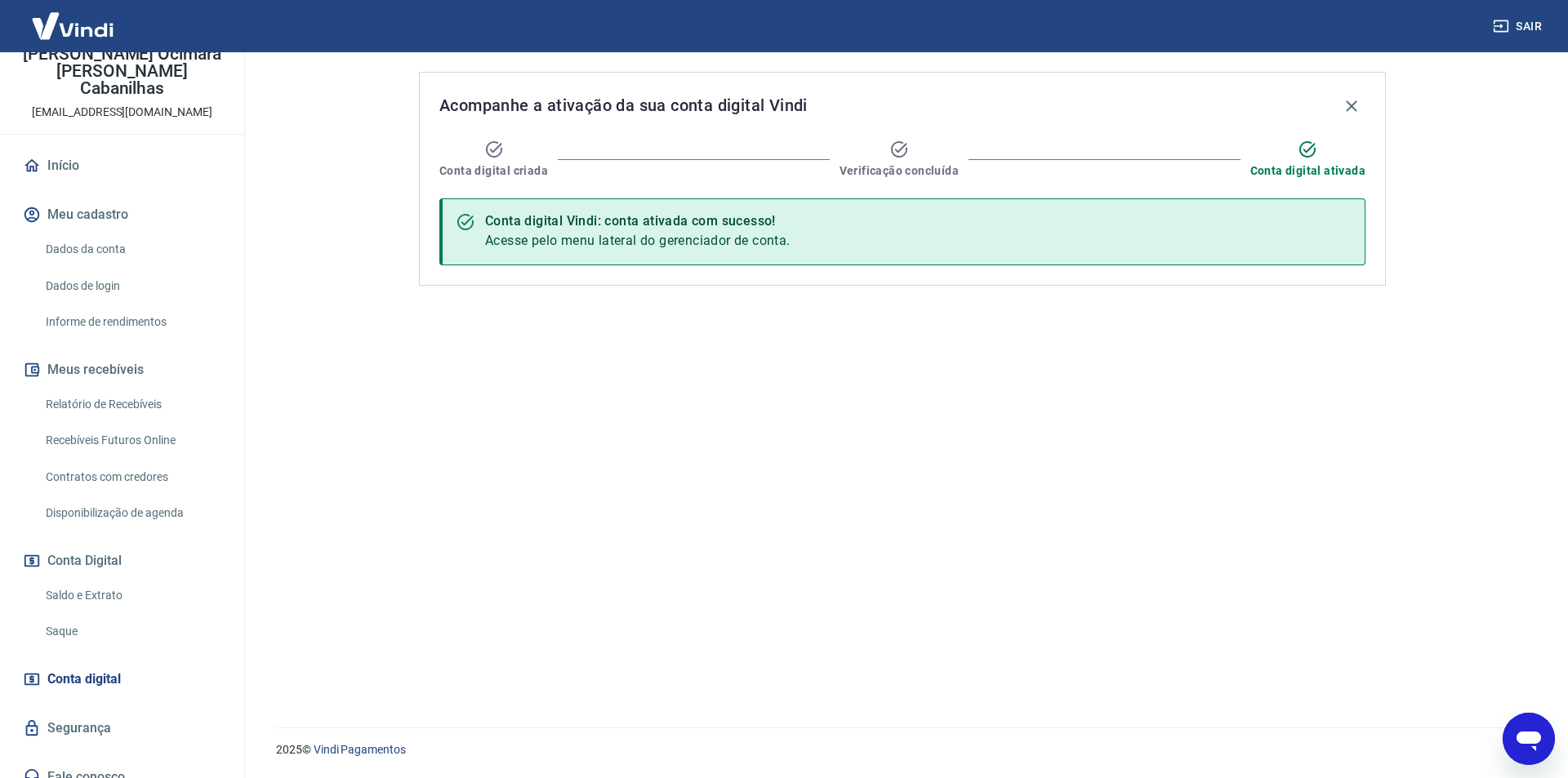
click at [92, 543] on button "Conta Digital" at bounding box center [122, 561] width 205 height 36
click at [76, 578] on link "Saldo e Extrato" at bounding box center [132, 595] width 186 height 34
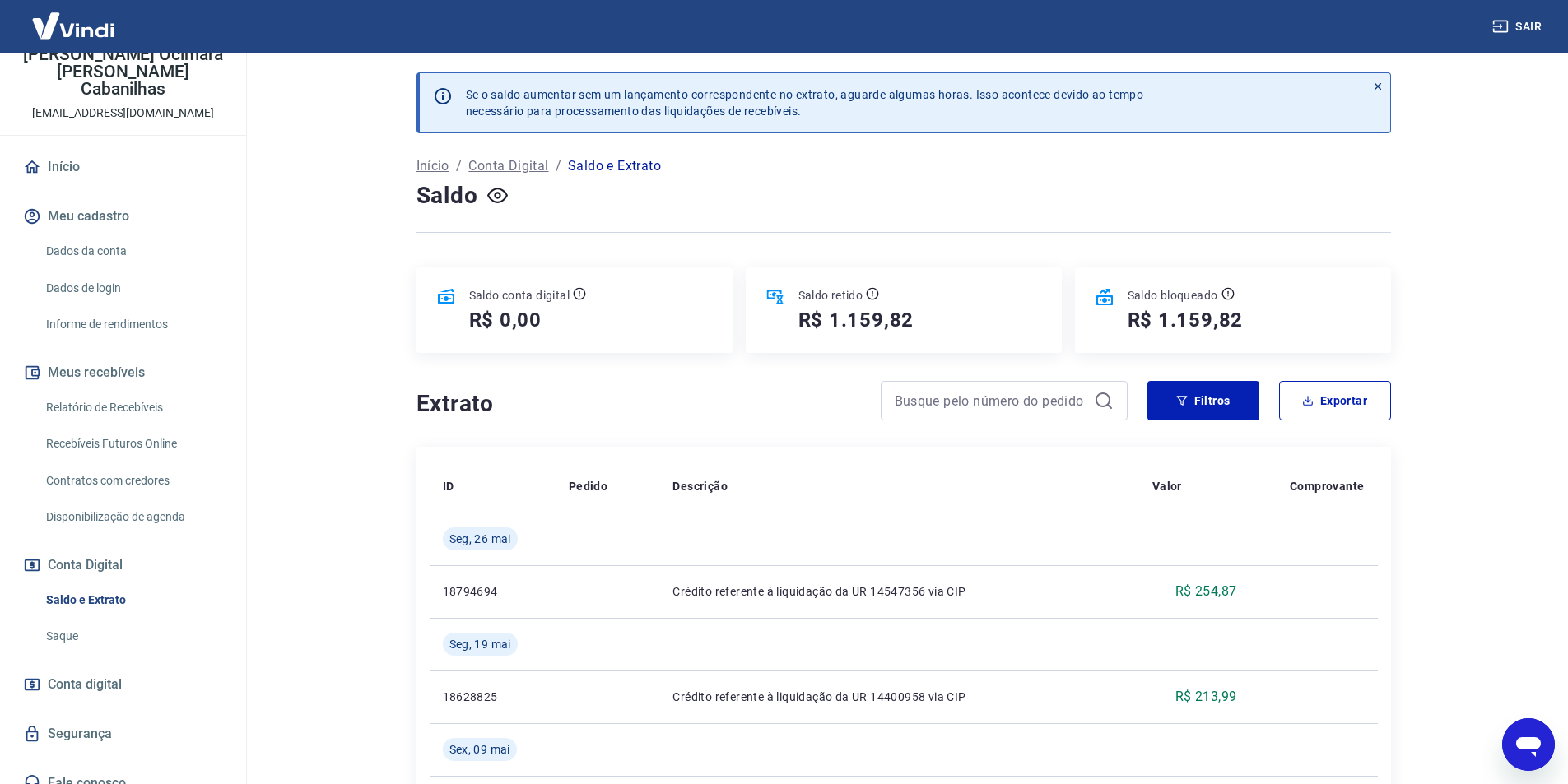
click at [61, 622] on link "Saque" at bounding box center [133, 637] width 187 height 34
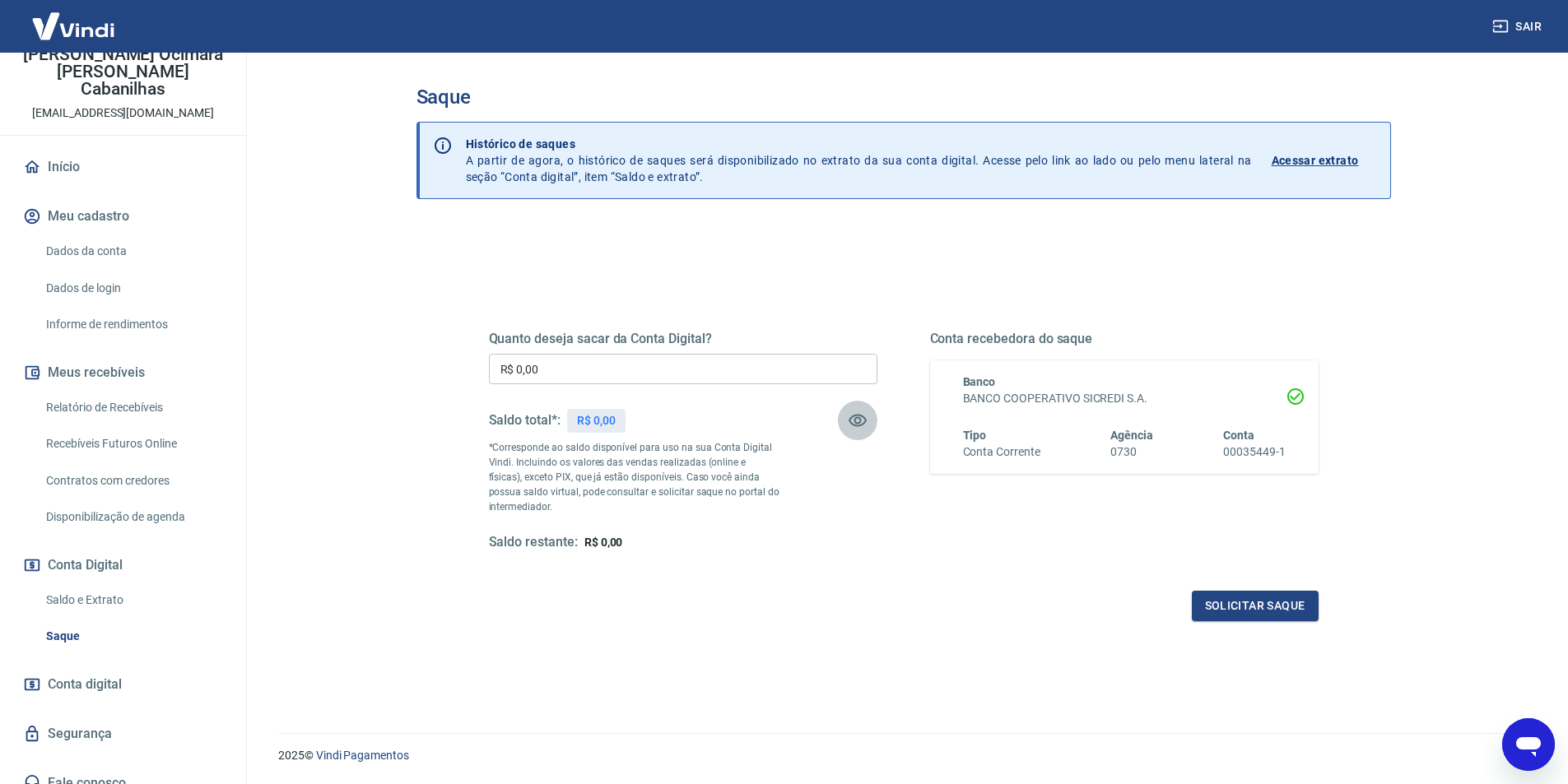
click at [856, 418] on icon "button" at bounding box center [857, 420] width 18 height 12
click at [856, 418] on icon "button" at bounding box center [857, 419] width 20 height 20
click at [1238, 600] on button "Solicitar saque" at bounding box center [1255, 605] width 127 height 30
